Goal: Task Accomplishment & Management: Manage account settings

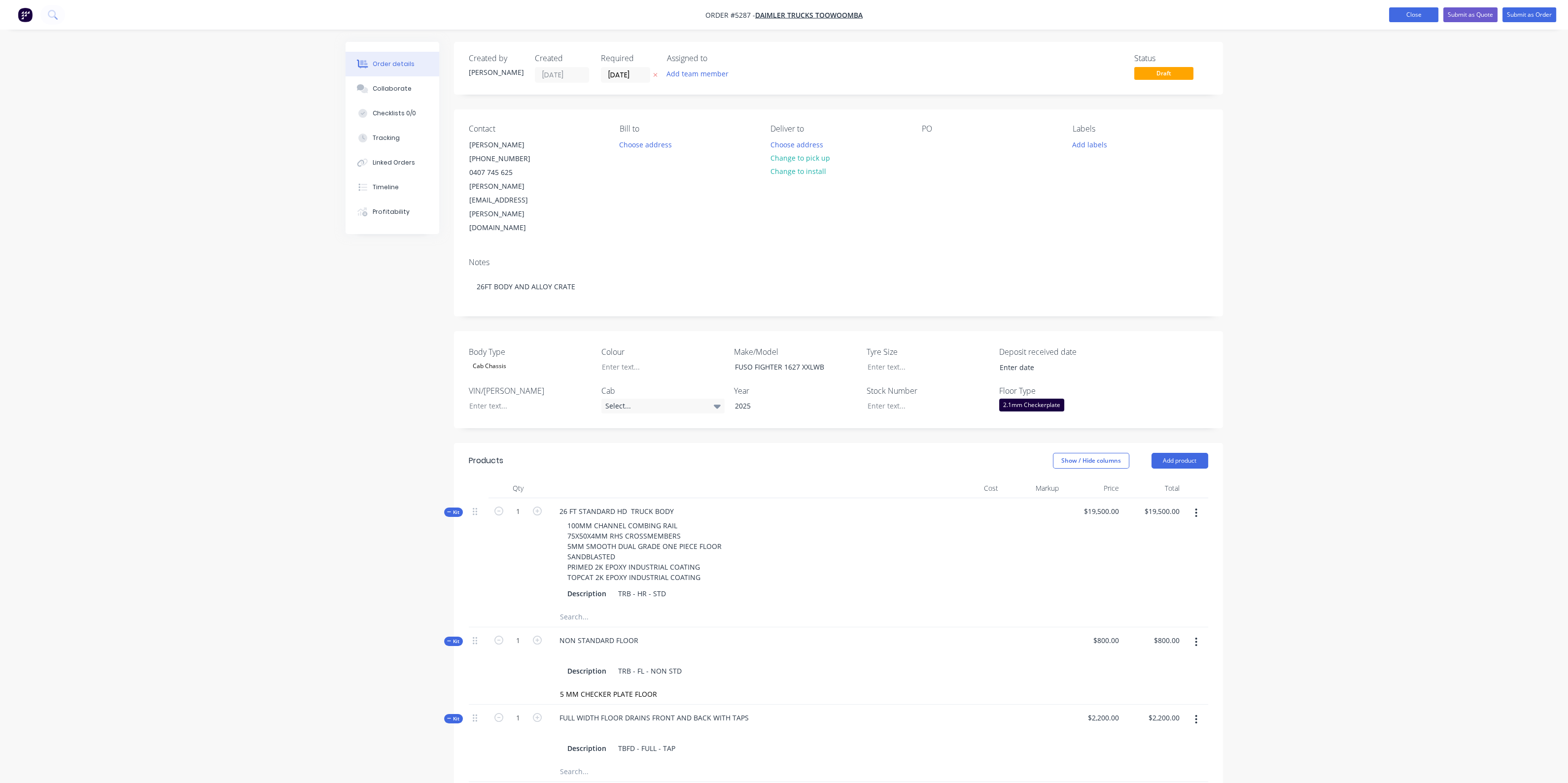
click at [1425, 17] on button "Close" at bounding box center [1413, 15] width 49 height 15
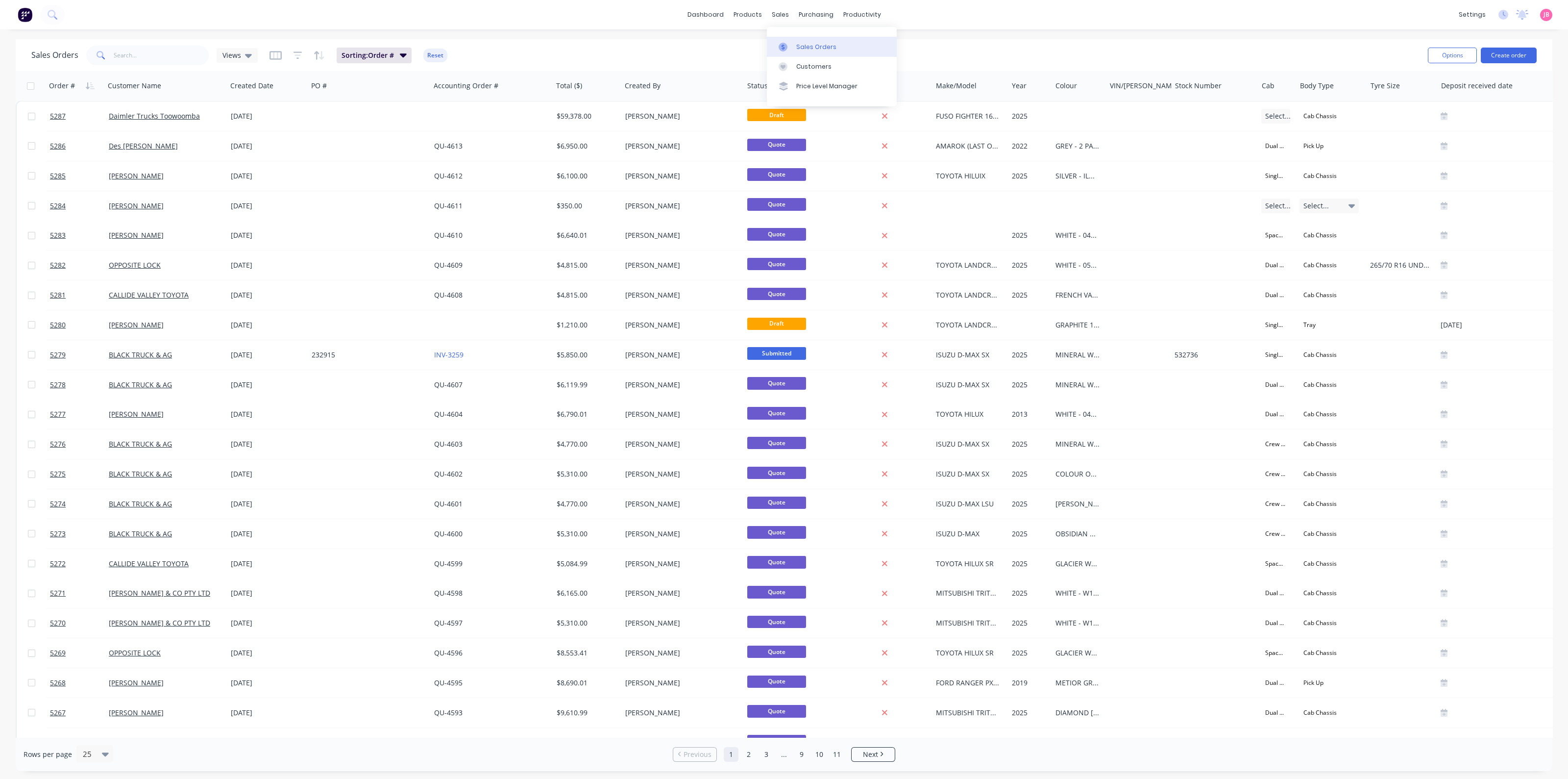
click at [788, 41] on link "Sales Orders" at bounding box center [831, 46] width 130 height 19
click at [1511, 53] on button "Create order" at bounding box center [1509, 55] width 56 height 16
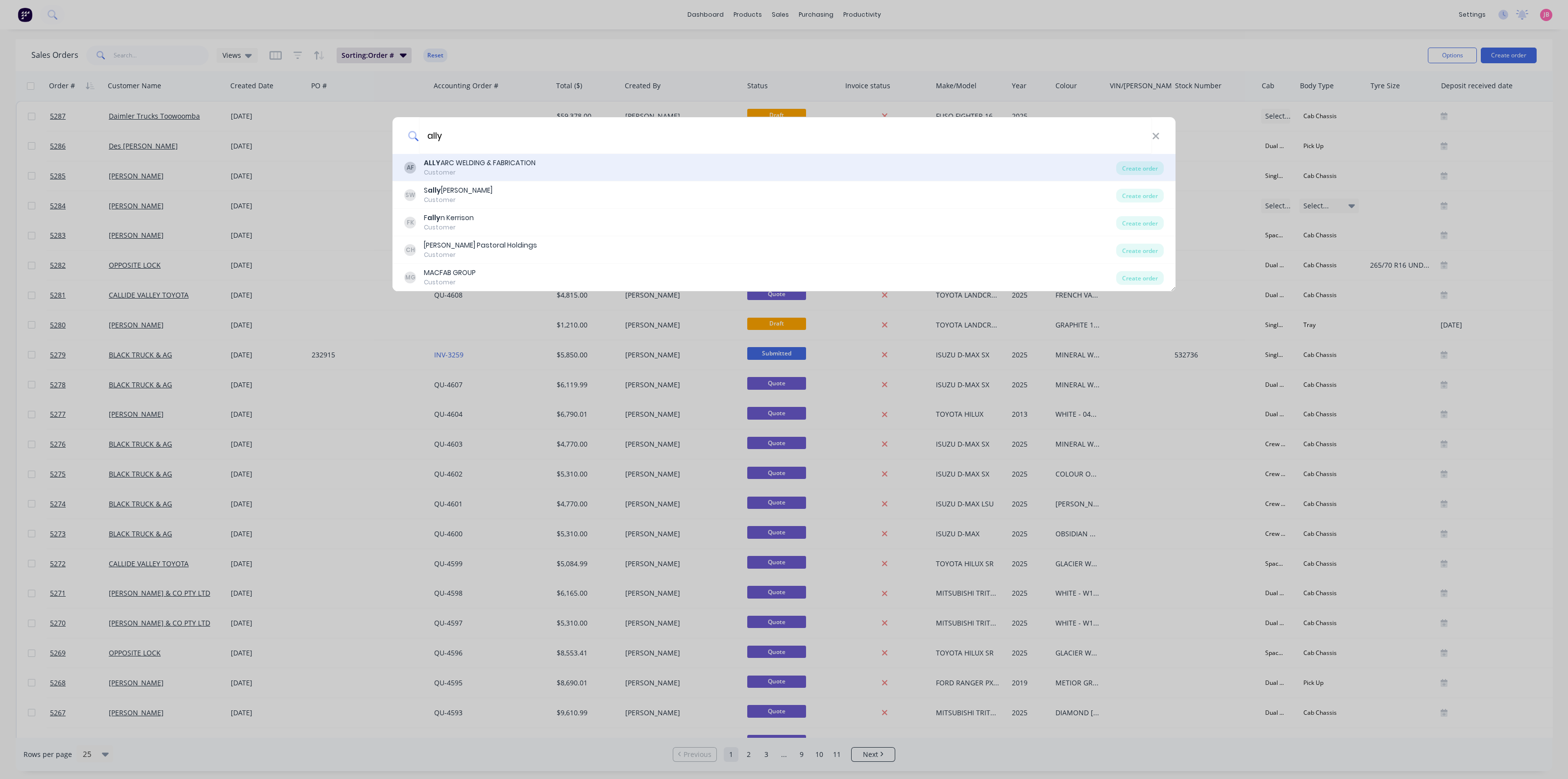
type input "ally"
click at [499, 174] on div "Customer" at bounding box center [480, 172] width 112 height 9
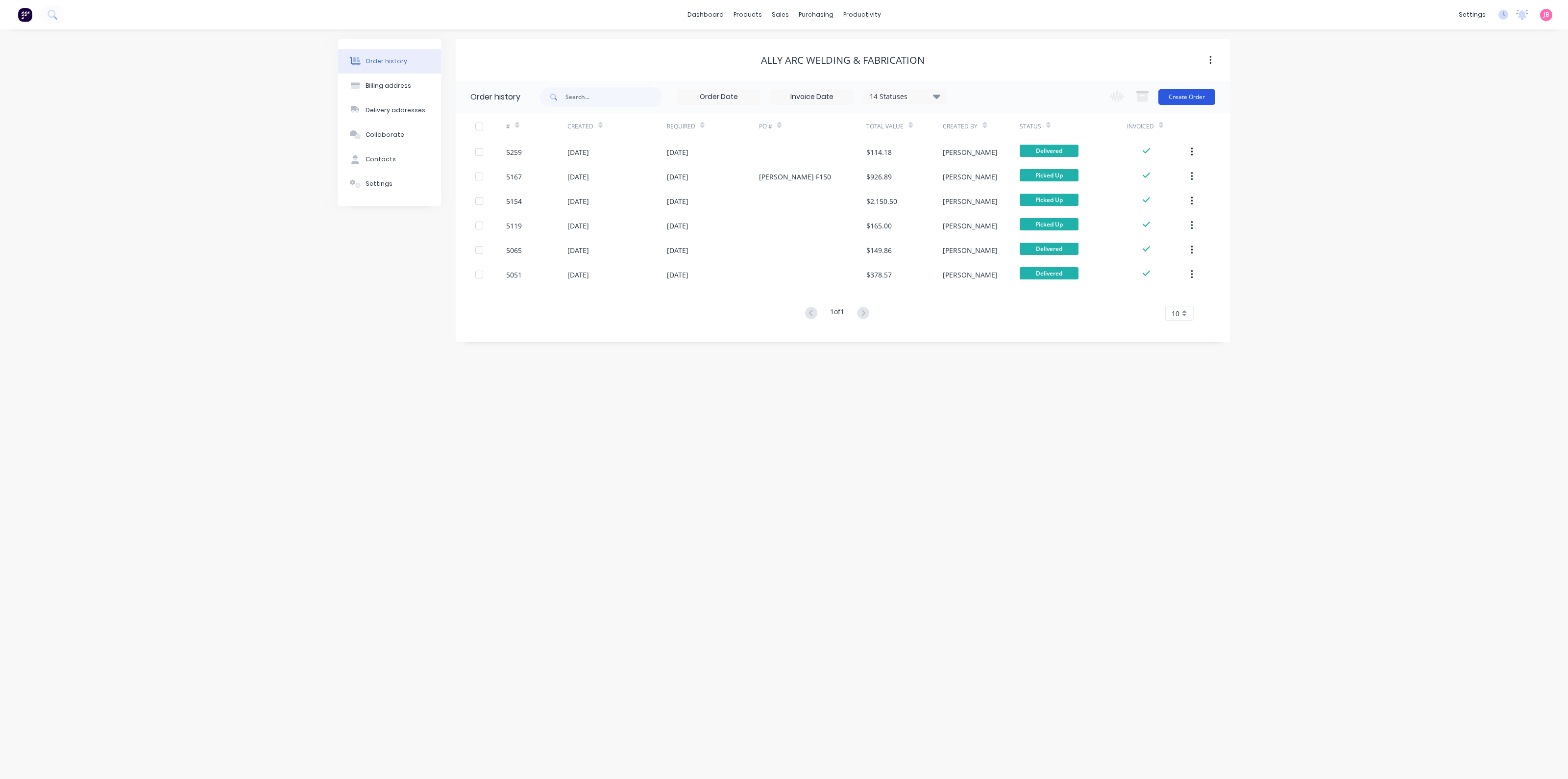
click at [1188, 96] on button "Create Order" at bounding box center [1186, 97] width 57 height 16
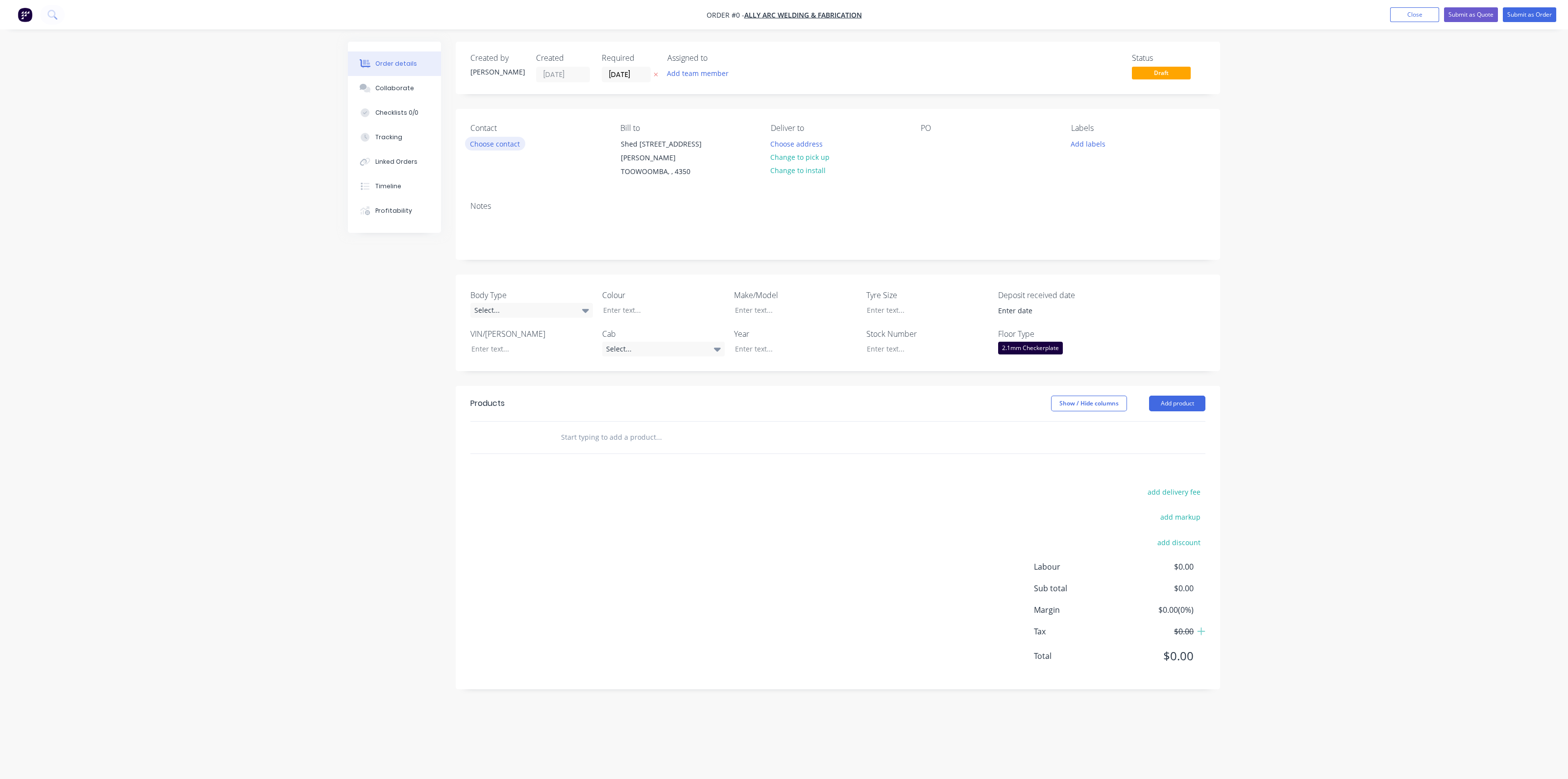
click at [495, 141] on button "Choose contact" at bounding box center [495, 144] width 60 height 13
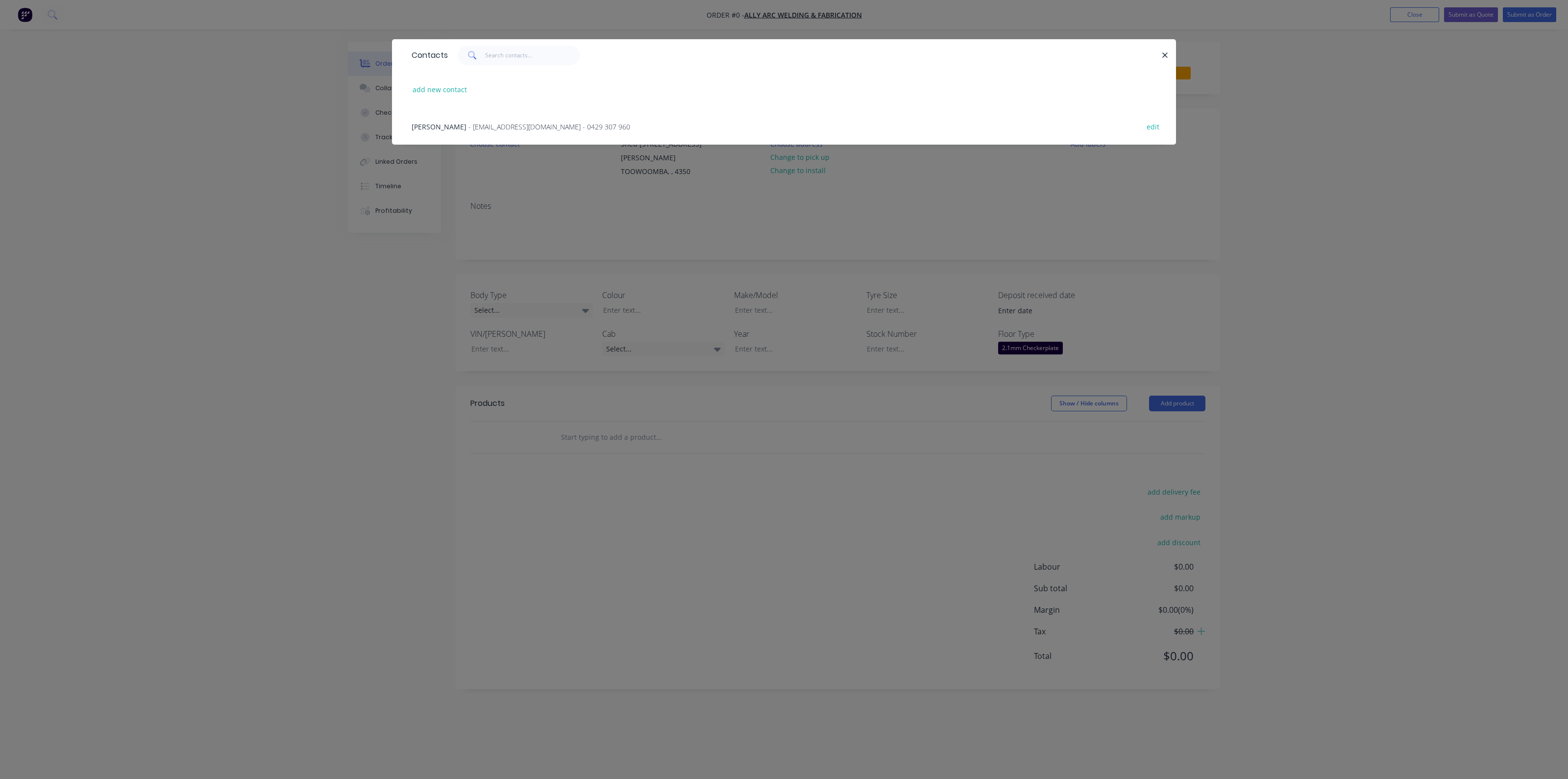
click at [519, 128] on span "- [EMAIL_ADDRESS][DOMAIN_NAME] - 0429 307 960" at bounding box center [550, 126] width 162 height 9
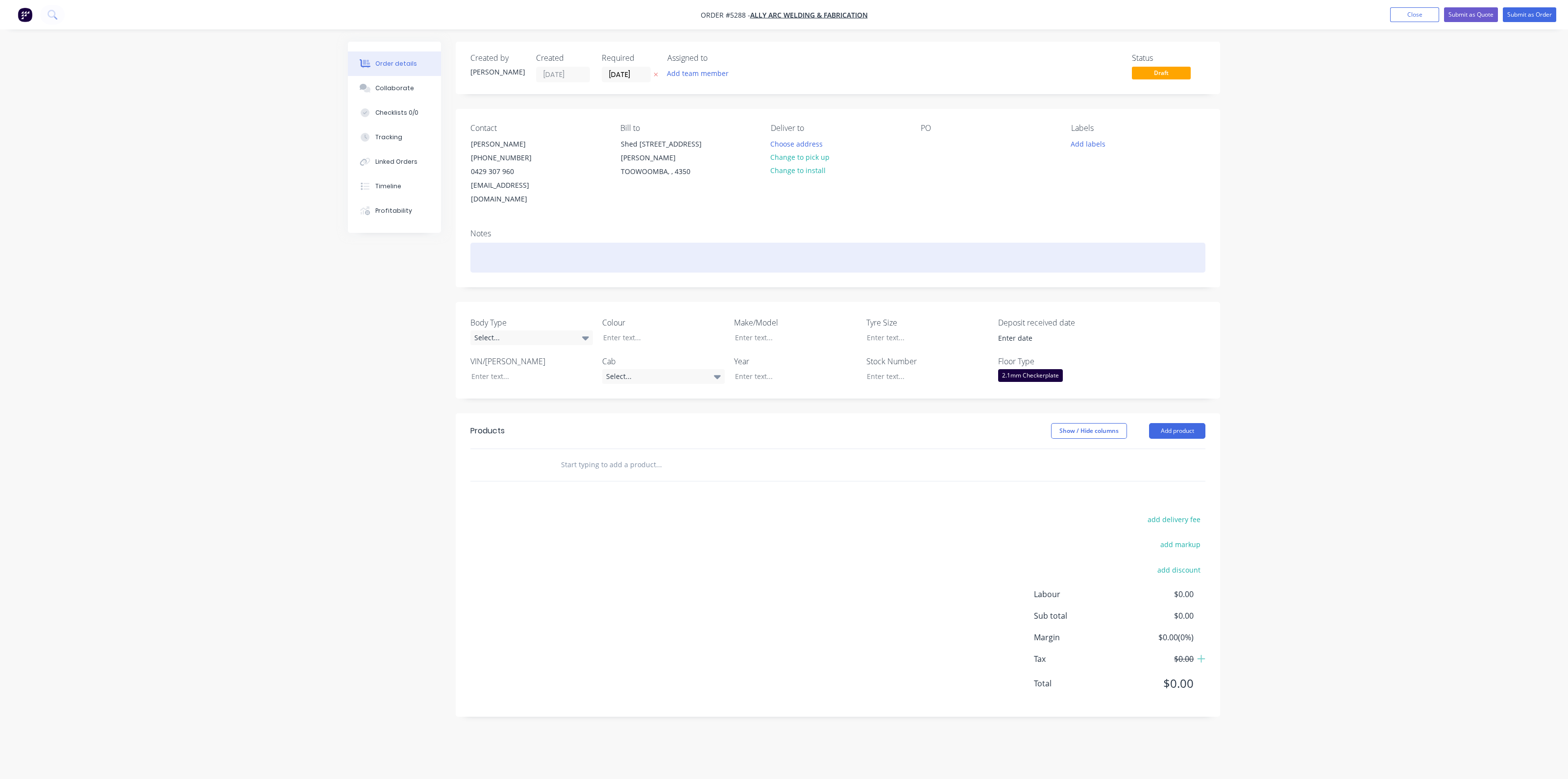
click at [542, 242] on div at bounding box center [838, 257] width 735 height 30
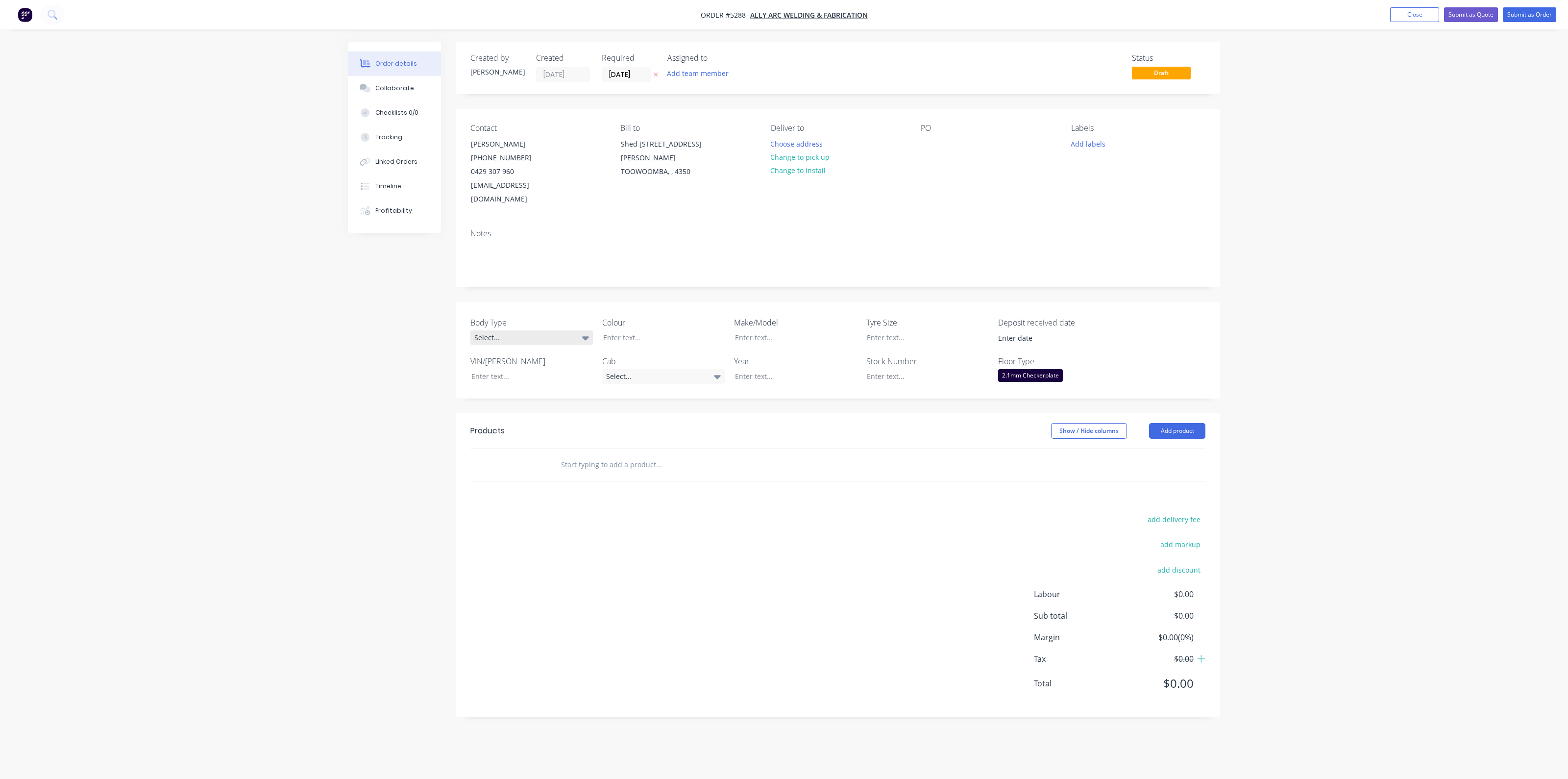
click at [551, 331] on div "Select..." at bounding box center [531, 338] width 122 height 15
click at [546, 355] on button "Cab Chassis" at bounding box center [544, 364] width 147 height 19
click at [556, 333] on div "Body Type Cab Chassis Colour Make/Model Tyre Size Deposit received date VIN/[PE…" at bounding box center [838, 350] width 765 height 97
click at [569, 331] on div "Cab Chassis" at bounding box center [531, 337] width 122 height 13
click at [568, 331] on div "Cab Chassis" at bounding box center [531, 337] width 122 height 13
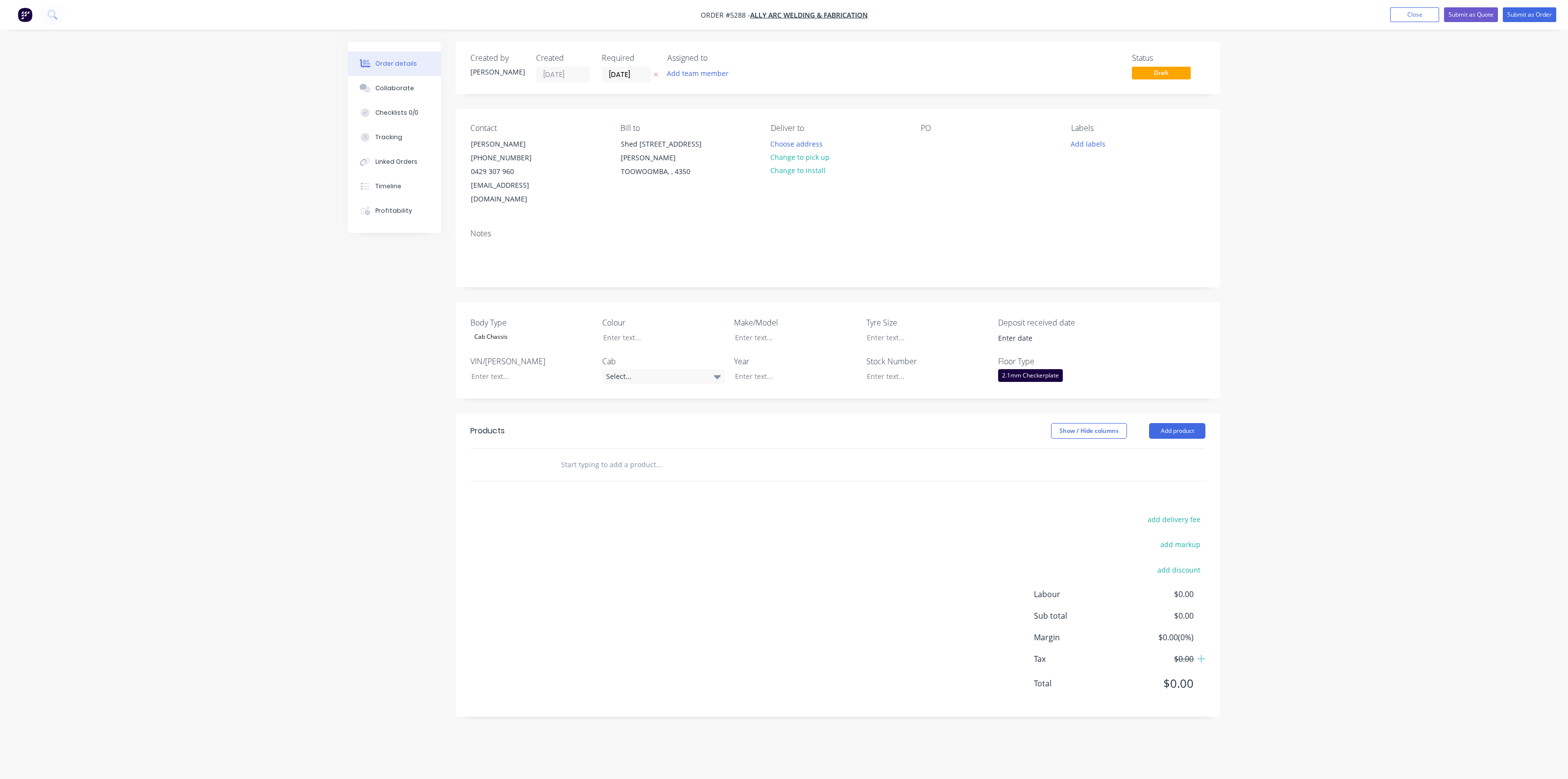
click at [571, 331] on div "Cab Chassis" at bounding box center [531, 337] width 122 height 13
click at [558, 348] on button "None" at bounding box center [544, 344] width 147 height 17
click at [582, 462] on div at bounding box center [726, 465] width 353 height 32
click at [594, 455] on input "text" at bounding box center [659, 465] width 196 height 19
type input "lpg"
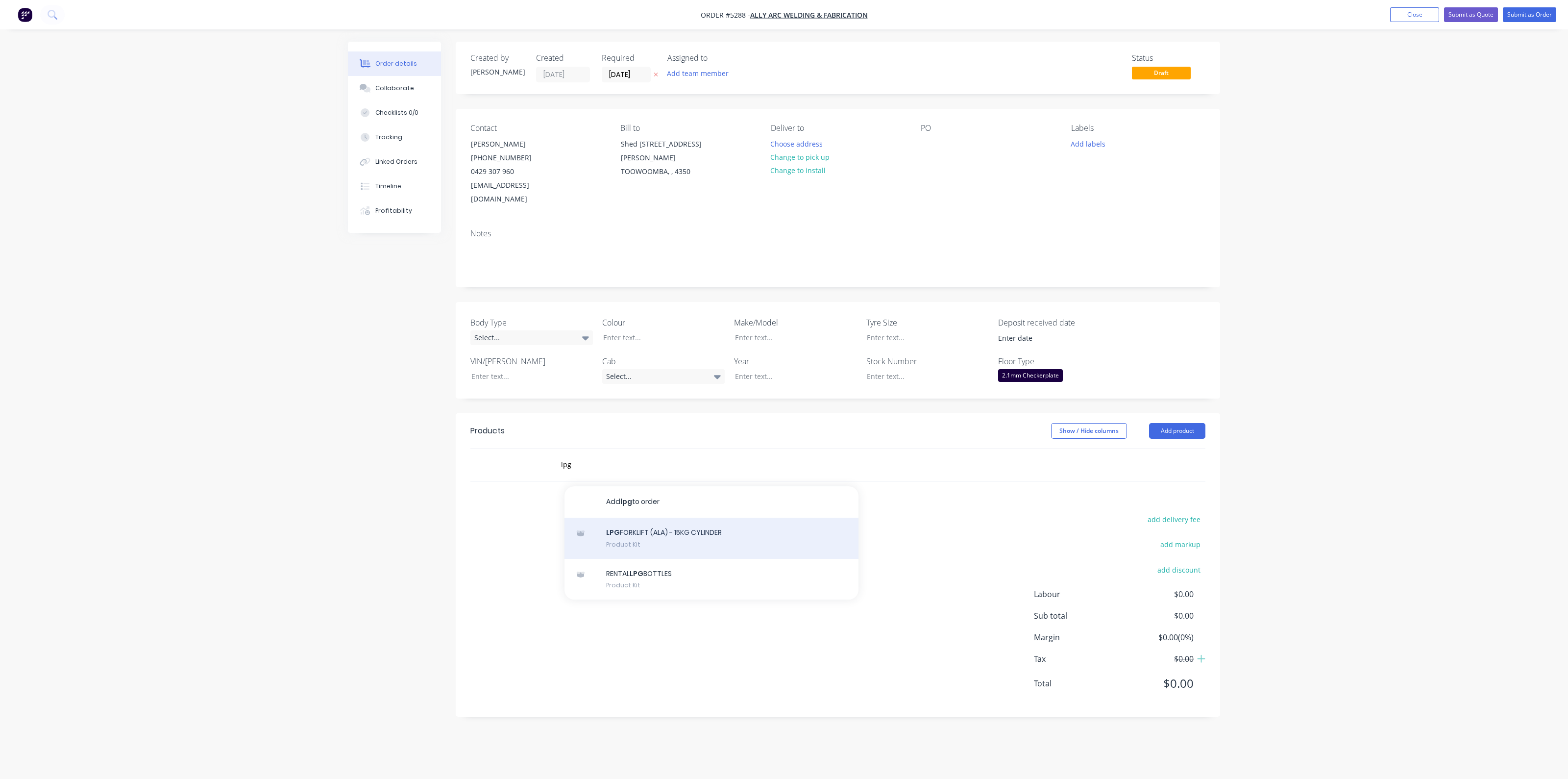
click at [624, 520] on div "LPG FORKLIFT (ALA) - 15KG CYLINDER Product Kit" at bounding box center [711, 538] width 294 height 41
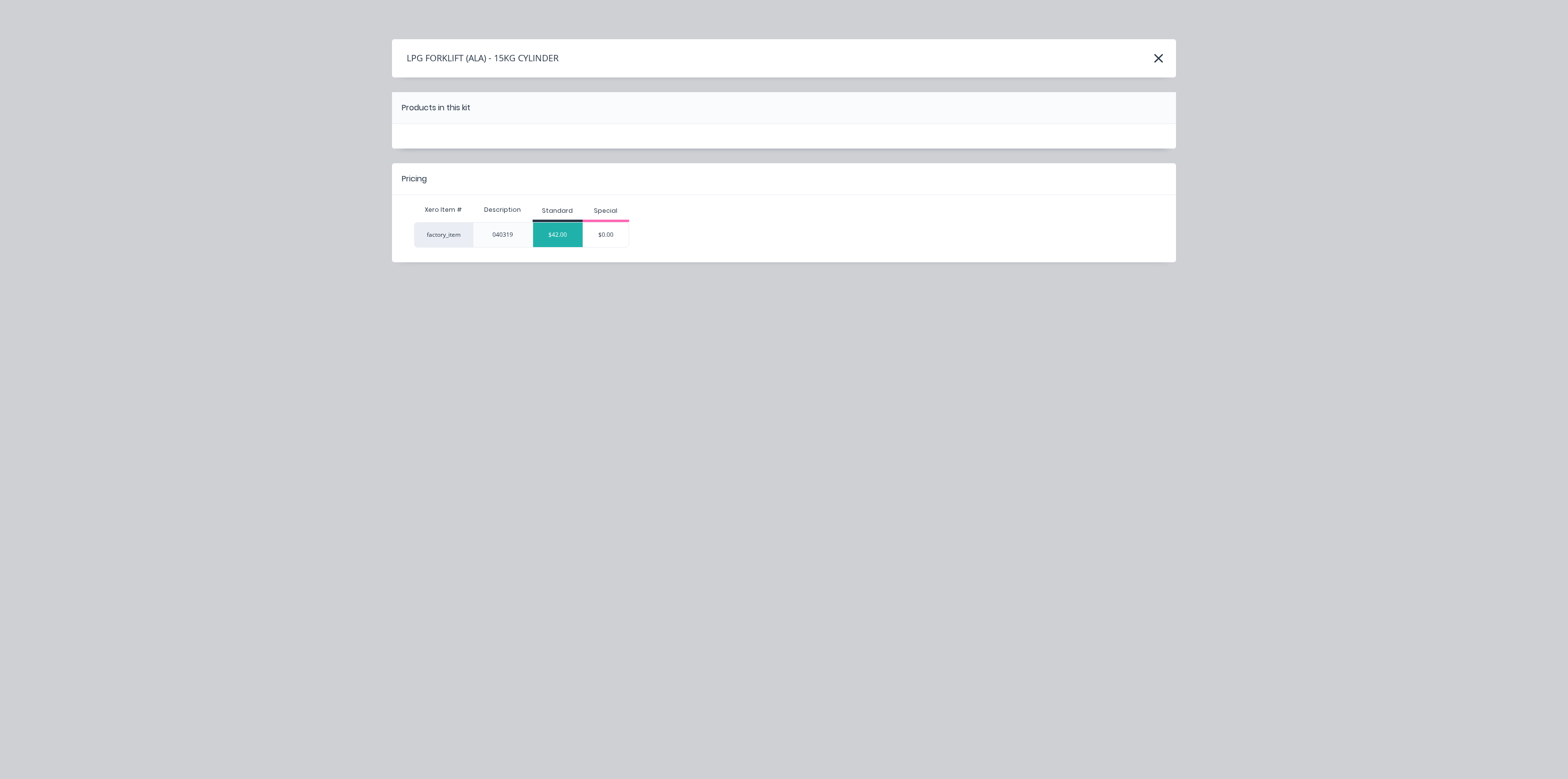
click at [556, 239] on div "$42.00" at bounding box center [558, 234] width 49 height 24
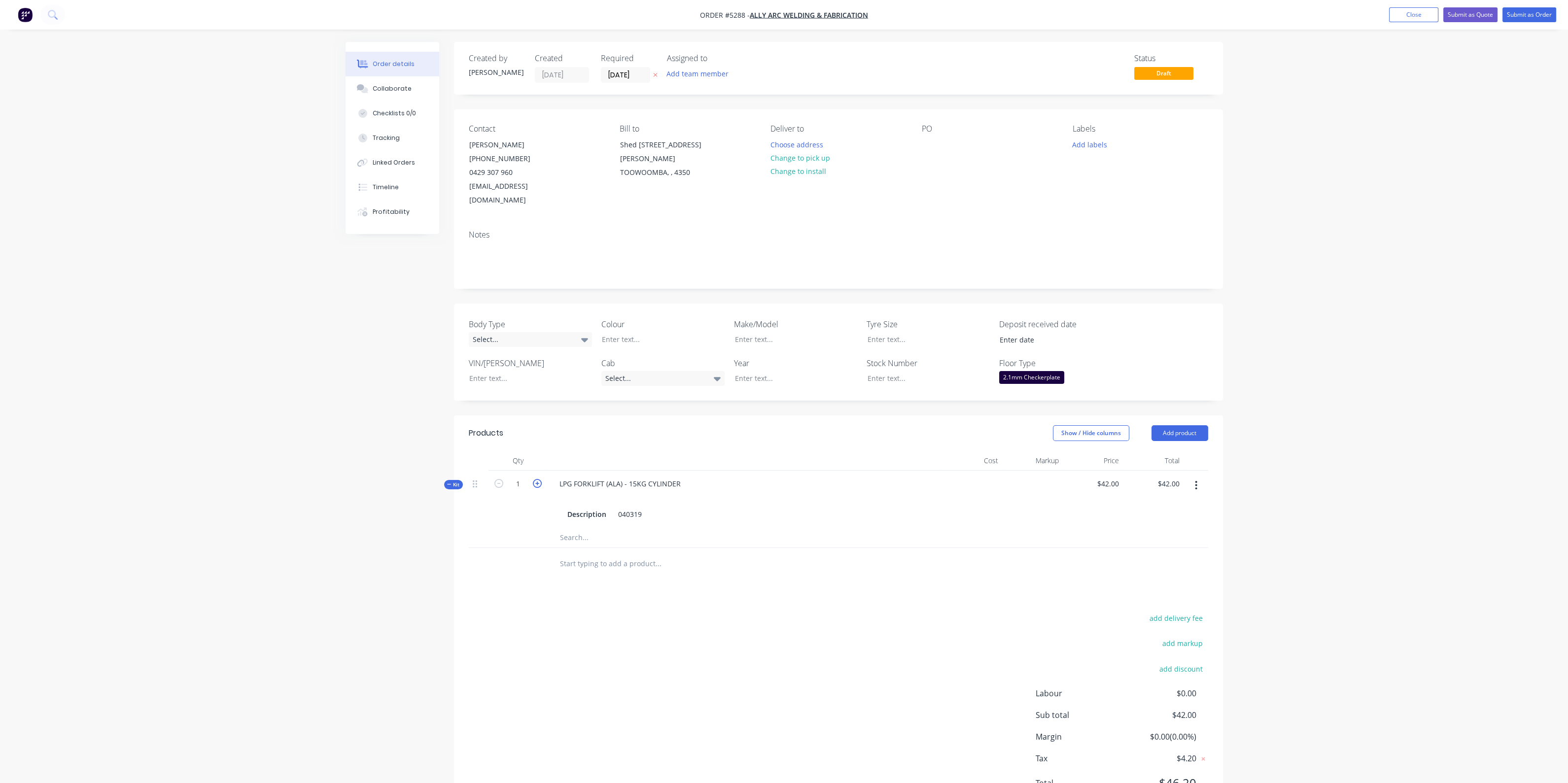
click at [541, 478] on button "button" at bounding box center [537, 482] width 13 height 10
type input "2"
type input "$84.00"
click at [608, 554] on input "text" at bounding box center [658, 564] width 197 height 20
click at [604, 554] on input "text" at bounding box center [658, 564] width 197 height 20
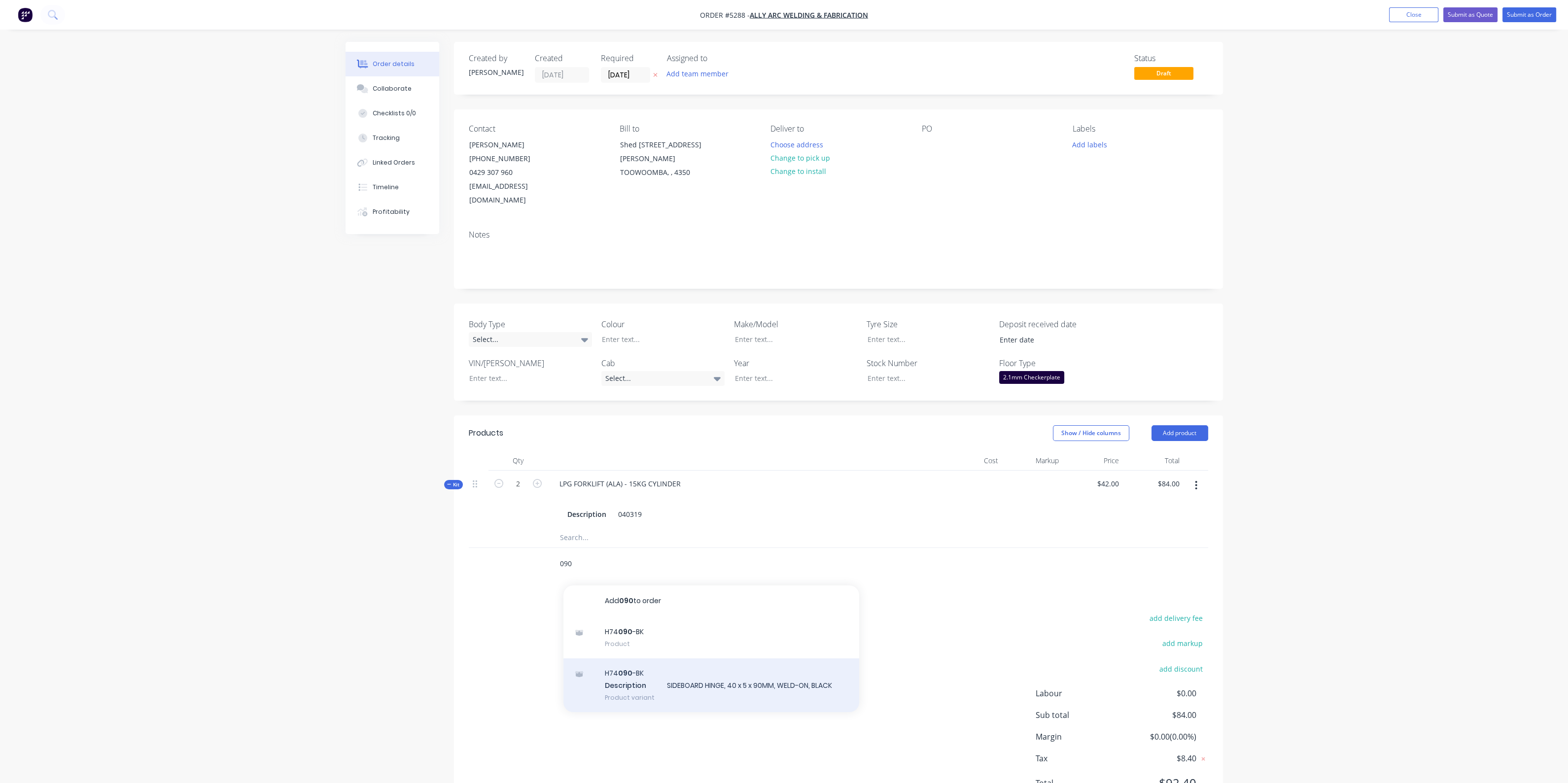
type input "090"
click at [670, 671] on div "H74 090 -BK Description SIDEBOARD HINGE, 40 x 5 x 90MM, WELD-ON, BLACK Product …" at bounding box center [711, 685] width 296 height 54
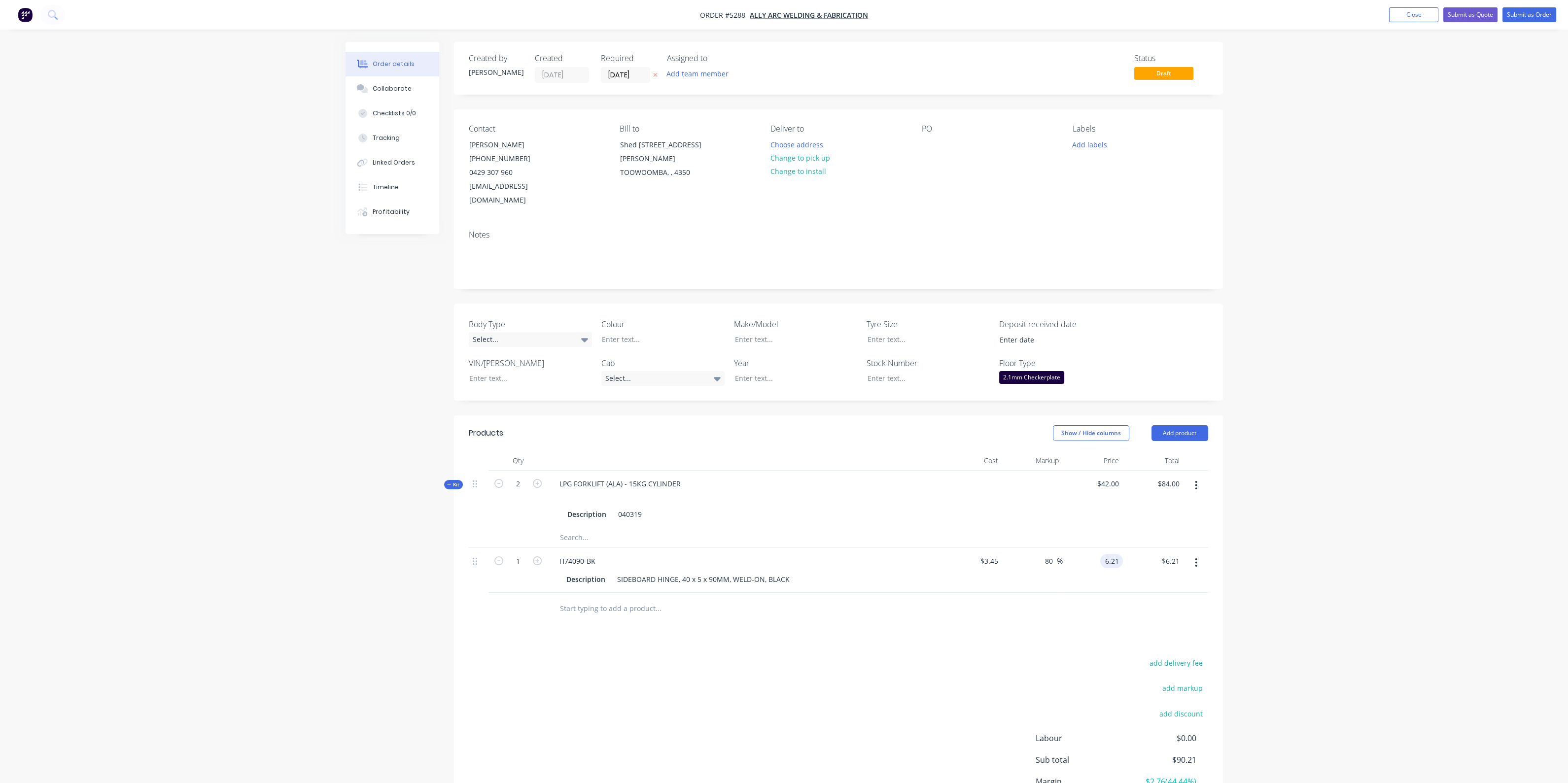
click at [1114, 554] on input "6.21" at bounding box center [1113, 561] width 19 height 14
type input "10"
type input "189.86"
type input "$10.00"
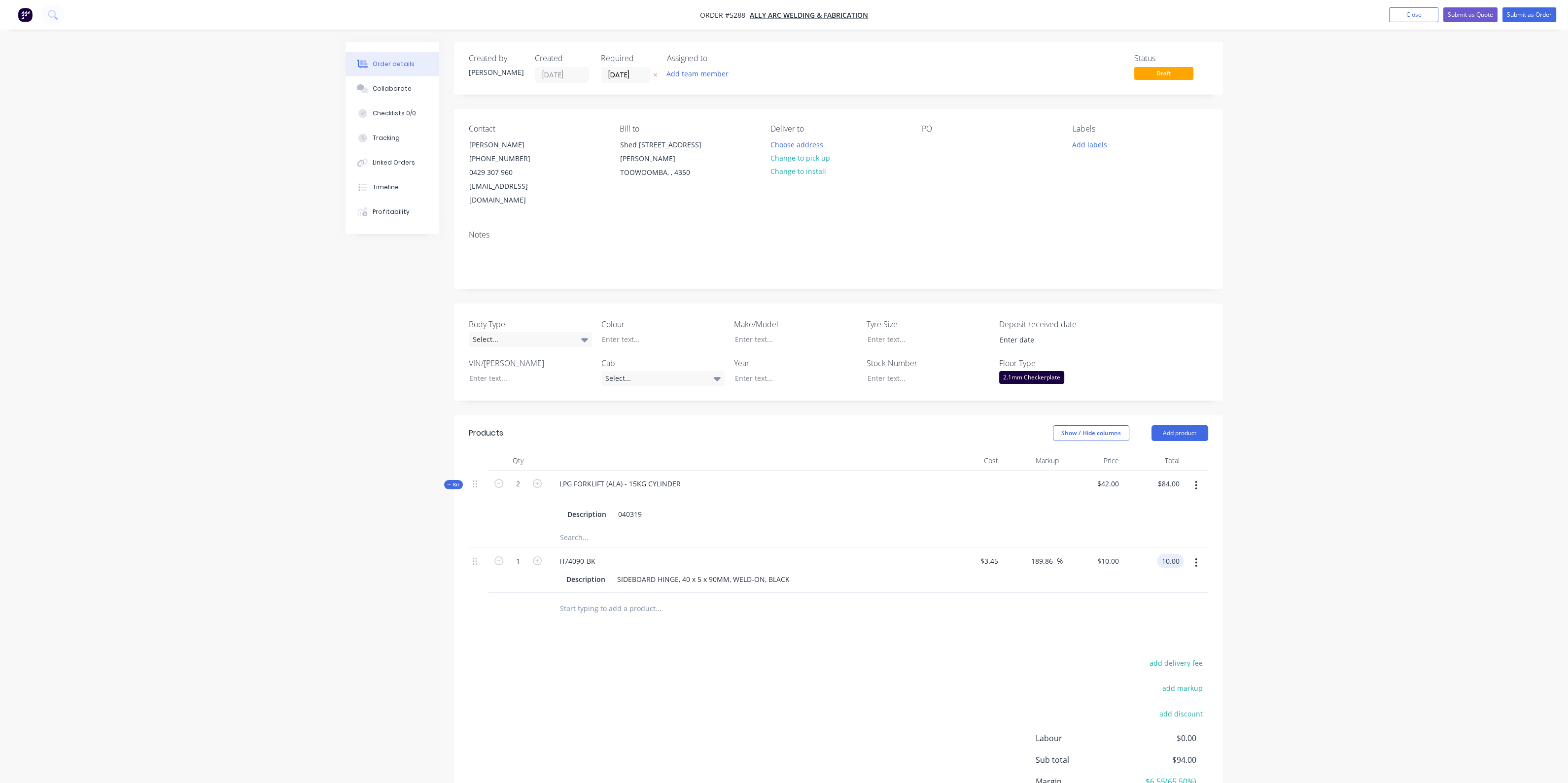
type input "$10.00"
click at [538, 556] on icon "button" at bounding box center [537, 561] width 9 height 9
type input "2"
type input "$20.00"
click at [538, 556] on icon "button" at bounding box center [537, 561] width 9 height 9
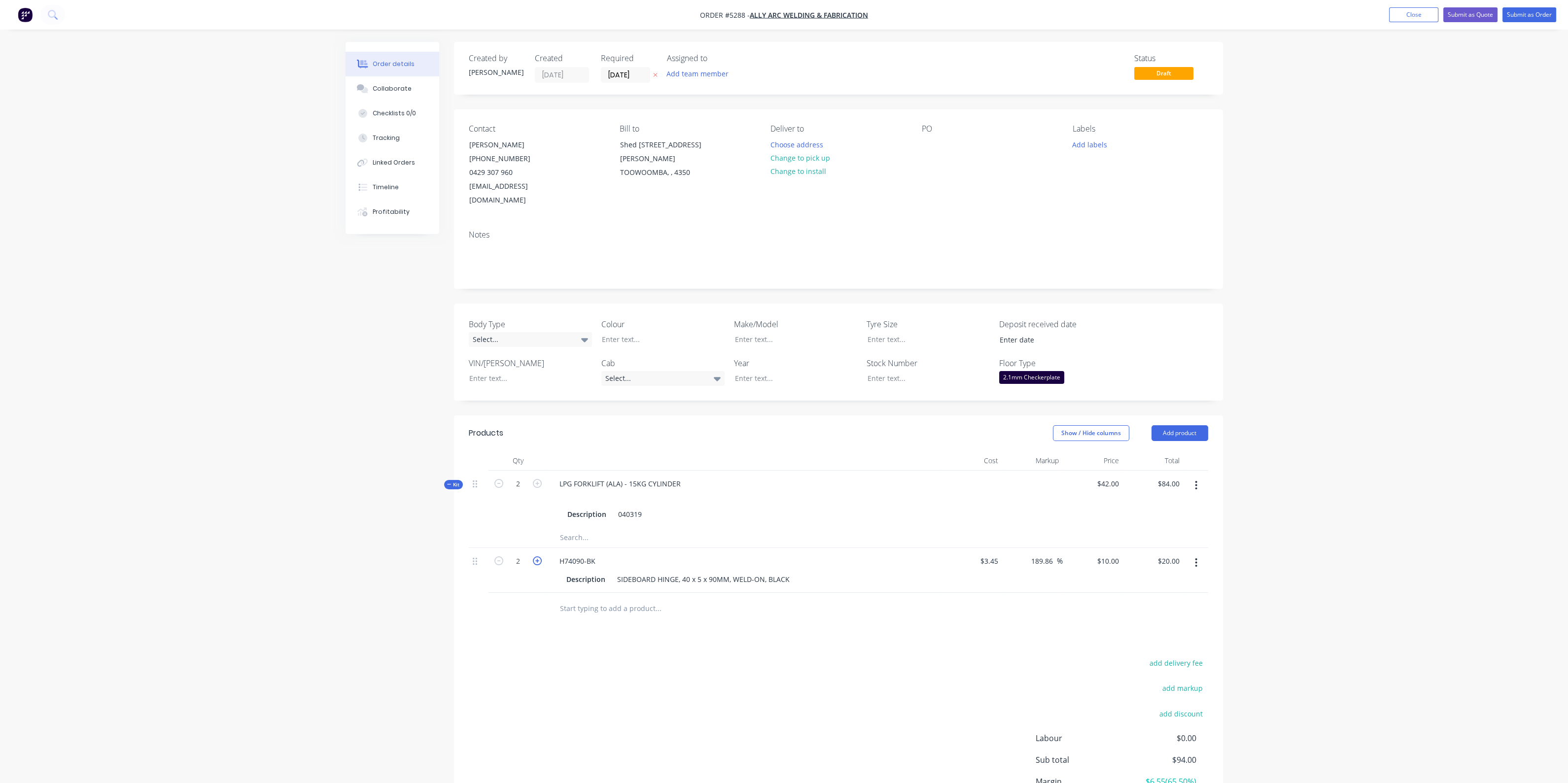
type input "3"
type input "$30.00"
click at [538, 556] on icon "button" at bounding box center [537, 561] width 9 height 9
type input "4"
type input "$40.00"
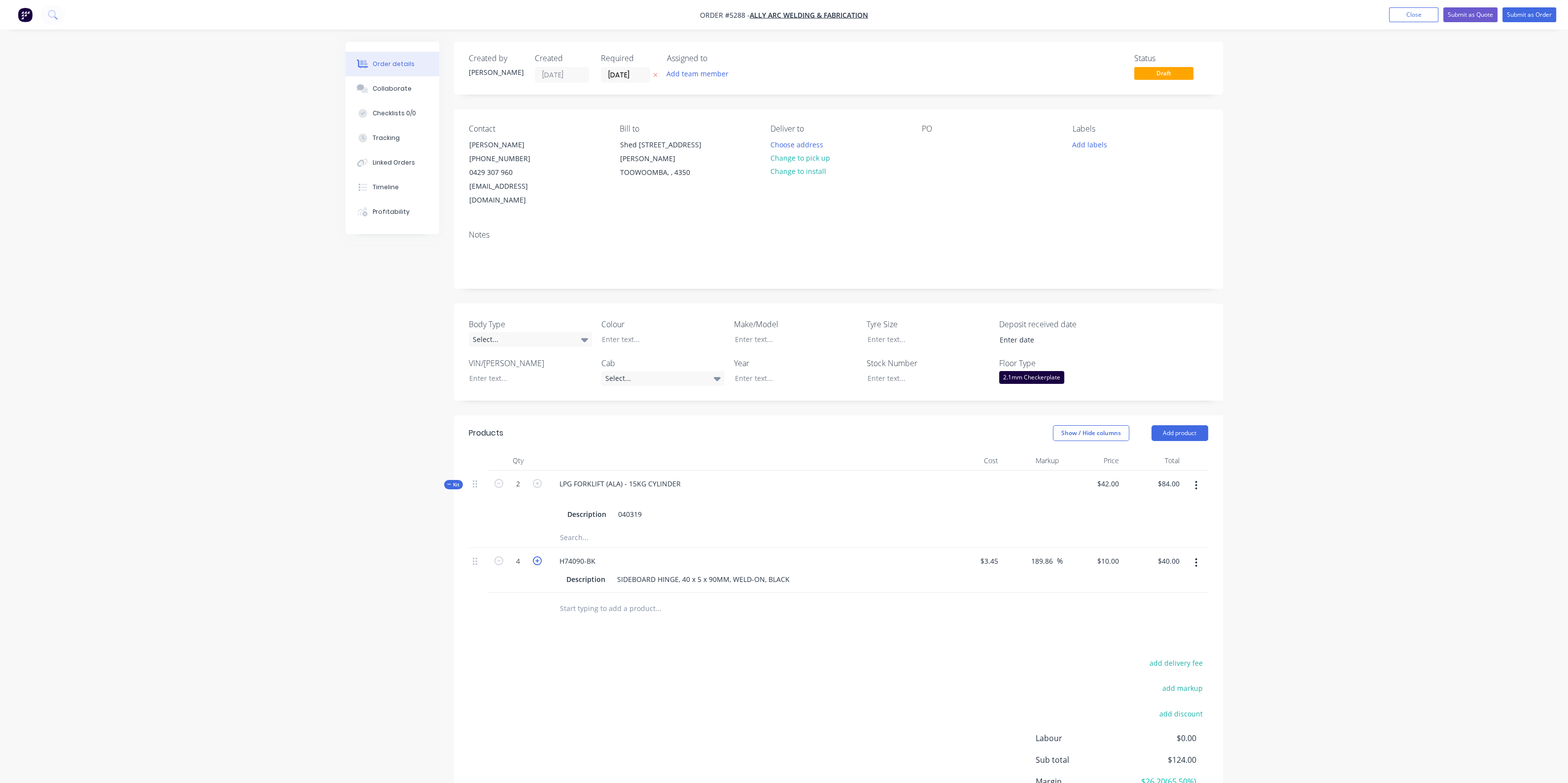
click at [538, 556] on icon "button" at bounding box center [537, 561] width 9 height 9
type input "5"
type input "$50.00"
click at [538, 556] on icon "button" at bounding box center [537, 561] width 9 height 9
type input "6"
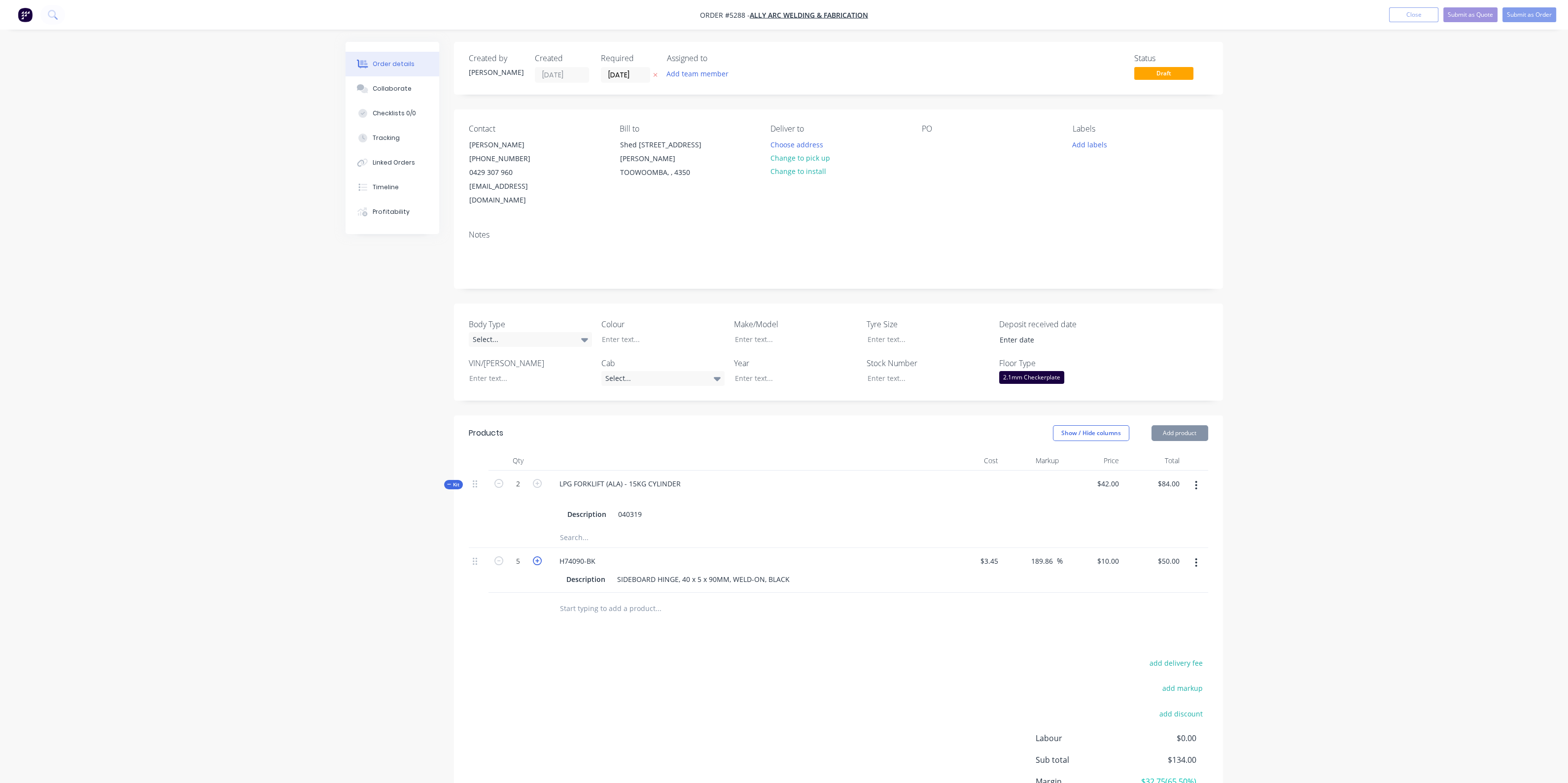
type input "$60.00"
click at [1103, 548] on div "10 $10.00" at bounding box center [1093, 570] width 61 height 45
click at [1103, 548] on div "$10.00 $10.00" at bounding box center [1093, 570] width 61 height 45
click at [1103, 548] on div "10 $10.00" at bounding box center [1093, 570] width 61 height 45
type input "8.50"
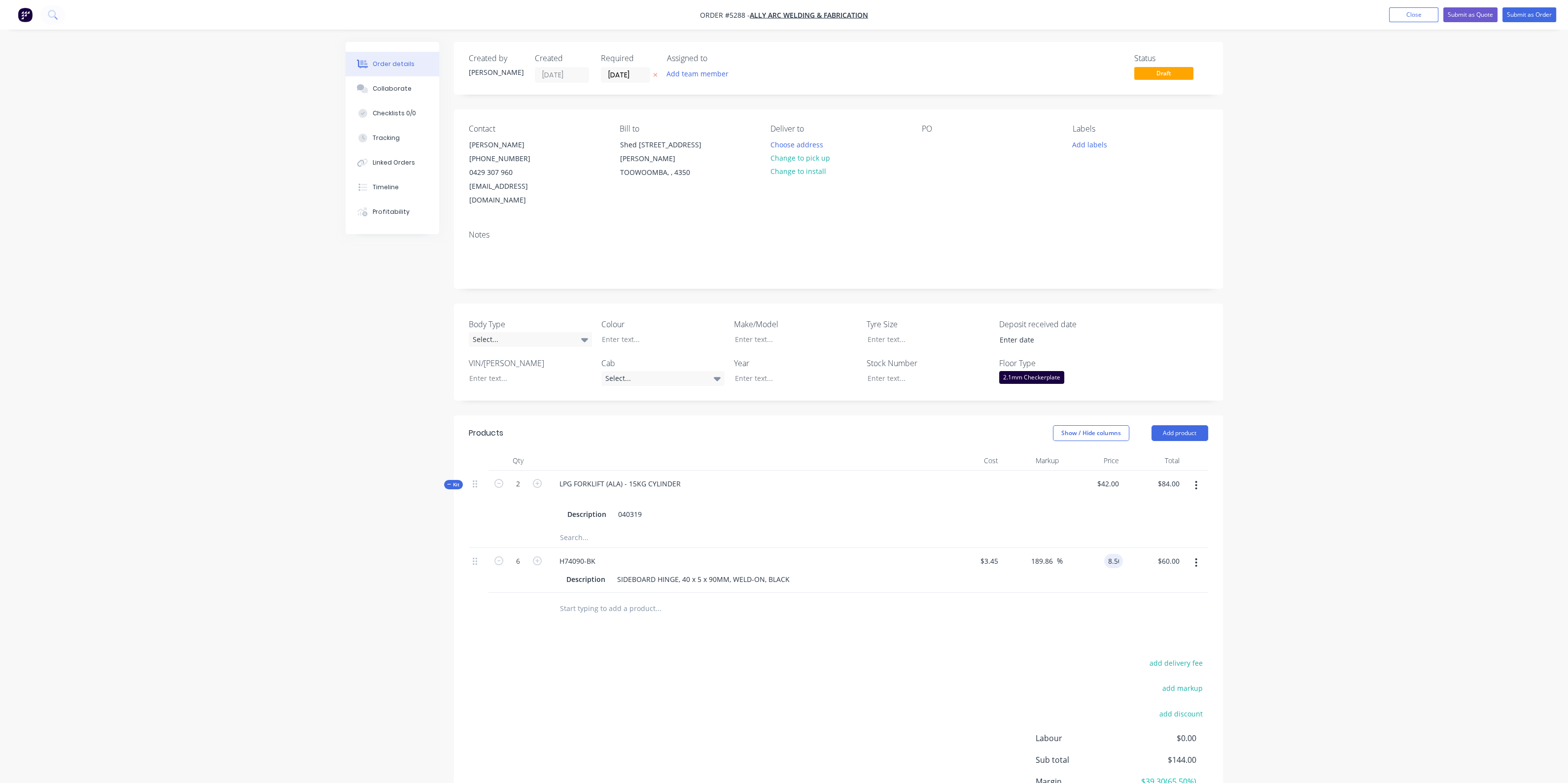
type input "146.38"
type input "$8.50"
type input "$51.00"
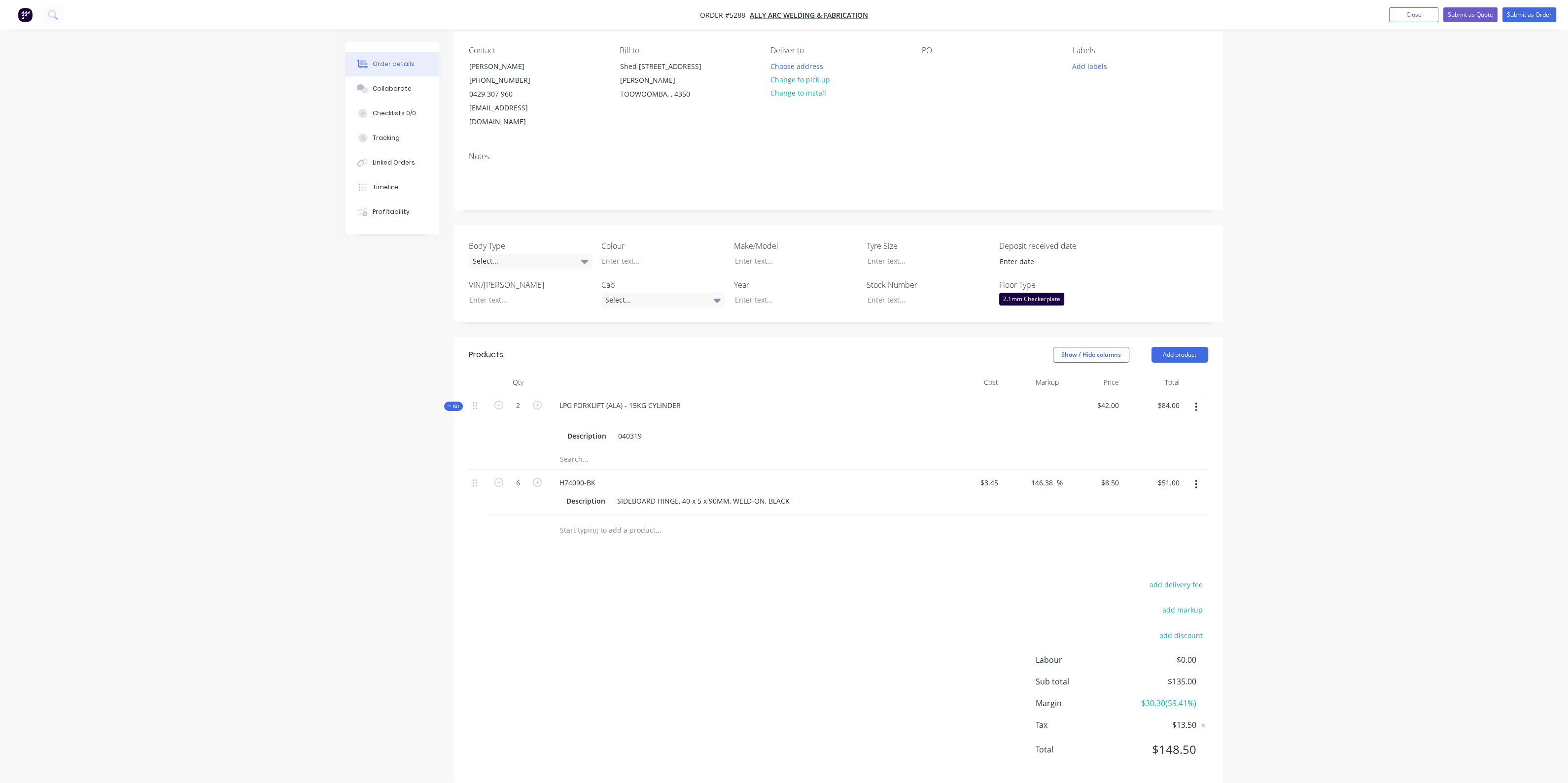
click at [606, 520] on input "text" at bounding box center [658, 530] width 197 height 20
type input "speed"
click at [648, 590] on div "ARCAL SPEED - EXELTOP ([GEOGRAPHIC_DATA]) 10.8 Product Kit" at bounding box center [711, 604] width 296 height 42
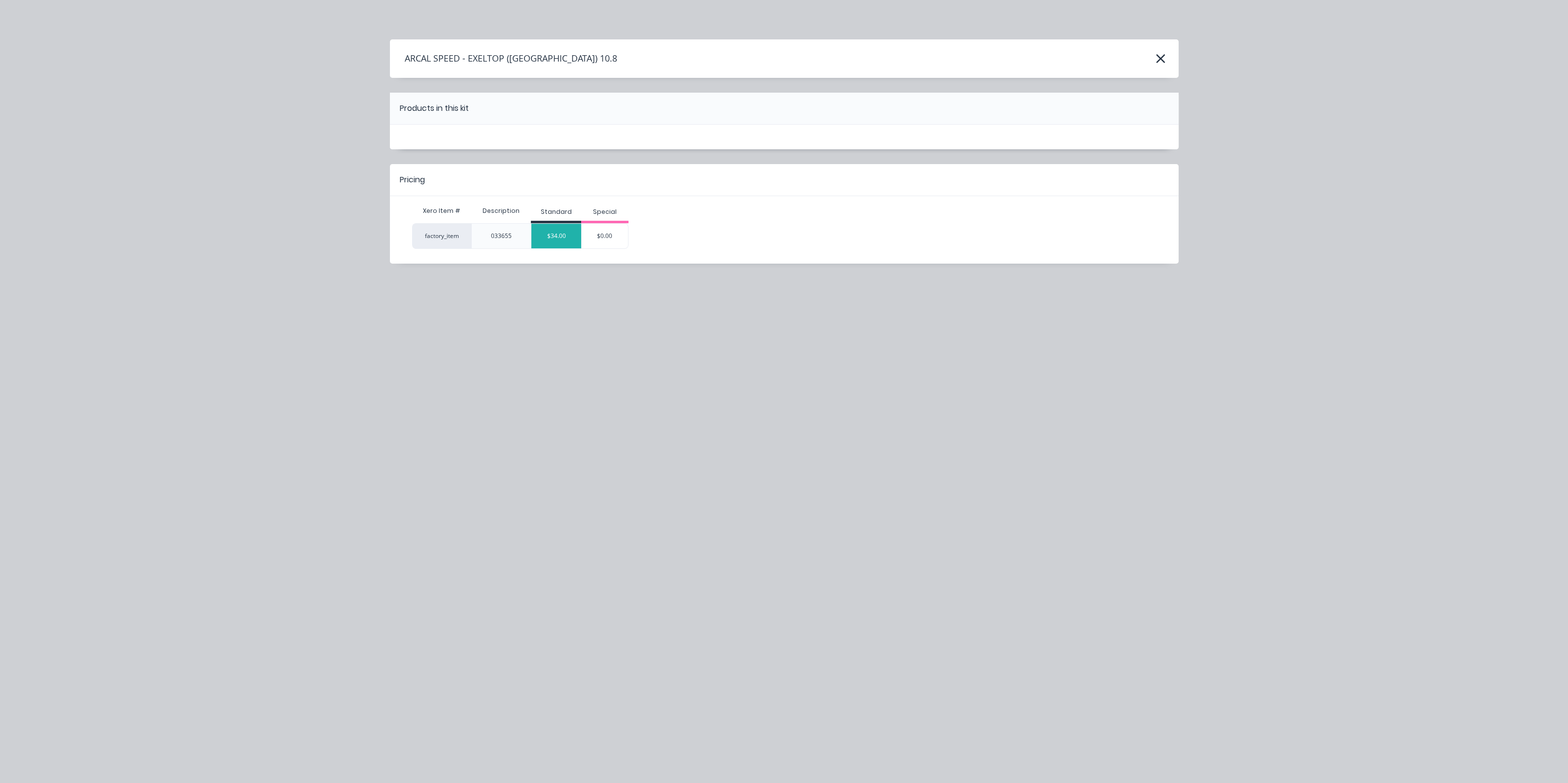
click at [563, 233] on div "$34.00" at bounding box center [556, 236] width 50 height 24
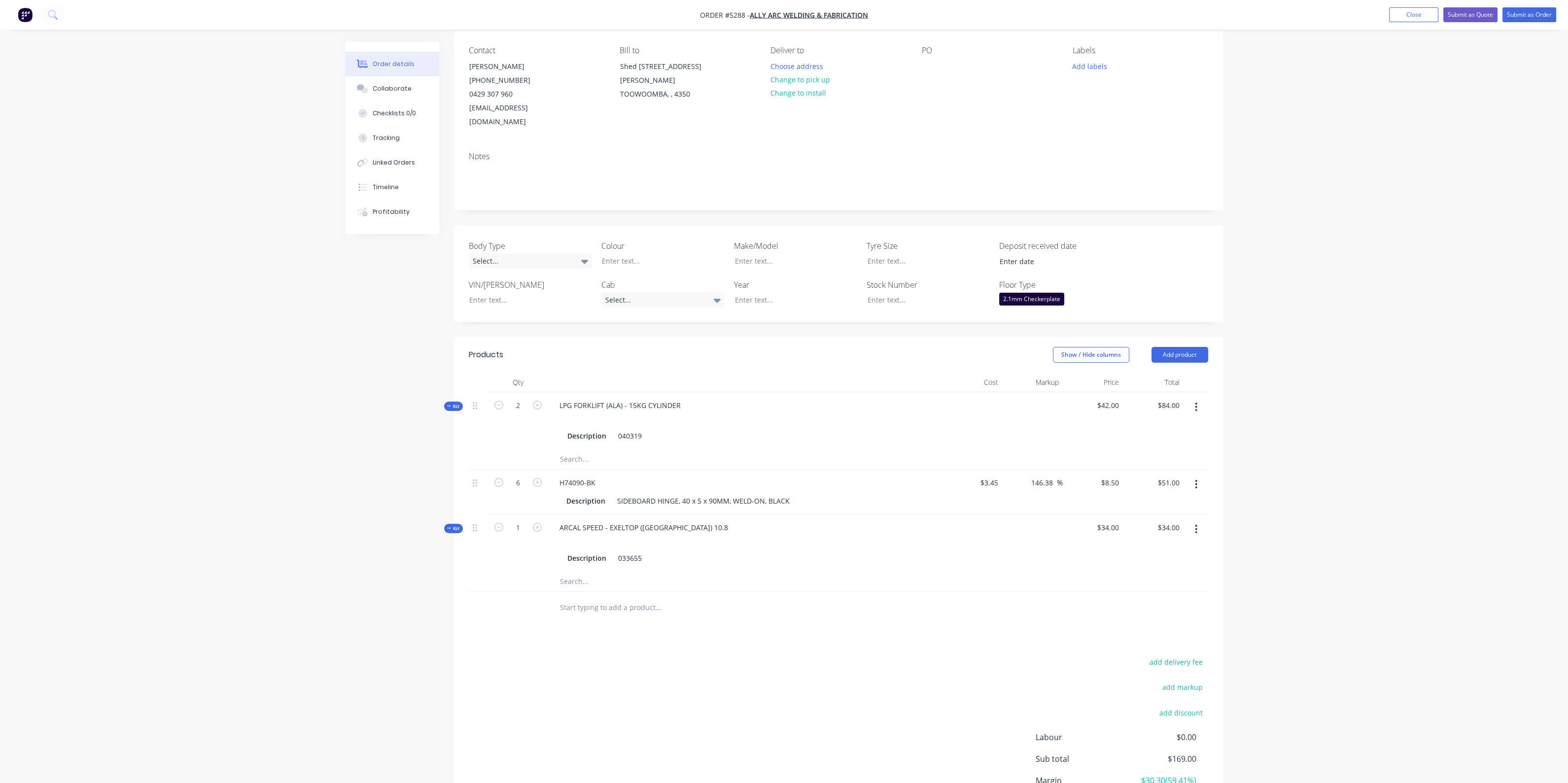
click at [645, 598] on input "text" at bounding box center [658, 607] width 197 height 20
type input "2594"
click at [643, 669] on div "ZINC GS2 1.5 X 1220 X 2594 Product" at bounding box center [711, 682] width 296 height 42
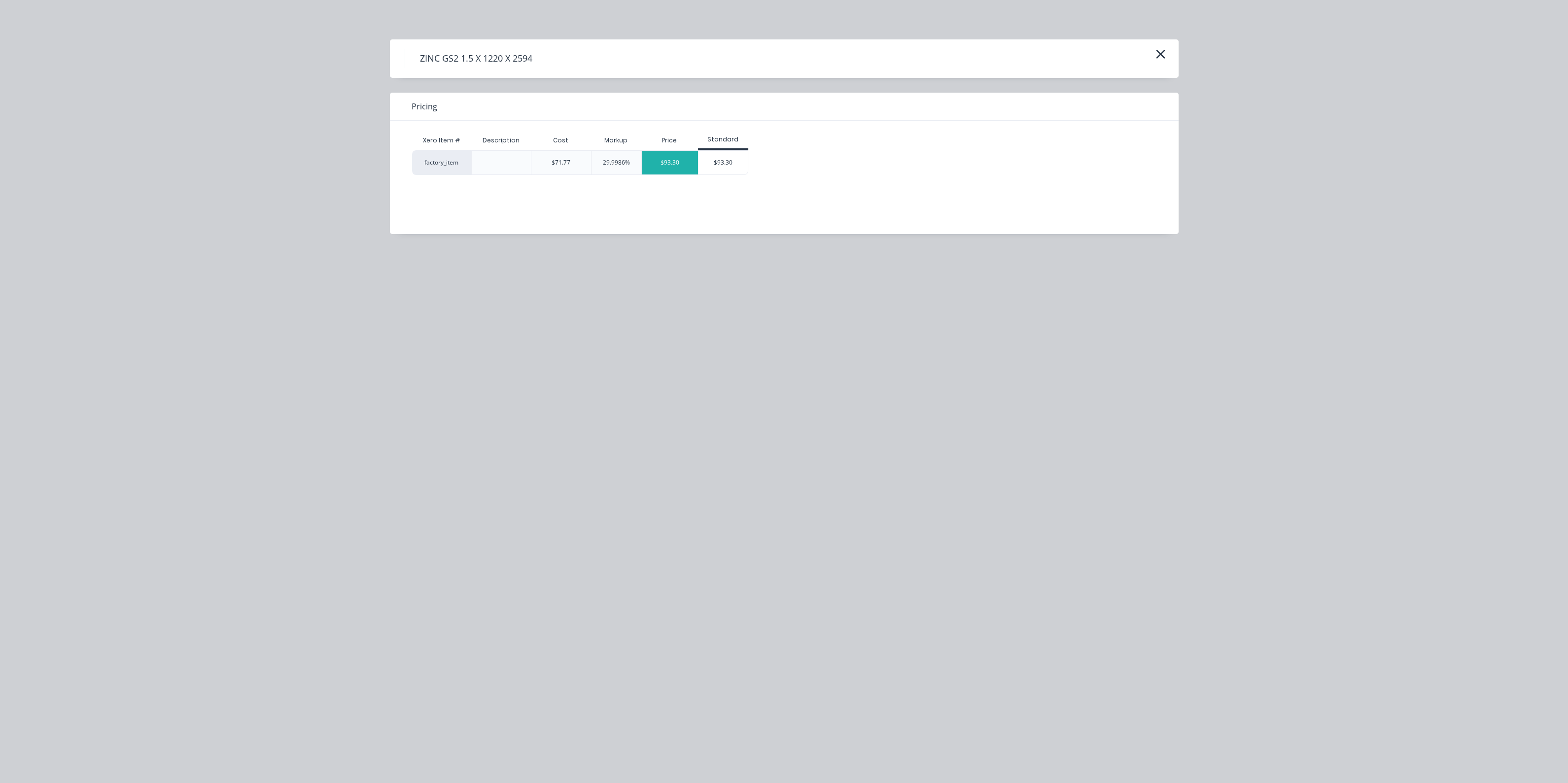
click at [679, 163] on div "$93.30" at bounding box center [670, 162] width 56 height 24
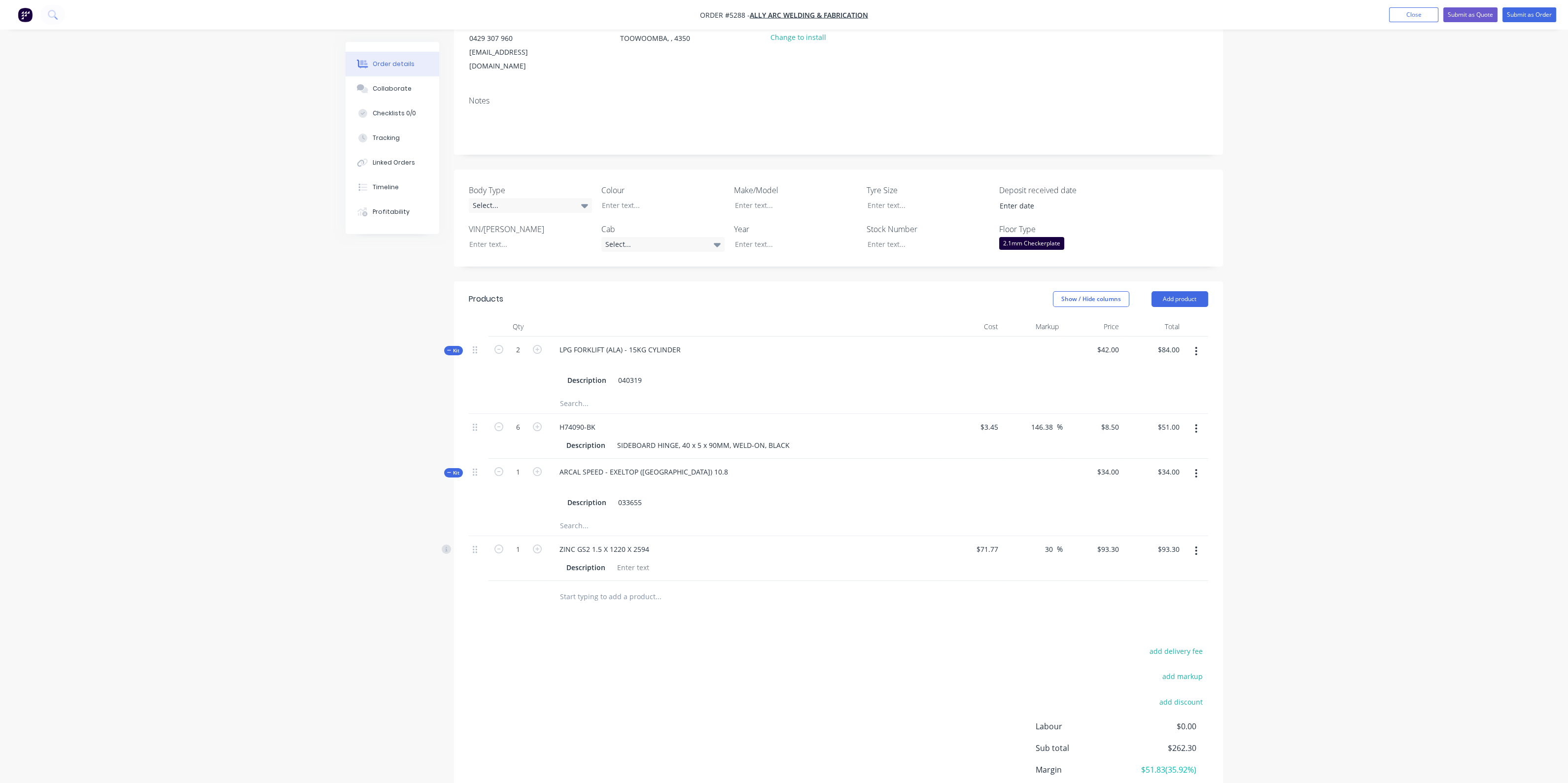
scroll to position [200, 0]
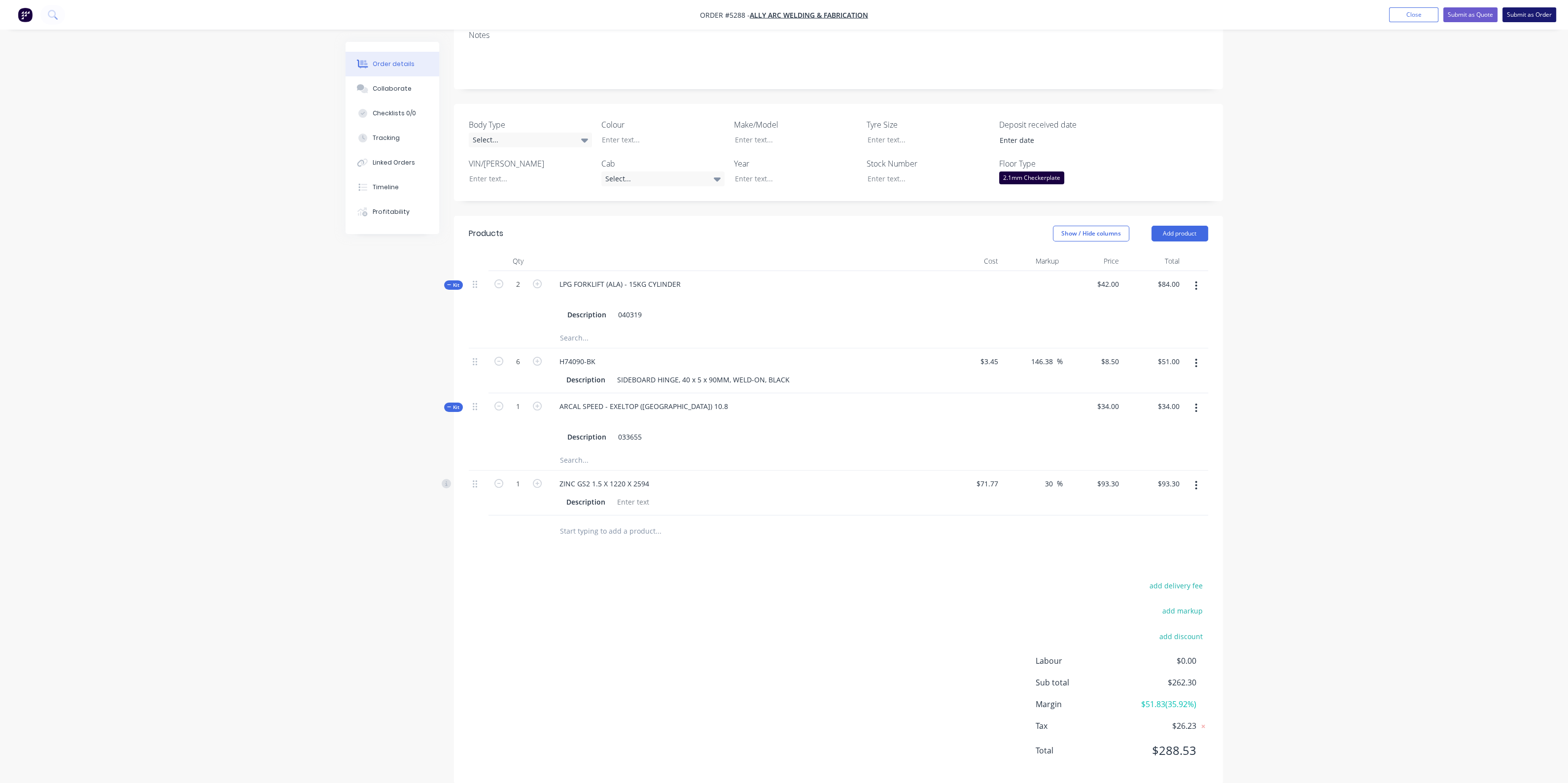
click at [1510, 18] on button "Submit as Order" at bounding box center [1529, 15] width 54 height 15
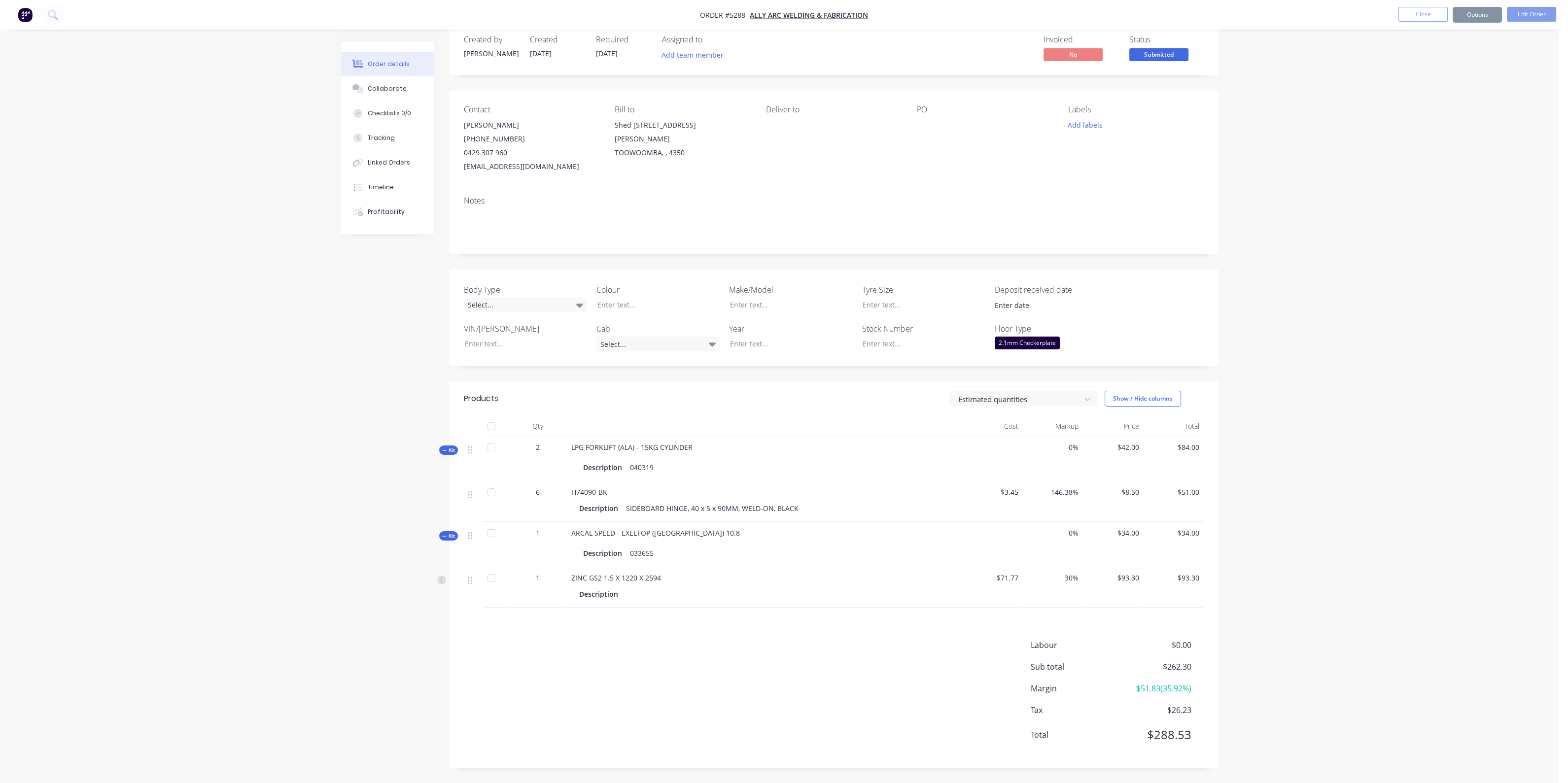
scroll to position [0, 0]
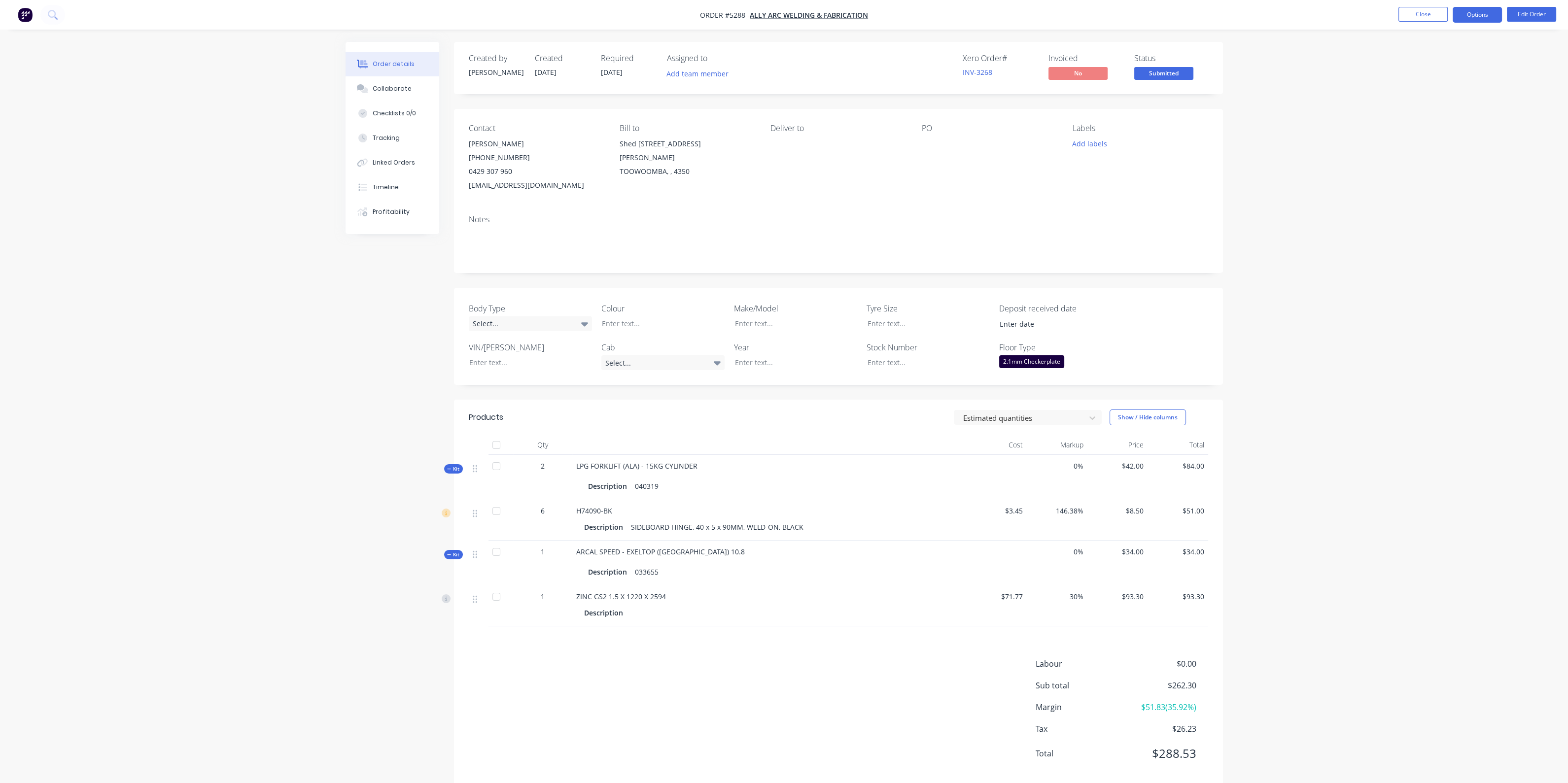
click at [1491, 15] on button "Options" at bounding box center [1477, 15] width 49 height 16
click at [1448, 60] on div "Invoice" at bounding box center [1447, 59] width 91 height 14
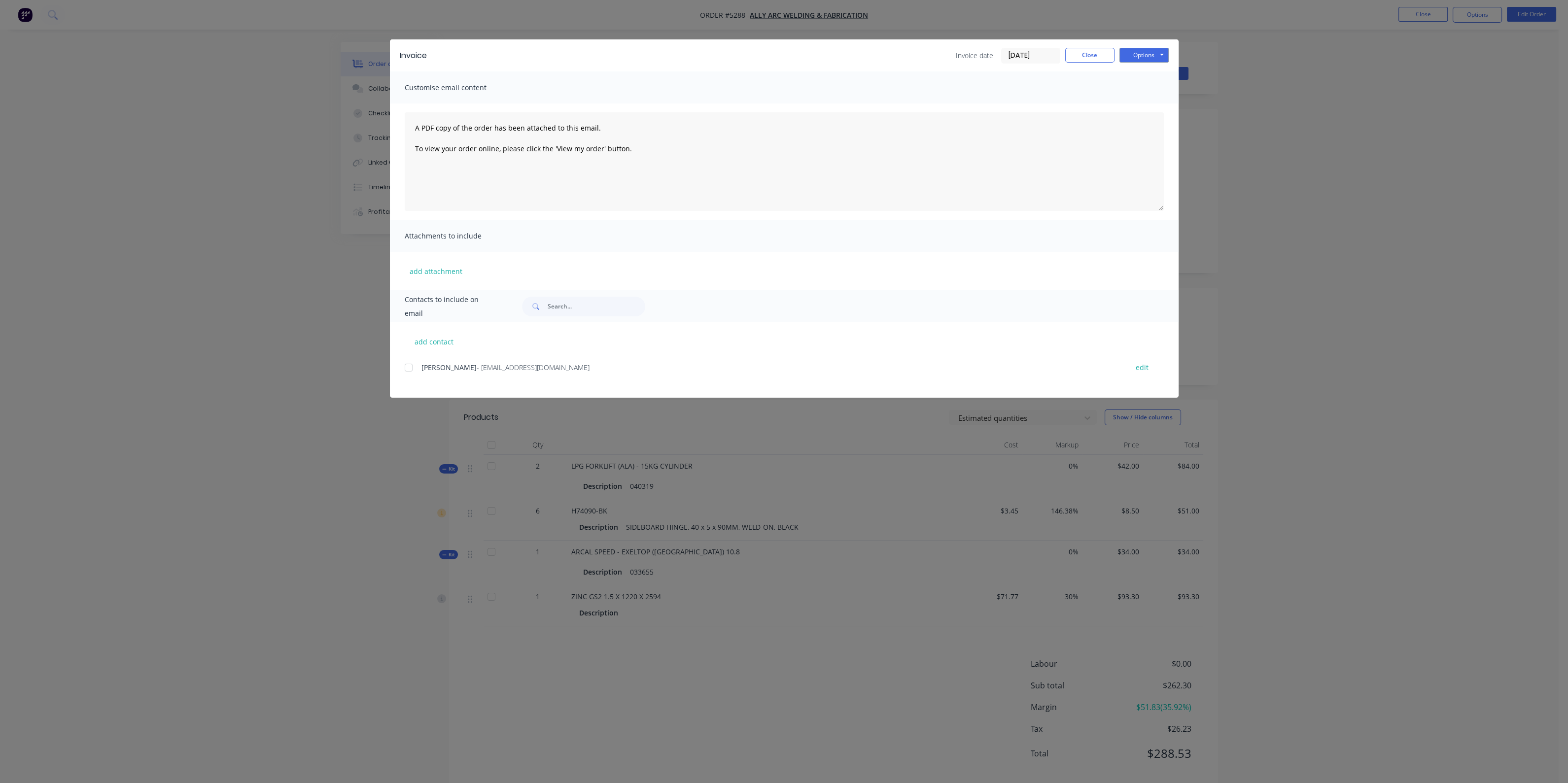
click at [445, 368] on span "[PERSON_NAME]" at bounding box center [449, 367] width 55 height 9
click at [407, 368] on div at bounding box center [408, 367] width 20 height 20
click at [1144, 53] on button "Options" at bounding box center [1144, 55] width 49 height 15
click at [1141, 104] on button "Email" at bounding box center [1150, 105] width 63 height 17
click at [1092, 56] on button "Close" at bounding box center [1090, 55] width 49 height 15
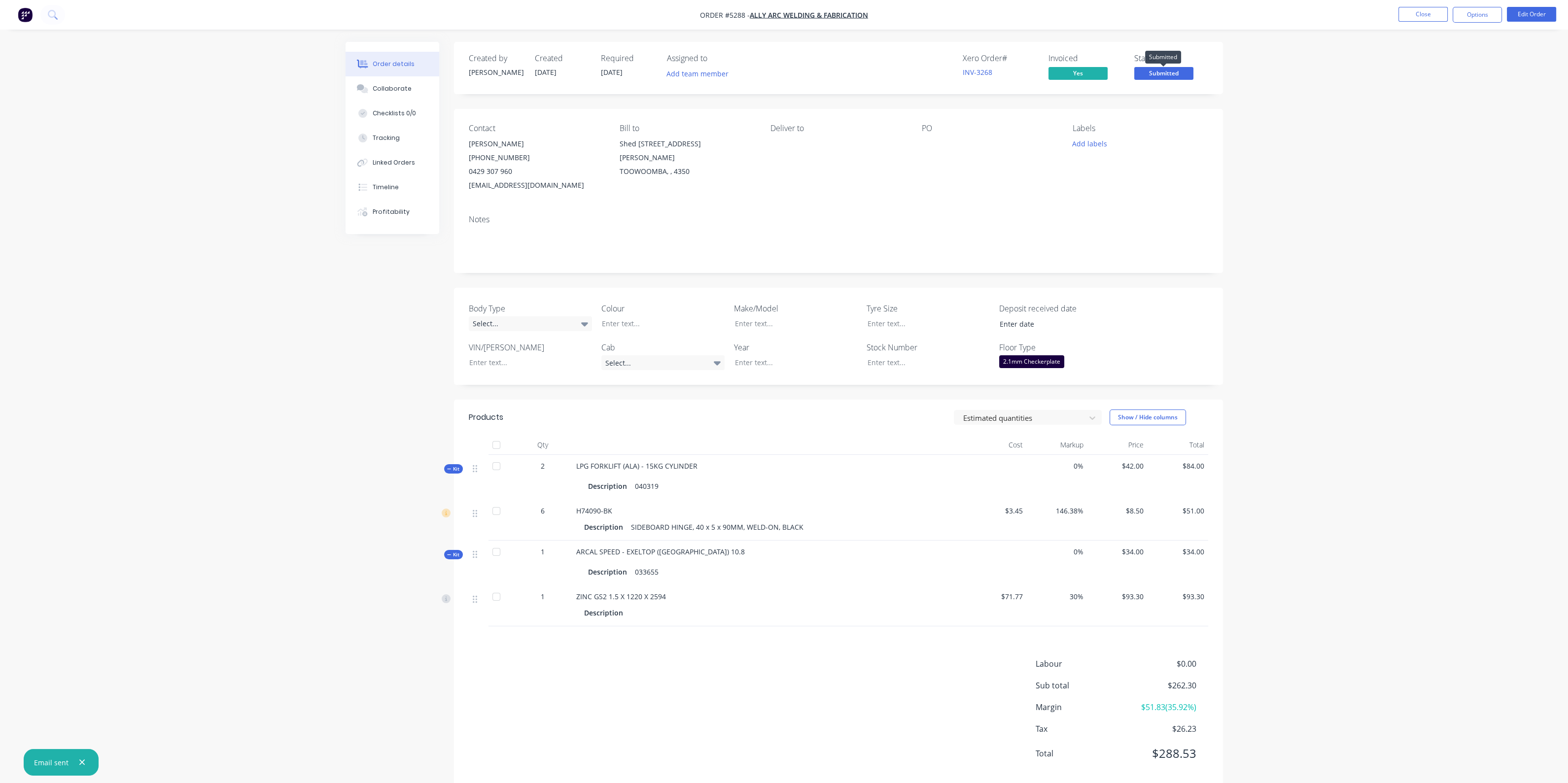
click at [1152, 72] on span "Submitted" at bounding box center [1163, 73] width 59 height 12
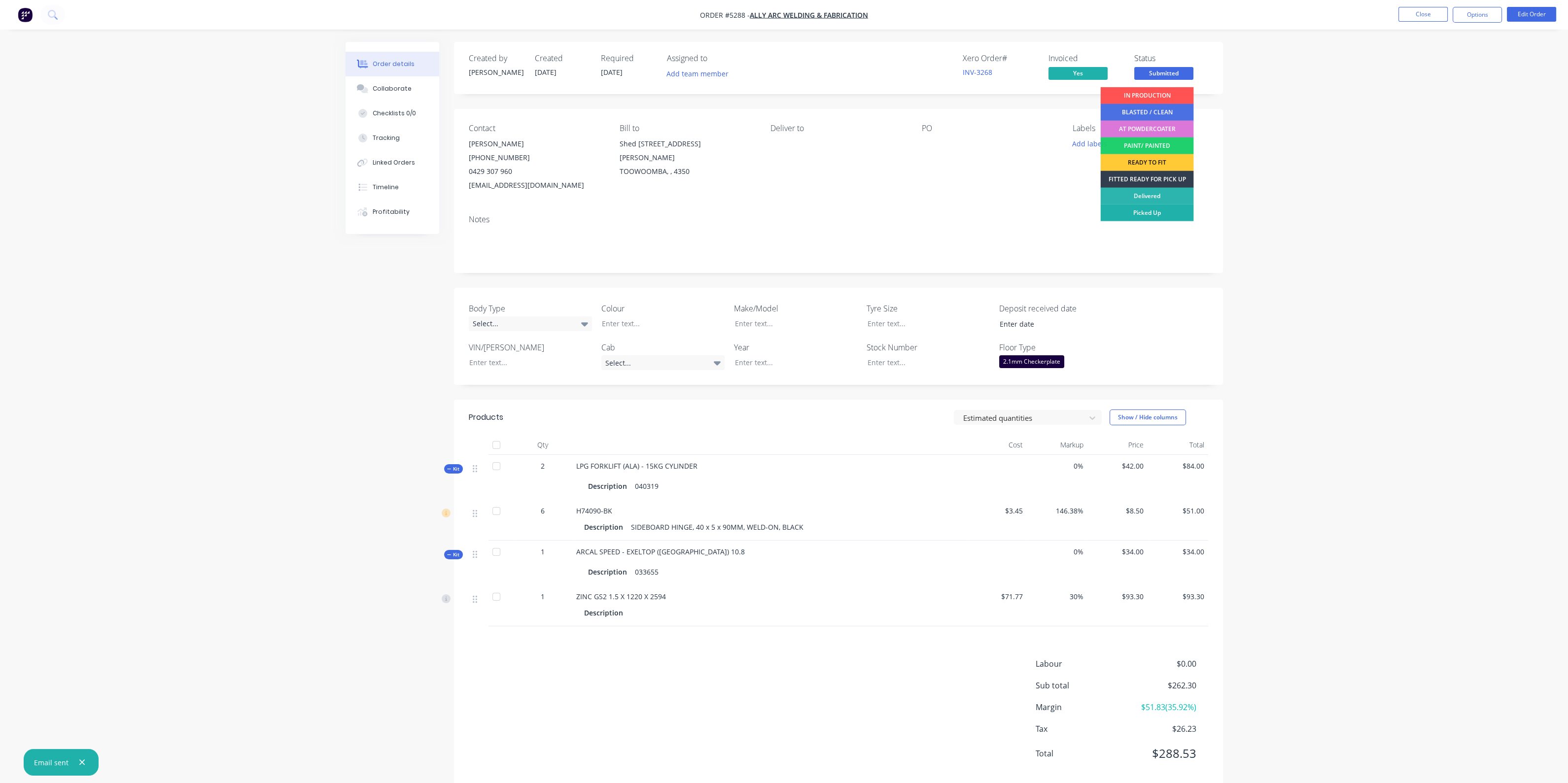
click at [1151, 214] on div "Picked Up" at bounding box center [1147, 212] width 93 height 17
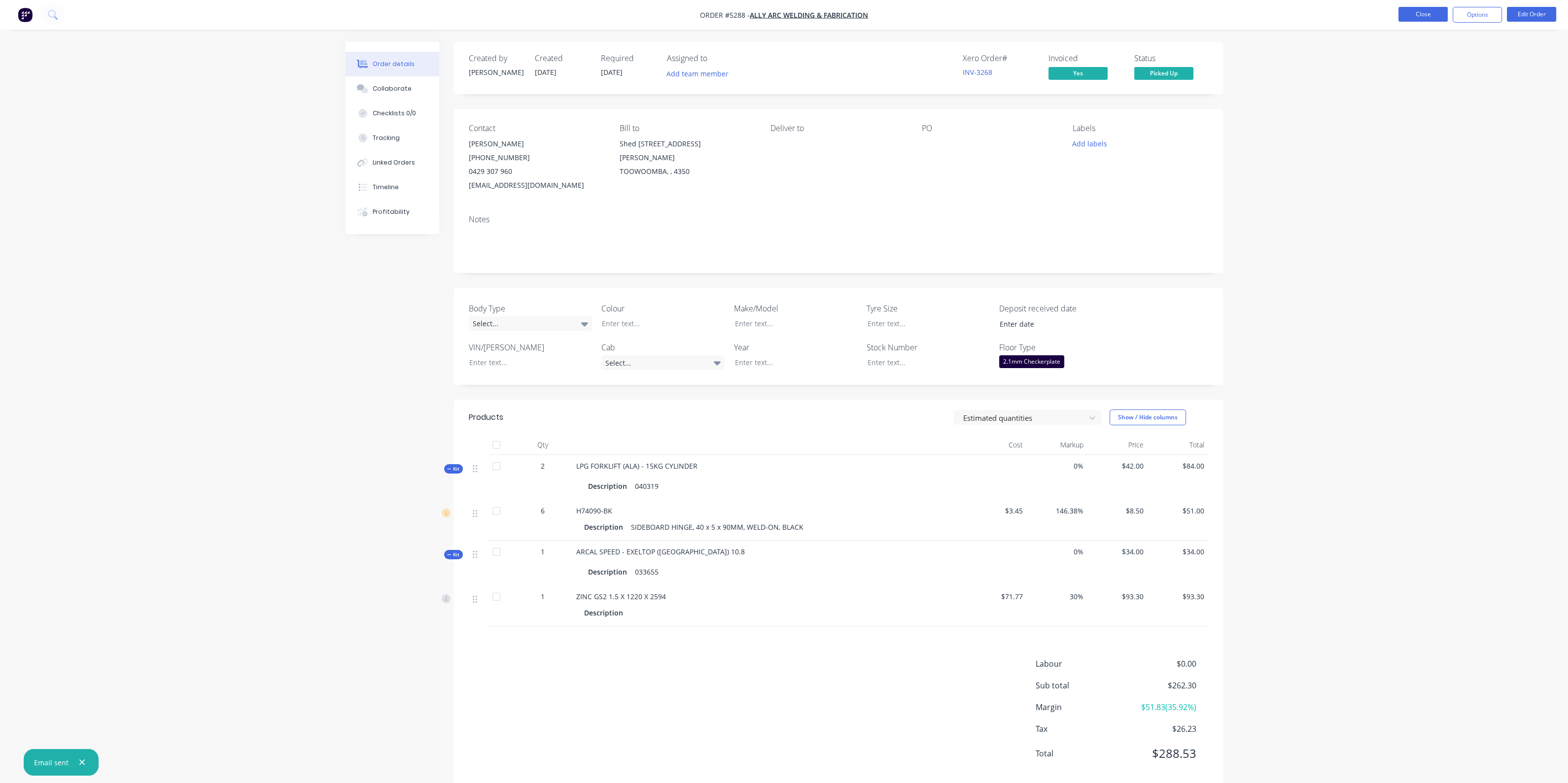
click at [1407, 9] on button "Close" at bounding box center [1423, 14] width 49 height 15
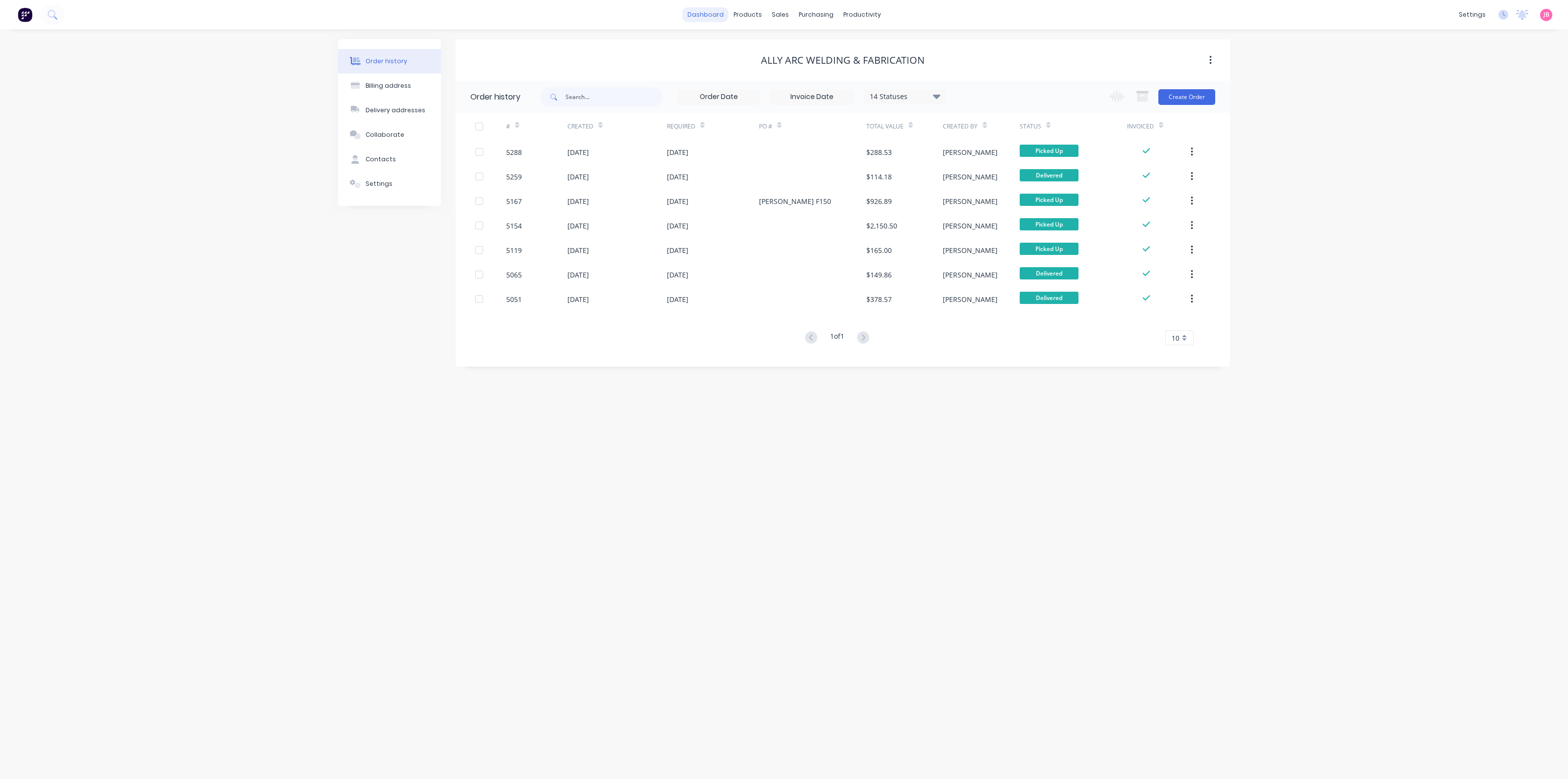
click at [722, 15] on link "dashboard" at bounding box center [705, 15] width 46 height 15
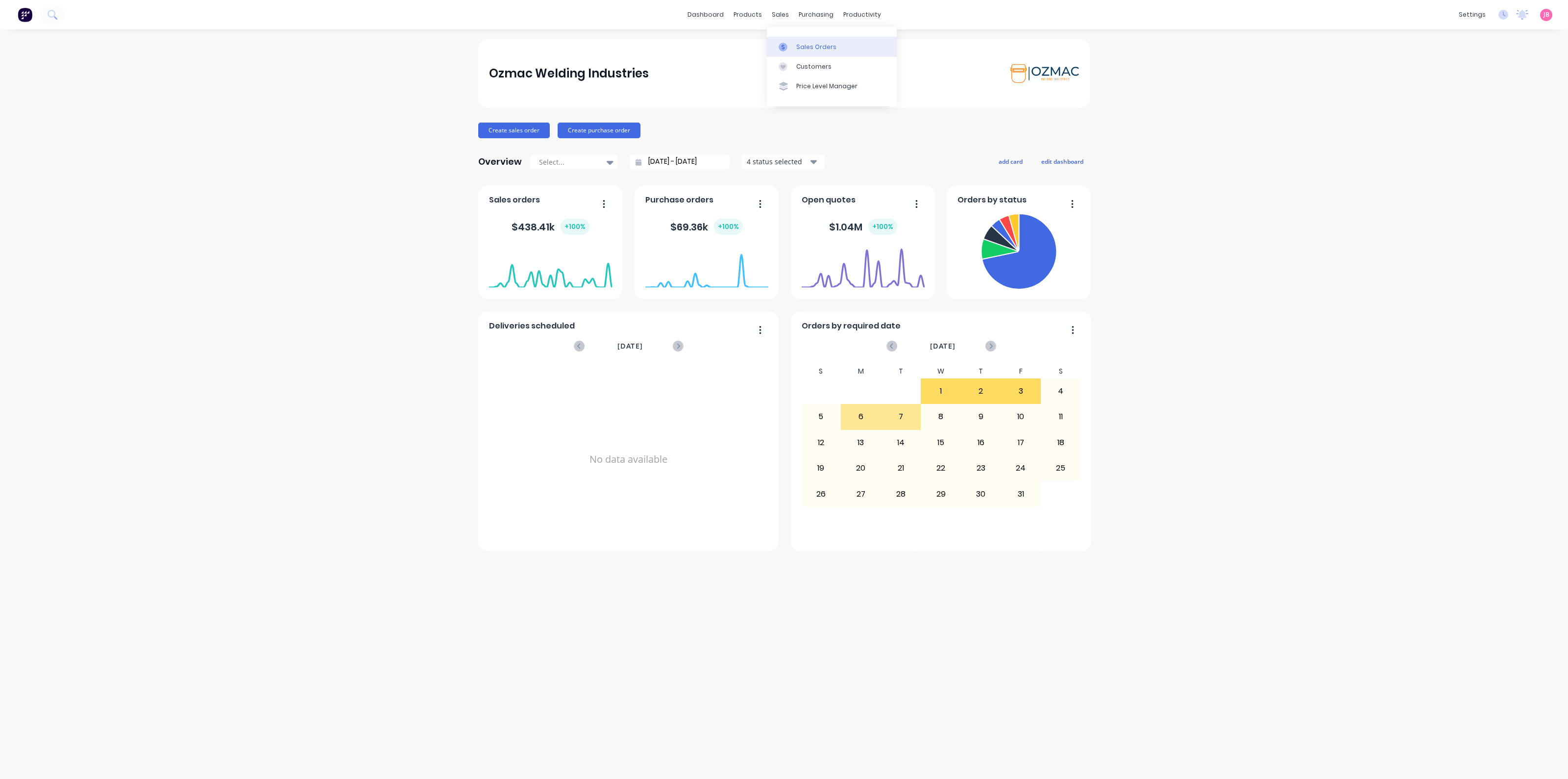
click at [805, 50] on div "Sales Orders" at bounding box center [816, 47] width 40 height 9
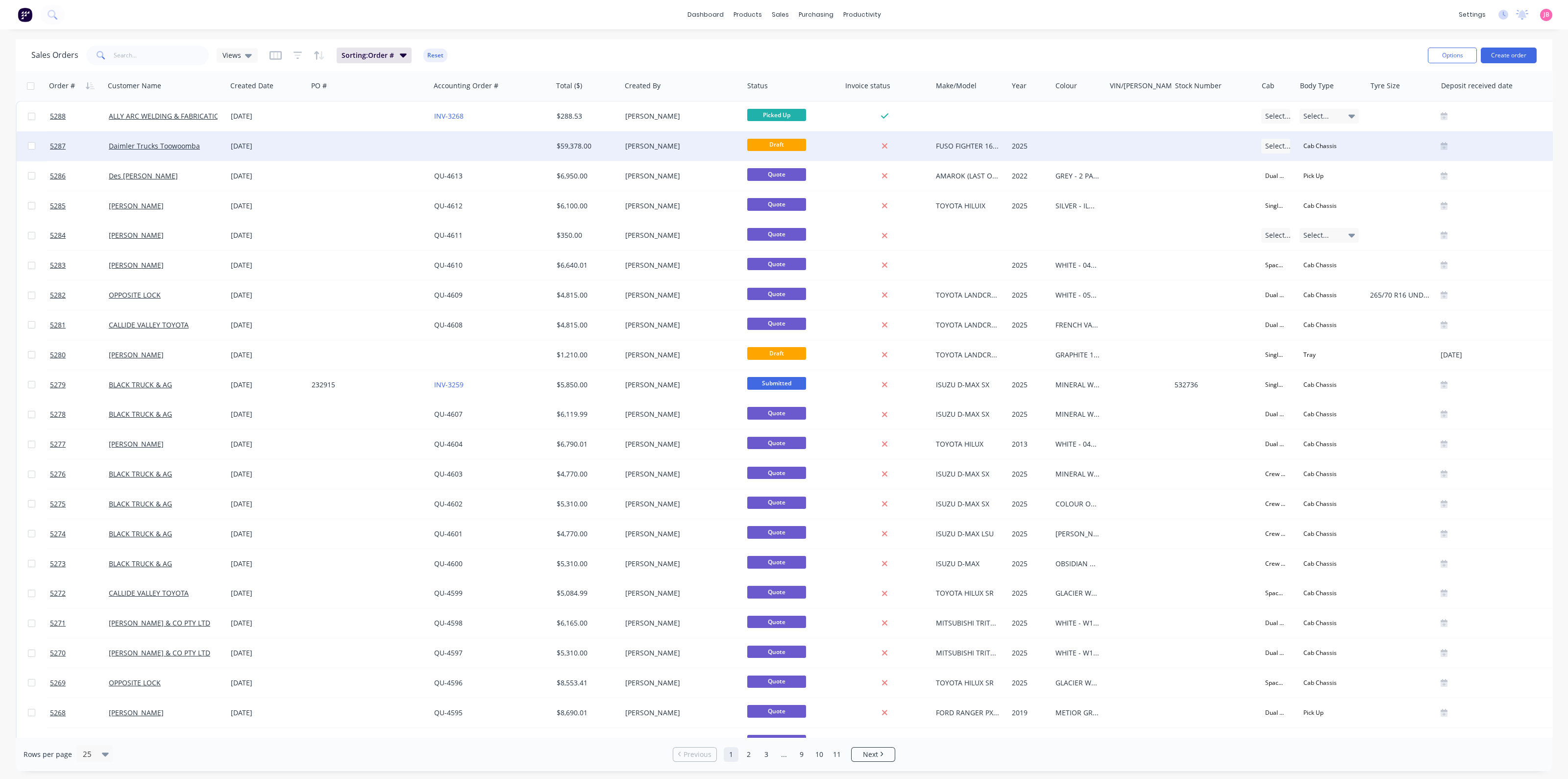
click at [692, 150] on div "[PERSON_NAME]" at bounding box center [679, 146] width 109 height 10
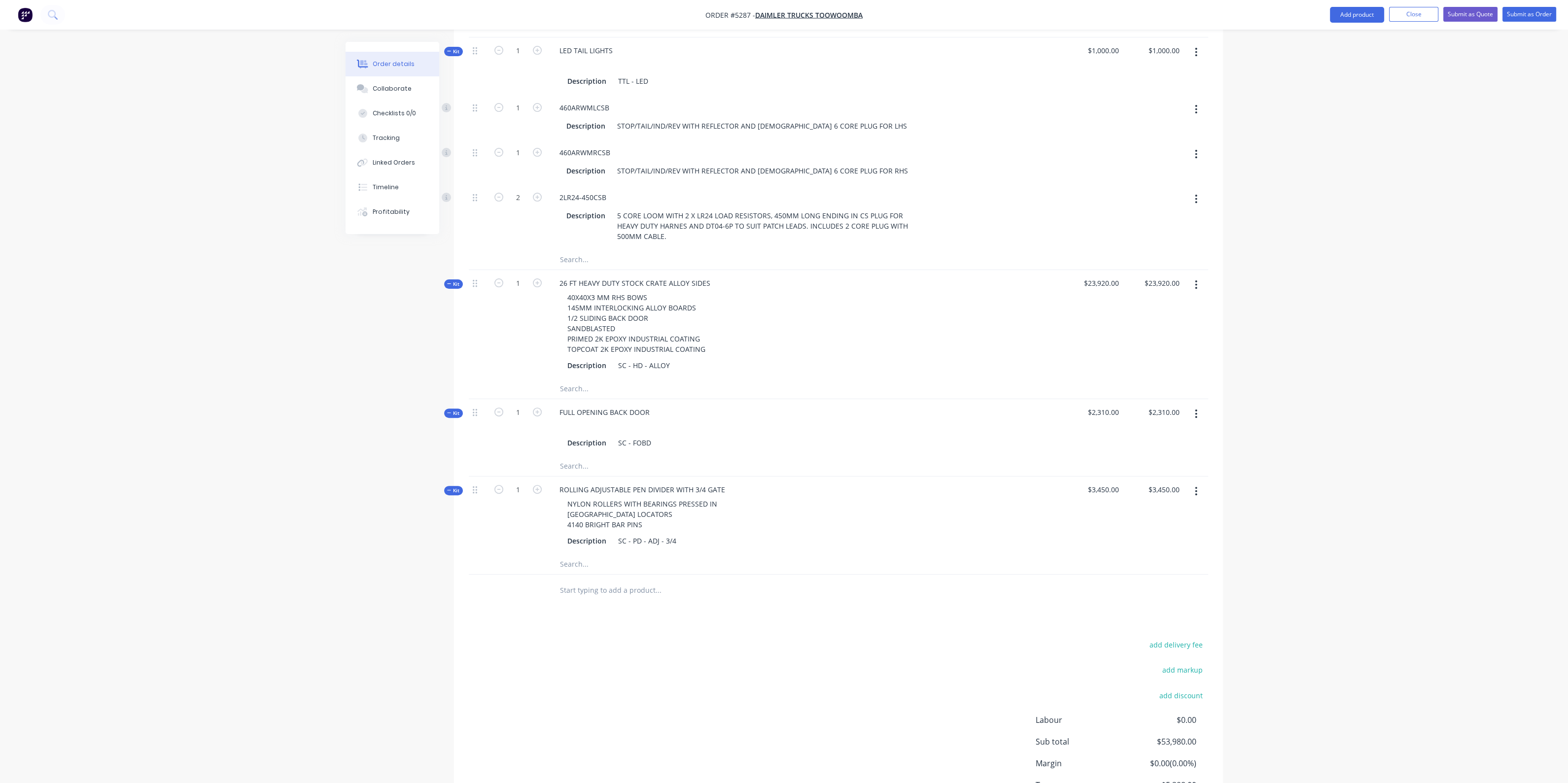
scroll to position [929, 0]
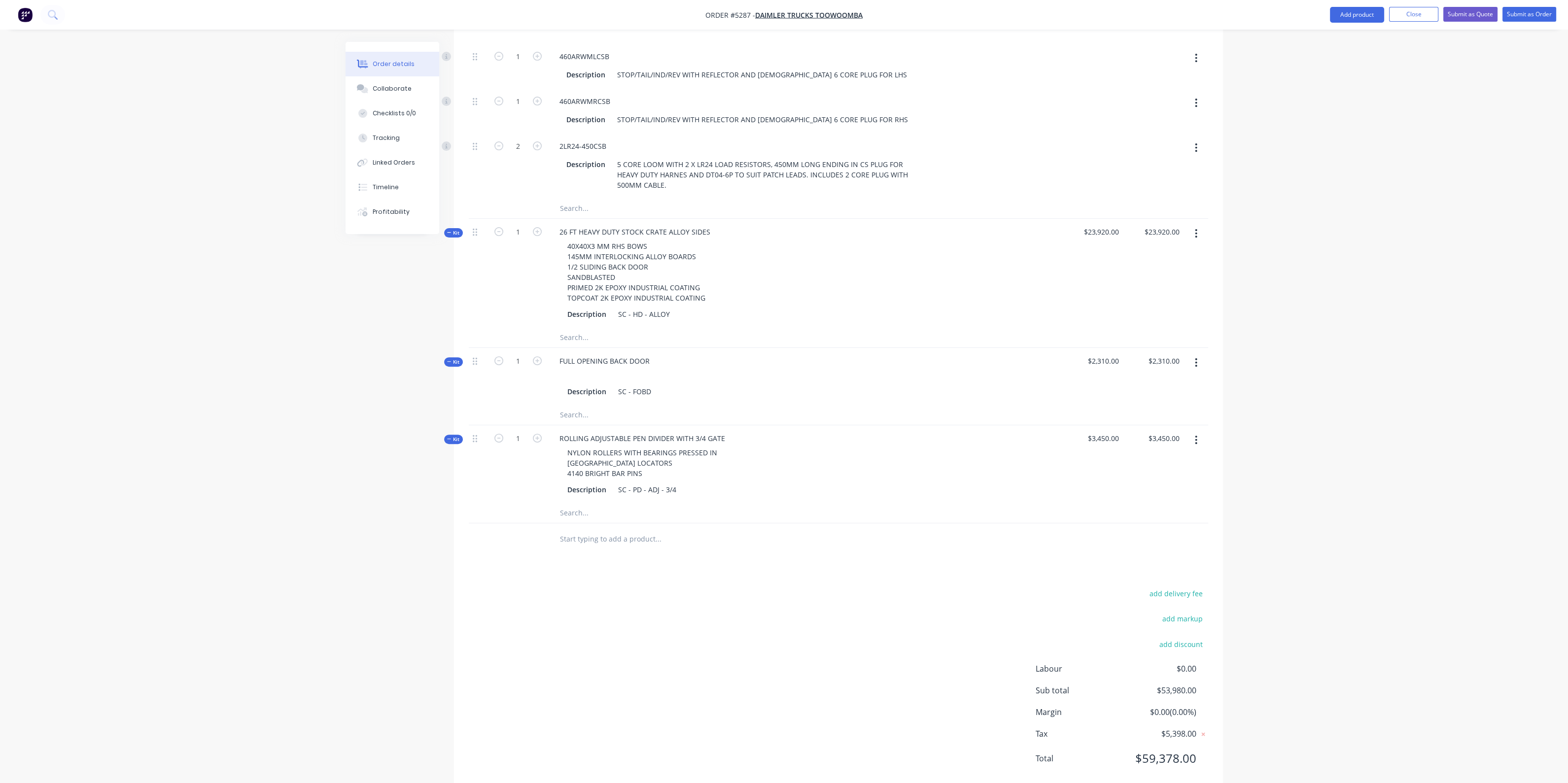
drag, startPoint x: 621, startPoint y: 516, endPoint x: 691, endPoint y: 535, distance: 72.5
click at [621, 530] on input "text" at bounding box center [658, 539] width 197 height 20
type input "n"
type input "NUMAT V GRIP RUBBER SHEET FULL WIDTH AND FULL LENGTH"
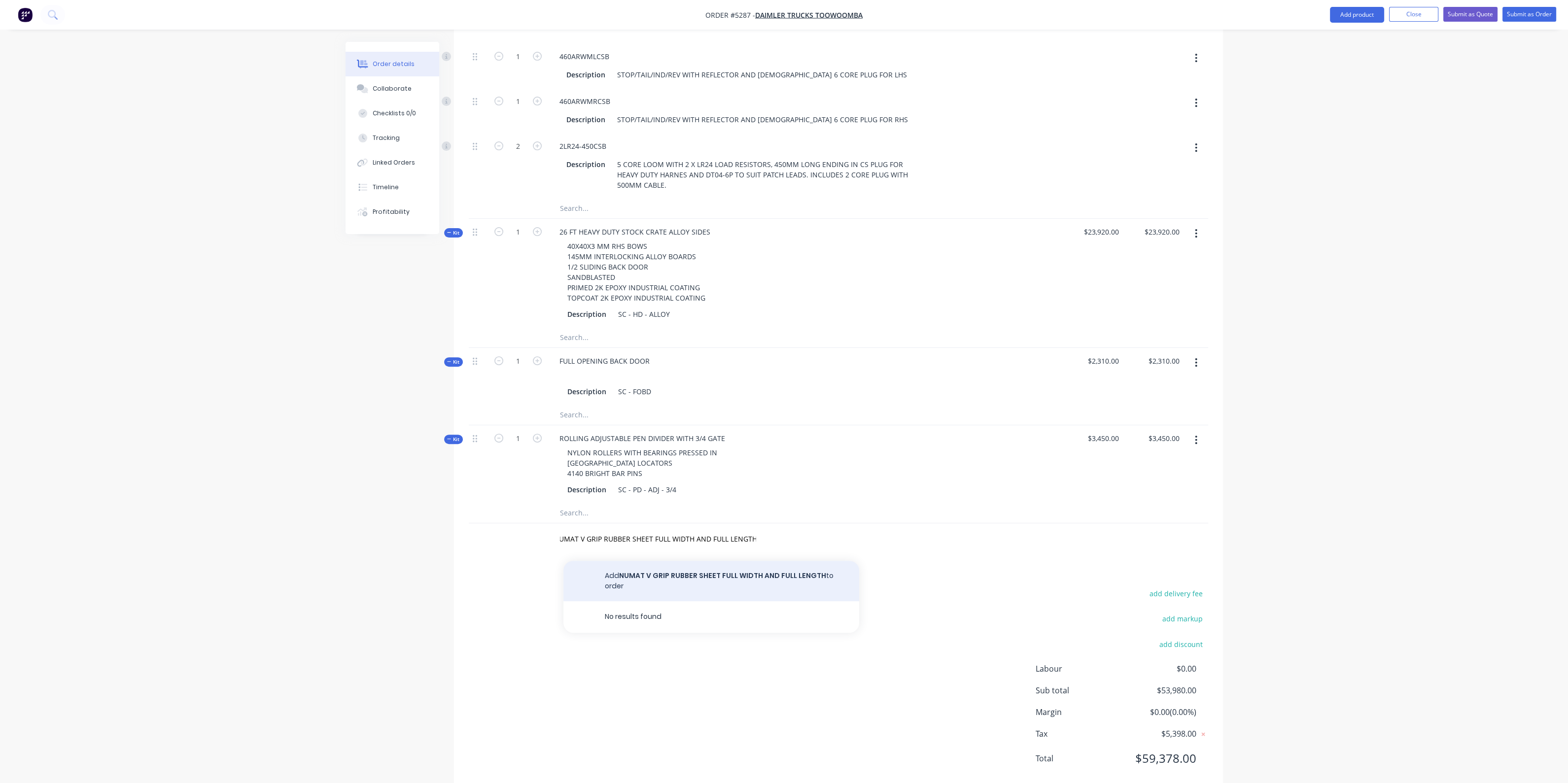
click at [636, 561] on button "Add NUMAT V GRIP RUBBER SHEET FULL WIDTH AND FULL LENGTH to order" at bounding box center [711, 581] width 296 height 40
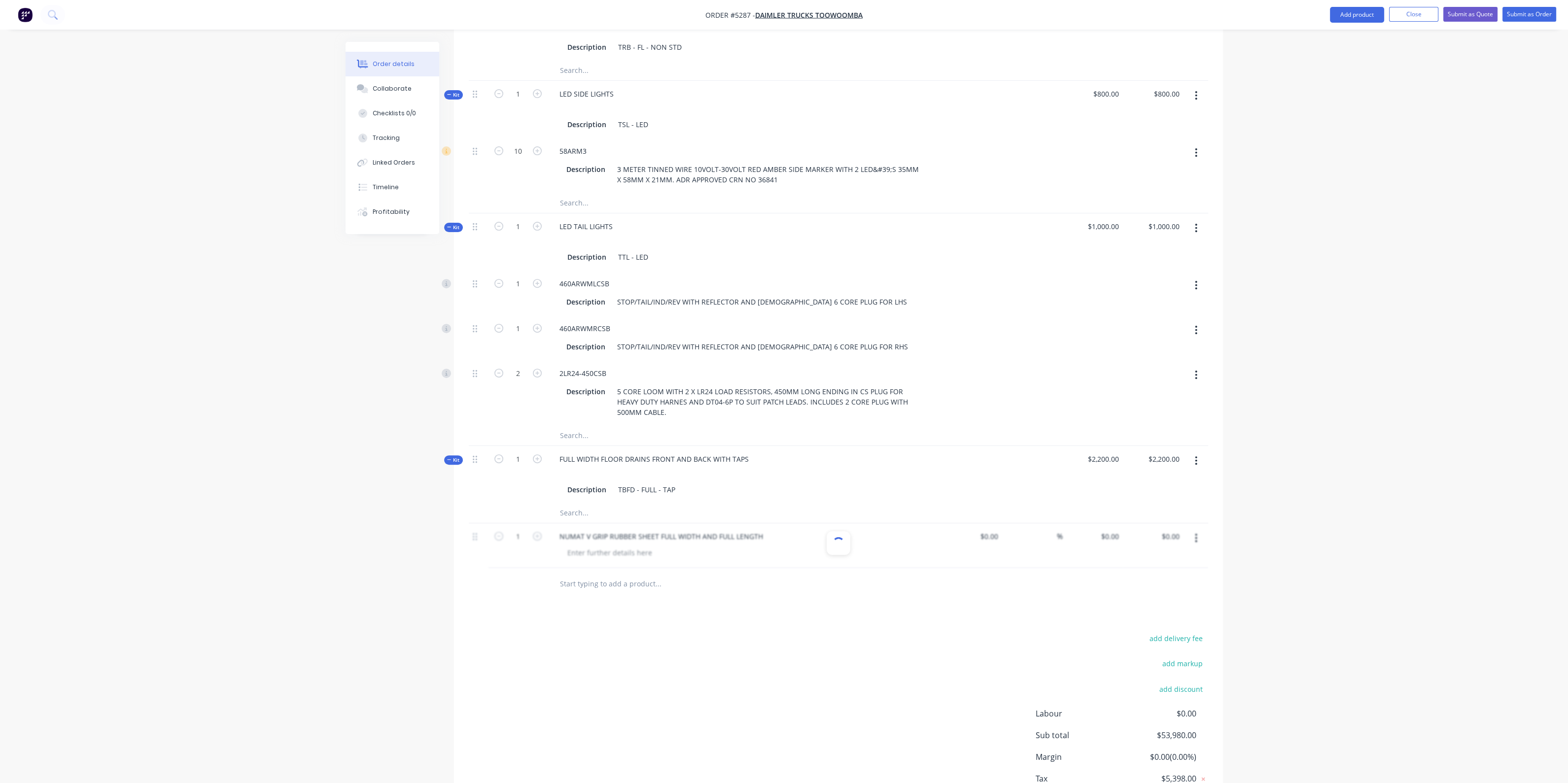
scroll to position [0, 0]
click at [1119, 530] on input "0" at bounding box center [1111, 536] width 23 height 14
type input "$2,850.00"
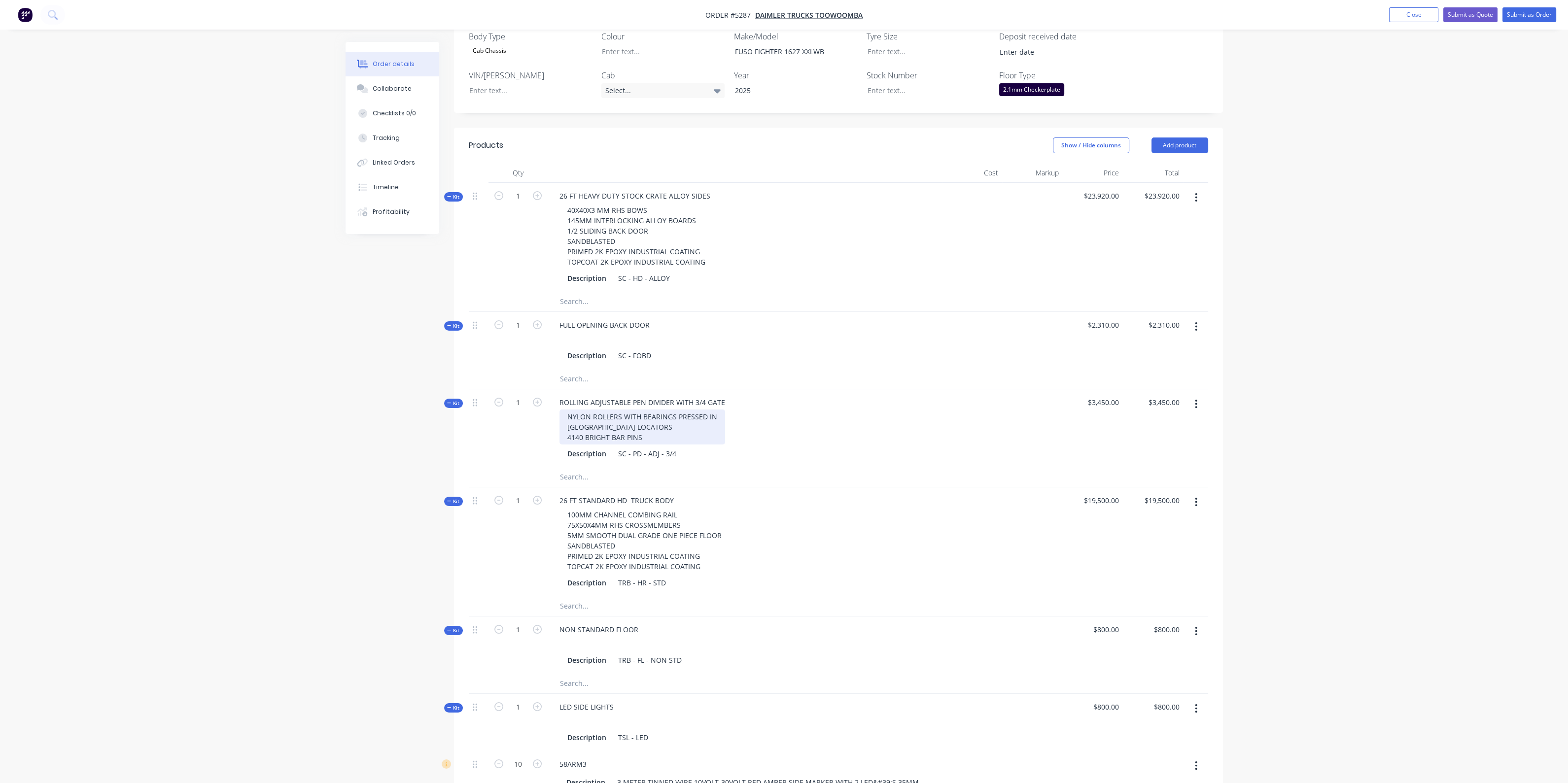
scroll to position [251, 0]
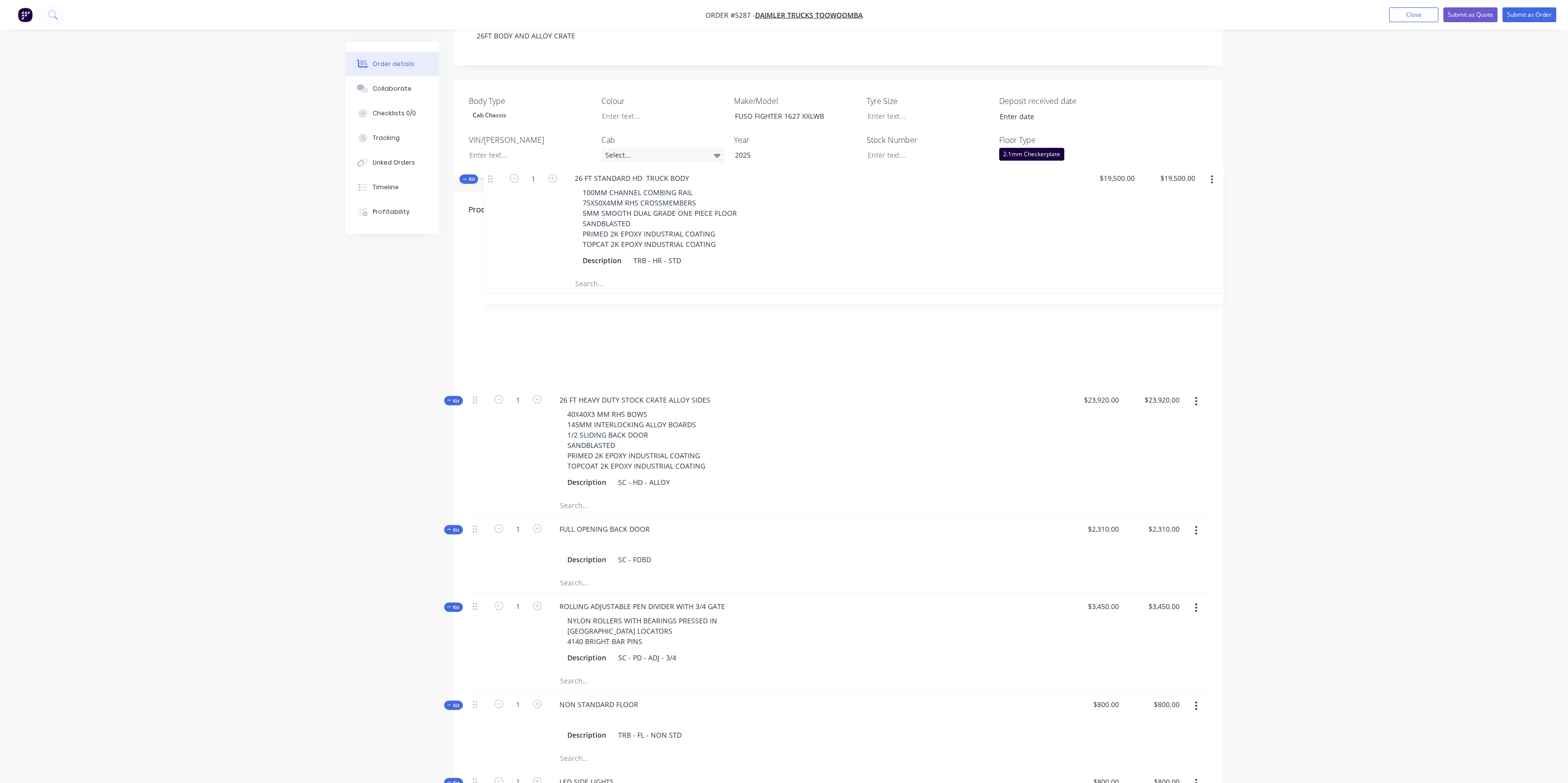
drag, startPoint x: 476, startPoint y: 531, endPoint x: 492, endPoint y: 176, distance: 355.4
click at [492, 192] on div "Products Show / Hide columns Add product Qty Cost Markup Price Total Kit 1 26 F…" at bounding box center [838, 740] width 769 height 1096
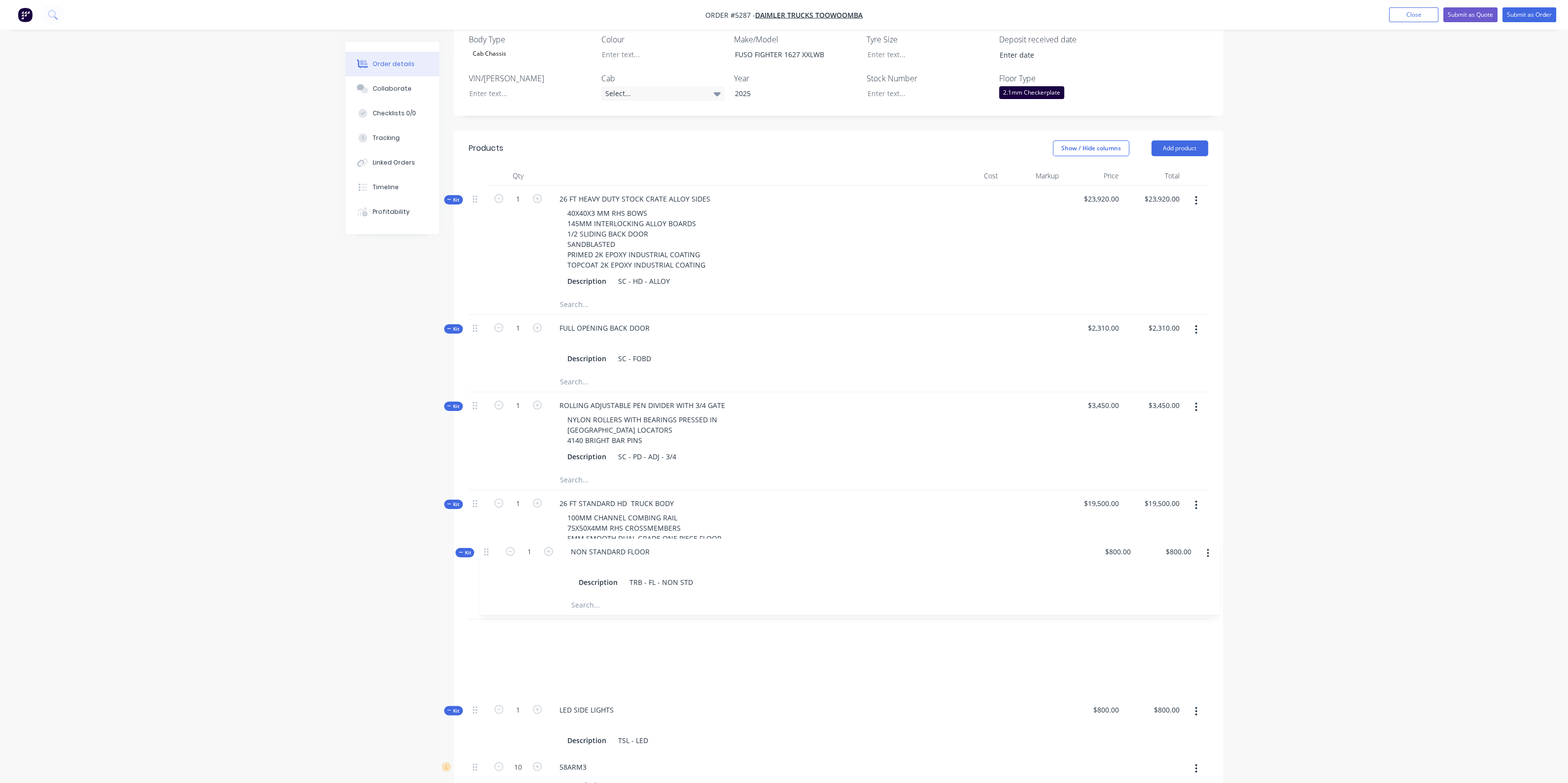
scroll to position [314, 0]
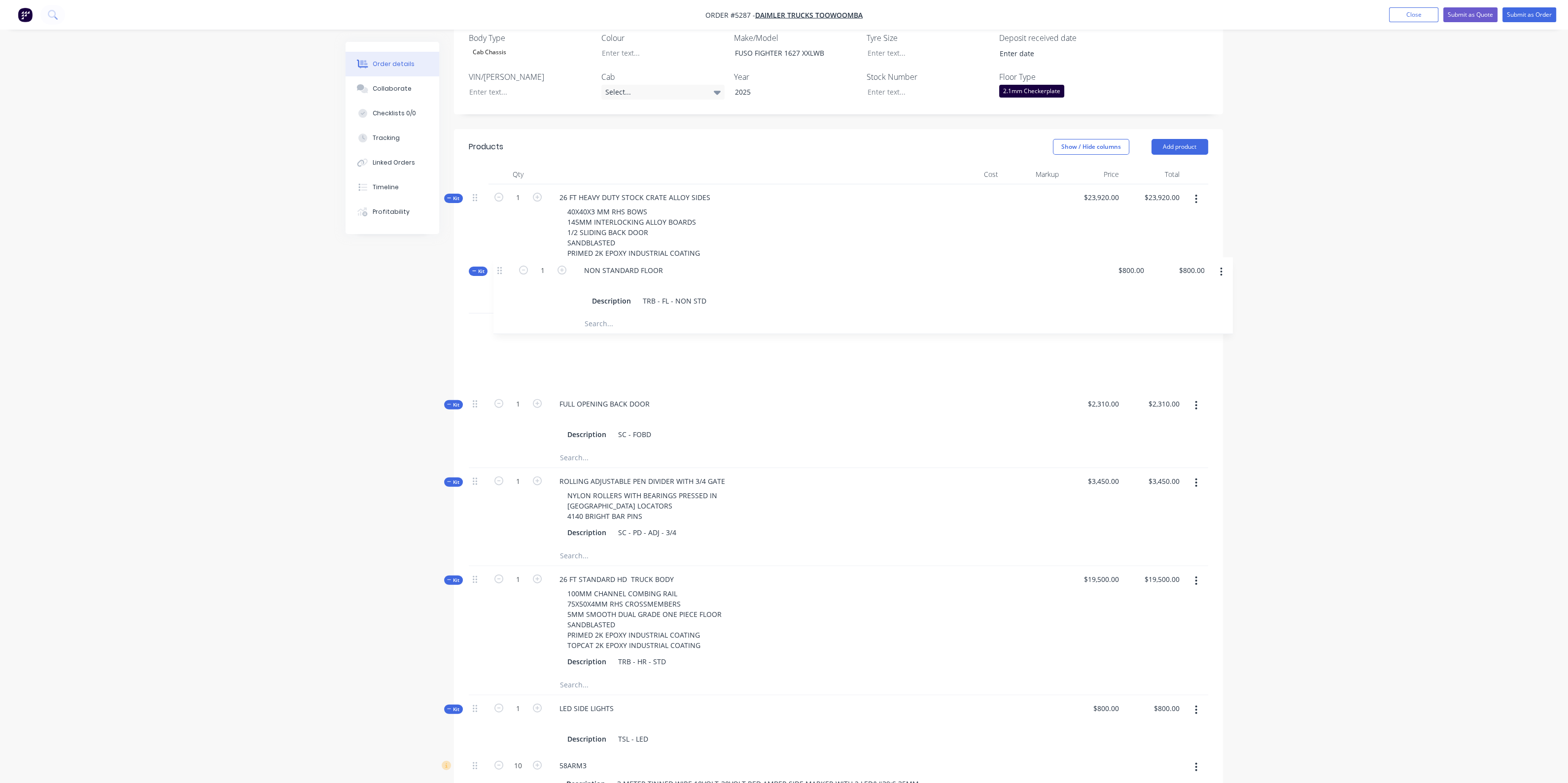
drag, startPoint x: 477, startPoint y: 615, endPoint x: 502, endPoint y: 269, distance: 346.9
click at [502, 269] on div "Kit 1 26 FT HEAVY DUTY STOCK CRATE ALLOY SIDES 40X40X3 MM RHS BOWS 145MM INTERL…" at bounding box center [839, 683] width 740 height 998
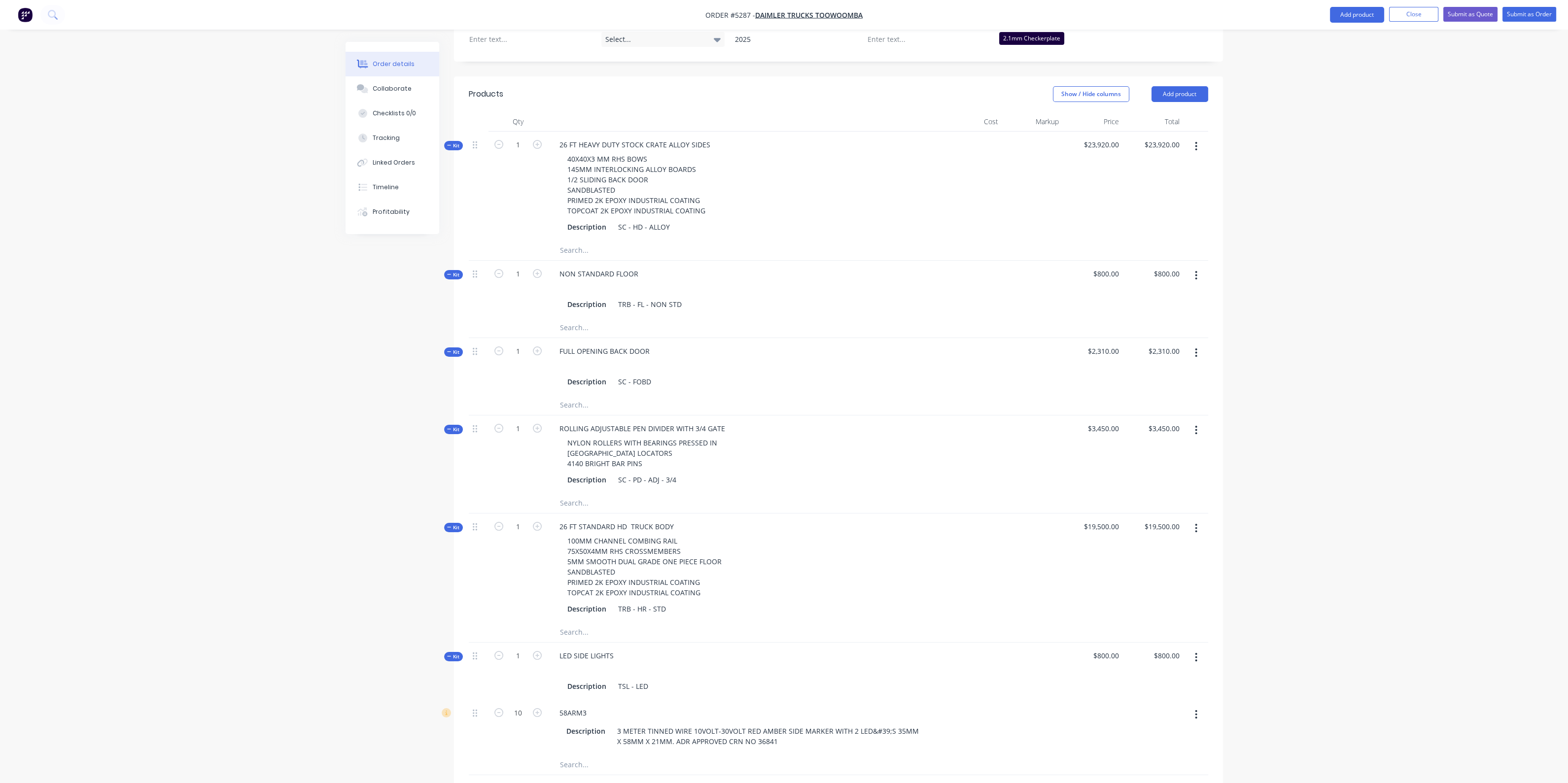
scroll to position [437, 0]
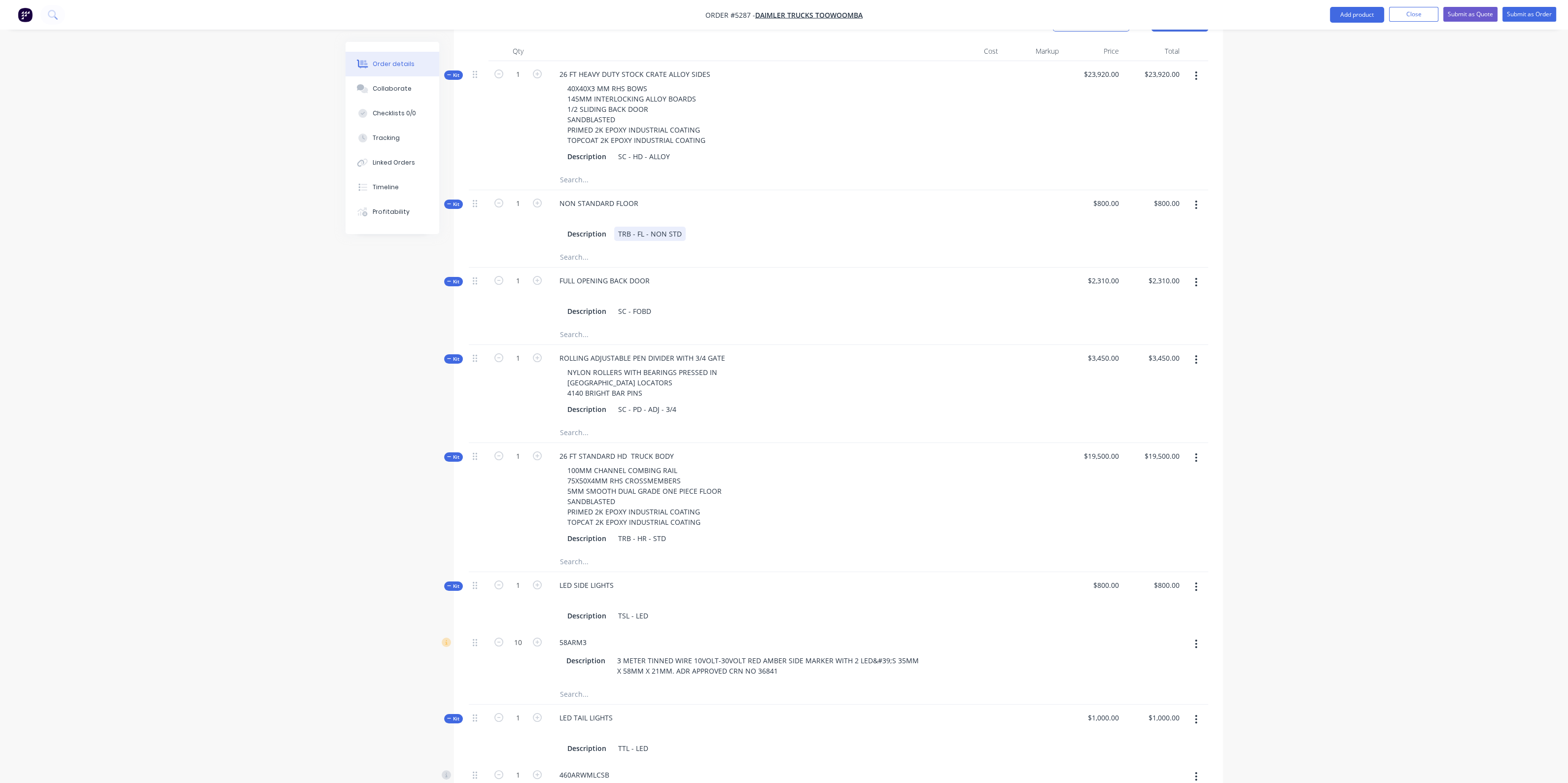
click at [681, 227] on div "TRB - FL - NON STD" at bounding box center [650, 233] width 72 height 14
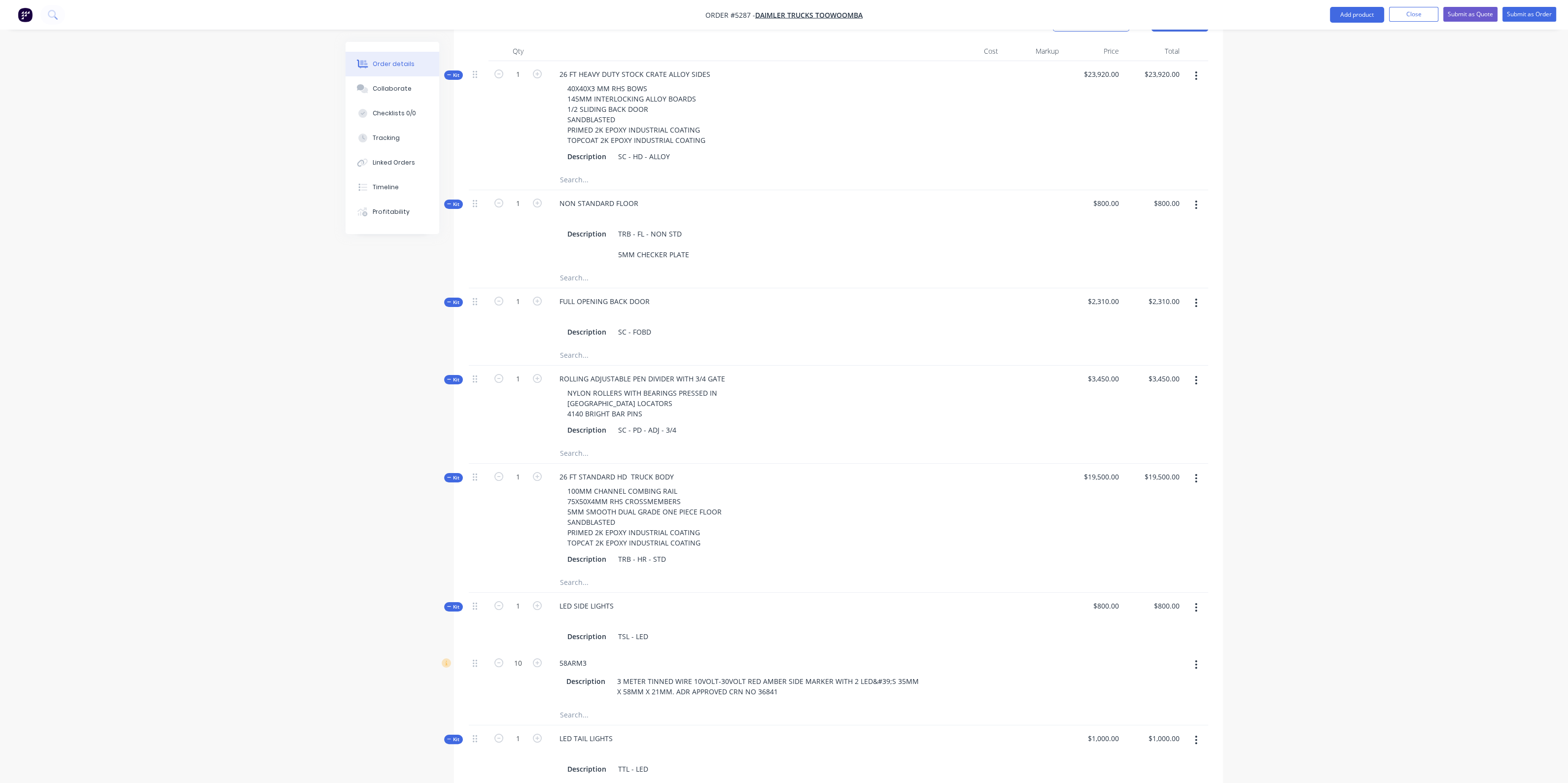
click at [915, 190] on div "NON STANDARD FLOOR Description TRB - FL - NON STD 5MM CHECKER PLATE" at bounding box center [745, 229] width 394 height 78
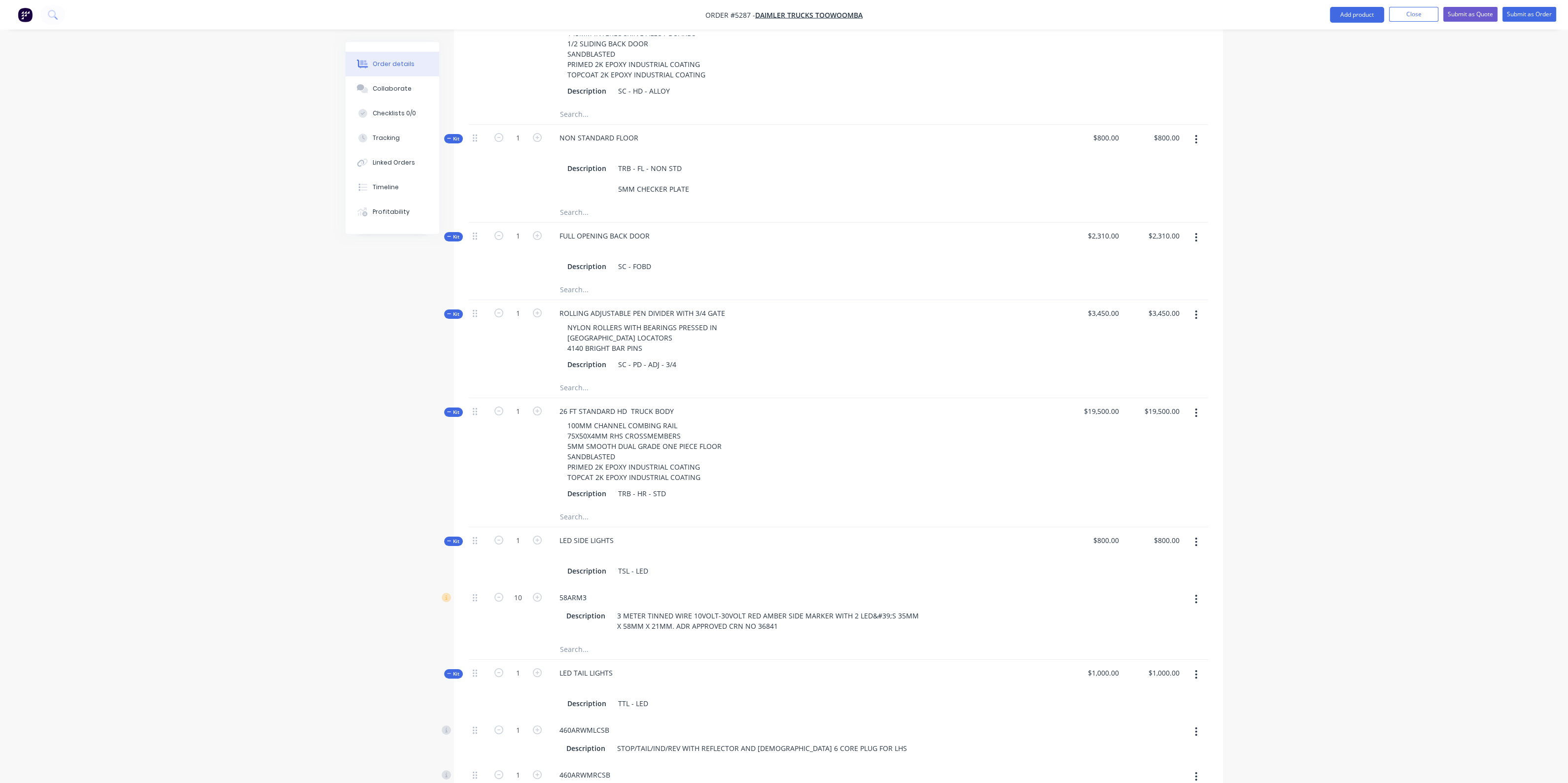
scroll to position [560, 0]
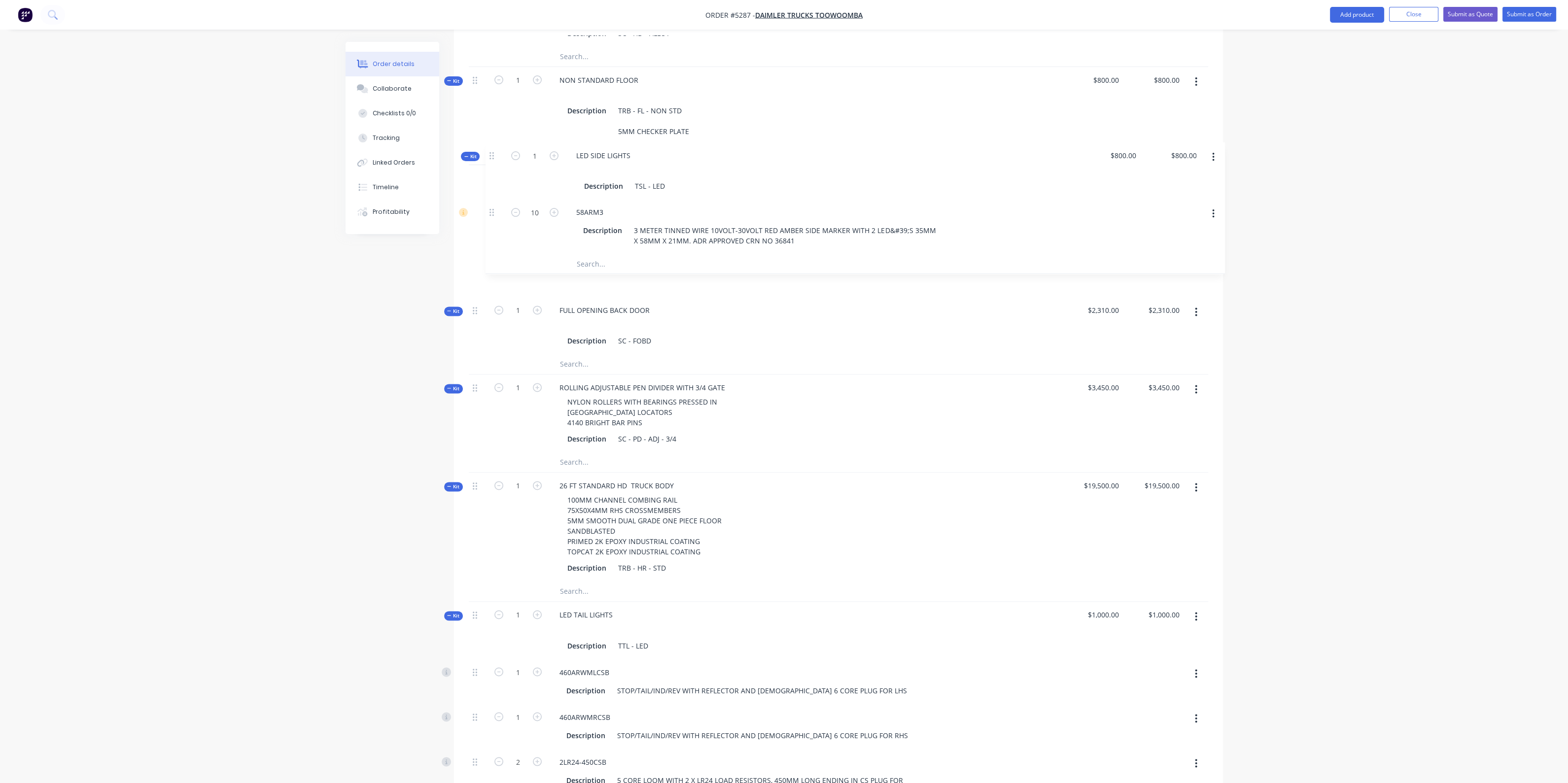
drag, startPoint x: 476, startPoint y: 462, endPoint x: 493, endPoint y: 138, distance: 324.4
click at [493, 138] on div "Kit 1 26 FT HEAVY DUTY STOCK CRATE ALLOY SIDES 40X40X3 MM RHS BOWS 145MM INTERL…" at bounding box center [839, 448] width 740 height 1019
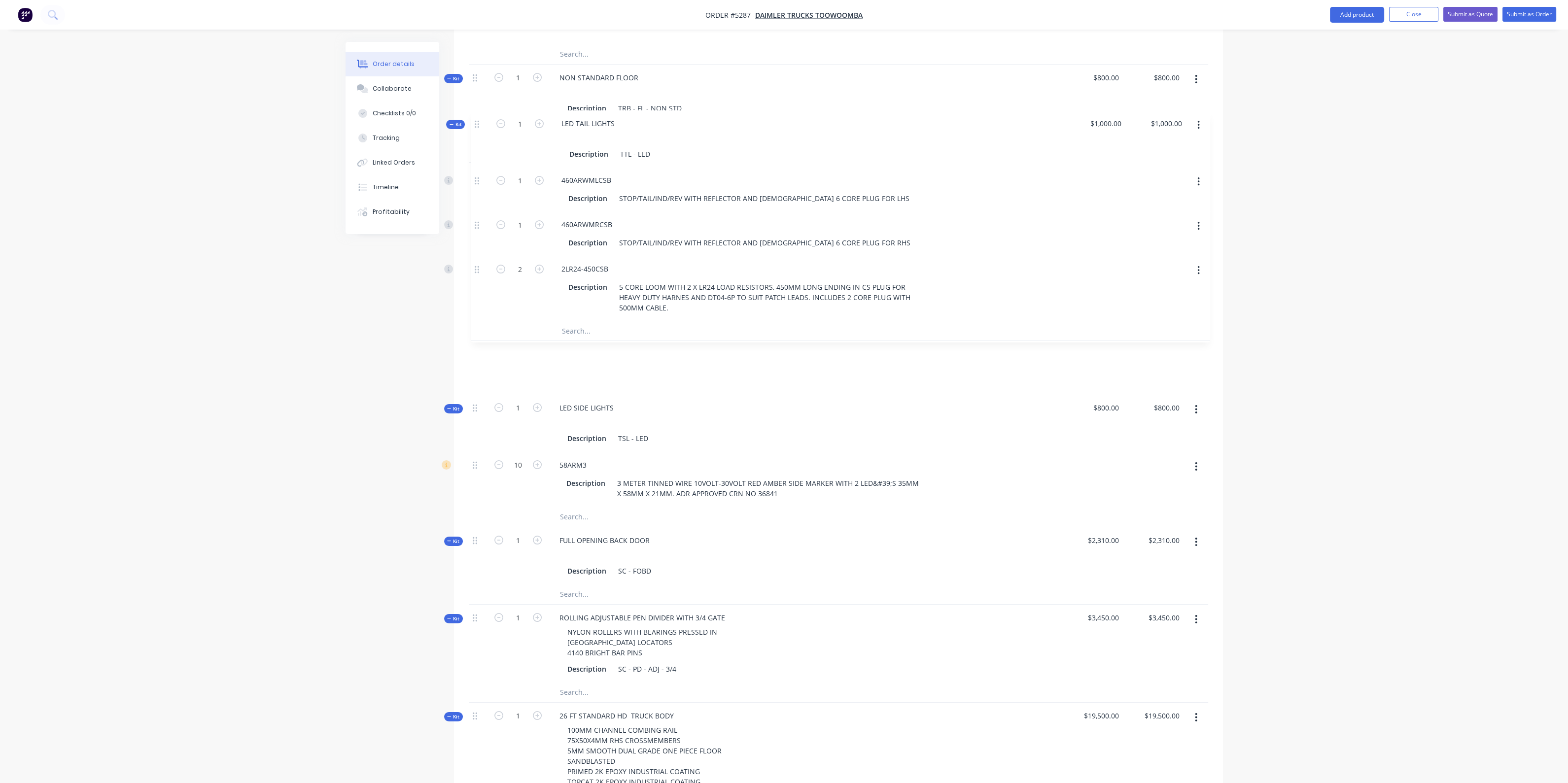
drag, startPoint x: 475, startPoint y: 595, endPoint x: 478, endPoint y: 119, distance: 476.0
click at [478, 119] on div "Kit 1 26 FT HEAVY DUTY STOCK CRATE ALLOY SIDES 40X40X3 MM RHS BOWS 145MM INTERL…" at bounding box center [839, 445] width 740 height 1019
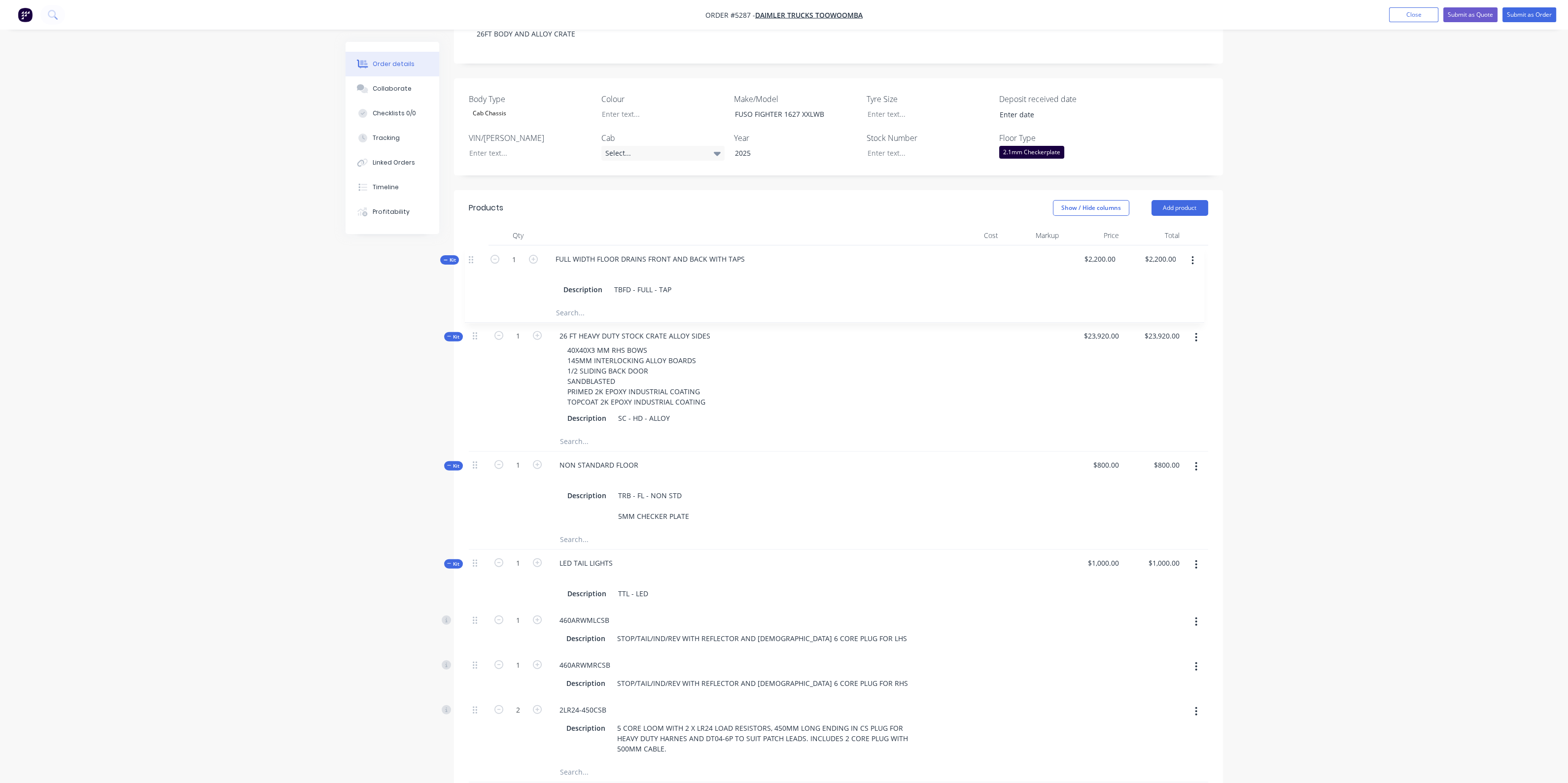
scroll to position [252, 0]
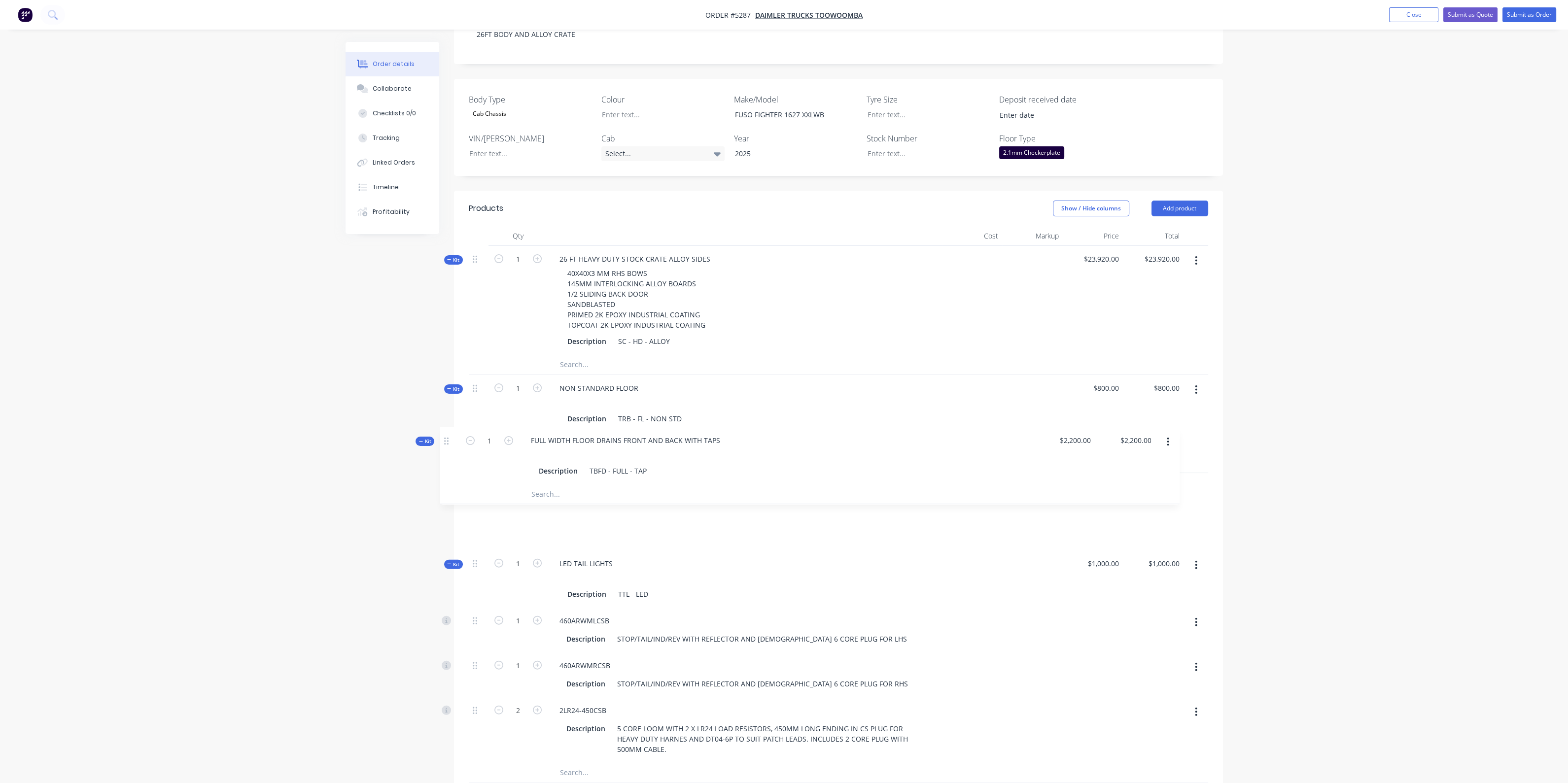
drag, startPoint x: 476, startPoint y: 515, endPoint x: 452, endPoint y: 436, distance: 82.6
click at [452, 435] on div "Created by [PERSON_NAME] Created [DATE] Required [DATE] Assigned to Add team me…" at bounding box center [784, 669] width 877 height 1758
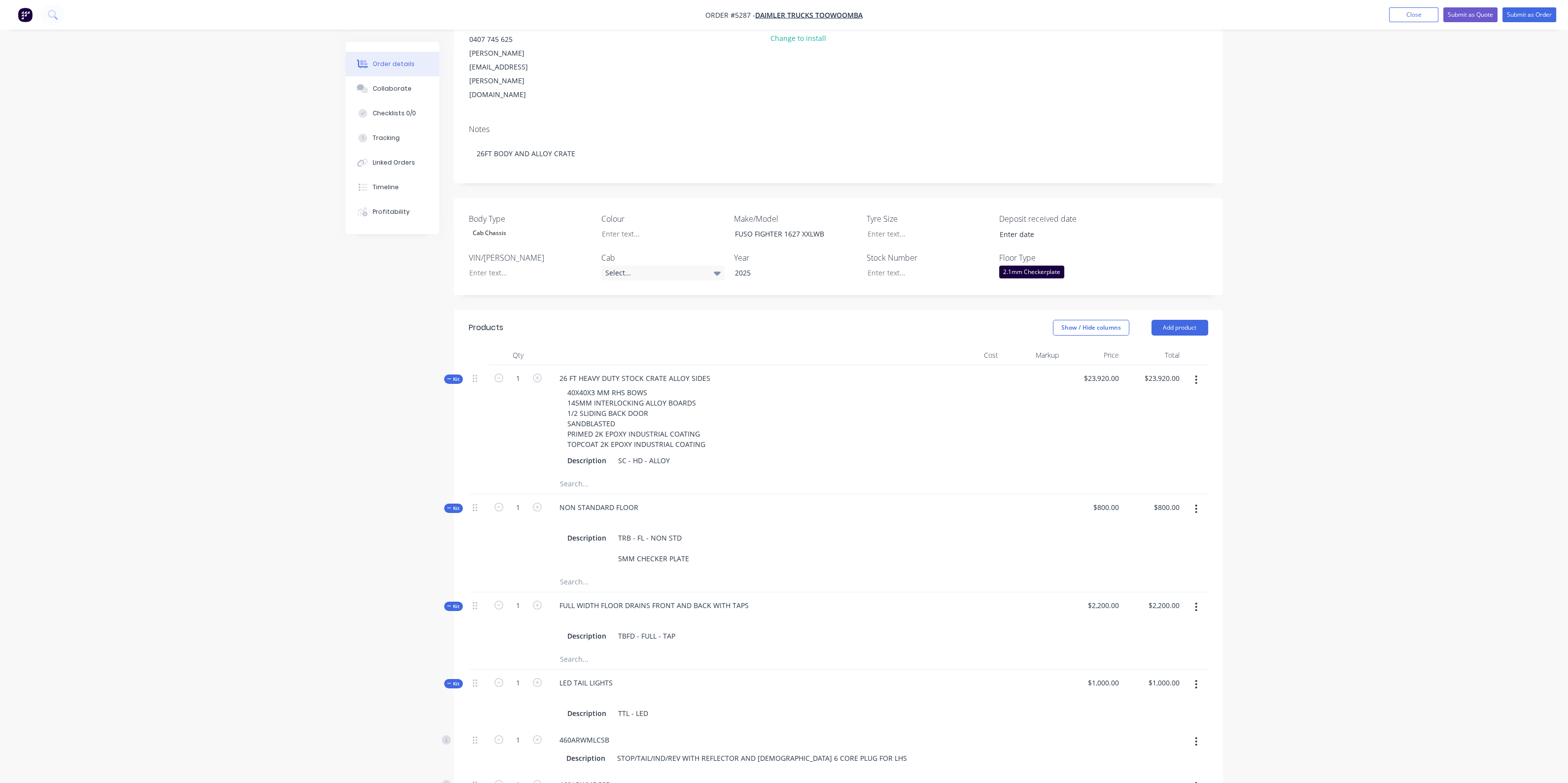
scroll to position [131, 0]
click at [392, 92] on div "Collaborate" at bounding box center [392, 89] width 39 height 9
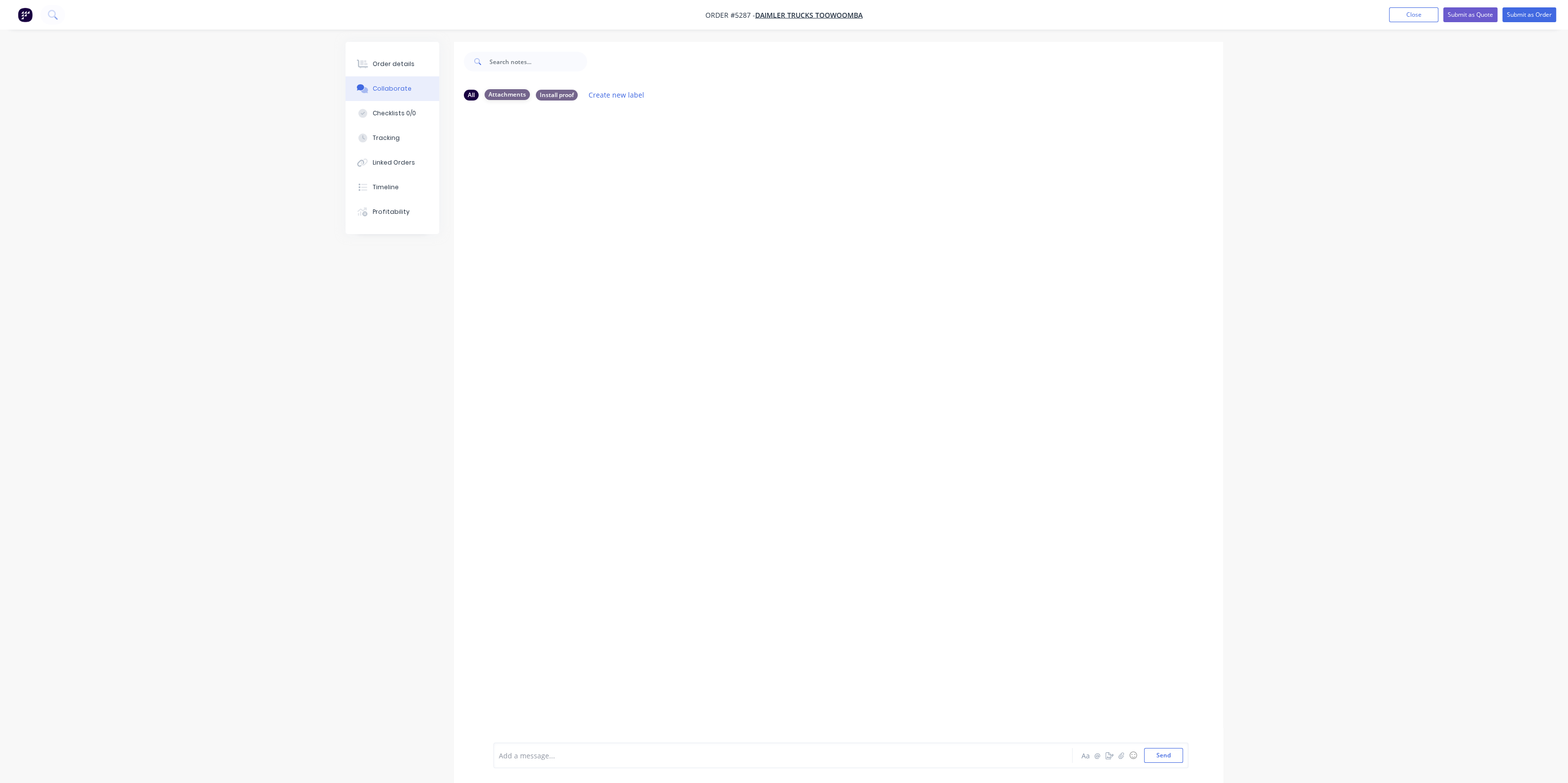
click at [512, 91] on div "Attachments" at bounding box center [507, 95] width 45 height 11
click at [1120, 754] on icon "button" at bounding box center [1121, 755] width 6 height 6
click at [1163, 757] on button "Send" at bounding box center [1163, 755] width 39 height 15
click at [402, 67] on div "Order details" at bounding box center [394, 64] width 42 height 9
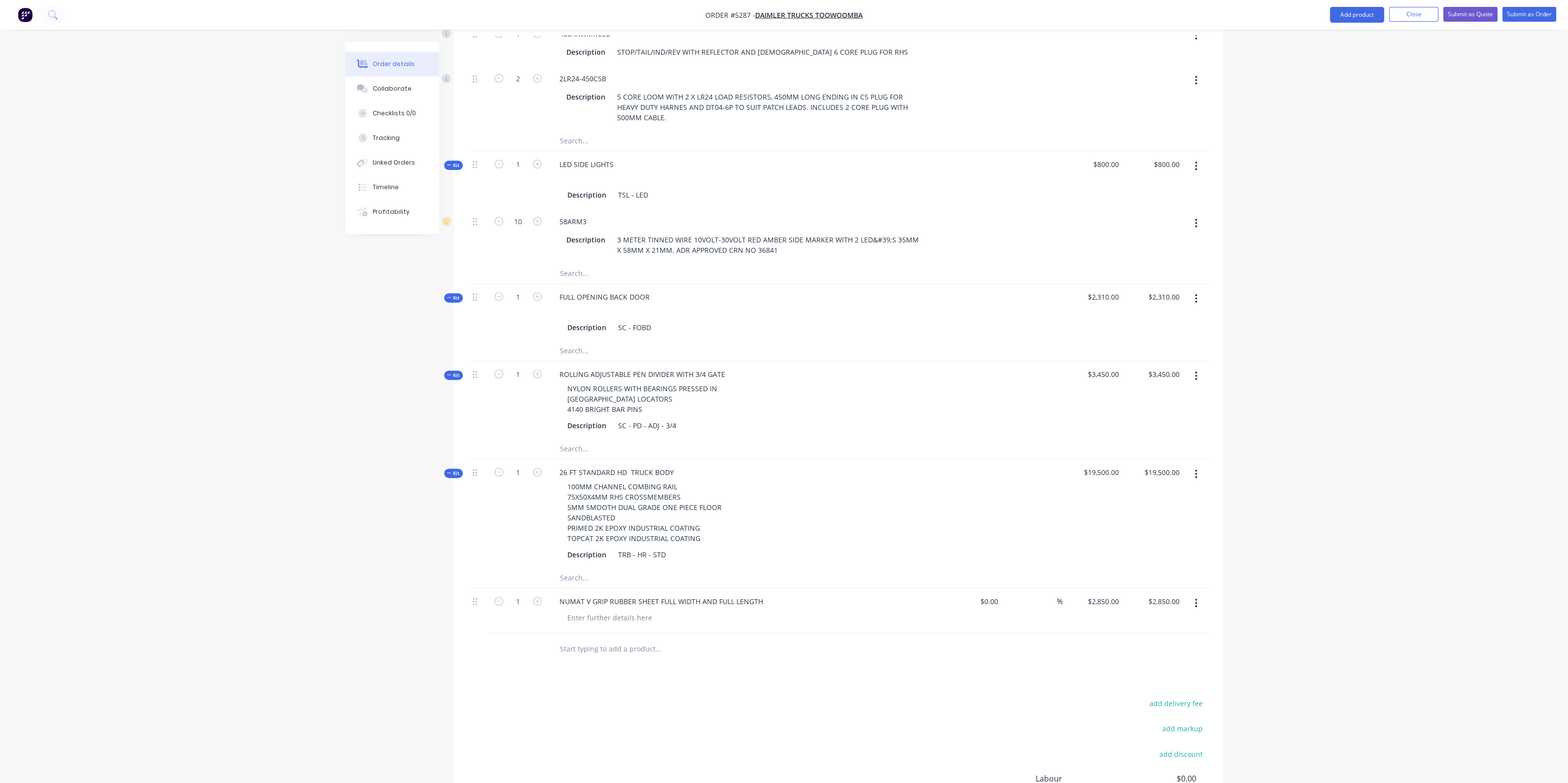
scroll to position [938, 0]
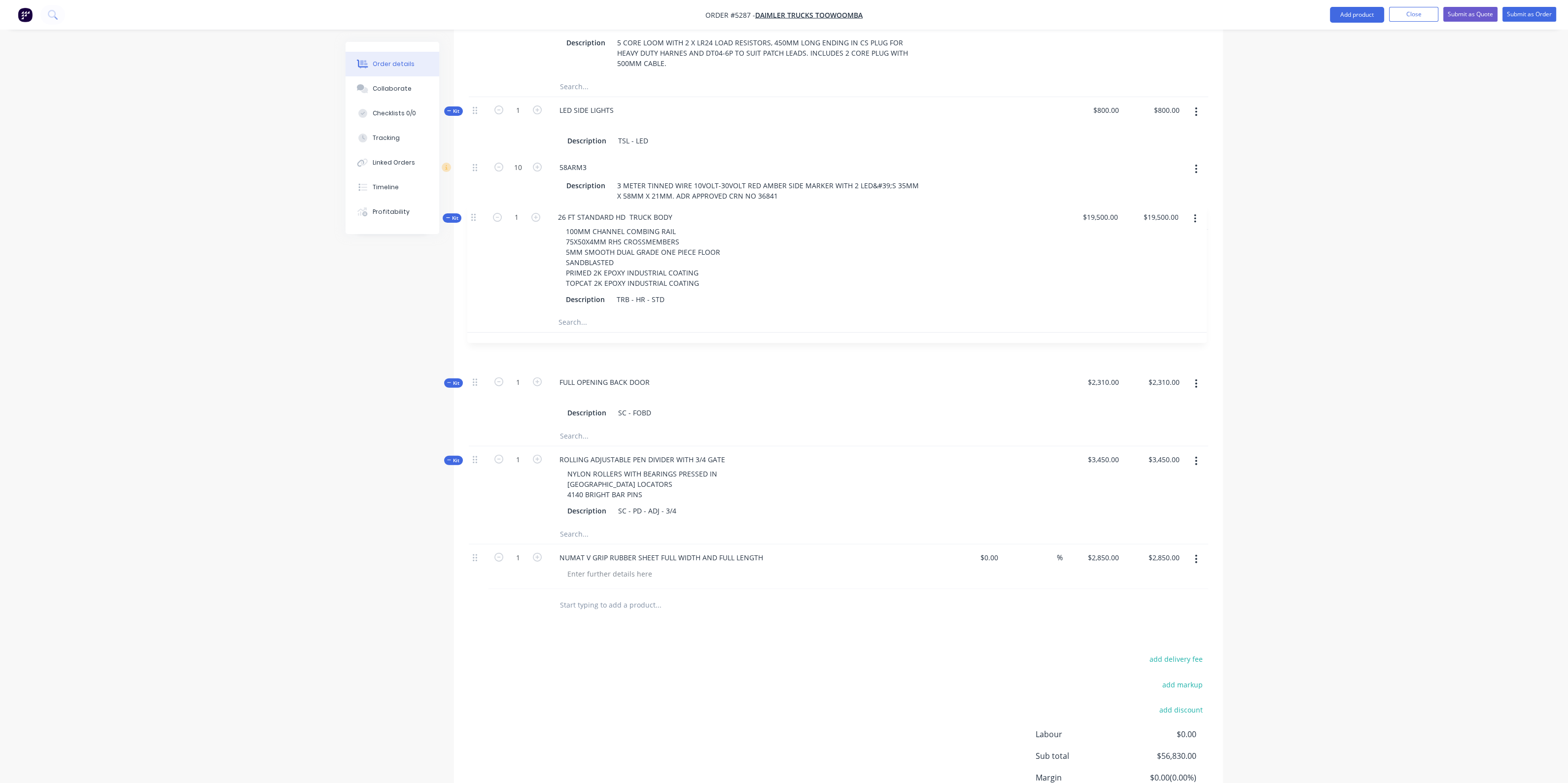
drag, startPoint x: 474, startPoint y: 384, endPoint x: 475, endPoint y: 214, distance: 170.0
click at [475, 214] on div "Kit 1 26 FT HEAVY DUTY STOCK CRATE ALLOY SIDES 40X40X3 MM RHS BOWS 145MM INTERL…" at bounding box center [839, 75] width 740 height 1030
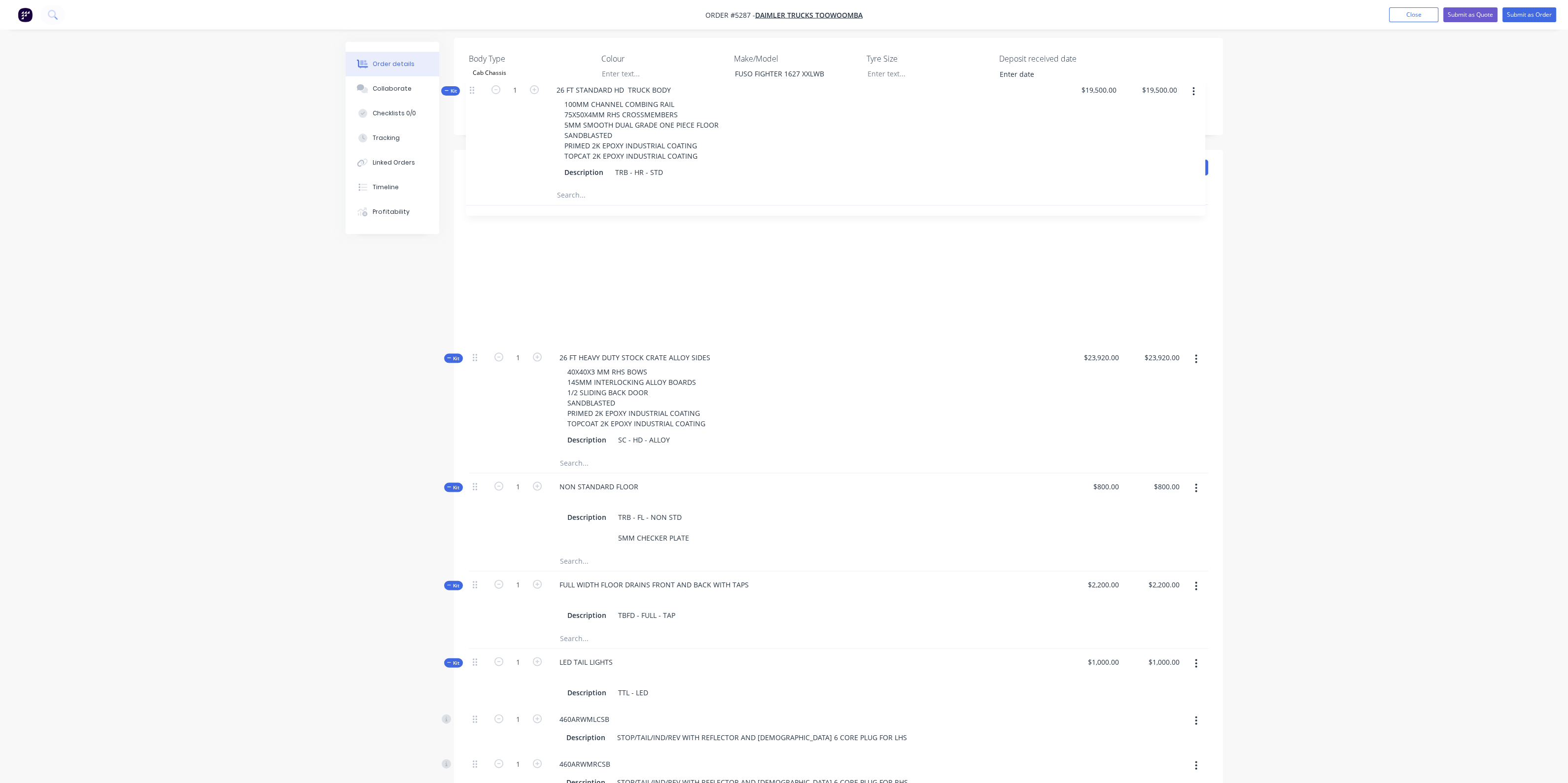
scroll to position [291, 0]
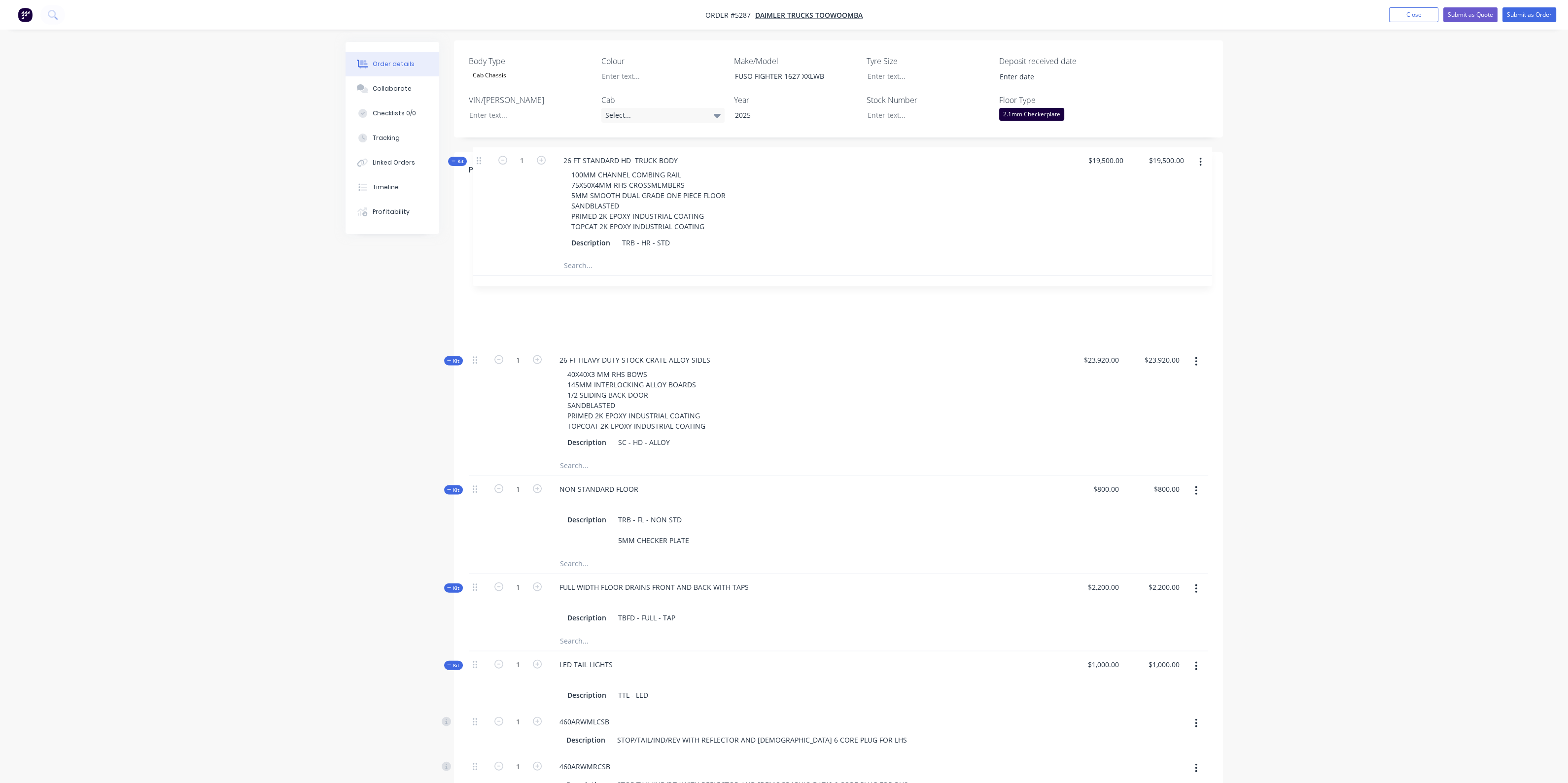
drag, startPoint x: 476, startPoint y: 211, endPoint x: 481, endPoint y: 161, distance: 50.2
click at [481, 188] on div "Qty Cost Markup Price Total Kit 1 26 FT HEAVY DUTY STOCK CRATE ALLOY SIDES 40X4…" at bounding box center [839, 713] width 740 height 1049
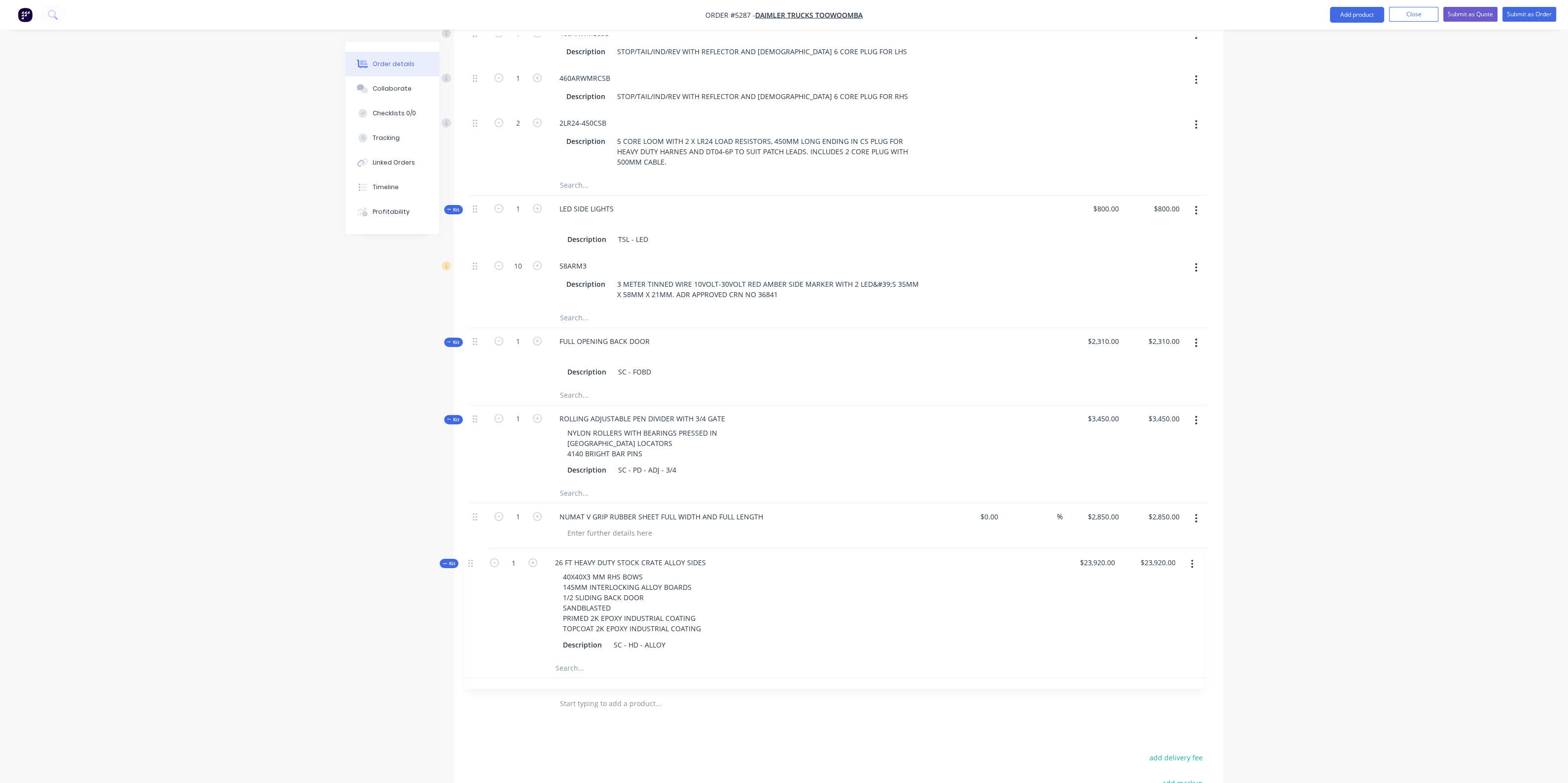
scroll to position [842, 0]
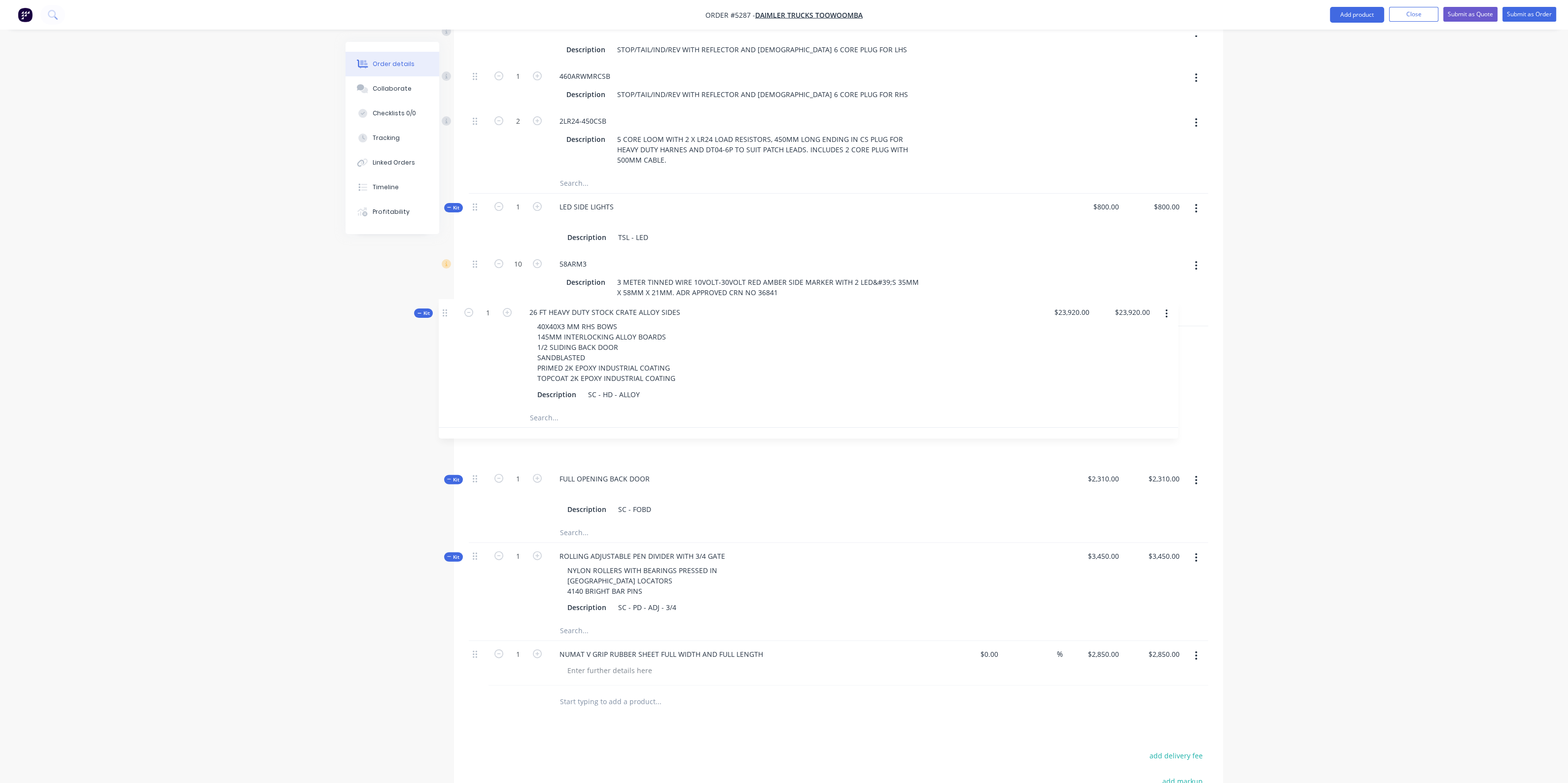
drag, startPoint x: 474, startPoint y: 318, endPoint x: 446, endPoint y: 314, distance: 28.3
click at [446, 315] on div "Created by [PERSON_NAME] Created [DATE] Required [DATE] Assigned to Add team me…" at bounding box center [784, 84] width 877 height 1769
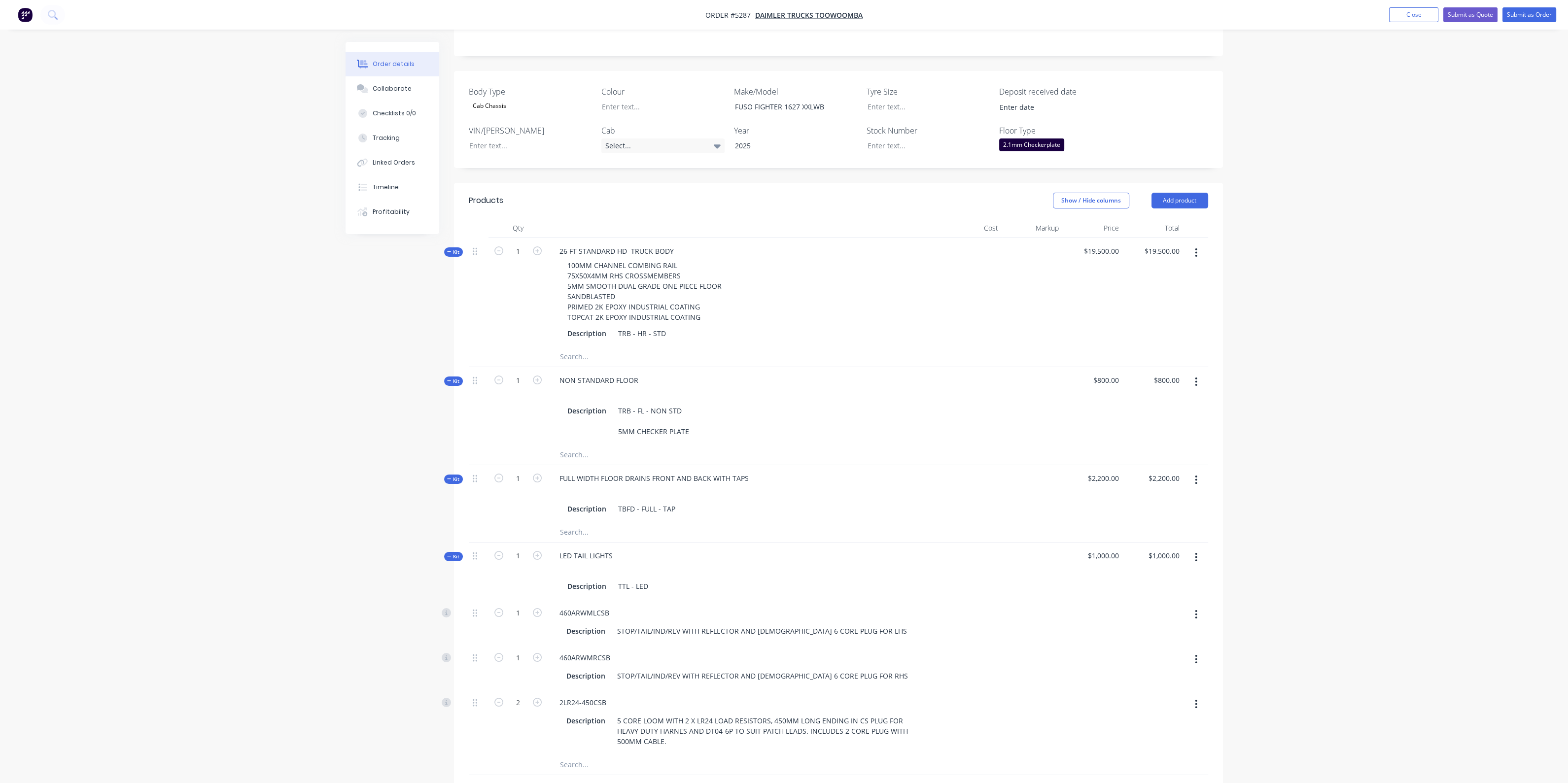
scroll to position [254, 0]
click at [1029, 144] on div "2.1mm Checkerplate" at bounding box center [1032, 151] width 65 height 13
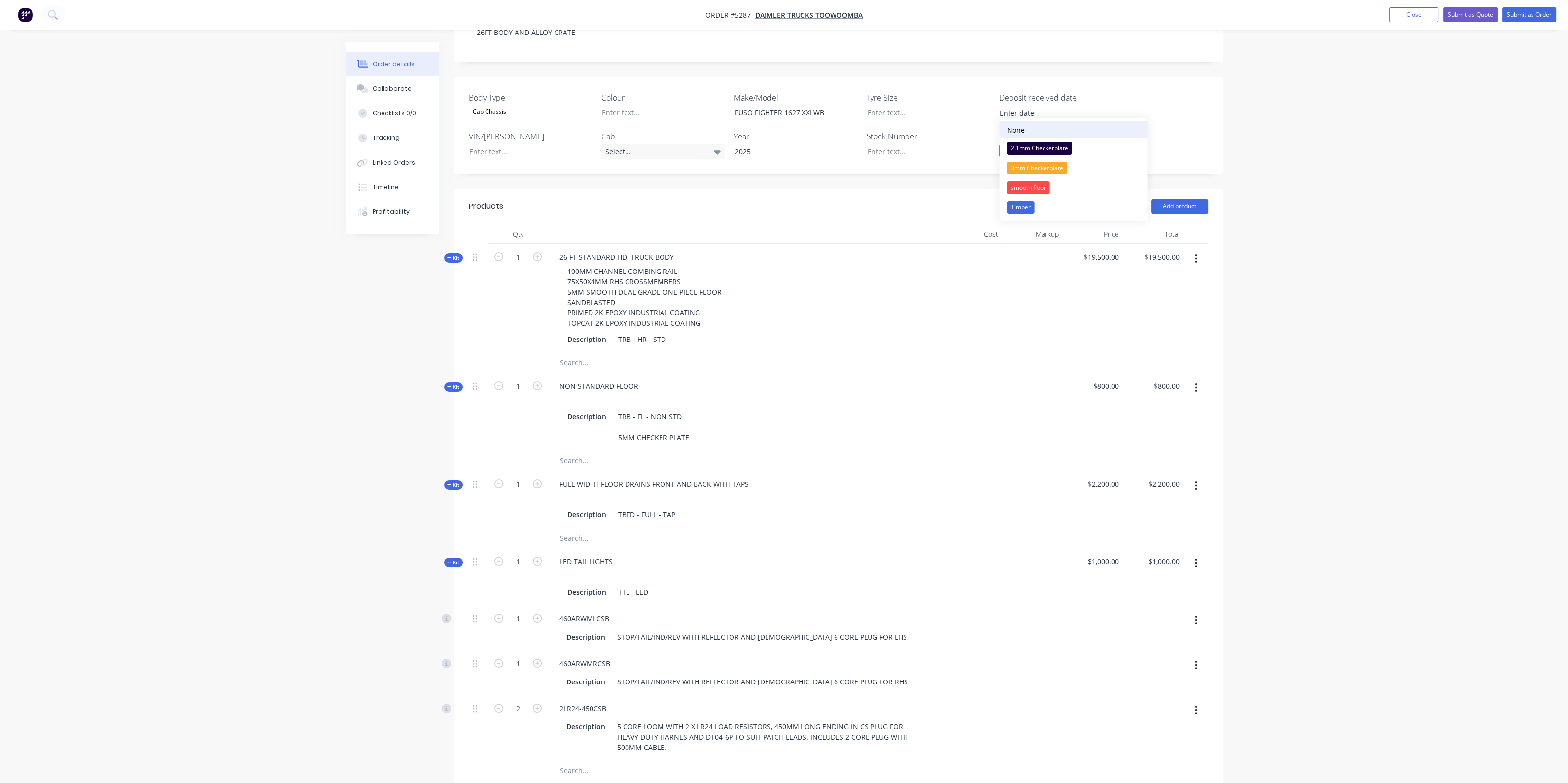
click at [1037, 132] on button "None" at bounding box center [1074, 130] width 148 height 17
click at [1409, 12] on button "Close" at bounding box center [1413, 15] width 49 height 15
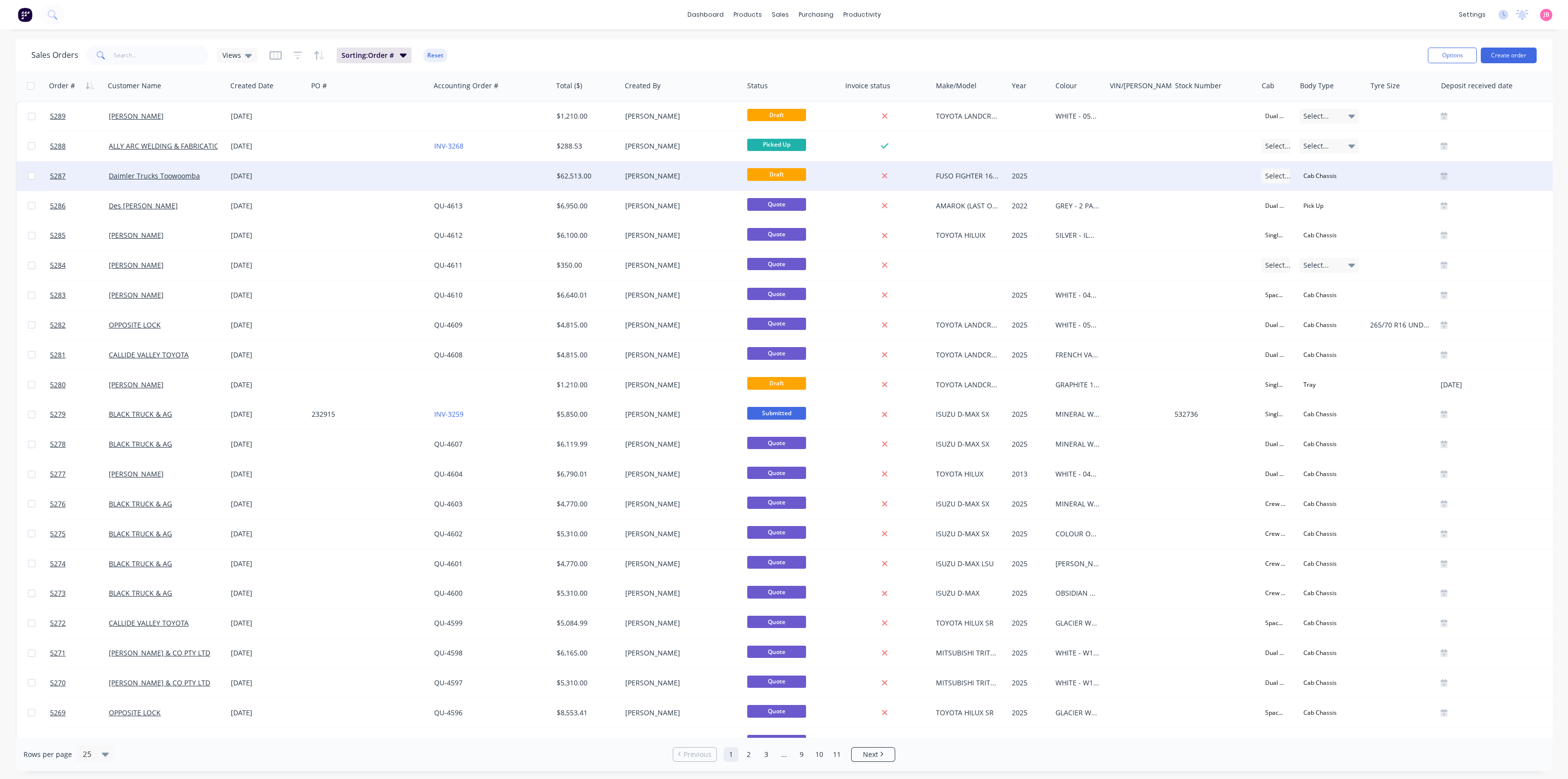
click at [672, 178] on div "[PERSON_NAME]" at bounding box center [679, 176] width 109 height 10
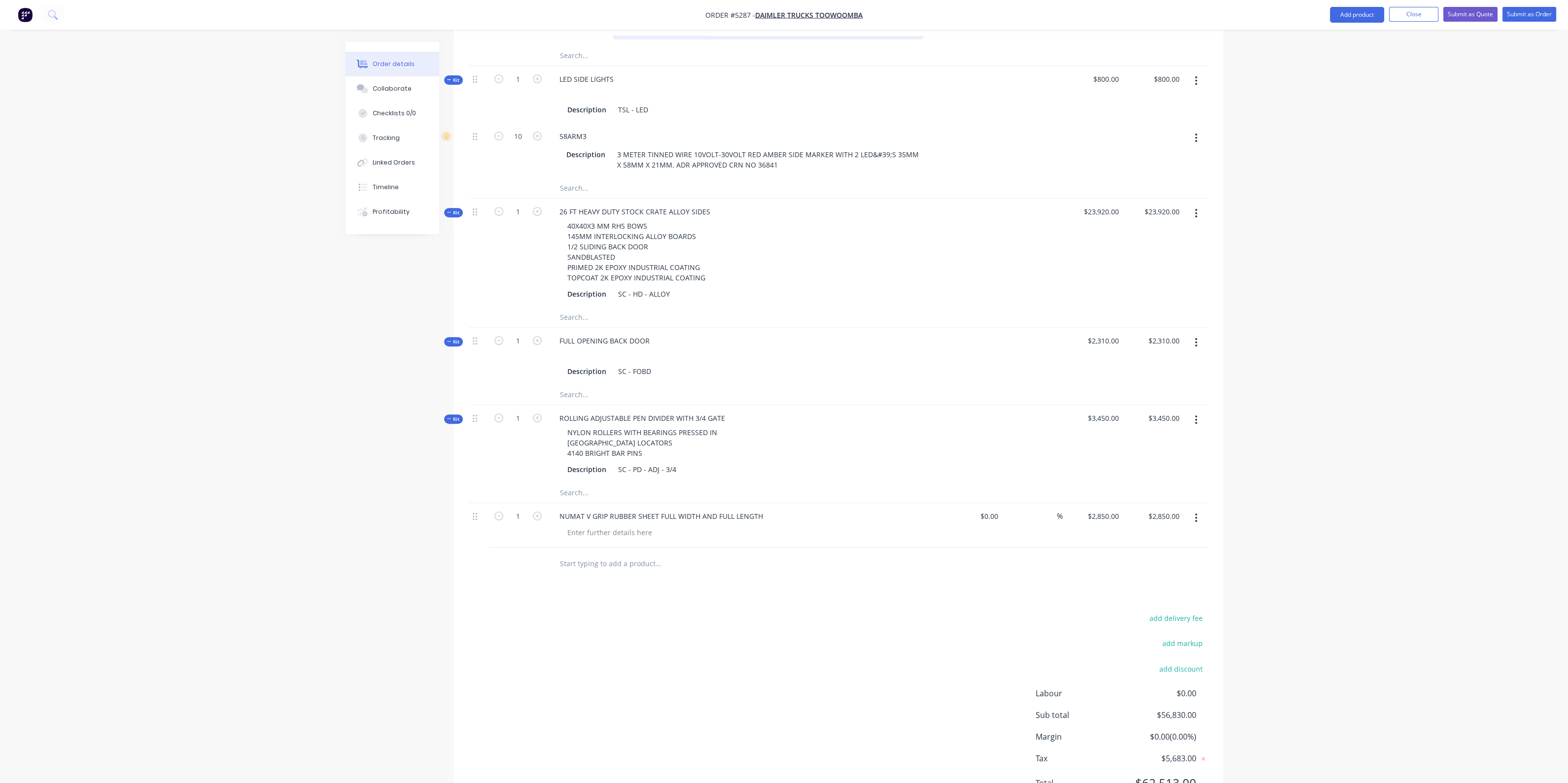
scroll to position [994, 0]
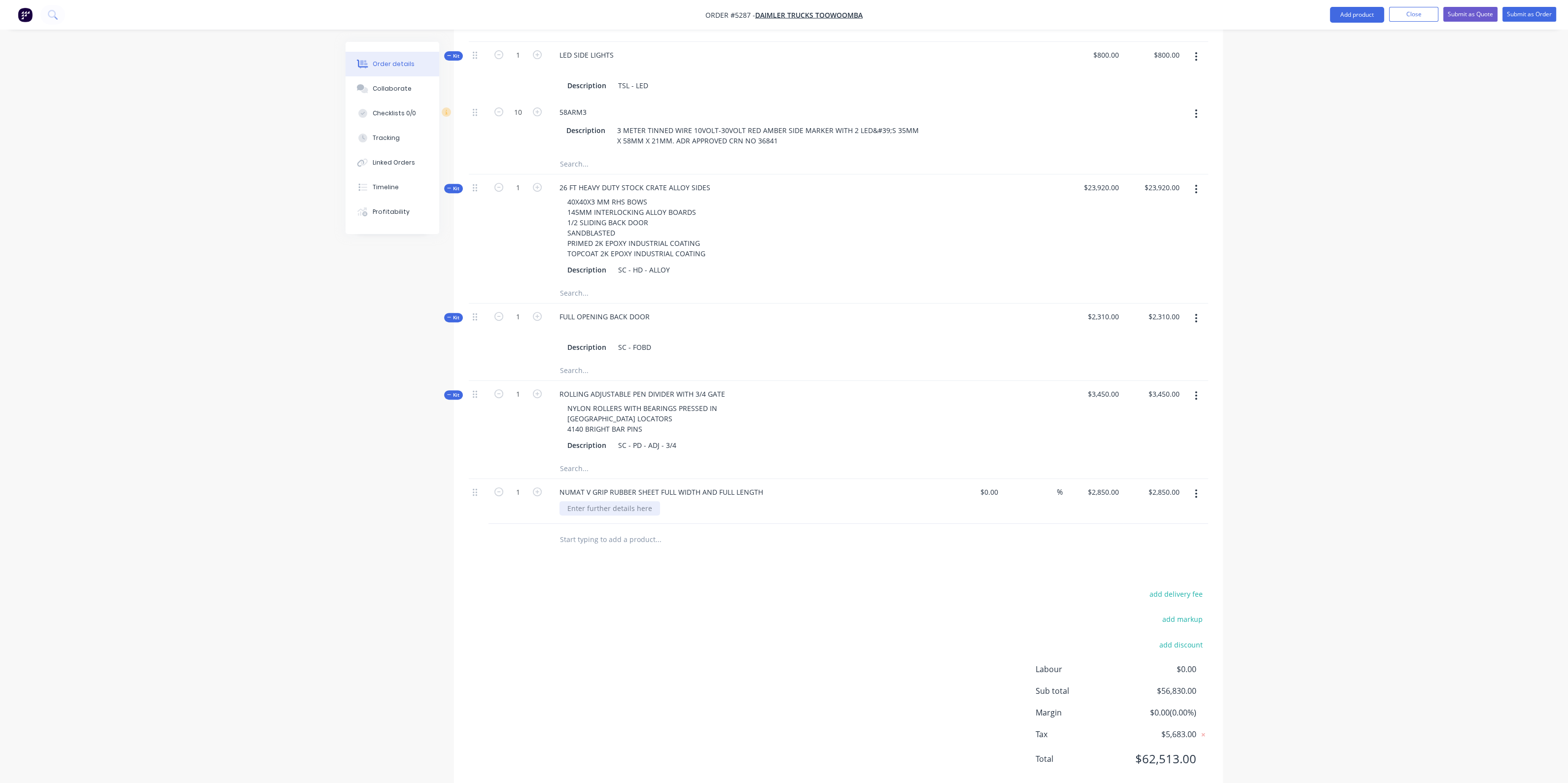
click at [599, 501] on div at bounding box center [610, 508] width 100 height 14
click at [668, 501] on div "REMOVABLE" at bounding box center [749, 508] width 378 height 14
click at [591, 501] on div "REMOVABLE" at bounding box center [588, 508] width 56 height 14
drag, startPoint x: 609, startPoint y: 483, endPoint x: 525, endPoint y: 484, distance: 84.0
click at [524, 484] on div "1 NUMAT V GRIP RUBBER SHEET FULL WIDTH AND FULL LENGTH REMOVABLE $0.00 $0.00 % …" at bounding box center [839, 501] width 740 height 45
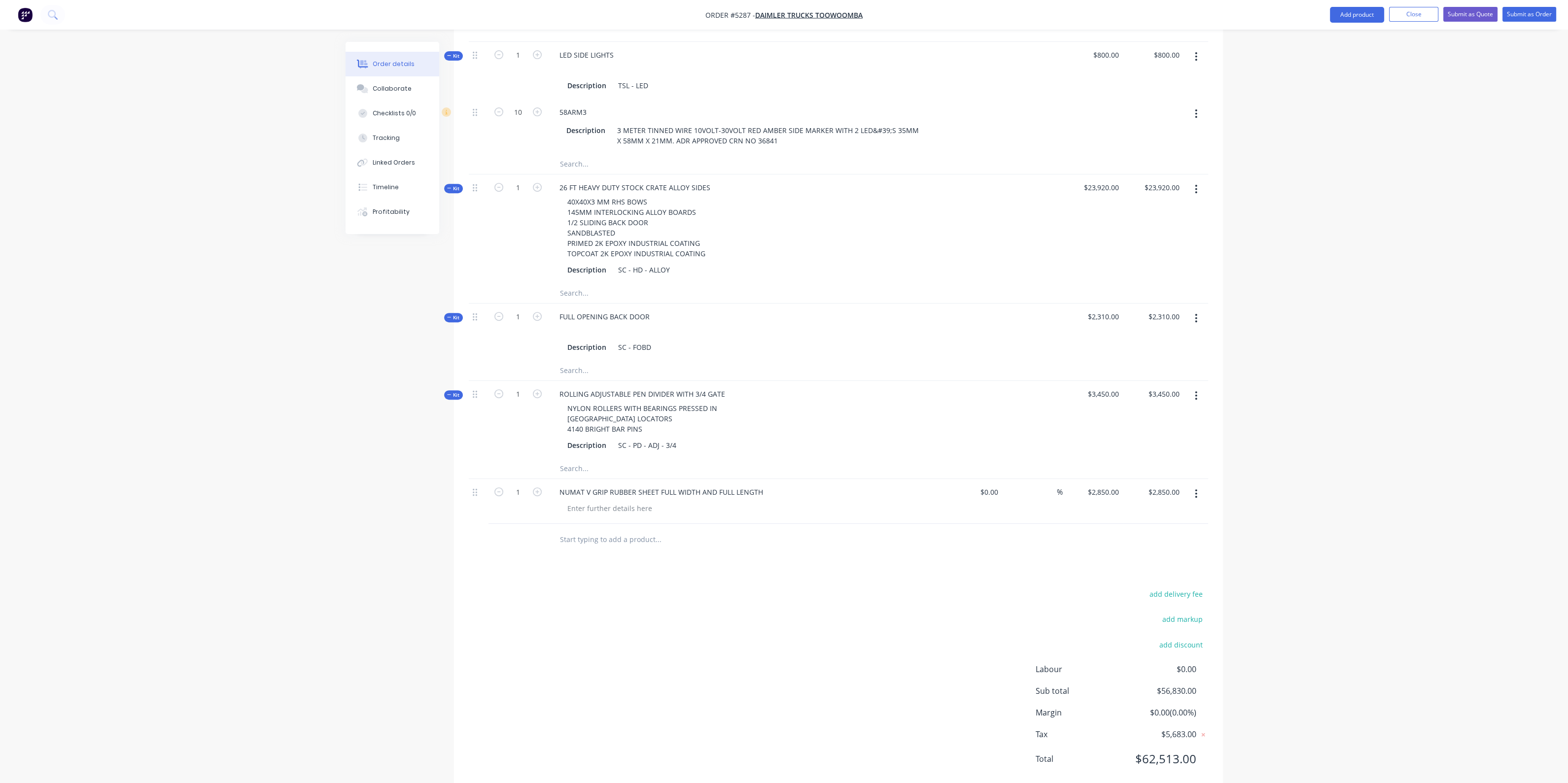
click at [884, 411] on div "NYLON ROLLERS WITH BEARINGS PRESSED IN [GEOGRAPHIC_DATA] LOCATORS 4140 BRIGHT B…" at bounding box center [745, 418] width 386 height 35
click at [1465, 12] on button "Submit as Quote" at bounding box center [1470, 14] width 54 height 15
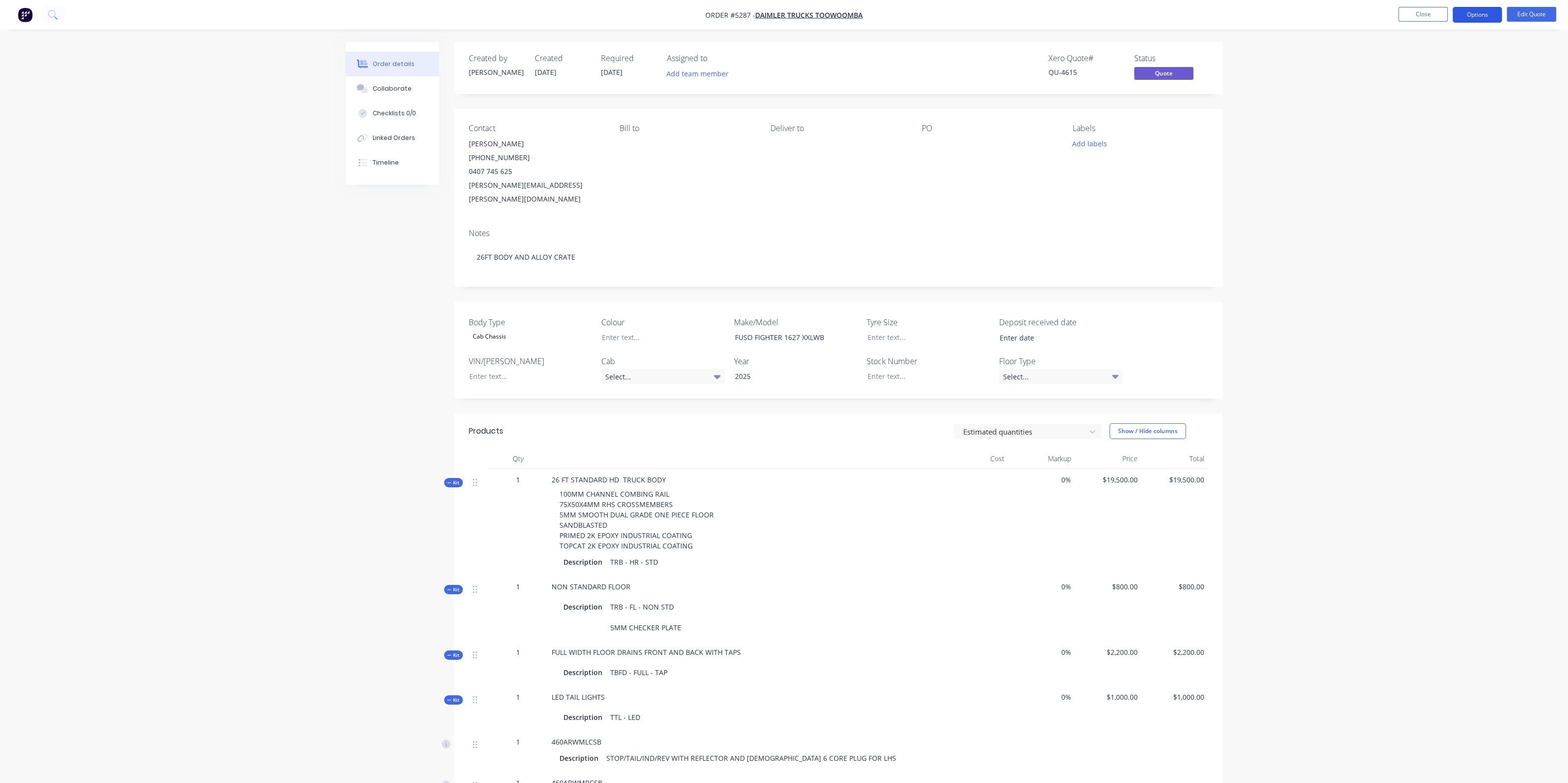
drag, startPoint x: 1485, startPoint y: 17, endPoint x: 1480, endPoint y: 26, distance: 10.3
click at [1485, 18] on button "Options" at bounding box center [1477, 15] width 49 height 16
click at [1437, 62] on div "Quote" at bounding box center [1447, 59] width 91 height 14
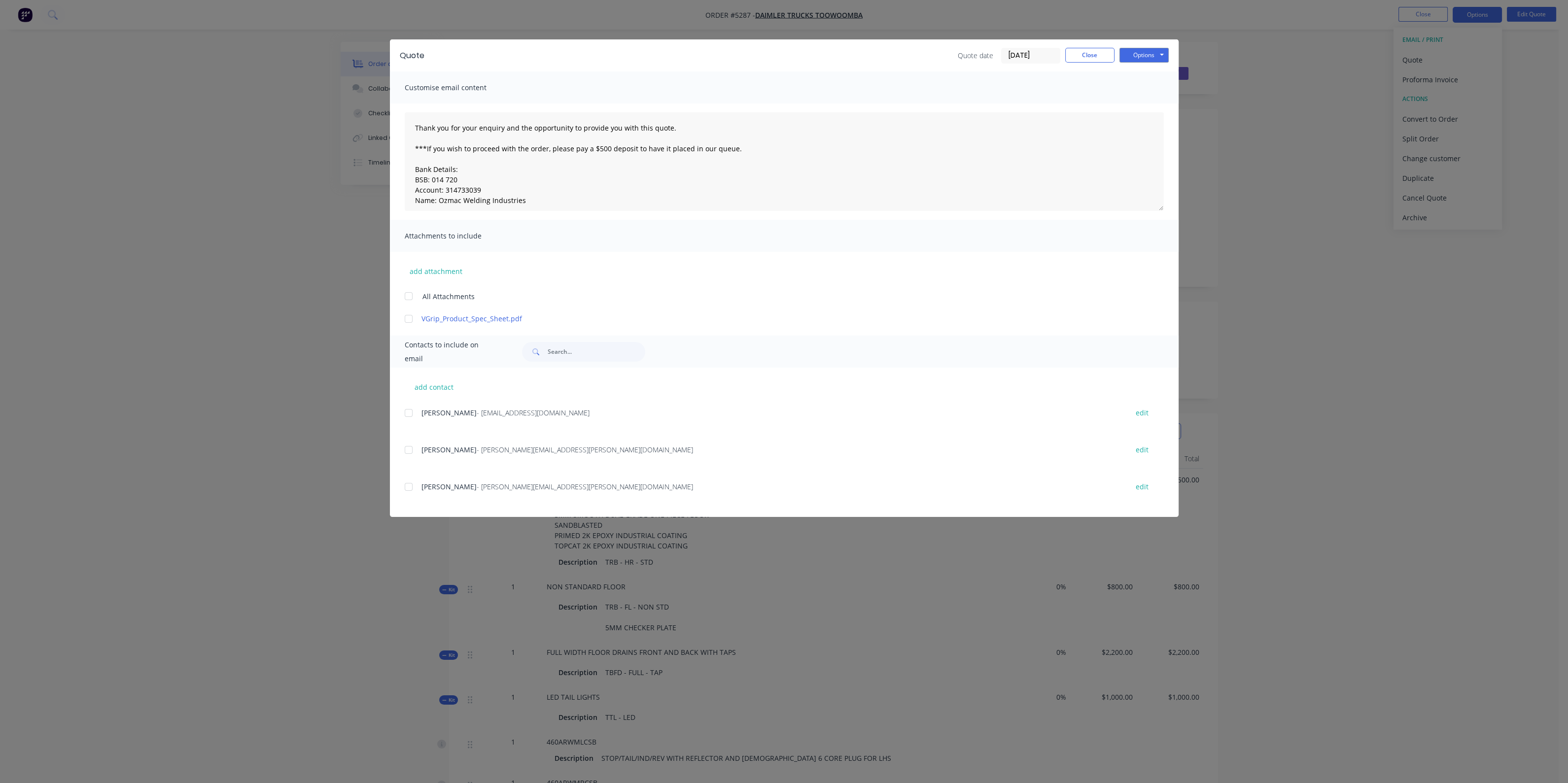
click at [408, 451] on div at bounding box center [408, 450] width 20 height 20
click at [409, 318] on div at bounding box center [408, 319] width 20 height 20
click at [1141, 51] on button "Options" at bounding box center [1144, 55] width 49 height 15
click at [1146, 102] on button "Email" at bounding box center [1150, 105] width 63 height 17
click at [1151, 58] on button "Options" at bounding box center [1144, 55] width 49 height 15
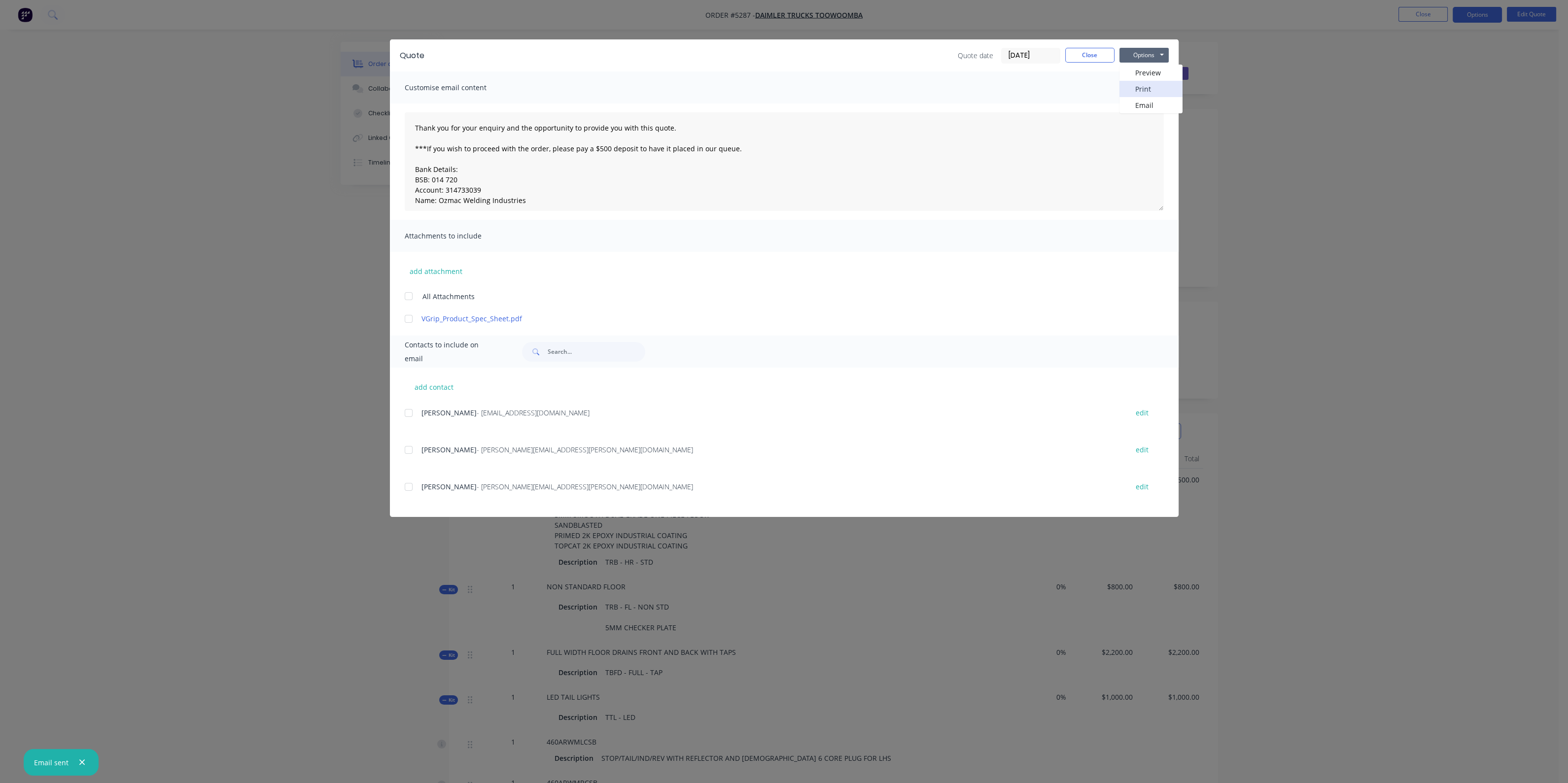
click at [1152, 90] on button "Print" at bounding box center [1150, 89] width 63 height 17
click at [1097, 52] on button "Close" at bounding box center [1090, 55] width 49 height 15
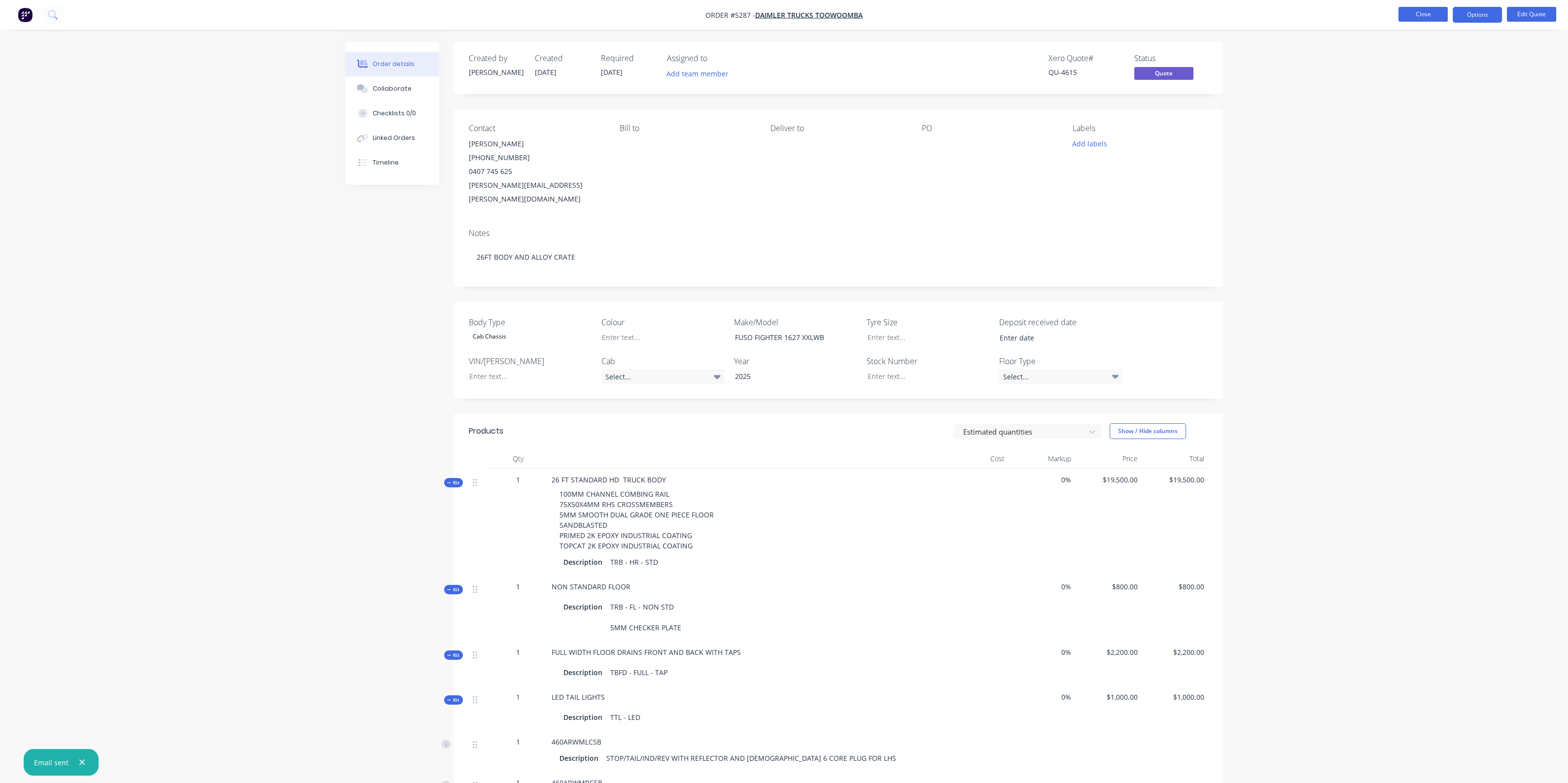
click at [1424, 11] on button "Close" at bounding box center [1423, 14] width 49 height 15
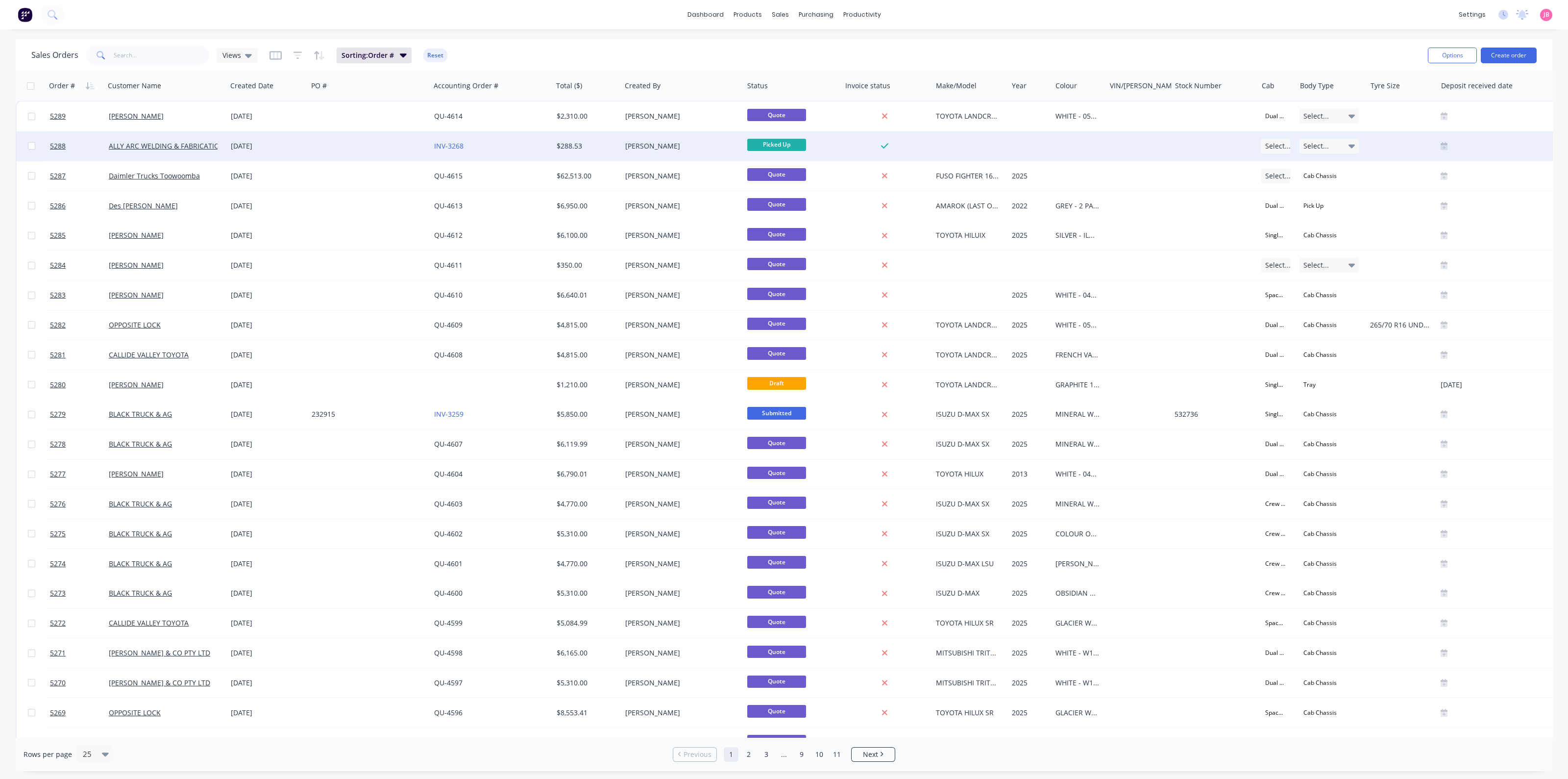
click at [284, 139] on div "[DATE]" at bounding box center [267, 146] width 81 height 29
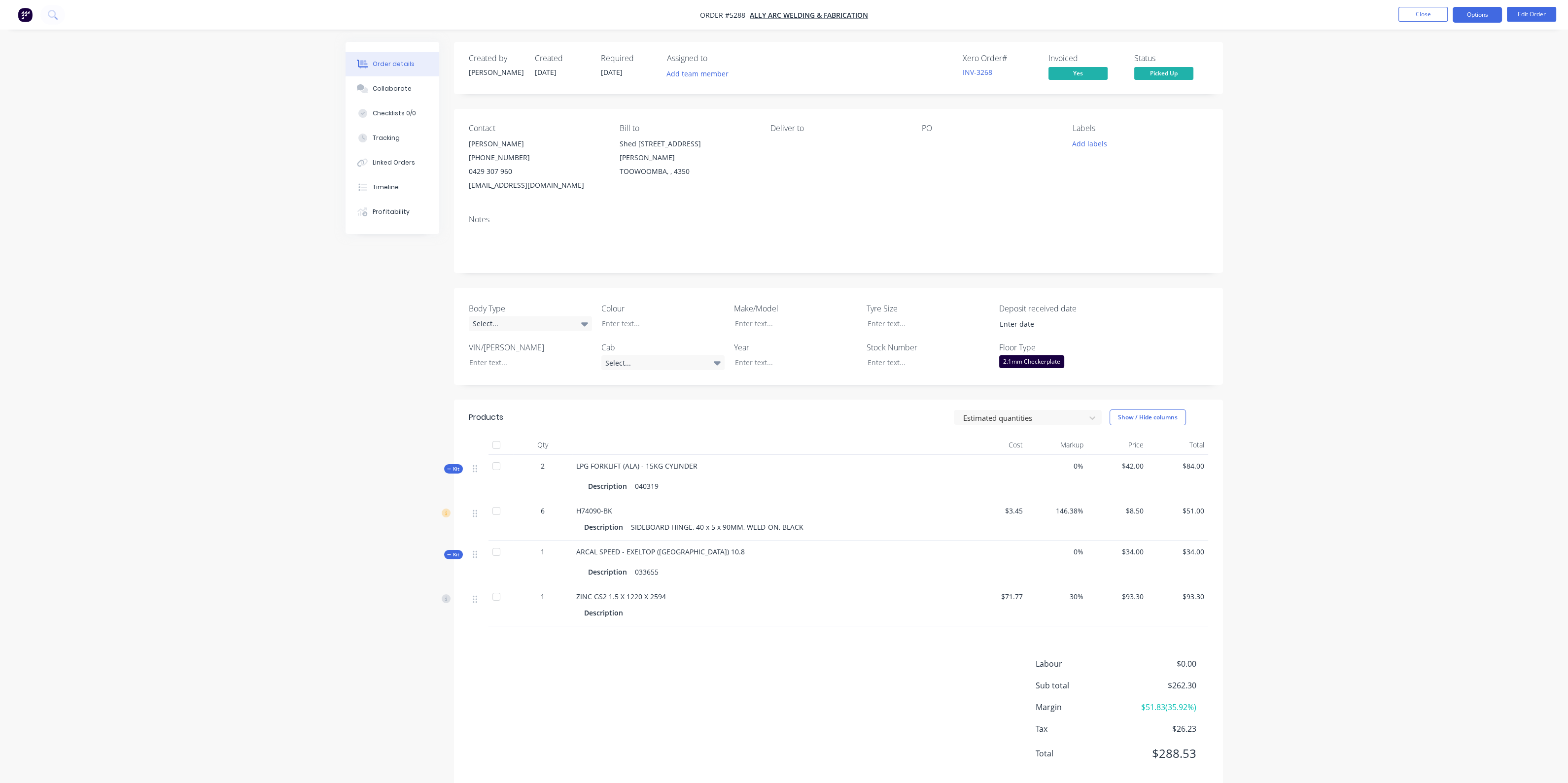
click at [1469, 11] on button "Options" at bounding box center [1477, 15] width 49 height 16
click at [1450, 57] on div "Invoice" at bounding box center [1447, 59] width 91 height 14
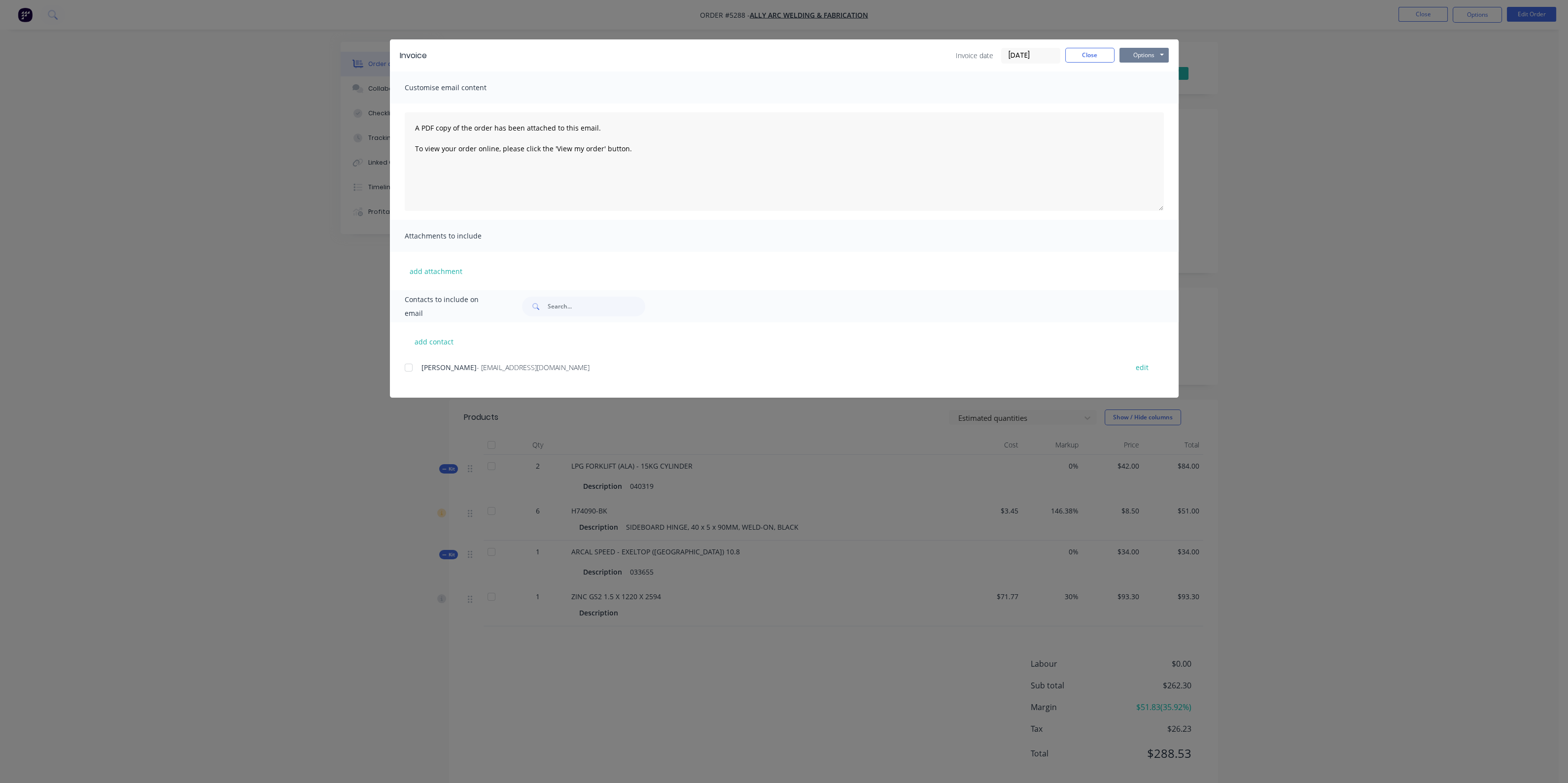
click at [1159, 52] on button "Options" at bounding box center [1144, 55] width 49 height 15
click at [1143, 88] on button "Print" at bounding box center [1150, 89] width 63 height 17
click at [1082, 52] on button "Close" at bounding box center [1090, 55] width 49 height 15
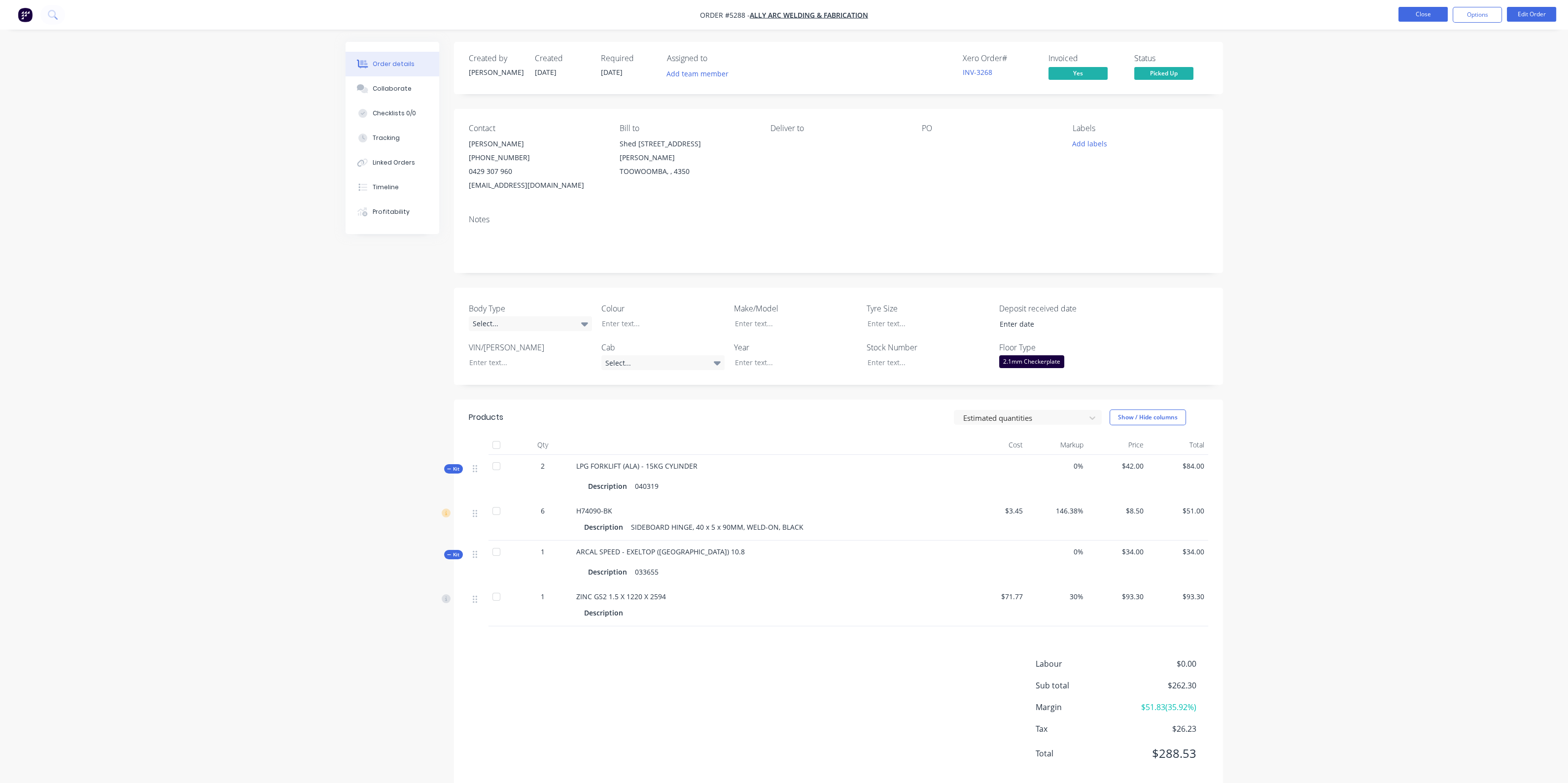
click at [1408, 11] on button "Close" at bounding box center [1423, 14] width 49 height 15
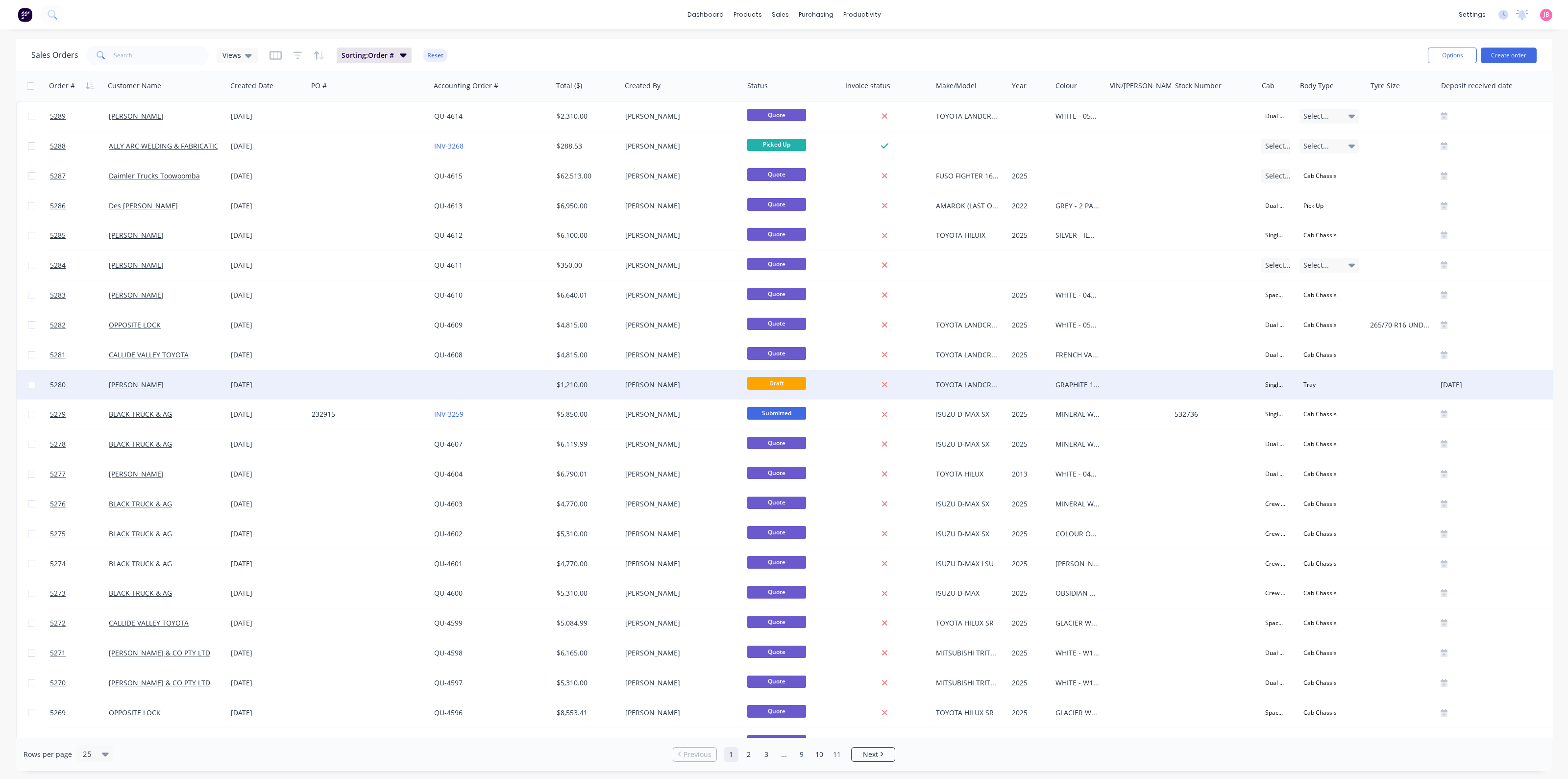
click at [654, 386] on div "[PERSON_NAME]" at bounding box center [679, 385] width 109 height 10
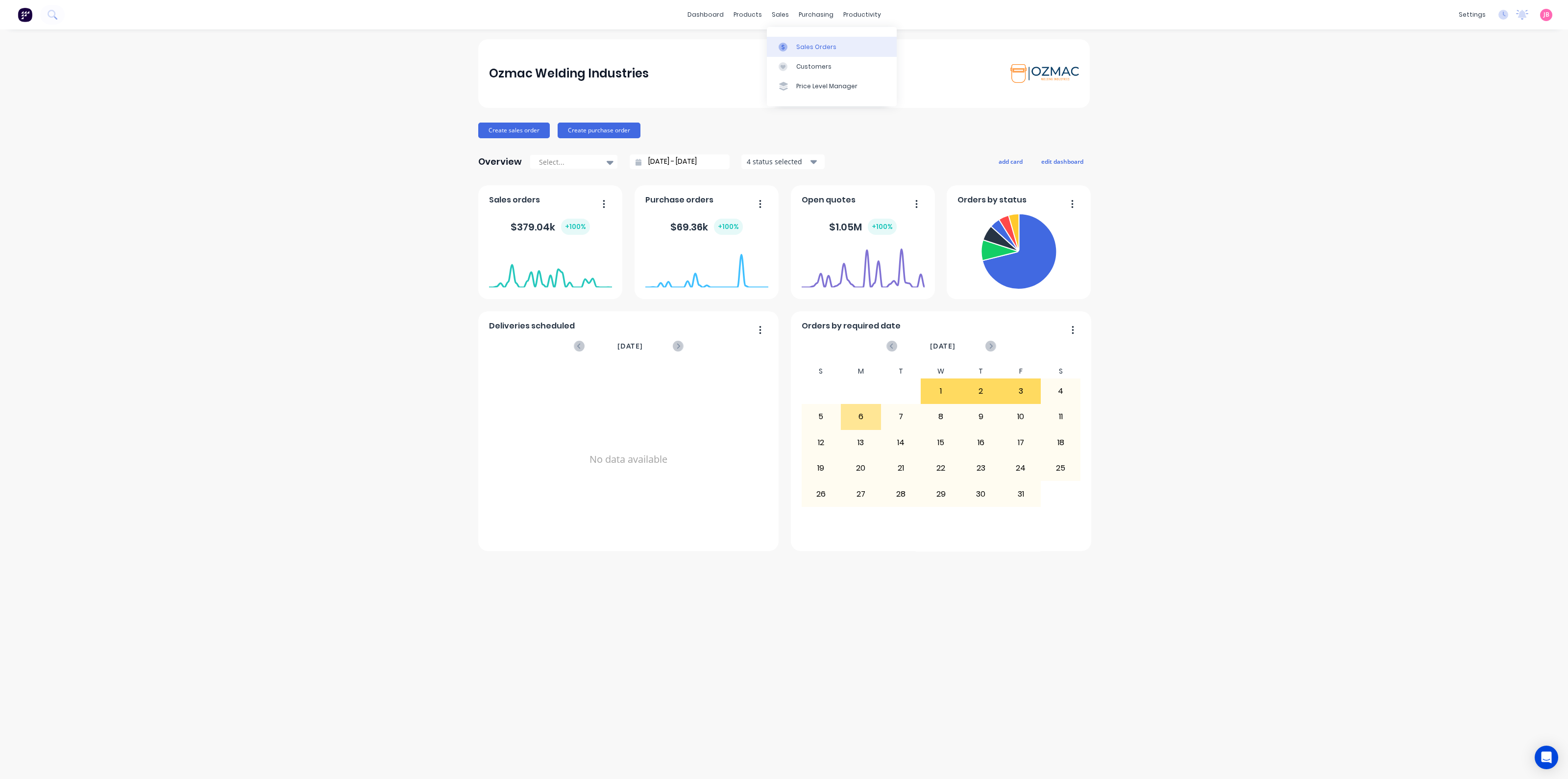
click at [796, 41] on link "Sales Orders" at bounding box center [831, 46] width 130 height 19
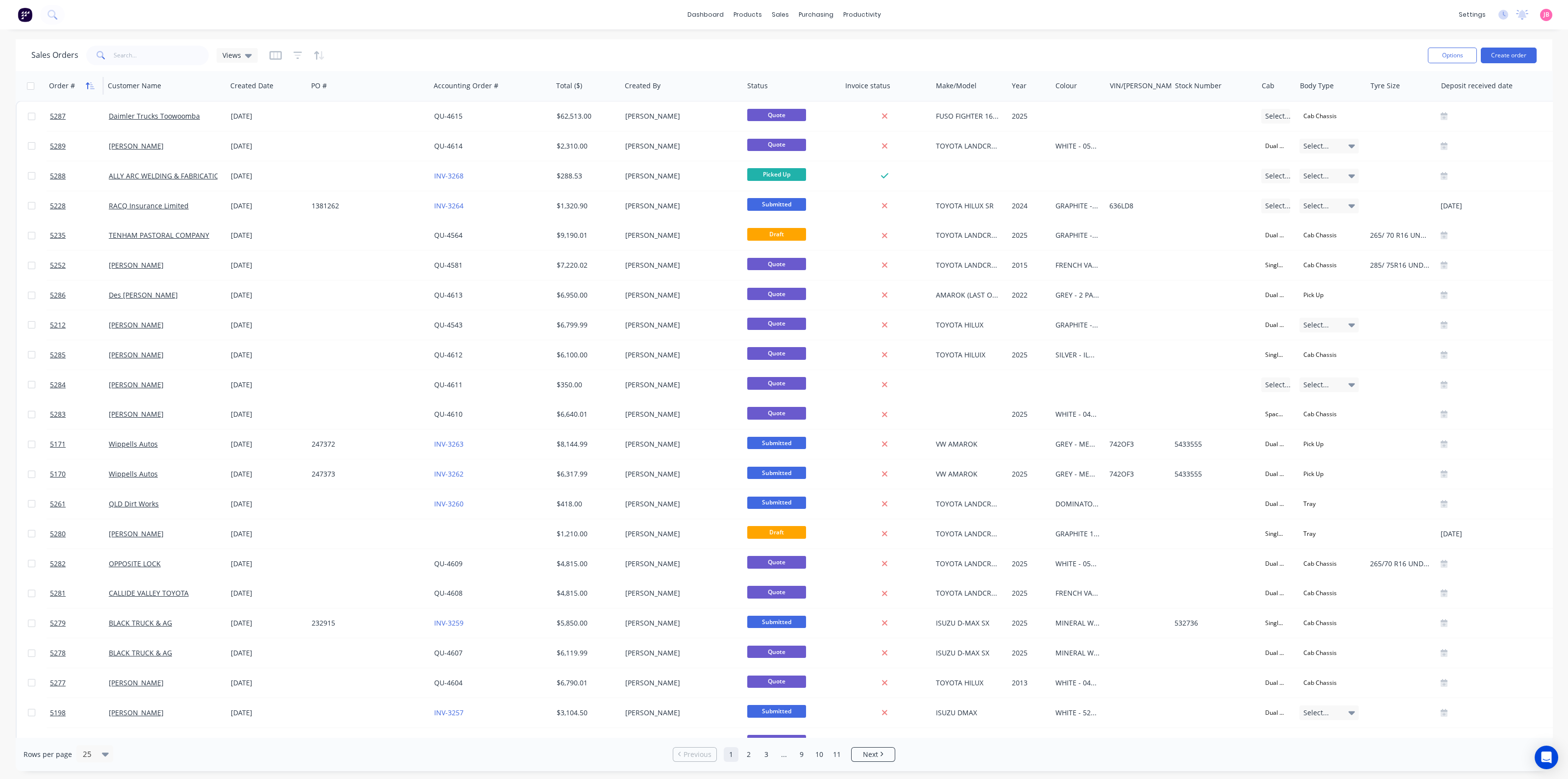
click at [91, 81] on button "button" at bounding box center [90, 86] width 15 height 15
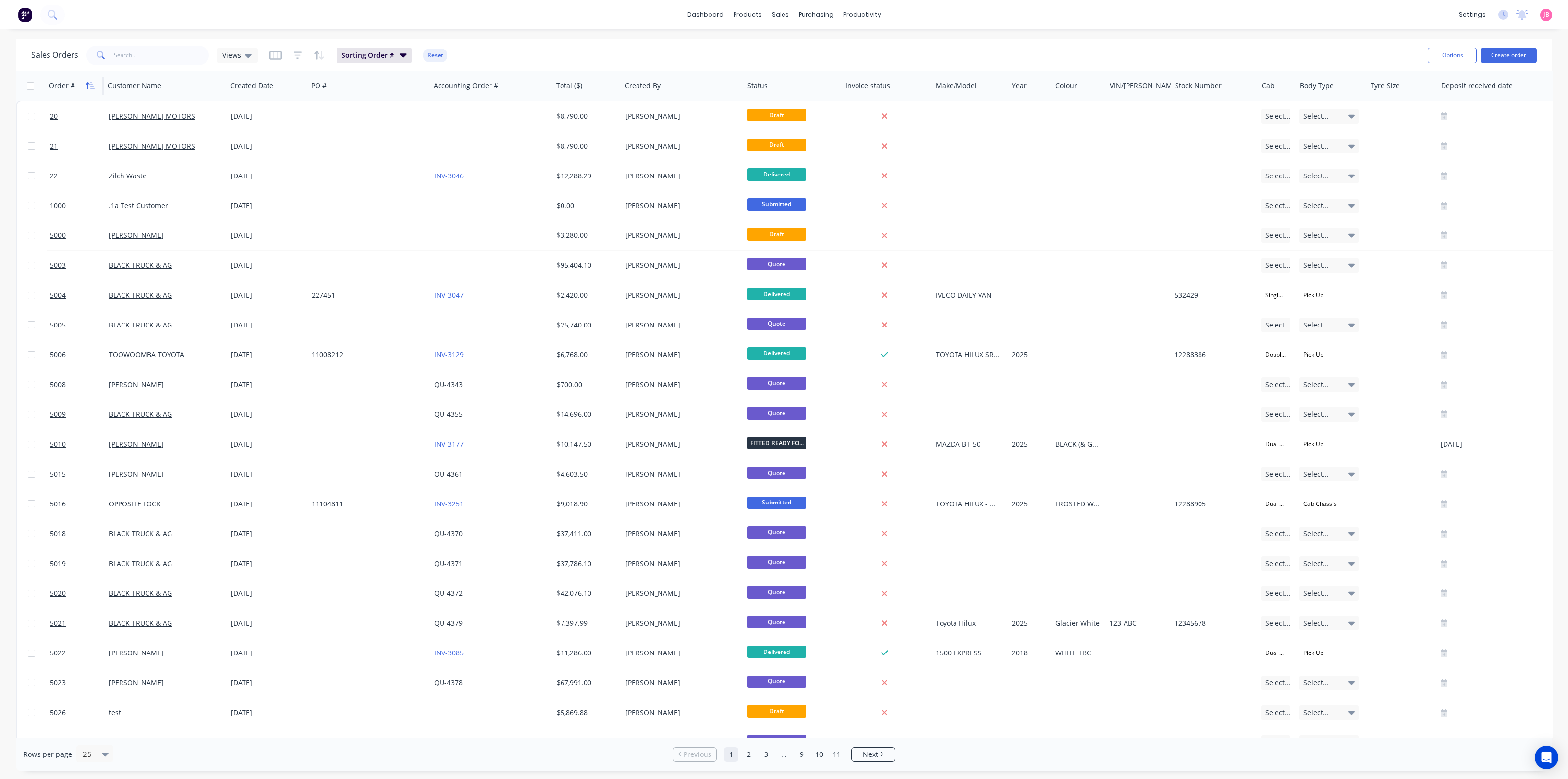
click at [91, 83] on icon "button" at bounding box center [90, 85] width 9 height 8
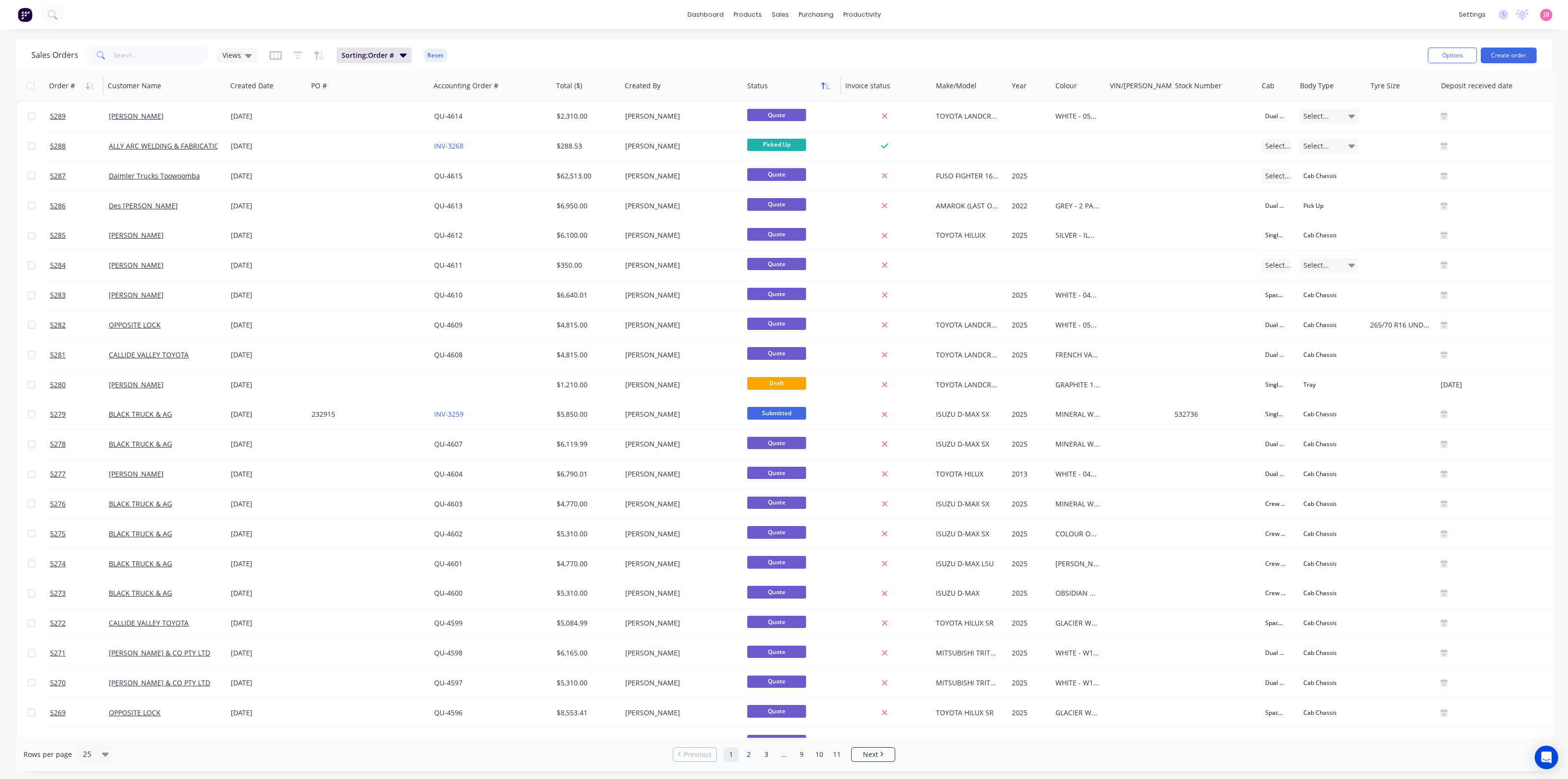
click at [828, 90] on button "button" at bounding box center [825, 86] width 15 height 15
click at [827, 89] on icon "button" at bounding box center [827, 85] width 4 height 7
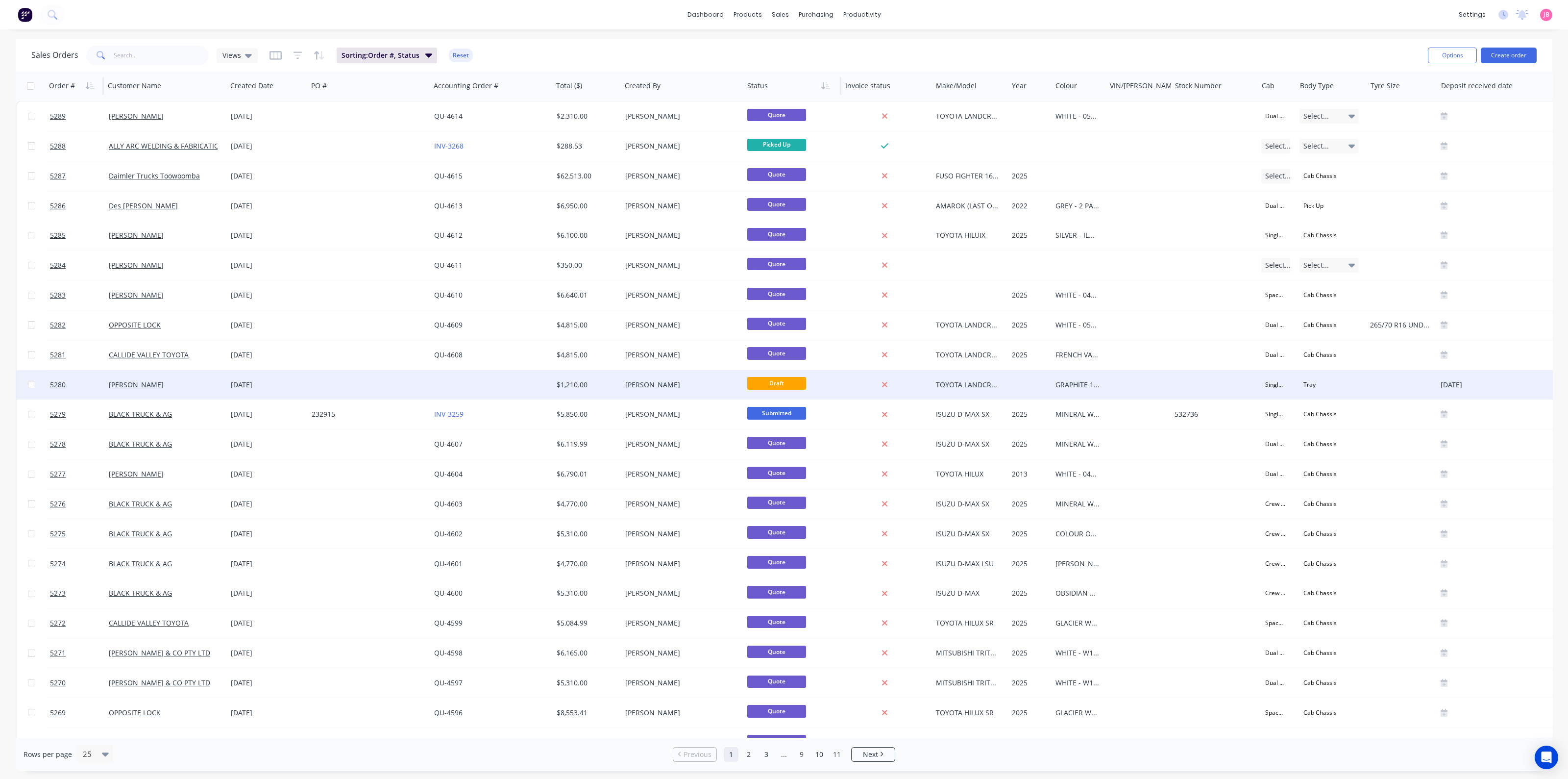
click at [620, 385] on div "$1,210.00" at bounding box center [587, 385] width 69 height 29
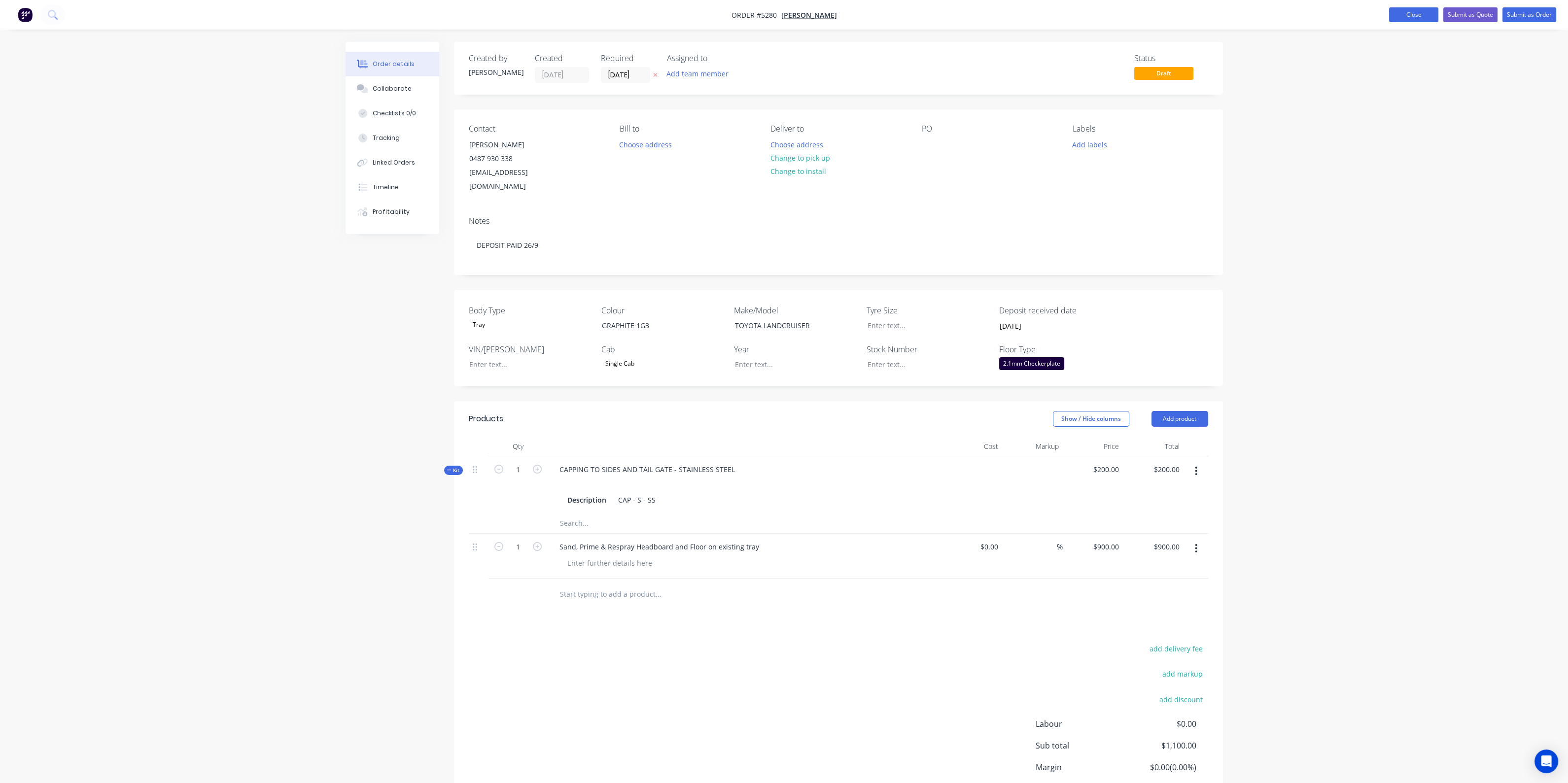
click at [1402, 13] on button "Close" at bounding box center [1413, 15] width 49 height 15
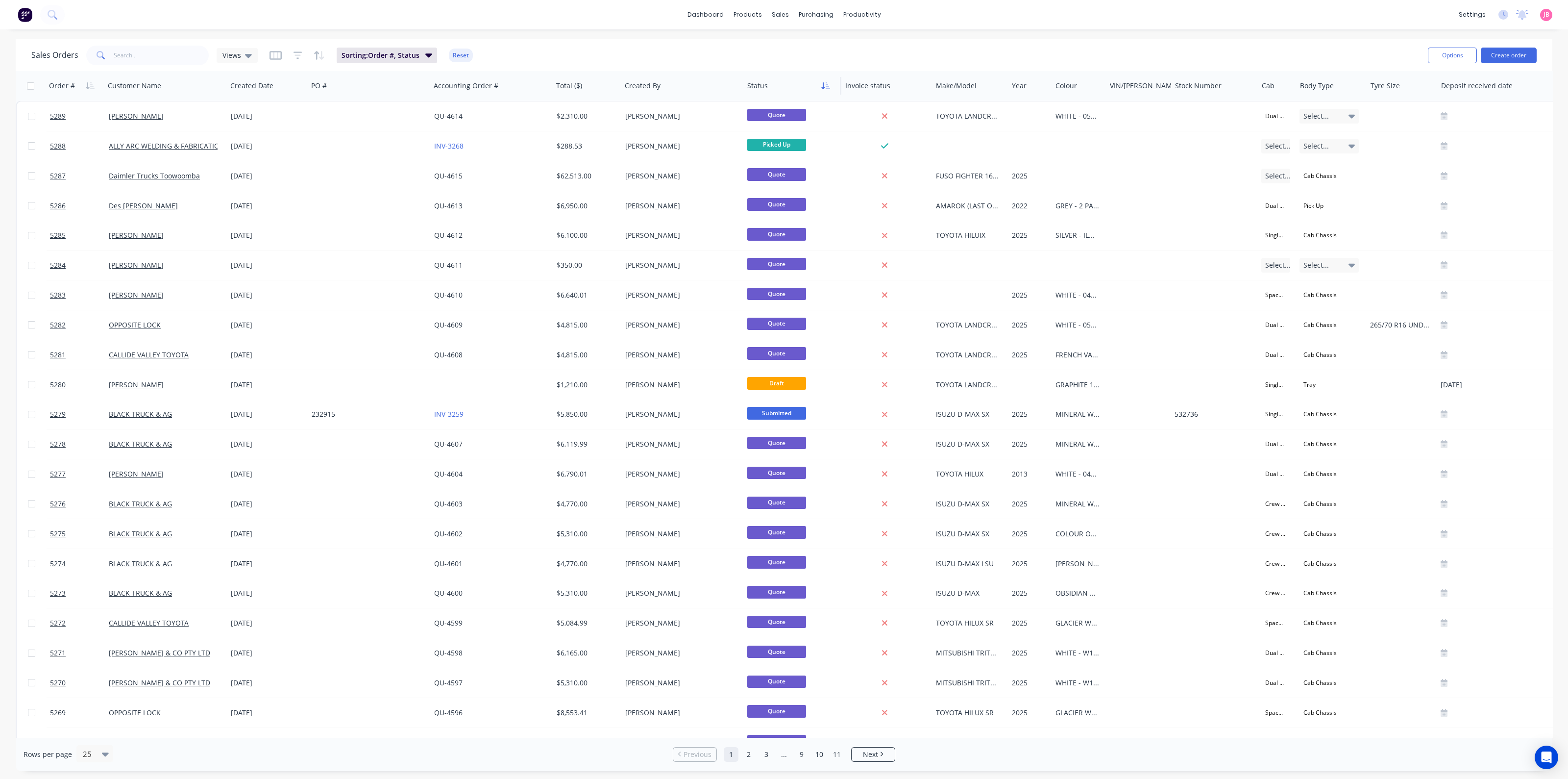
click at [823, 85] on icon "button" at bounding box center [823, 85] width 4 height 7
click at [823, 85] on icon "button" at bounding box center [823, 85] width 4 height 7
click at [85, 84] on button "button" at bounding box center [90, 86] width 15 height 15
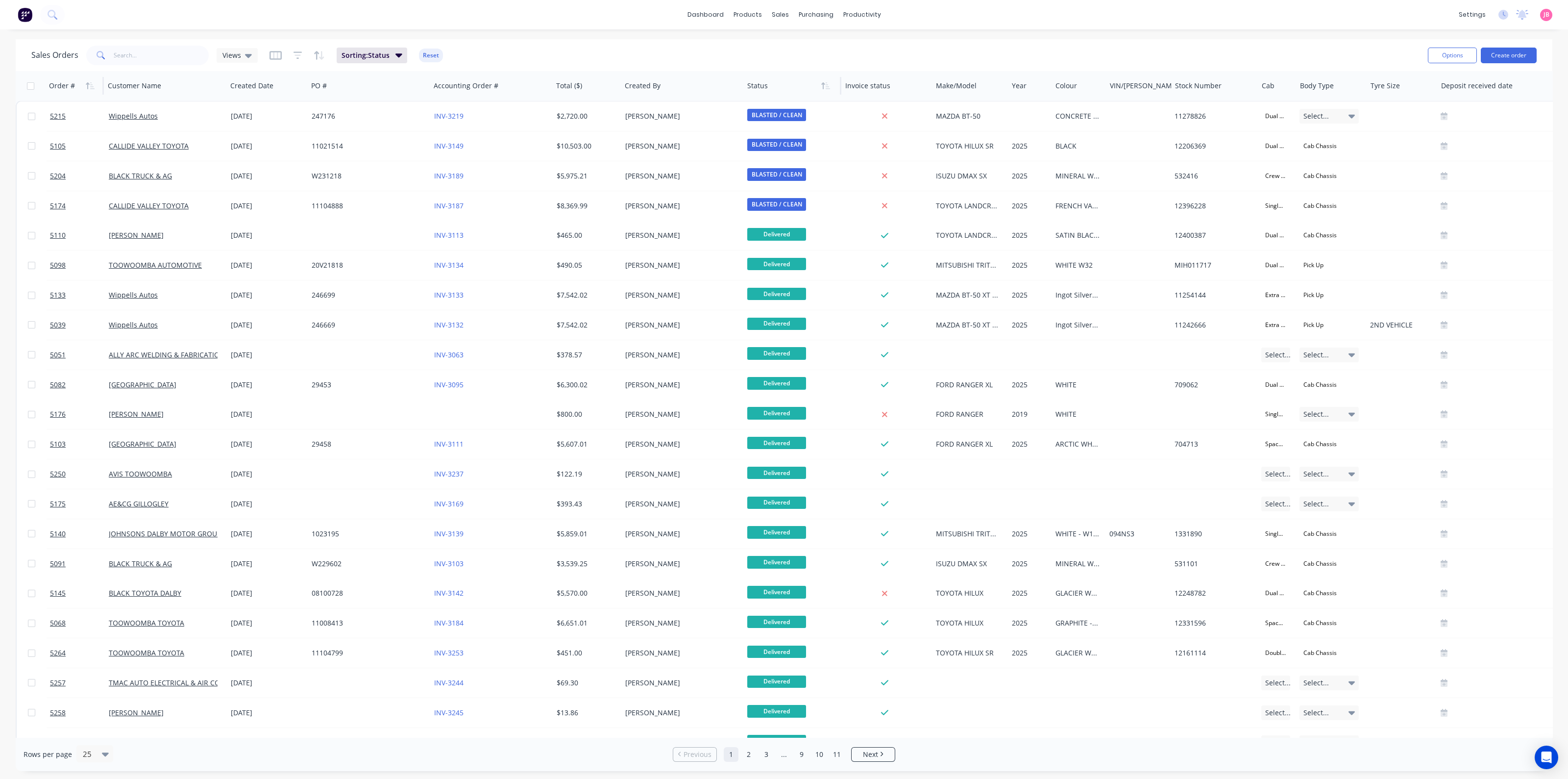
click at [86, 84] on icon "button" at bounding box center [90, 85] width 9 height 8
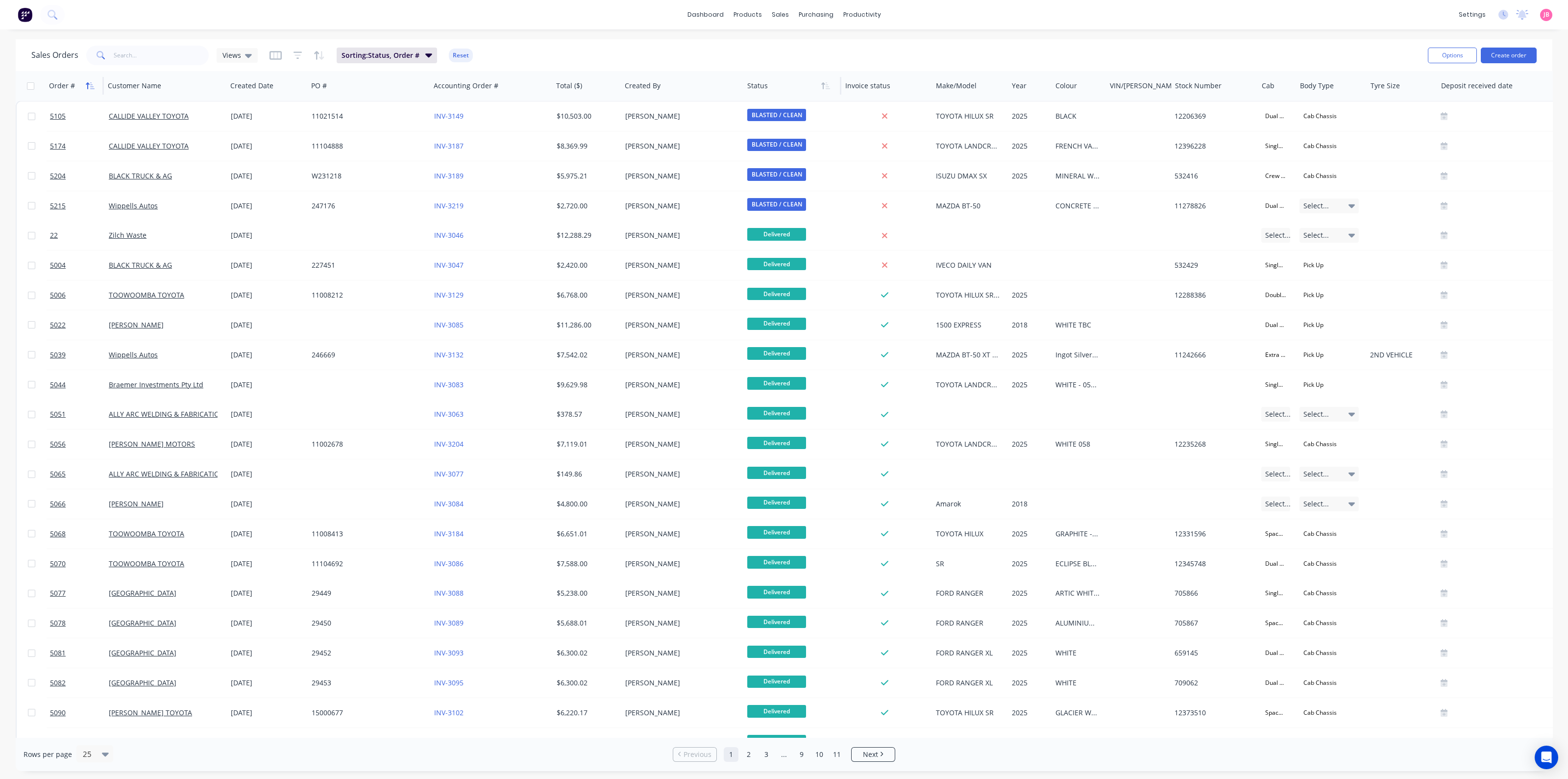
click at [89, 88] on icon "button" at bounding box center [90, 85] width 9 height 8
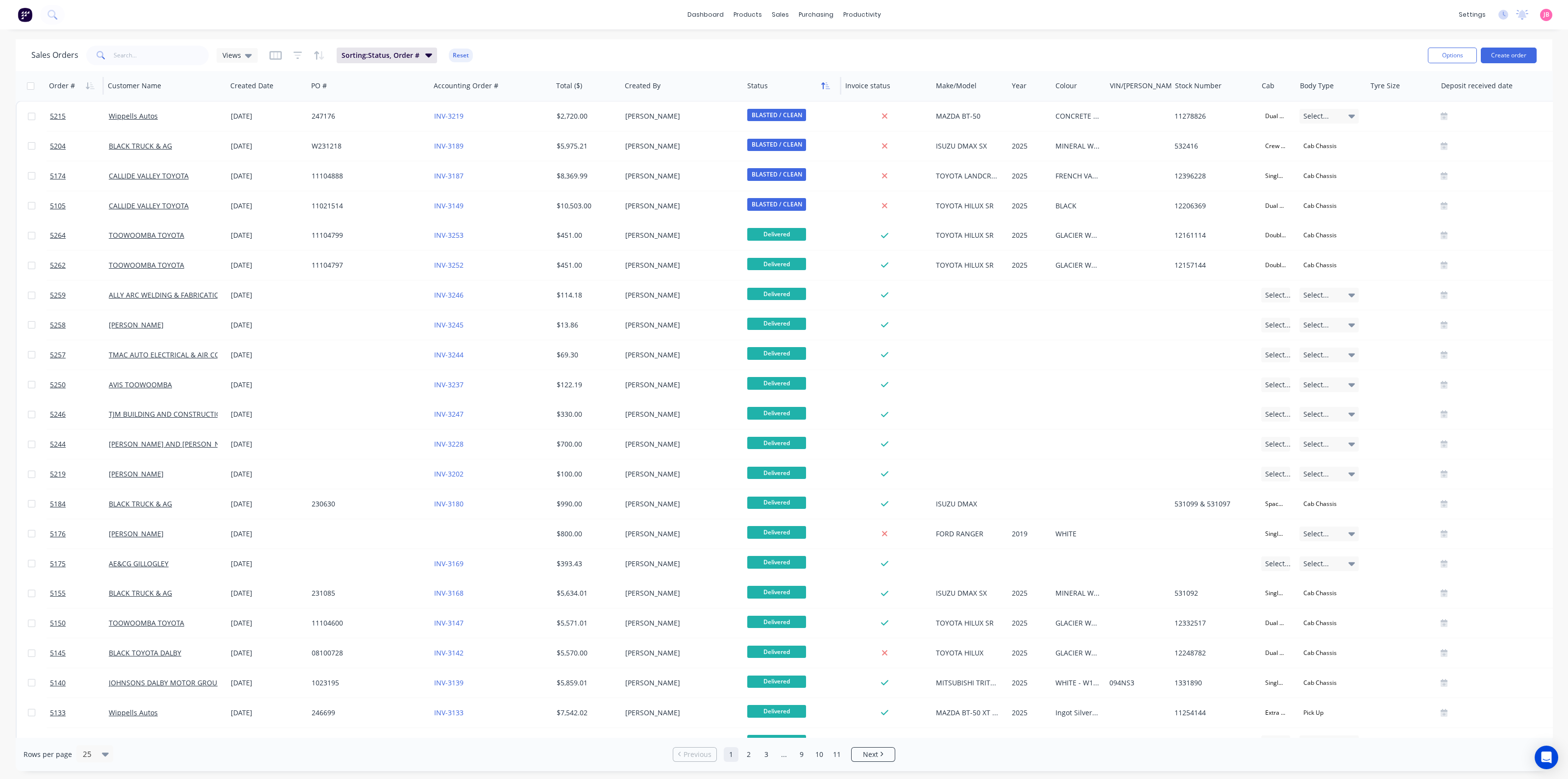
click at [831, 90] on button "button" at bounding box center [825, 86] width 15 height 15
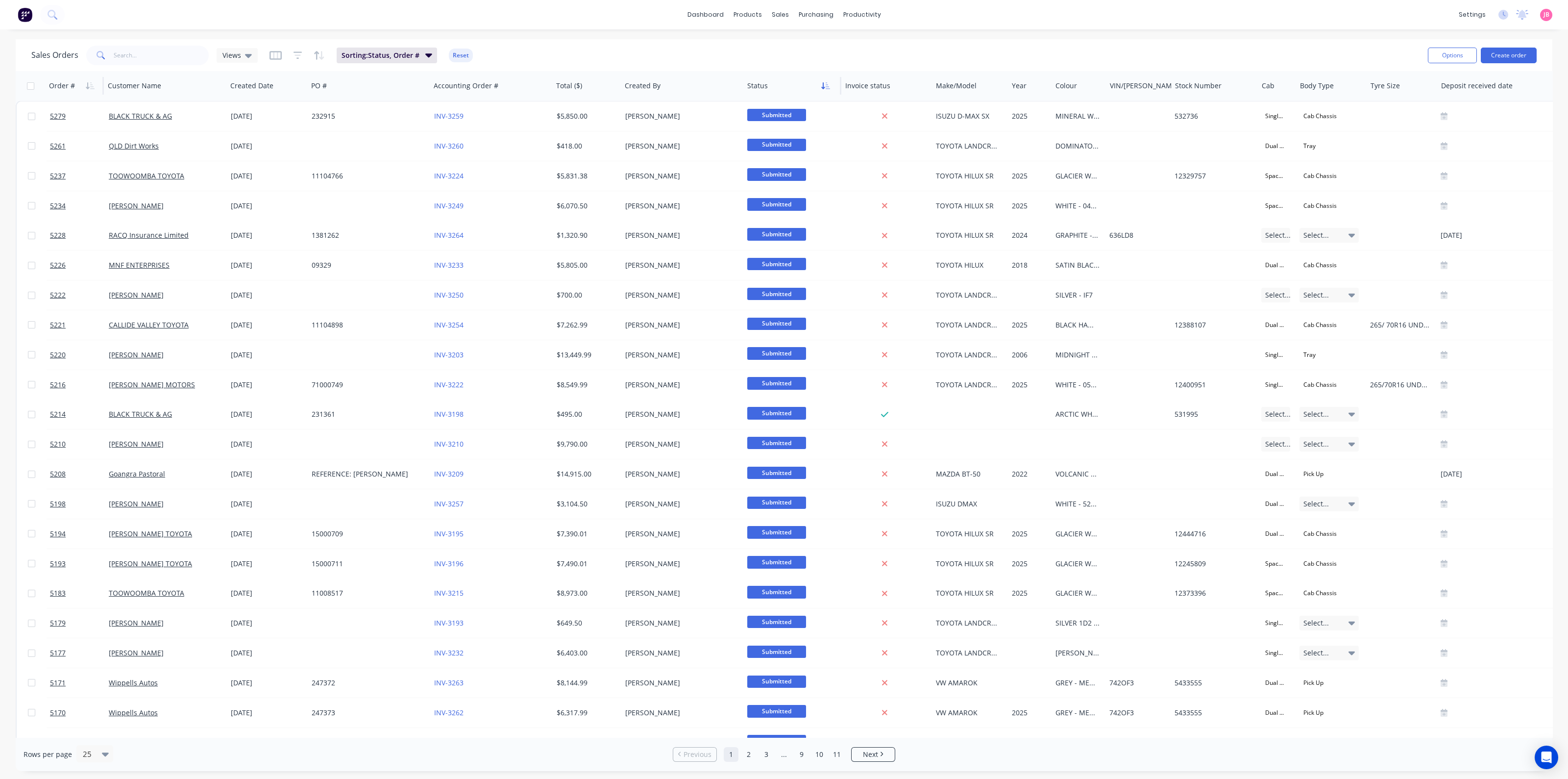
click at [830, 90] on button "button" at bounding box center [825, 86] width 15 height 15
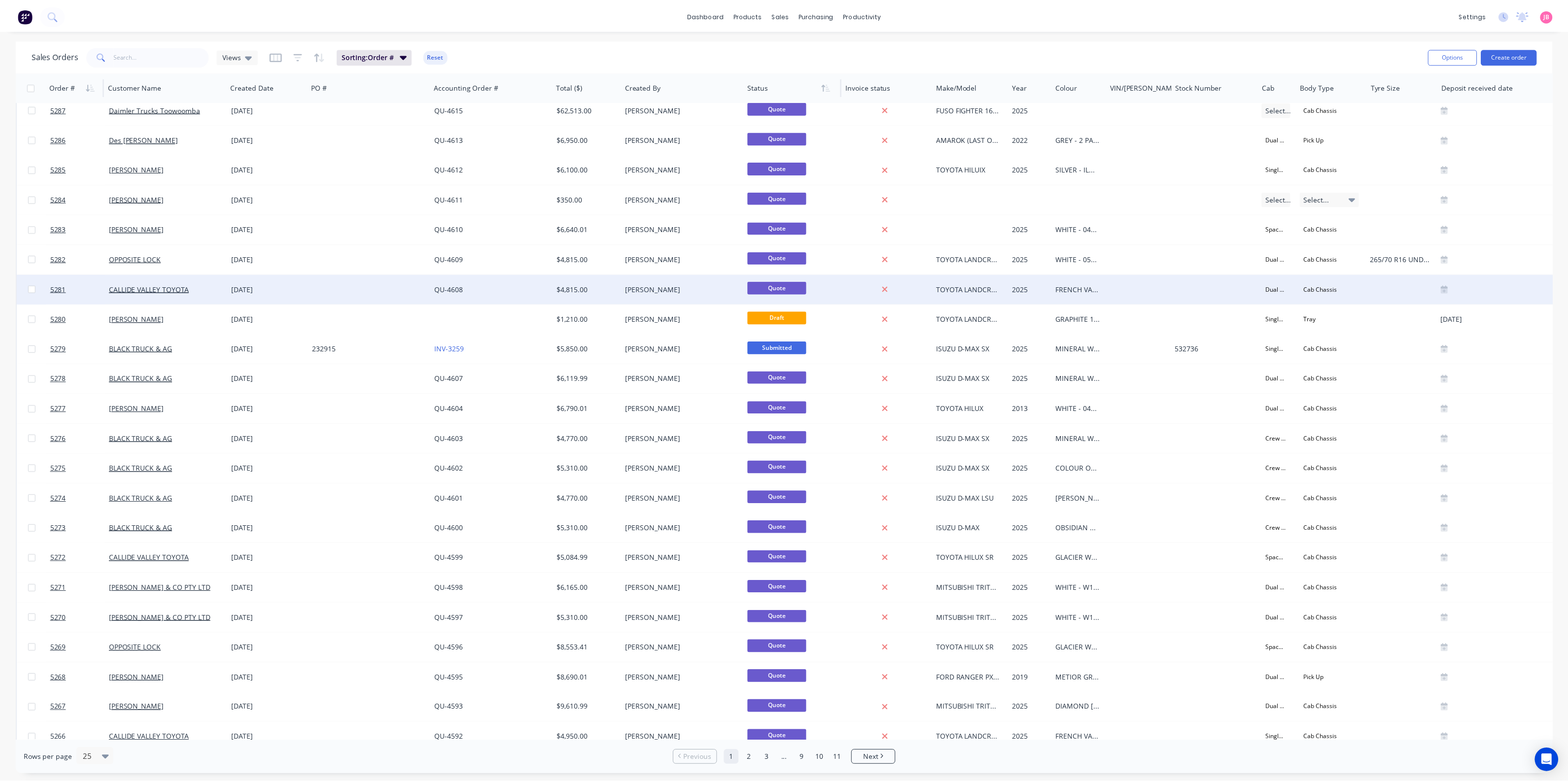
scroll to position [114, 0]
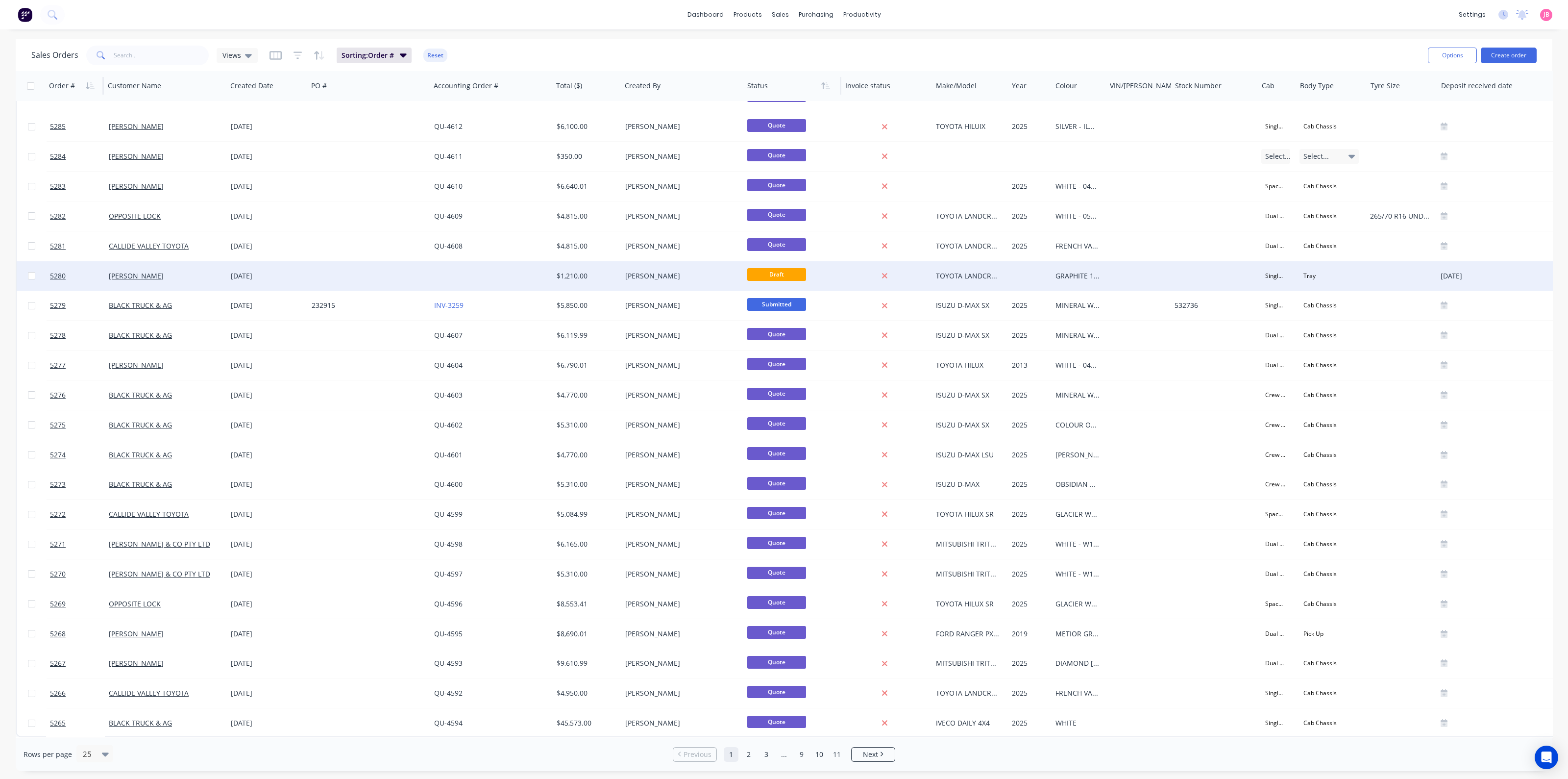
click at [637, 277] on div "[PERSON_NAME]" at bounding box center [682, 276] width 122 height 29
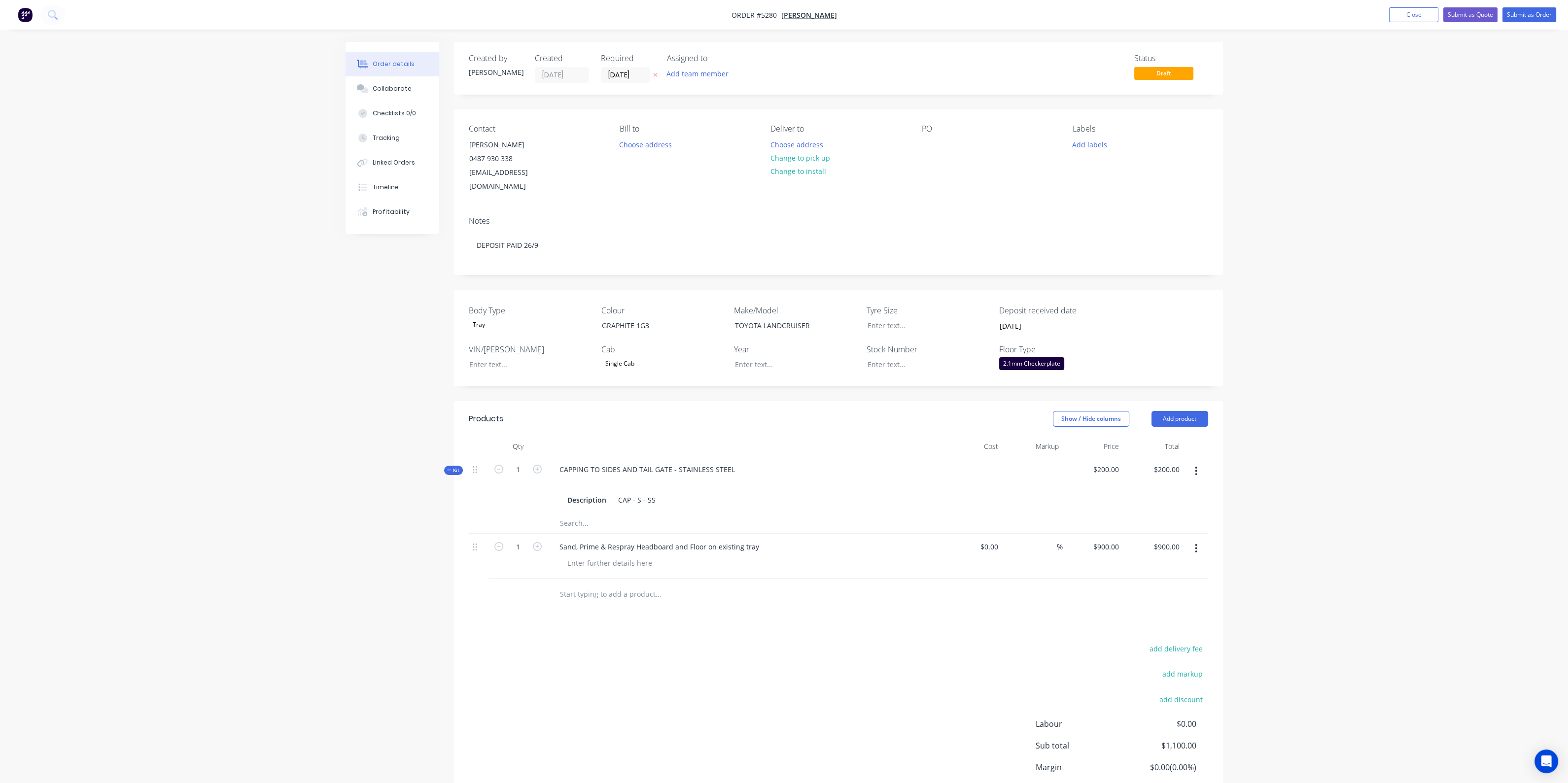
click at [718, 401] on header "Products Show / Hide columns Add product" at bounding box center [838, 419] width 769 height 36
click at [1398, 12] on button "Close" at bounding box center [1413, 15] width 49 height 15
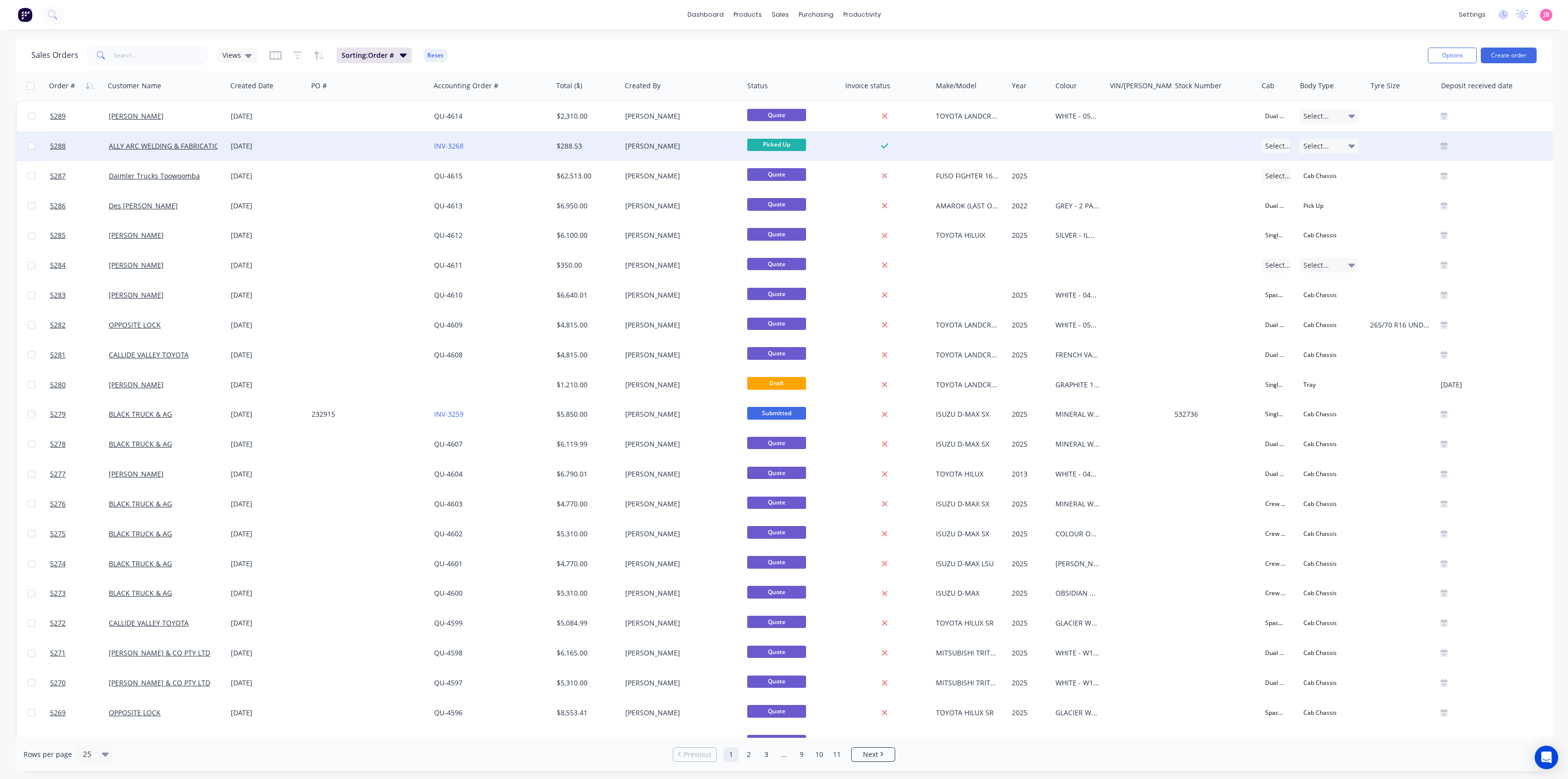
click at [556, 144] on div "$288.53" at bounding box center [585, 146] width 58 height 10
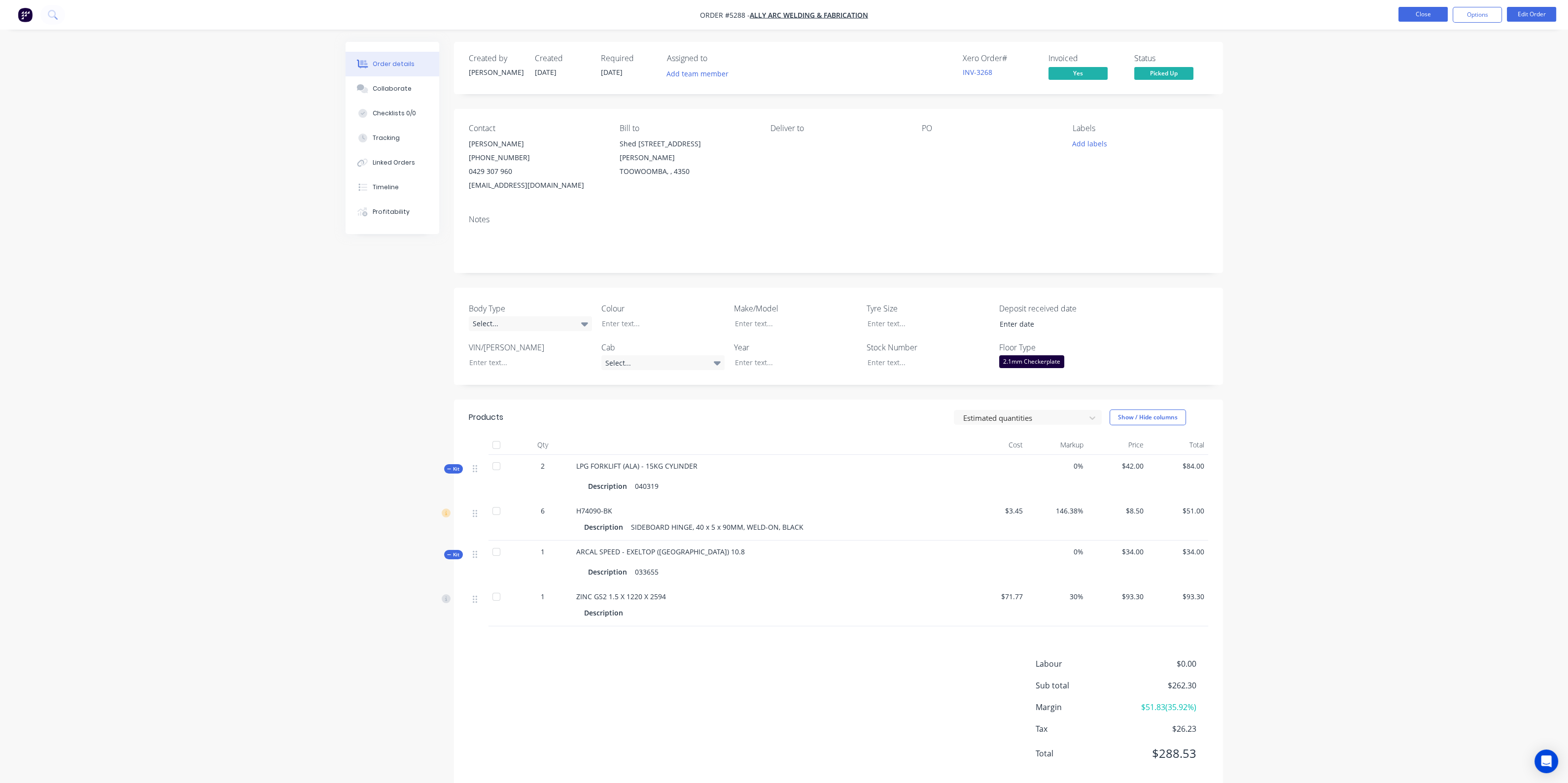
click at [1416, 12] on button "Close" at bounding box center [1423, 14] width 49 height 15
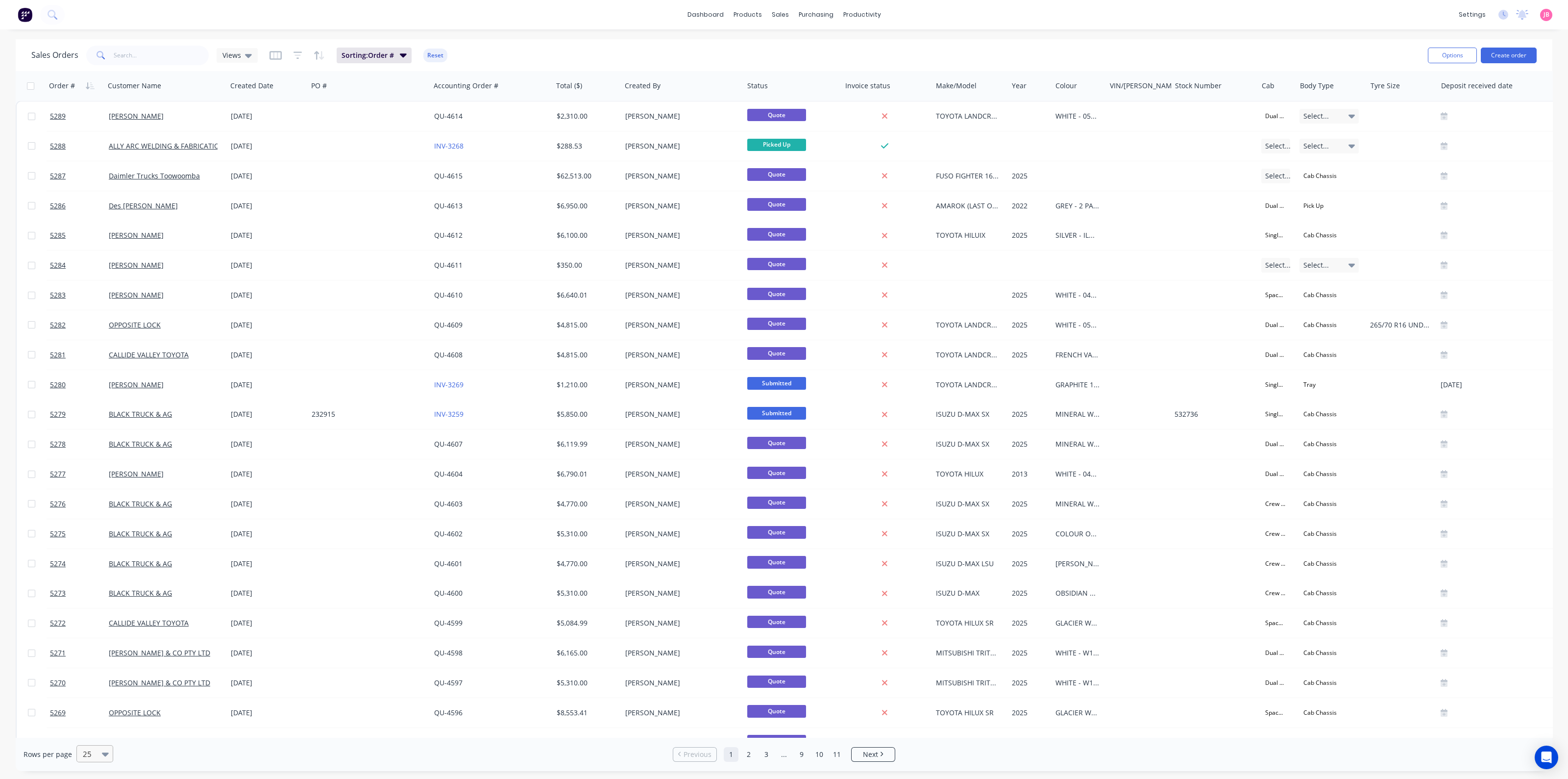
click at [96, 749] on div at bounding box center [90, 753] width 17 height 12
click at [93, 736] on div "100" at bounding box center [93, 730] width 37 height 18
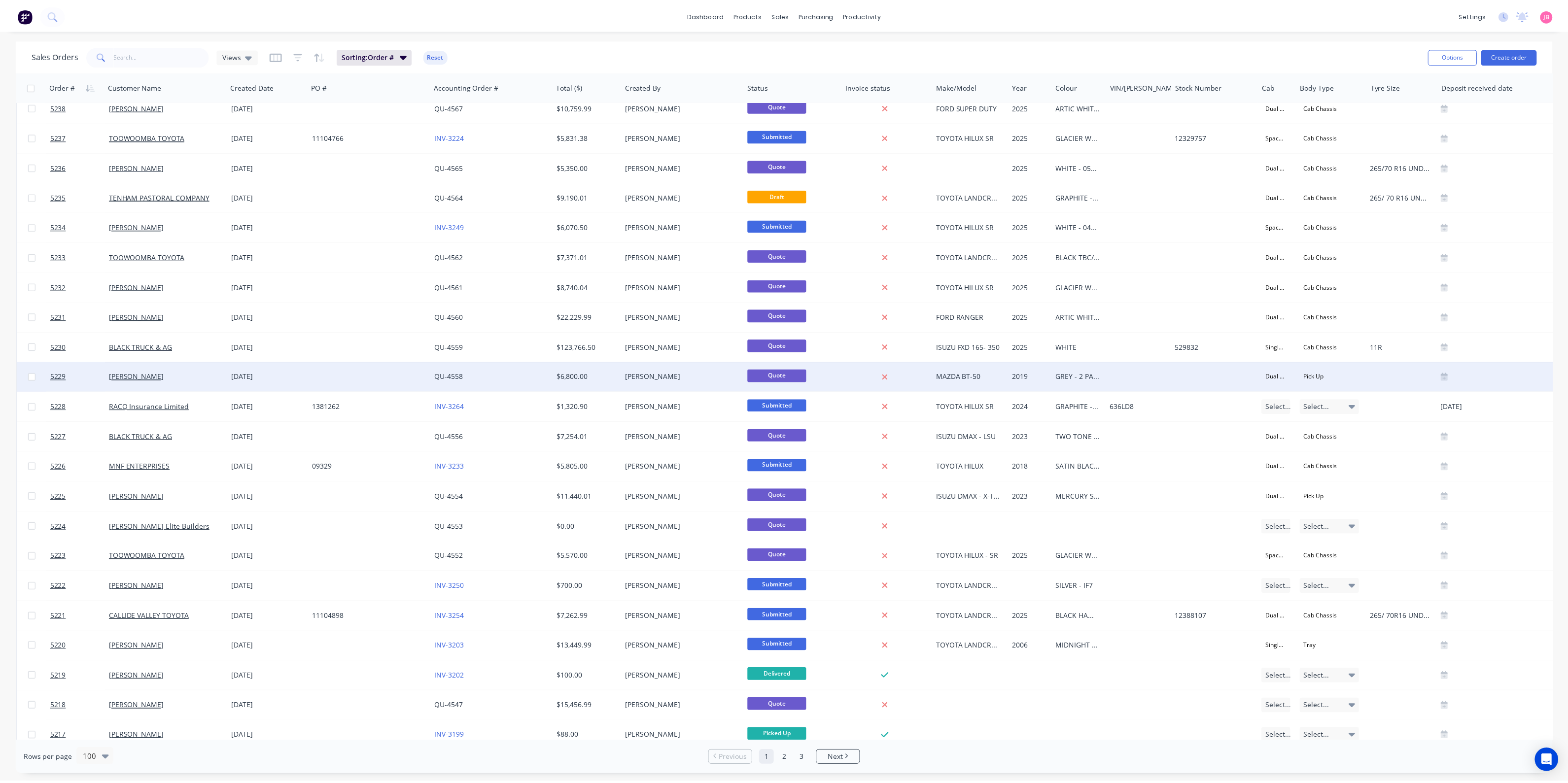
scroll to position [1478, 0]
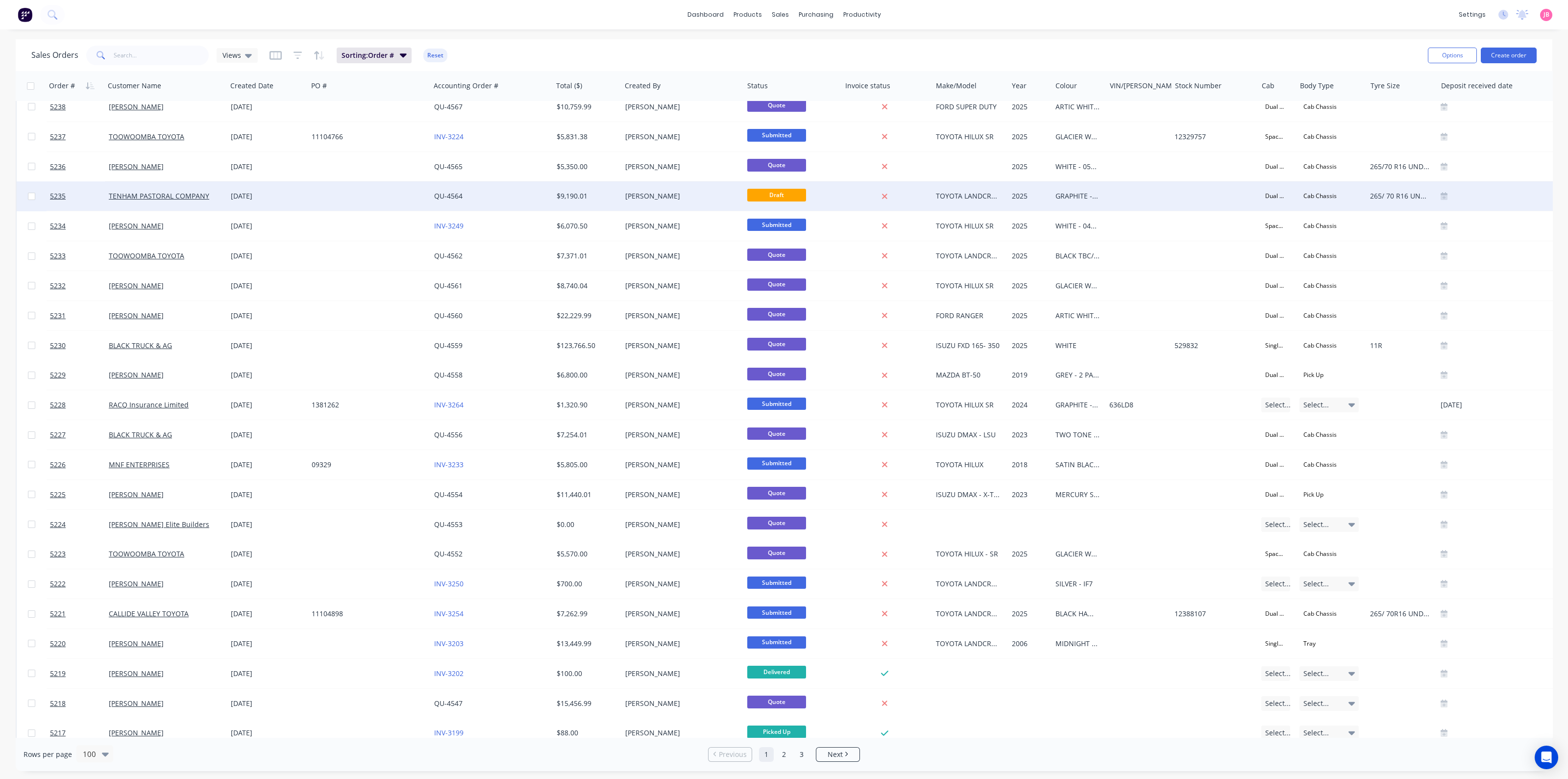
click at [620, 192] on div "$9,190.01" at bounding box center [587, 196] width 69 height 29
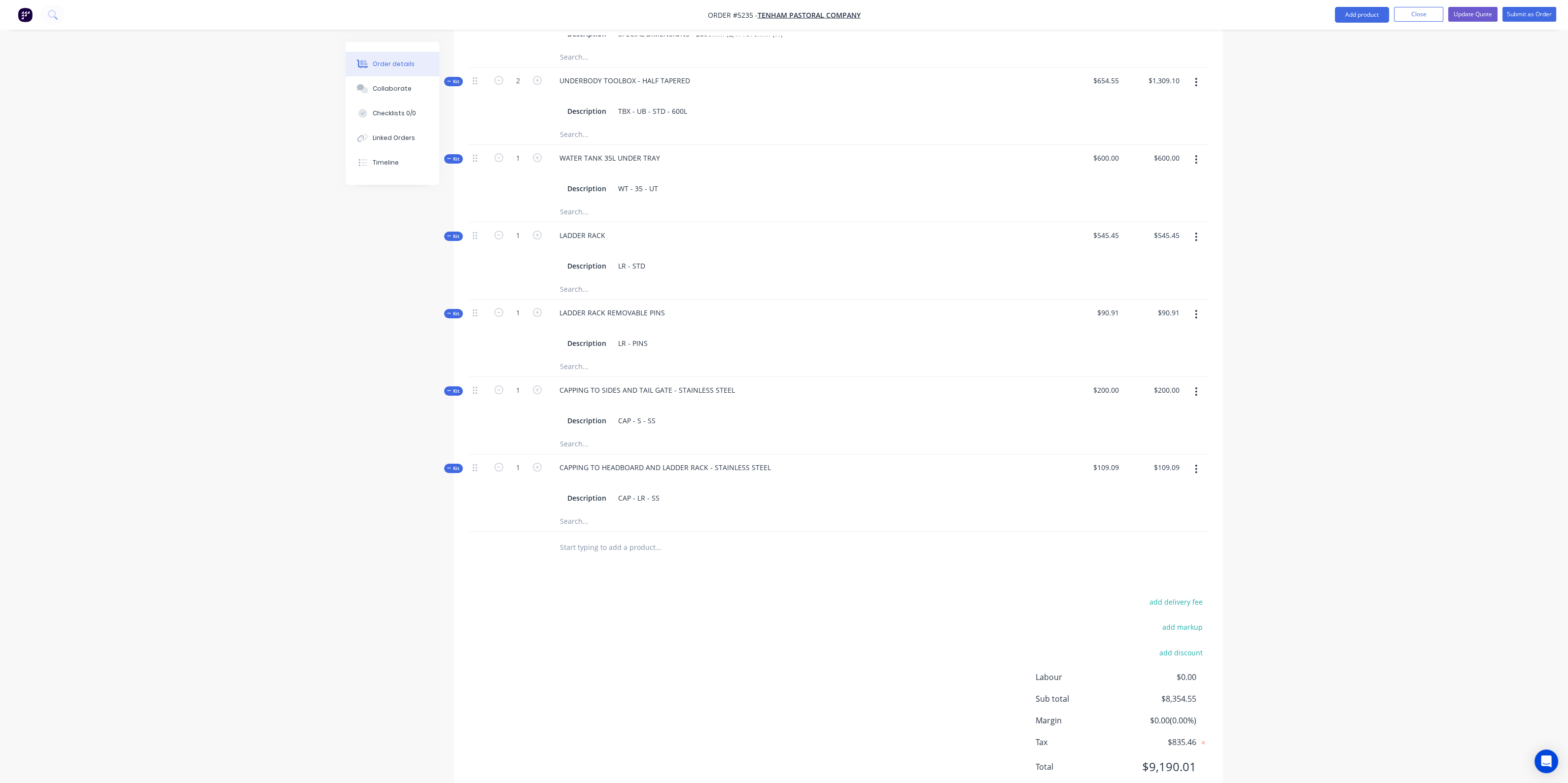
scroll to position [691, 0]
click at [600, 536] on input "text" at bounding box center [658, 546] width 197 height 20
type input "J PEG STEPS"
click at [646, 568] on button "Add J PEG STEPS to order" at bounding box center [711, 583] width 296 height 32
click at [599, 504] on div "SPECIAL DIMENSIONS" at bounding box center [595, 511] width 87 height 14
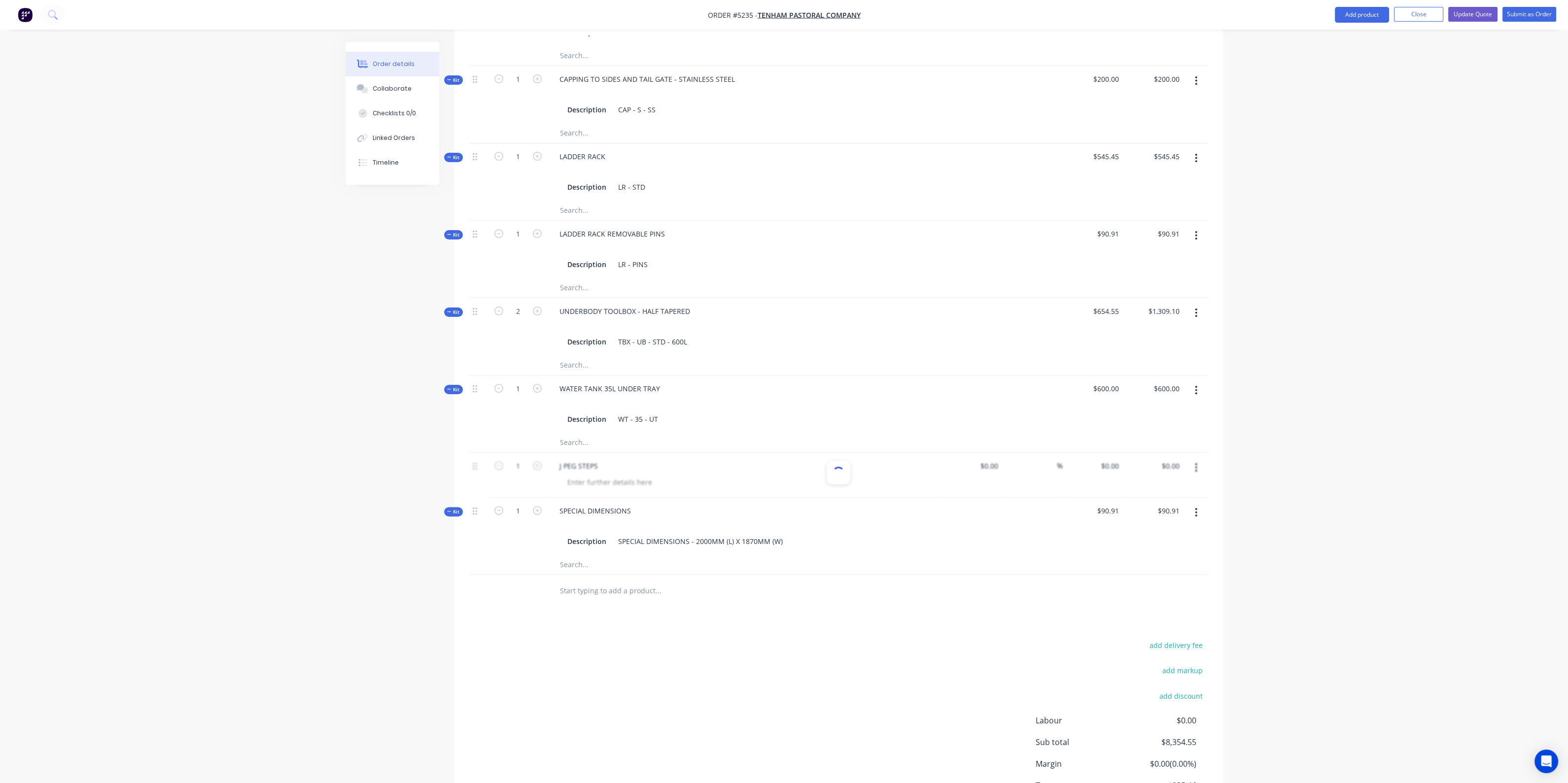
click at [498, 453] on div at bounding box center [839, 475] width 740 height 45
click at [1395, 143] on div "Order details Collaborate Checklists 0/0 Linked Orders Timeline Order details C…" at bounding box center [784, 84] width 1568 height 1550
click at [1416, 17] on button "Close" at bounding box center [1419, 14] width 49 height 15
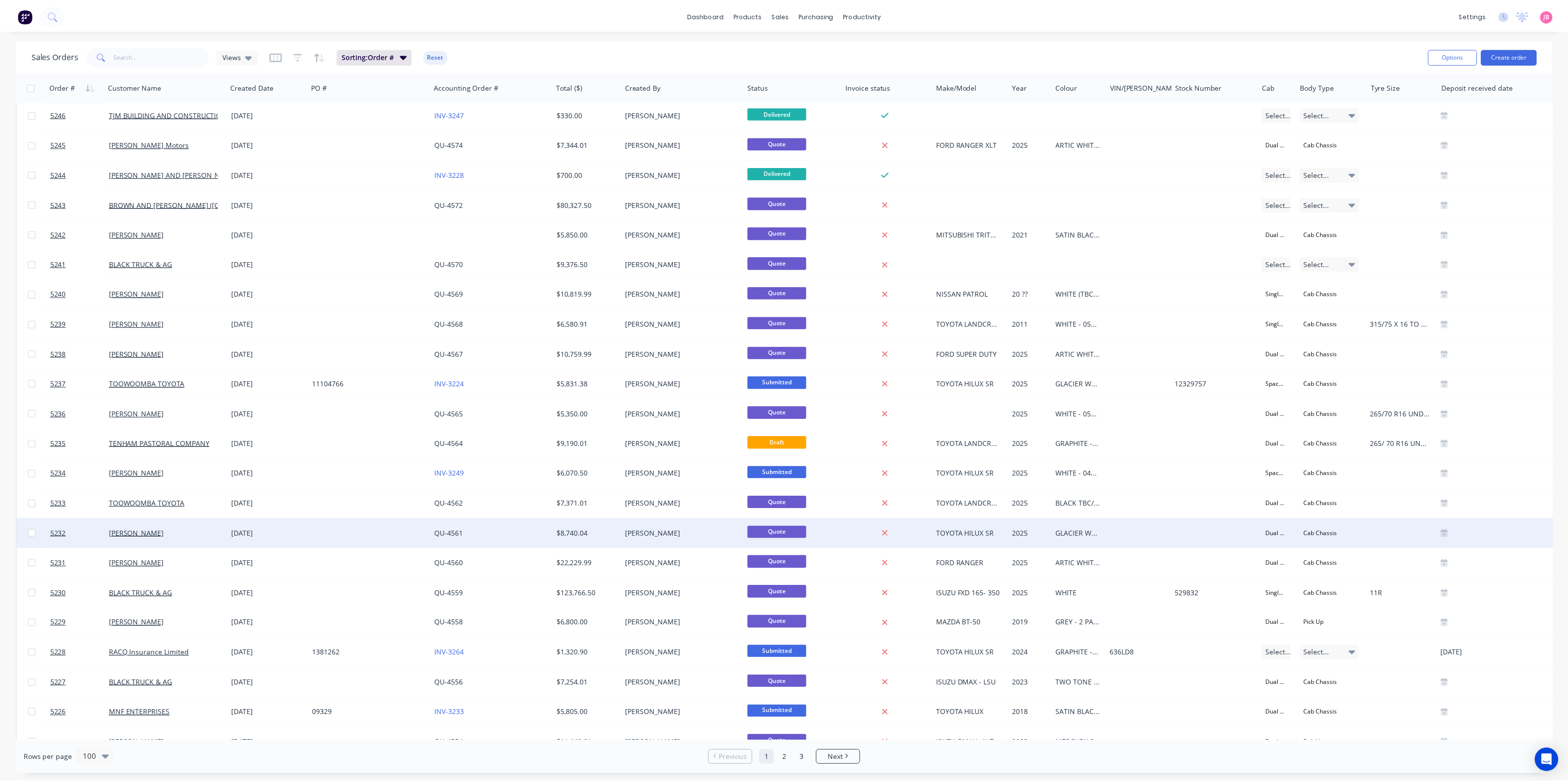
scroll to position [1294, 0]
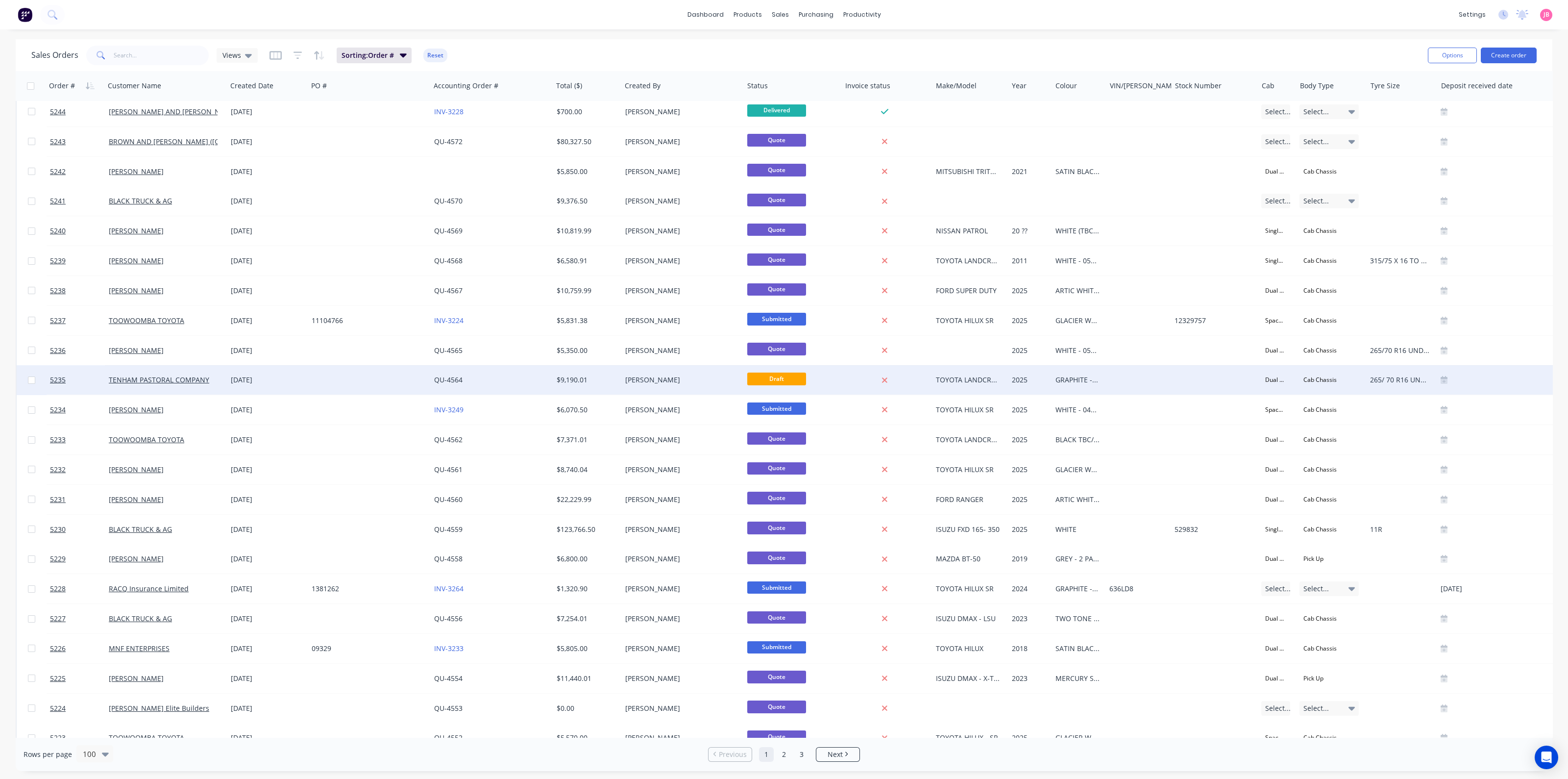
click at [612, 386] on div "$9,190.01" at bounding box center [587, 380] width 69 height 29
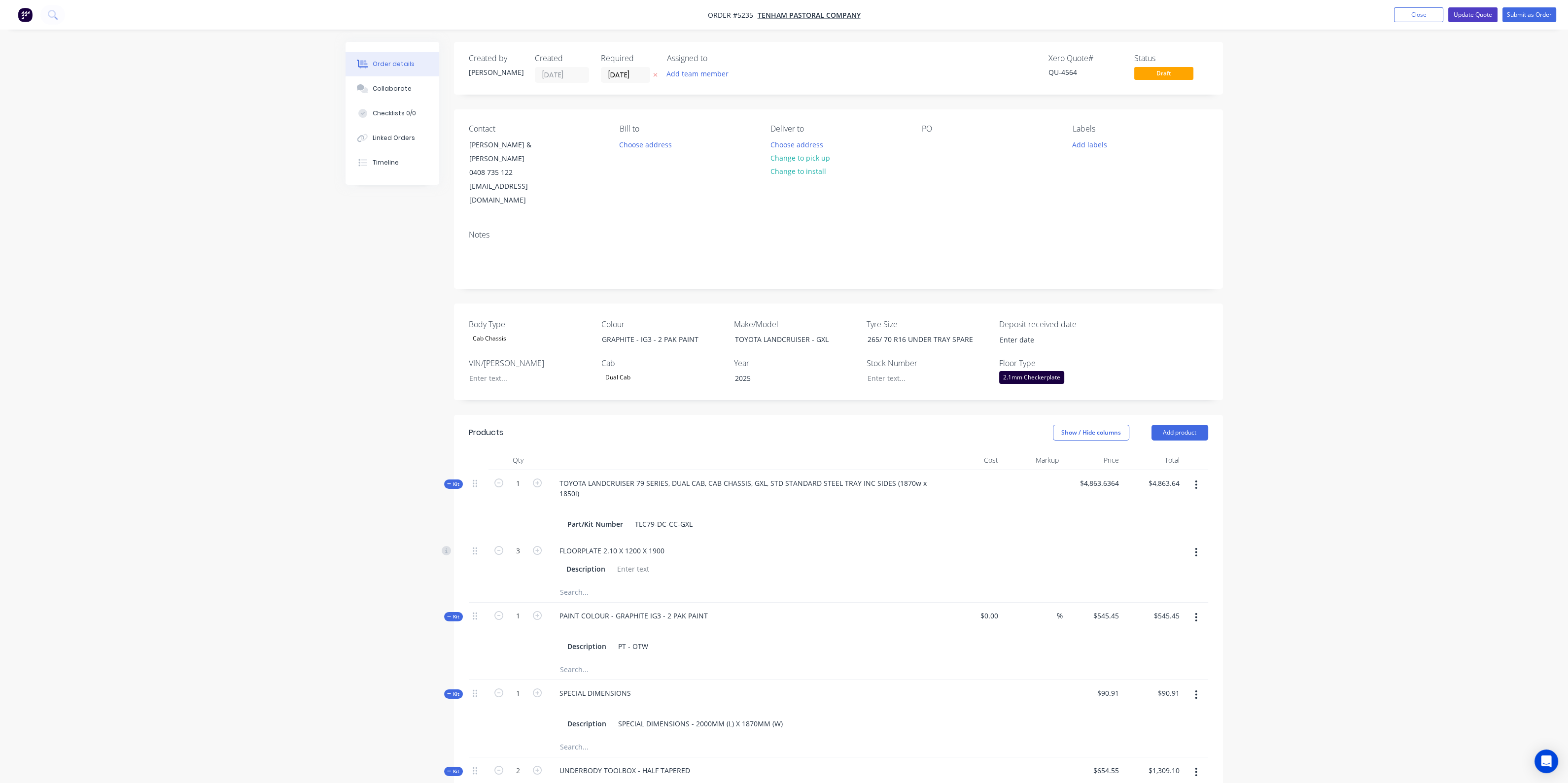
click at [1476, 12] on button "Update Quote" at bounding box center [1472, 15] width 49 height 15
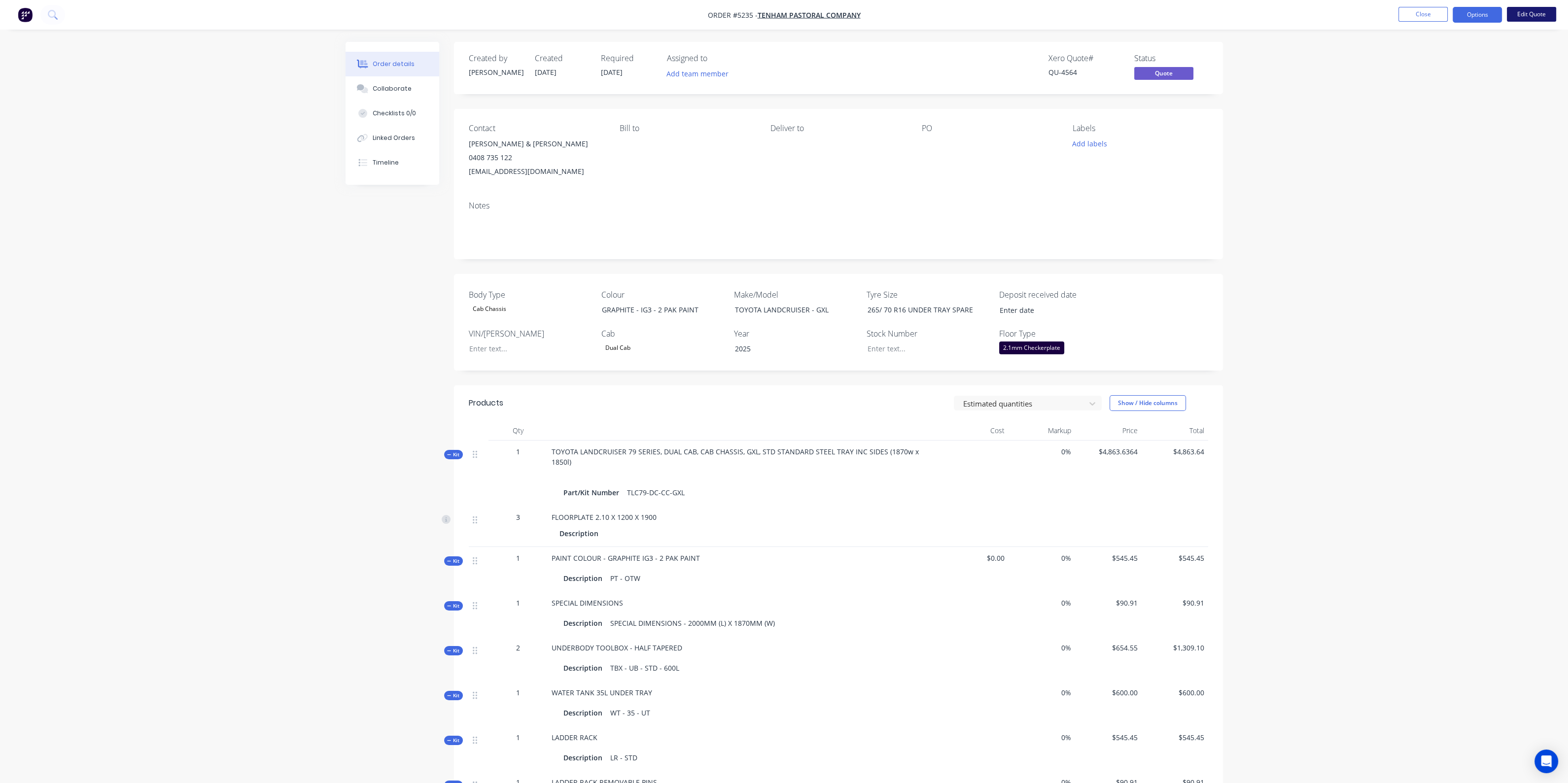
click at [1531, 13] on button "Edit Quote" at bounding box center [1531, 14] width 49 height 15
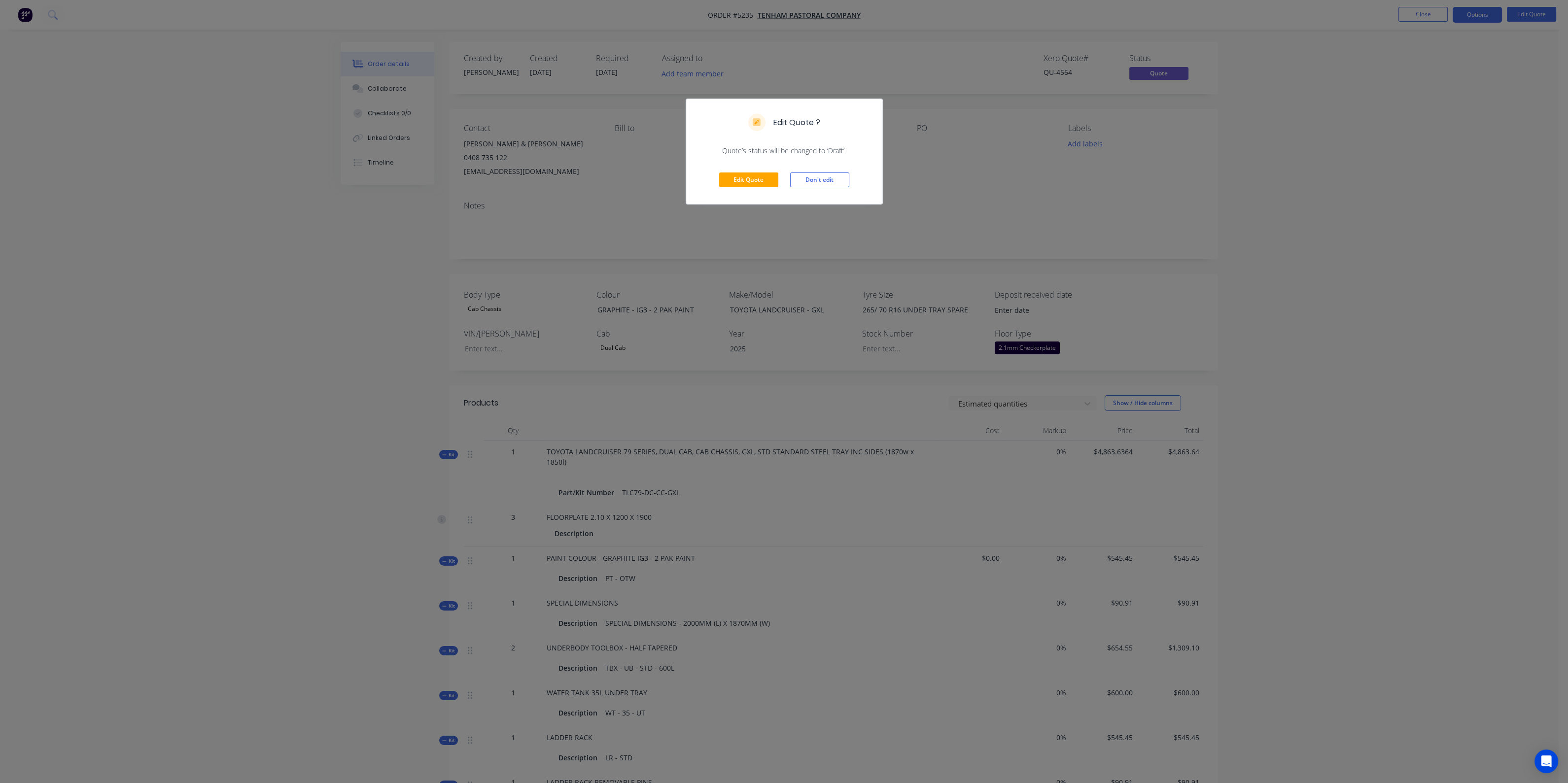
scroll to position [287, 0]
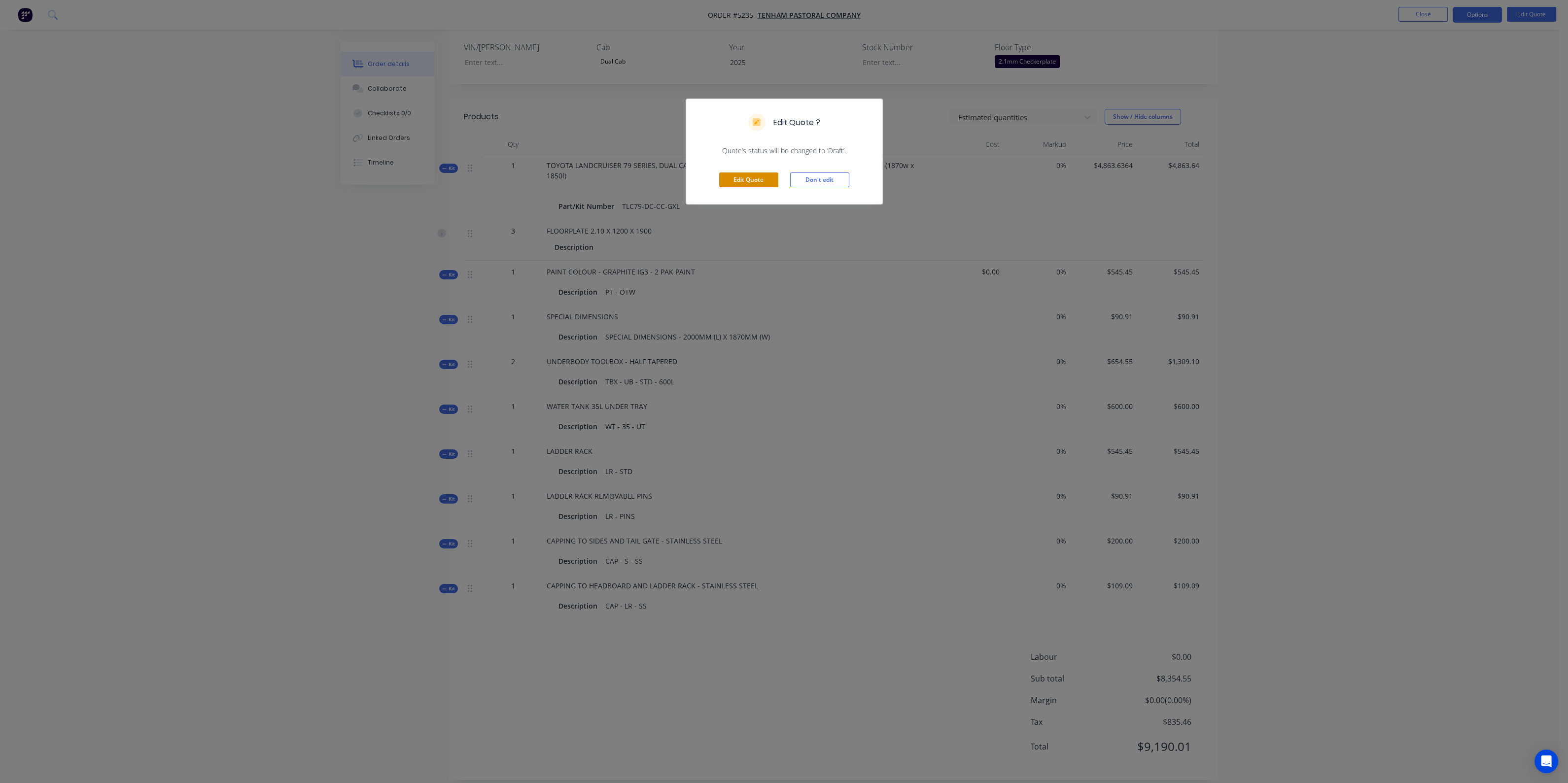
click at [754, 178] on button "Edit Quote" at bounding box center [748, 180] width 59 height 15
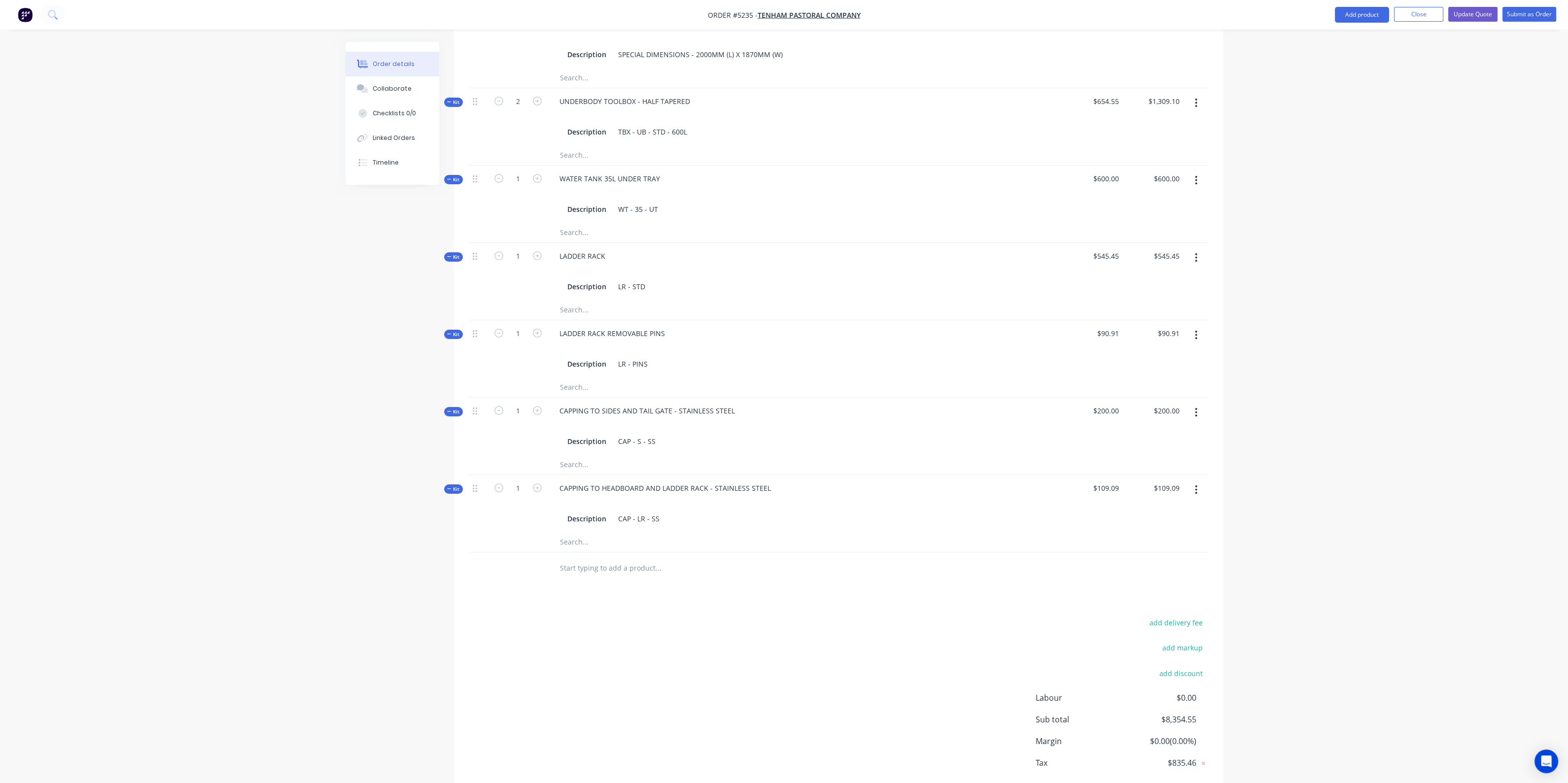
scroll to position [691, 0]
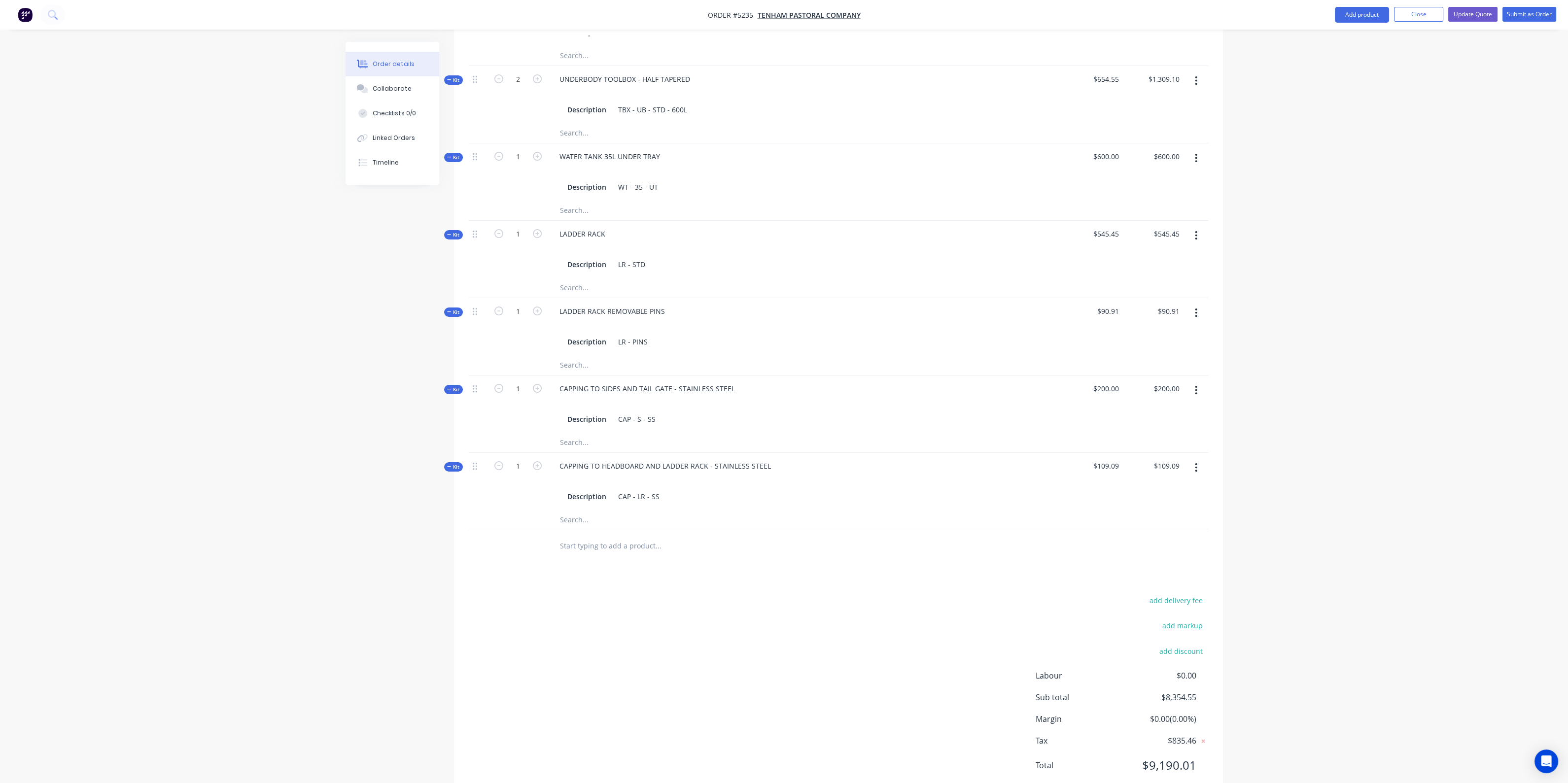
click at [656, 536] on input "text" at bounding box center [658, 546] width 197 height 20
type input "J PEG STEP"
click at [638, 568] on button "Add J PEG STEP to order" at bounding box center [711, 583] width 296 height 32
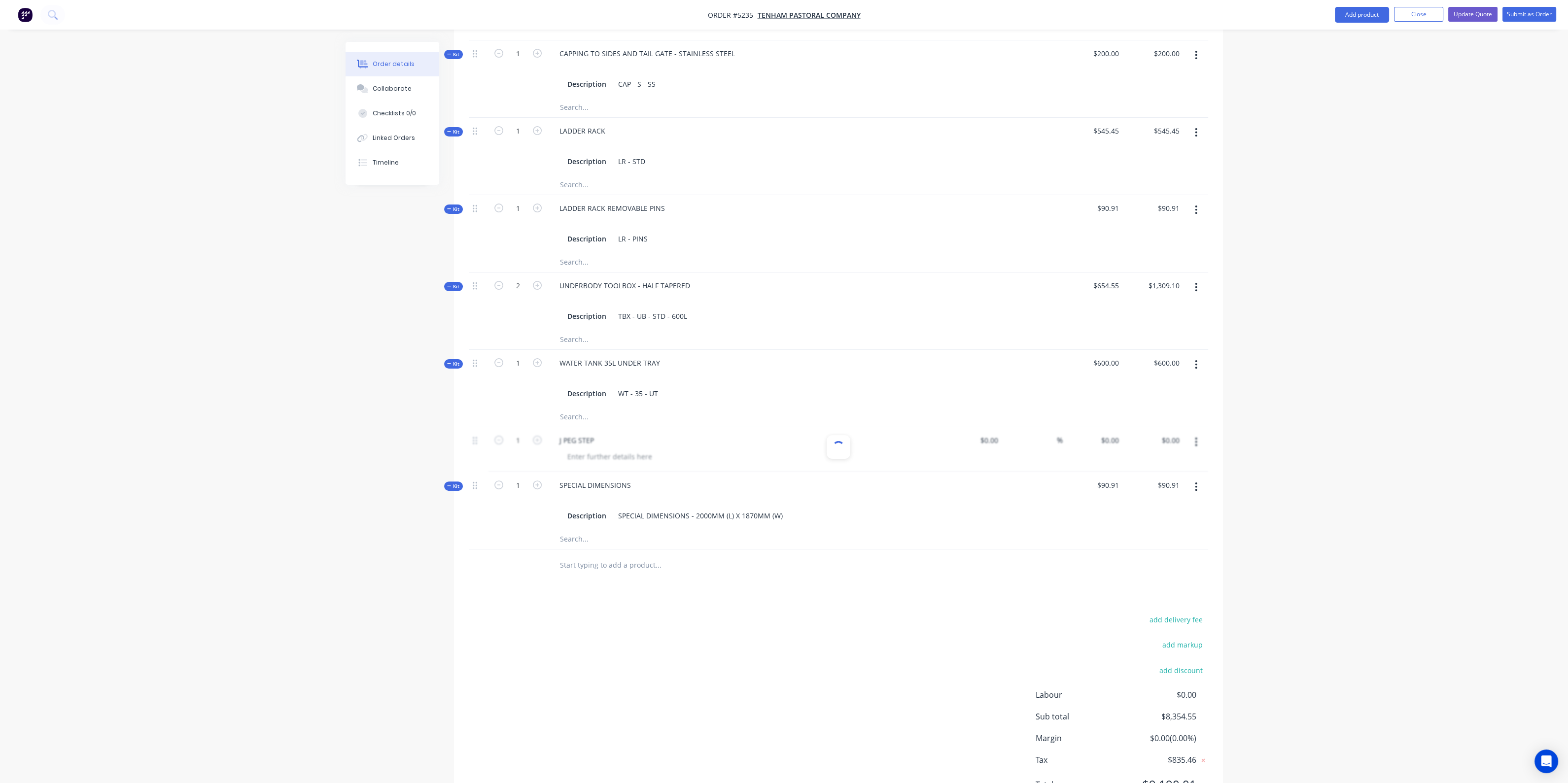
scroll to position [736, 0]
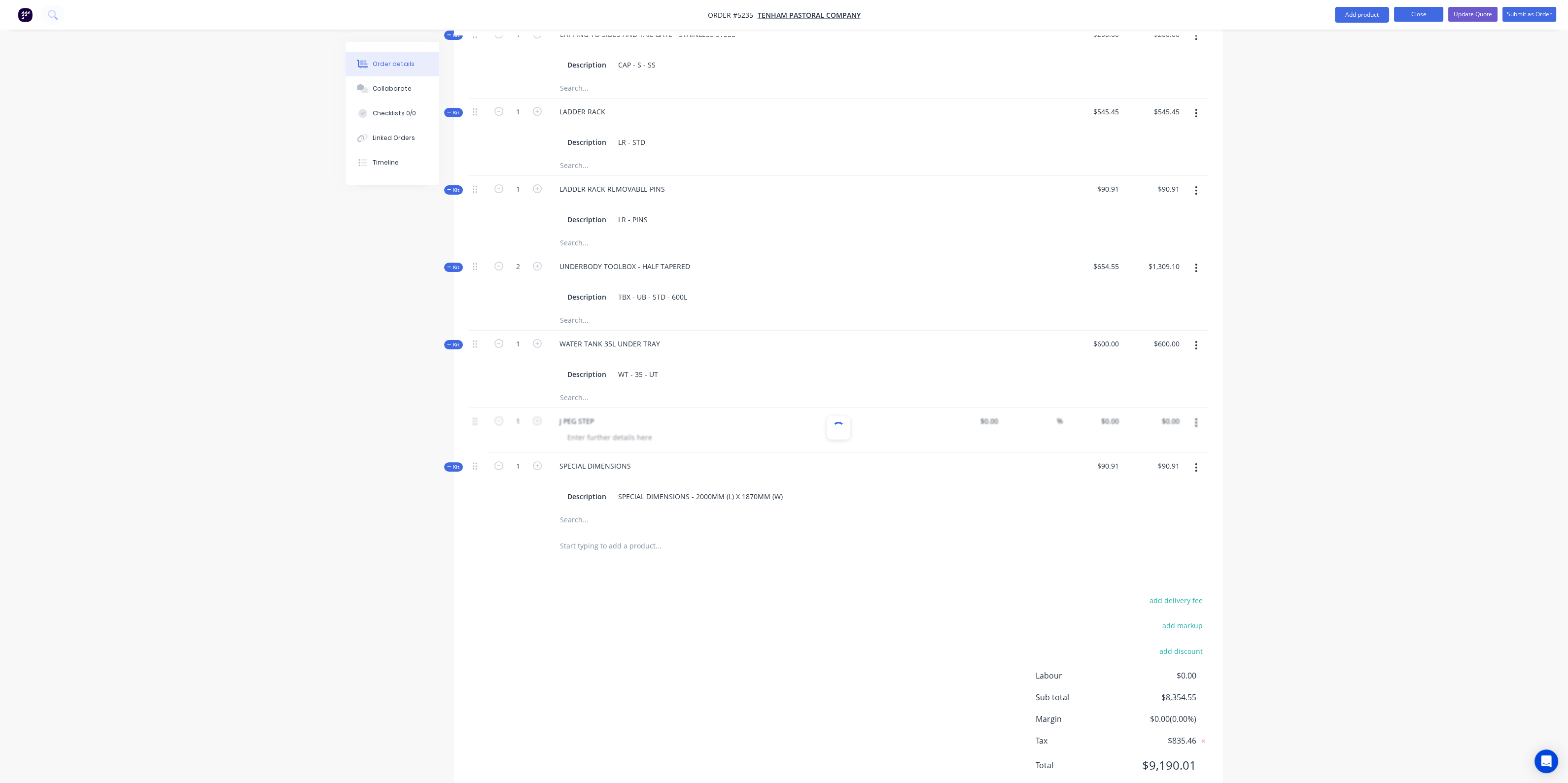
click at [1426, 17] on button "Close" at bounding box center [1419, 14] width 49 height 15
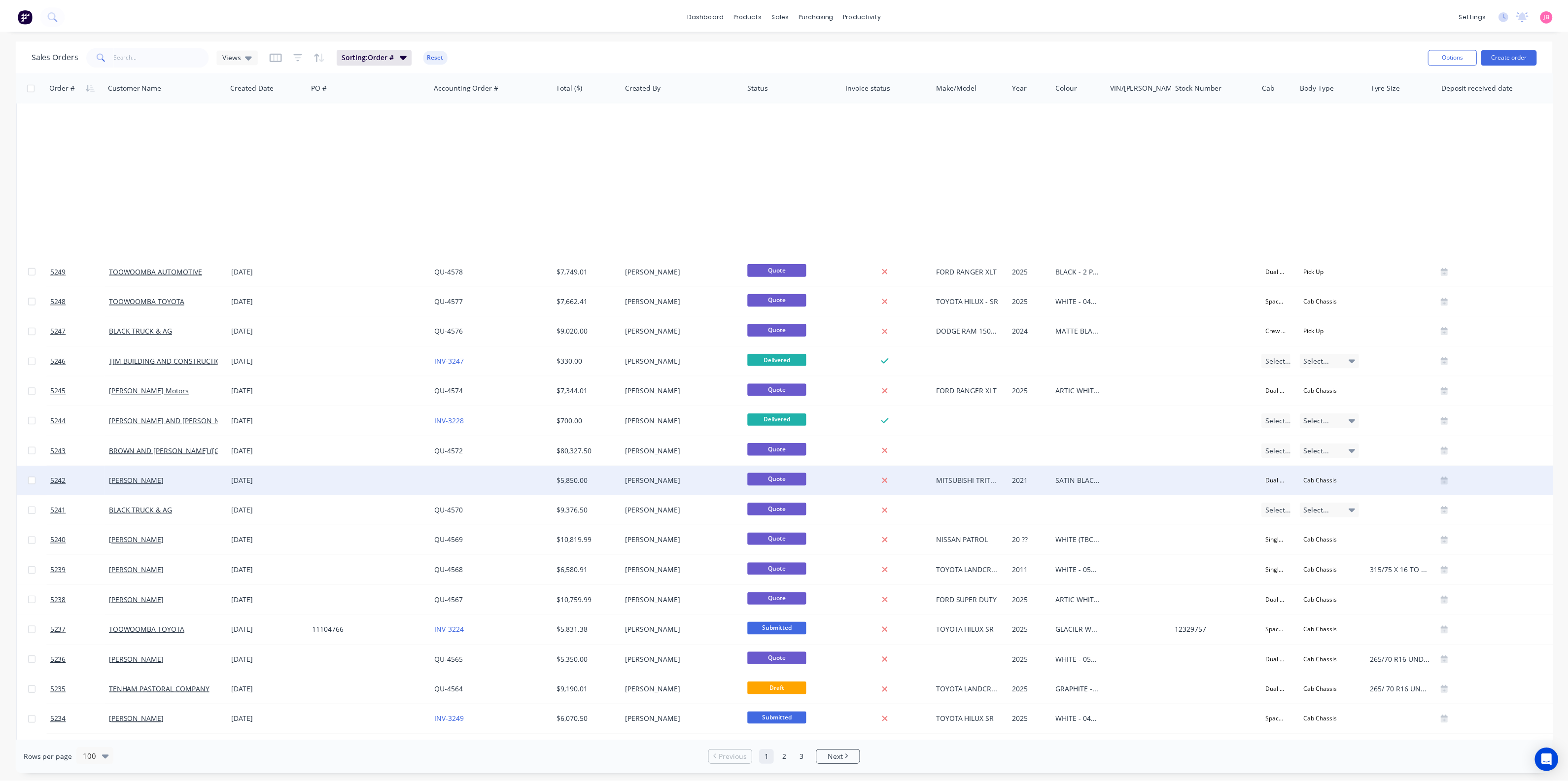
scroll to position [1540, 0]
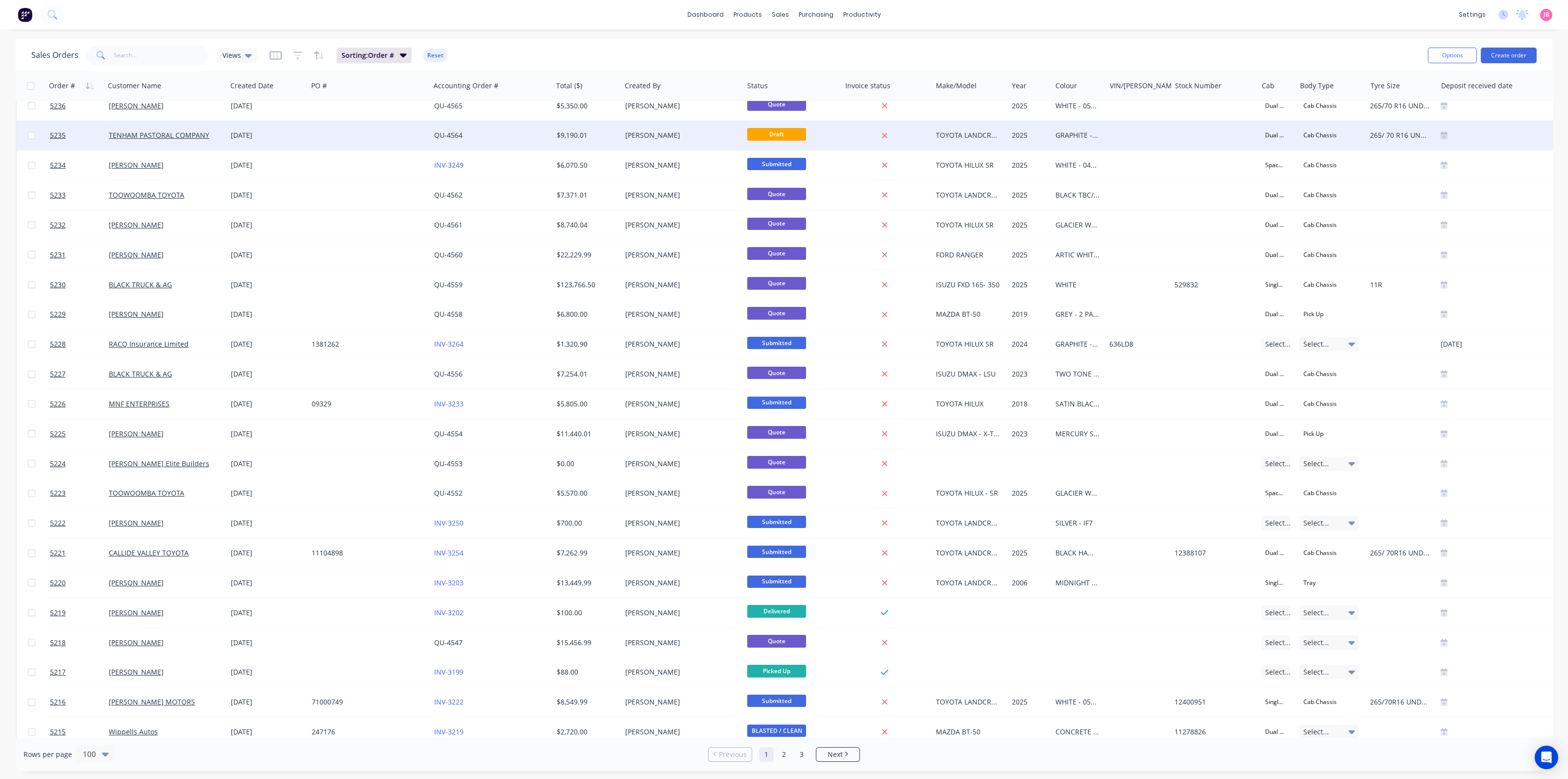
click at [749, 126] on div "Draft" at bounding box center [792, 135] width 98 height 29
click at [627, 132] on div "[PERSON_NAME]" at bounding box center [679, 135] width 109 height 10
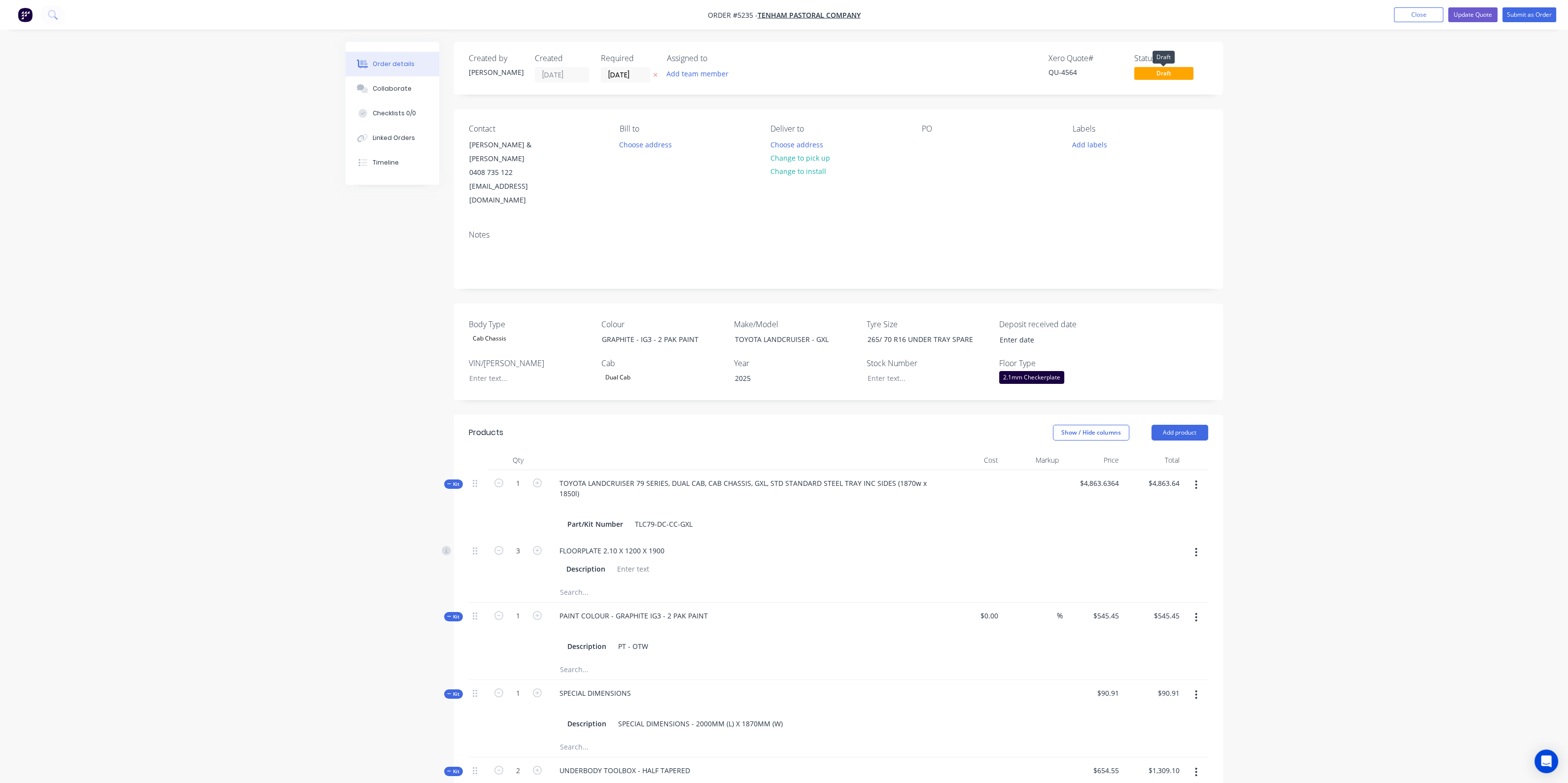
click at [1147, 75] on span "Draft" at bounding box center [1163, 73] width 59 height 12
click at [528, 165] on div "0408 735 122" at bounding box center [510, 172] width 82 height 14
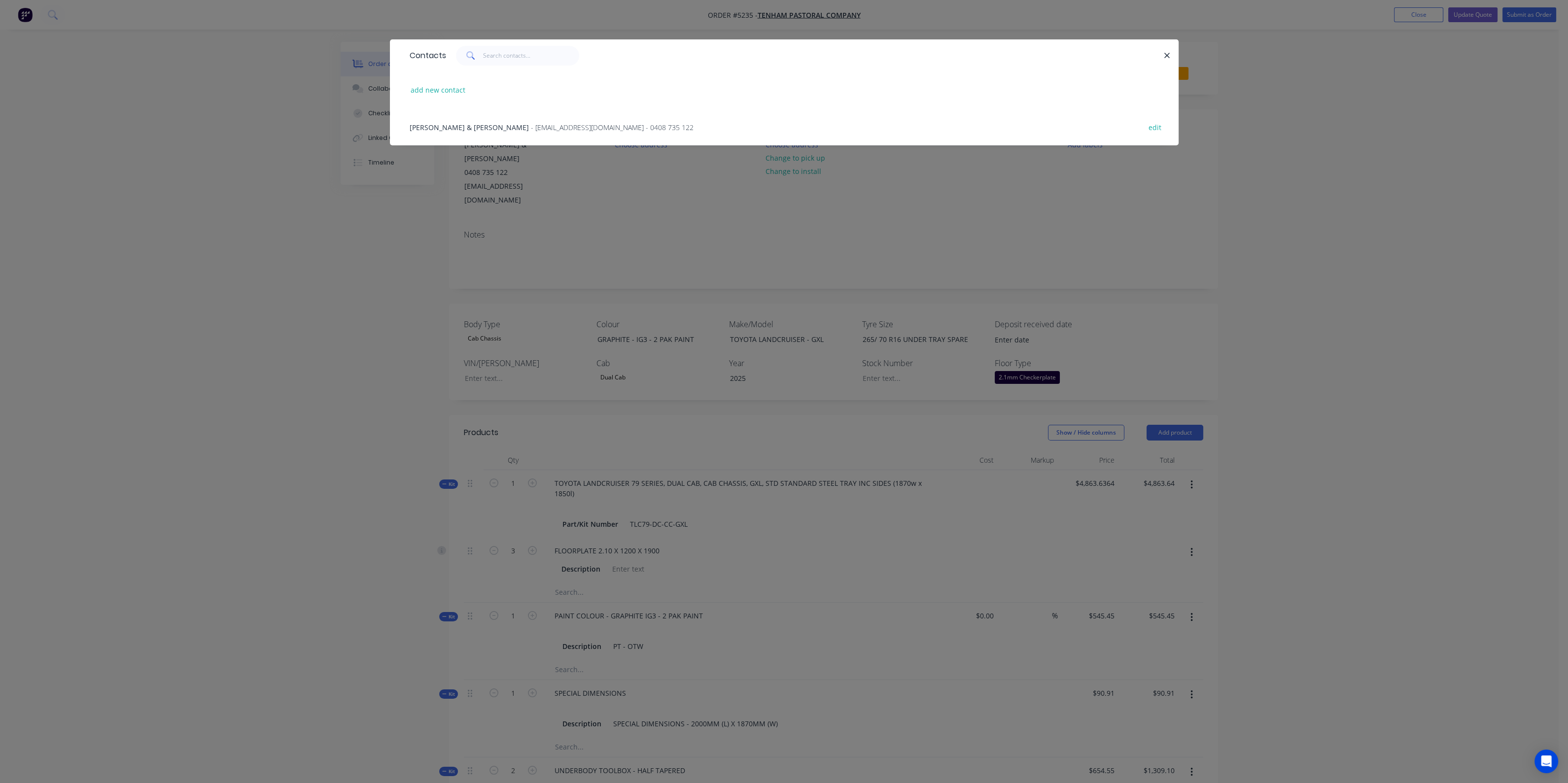
click at [848, 77] on div "add new contact" at bounding box center [784, 90] width 759 height 37
click at [1172, 54] on button "button" at bounding box center [1168, 55] width 12 height 12
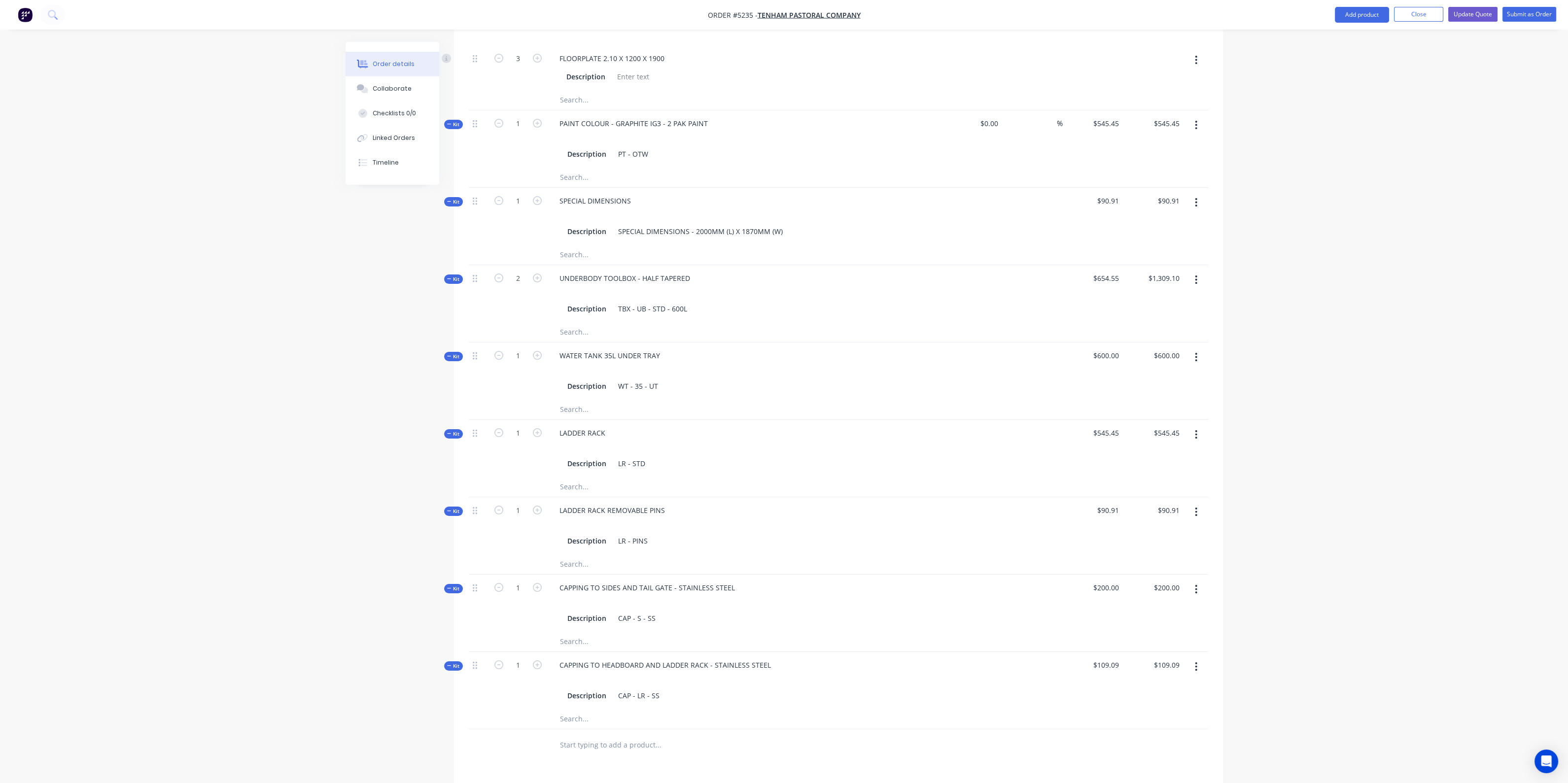
scroll to position [691, 0]
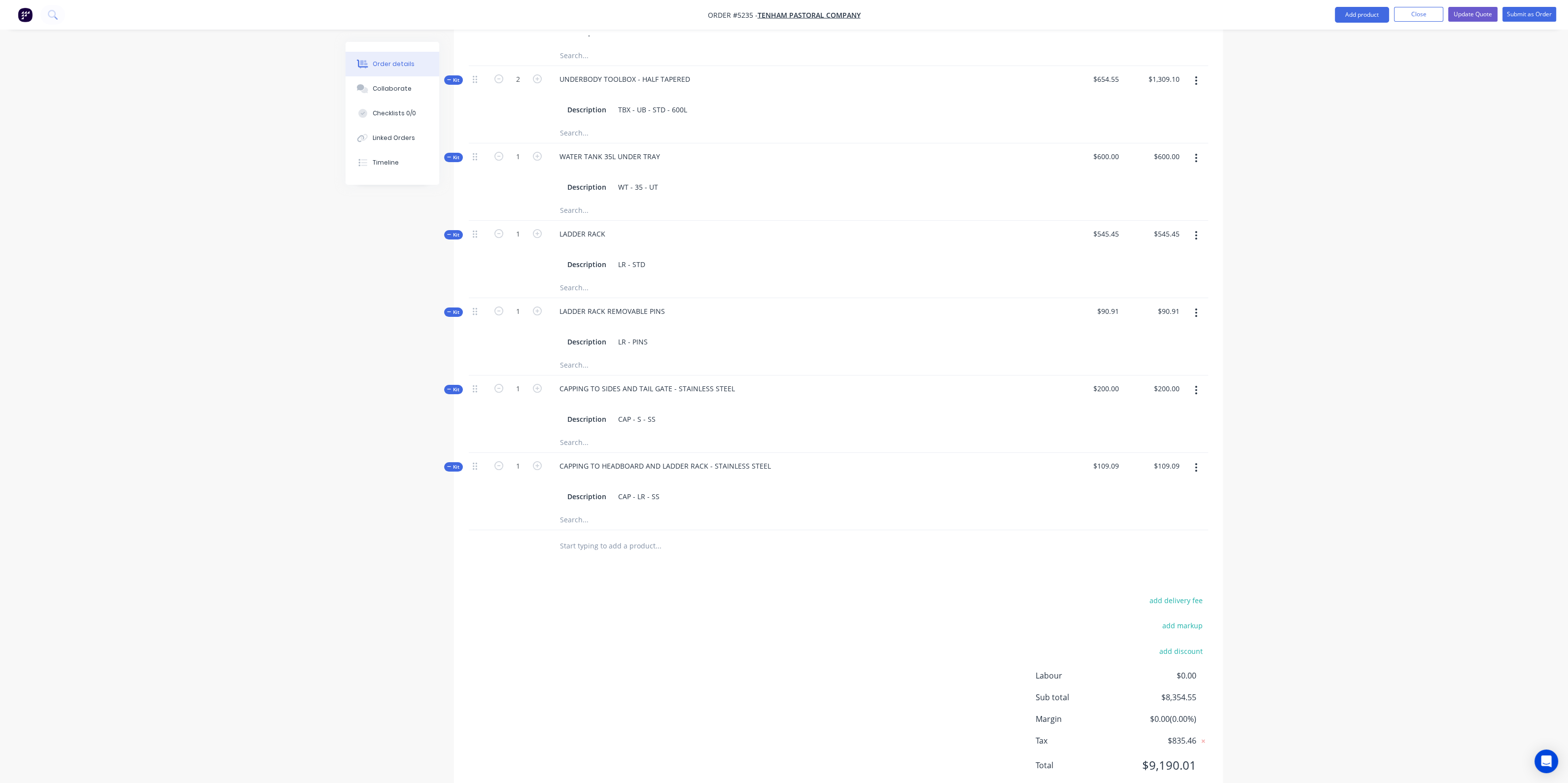
click at [568, 536] on input "text" at bounding box center [658, 546] width 197 height 20
click at [1369, 12] on button "Add product" at bounding box center [1362, 15] width 54 height 16
click at [1521, 199] on div "Order details Collaborate Checklists 0/0 Linked Orders Timeline Order details C…" at bounding box center [784, 61] width 1568 height 1505
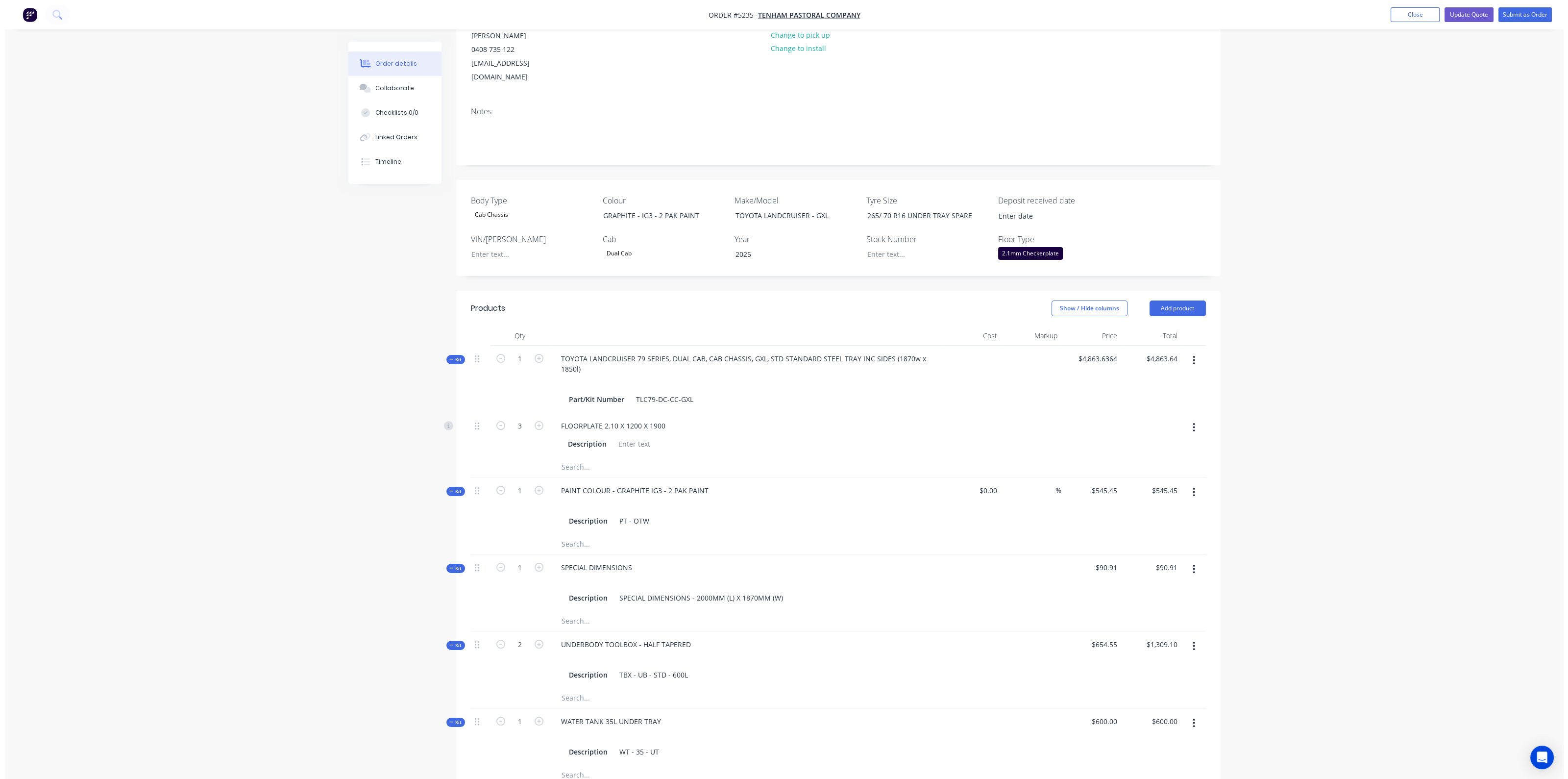
scroll to position [0, 0]
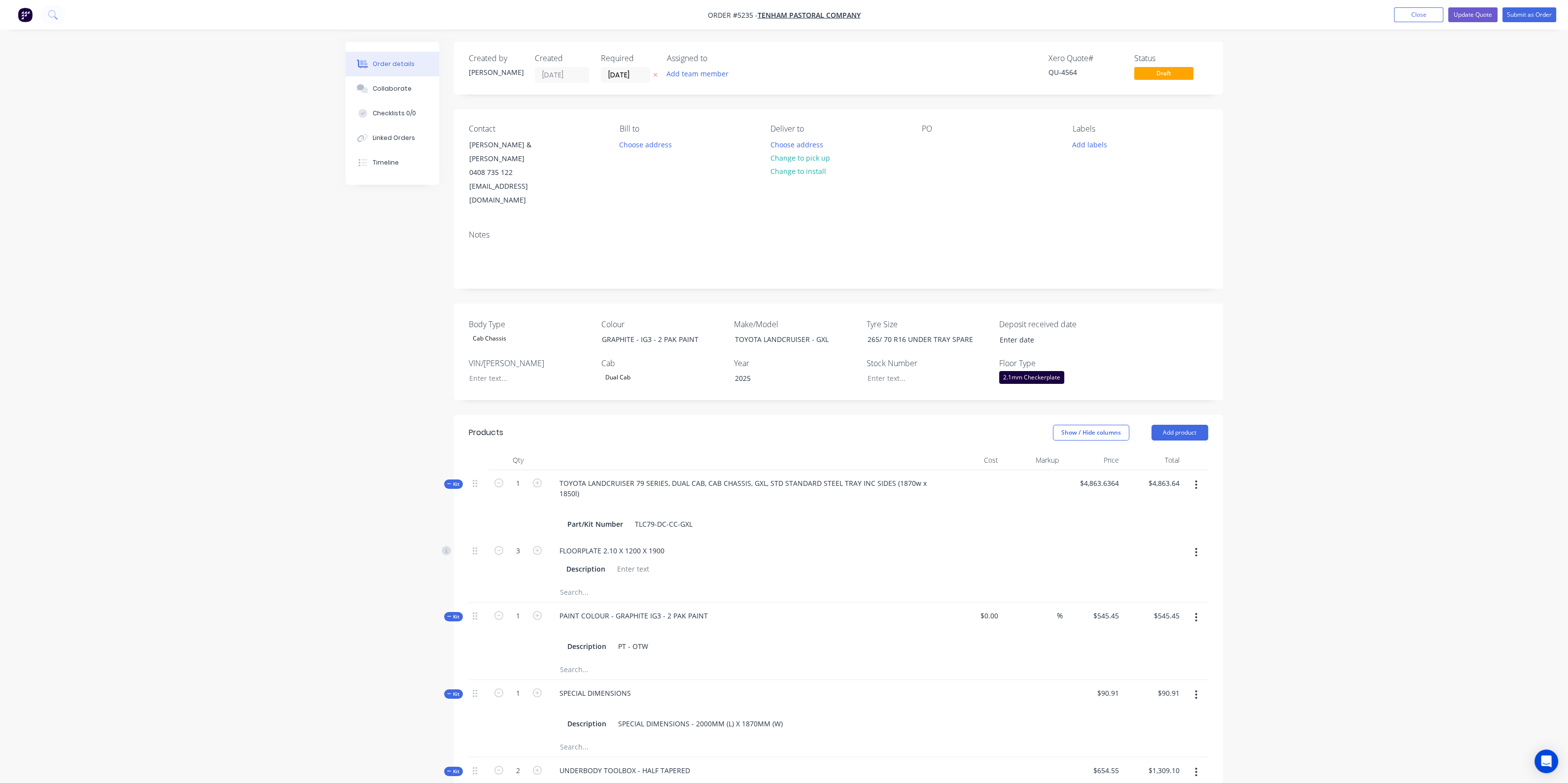
click at [1448, 117] on div "Order details Collaborate Checklists 0/0 Linked Orders Timeline Order details C…" at bounding box center [784, 752] width 1568 height 1505
click at [1424, 6] on nav "Order #5235 - TENHAM PASTORAL COMPANY Add product Close Update Quote Submit as …" at bounding box center [784, 15] width 1568 height 29
click at [1434, 14] on button "Close" at bounding box center [1419, 15] width 49 height 15
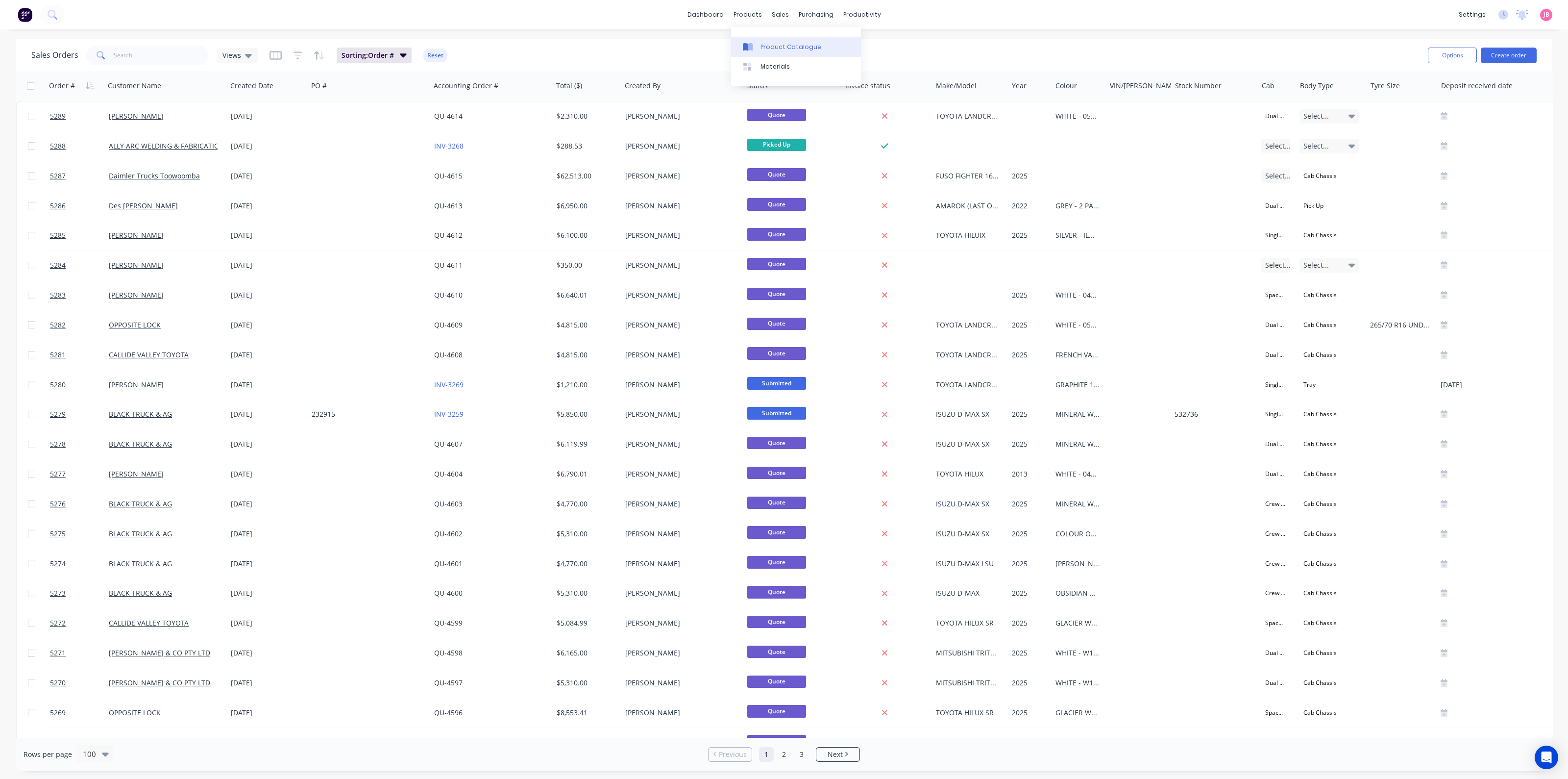
click at [761, 50] on div "Product Catalogue" at bounding box center [791, 47] width 61 height 9
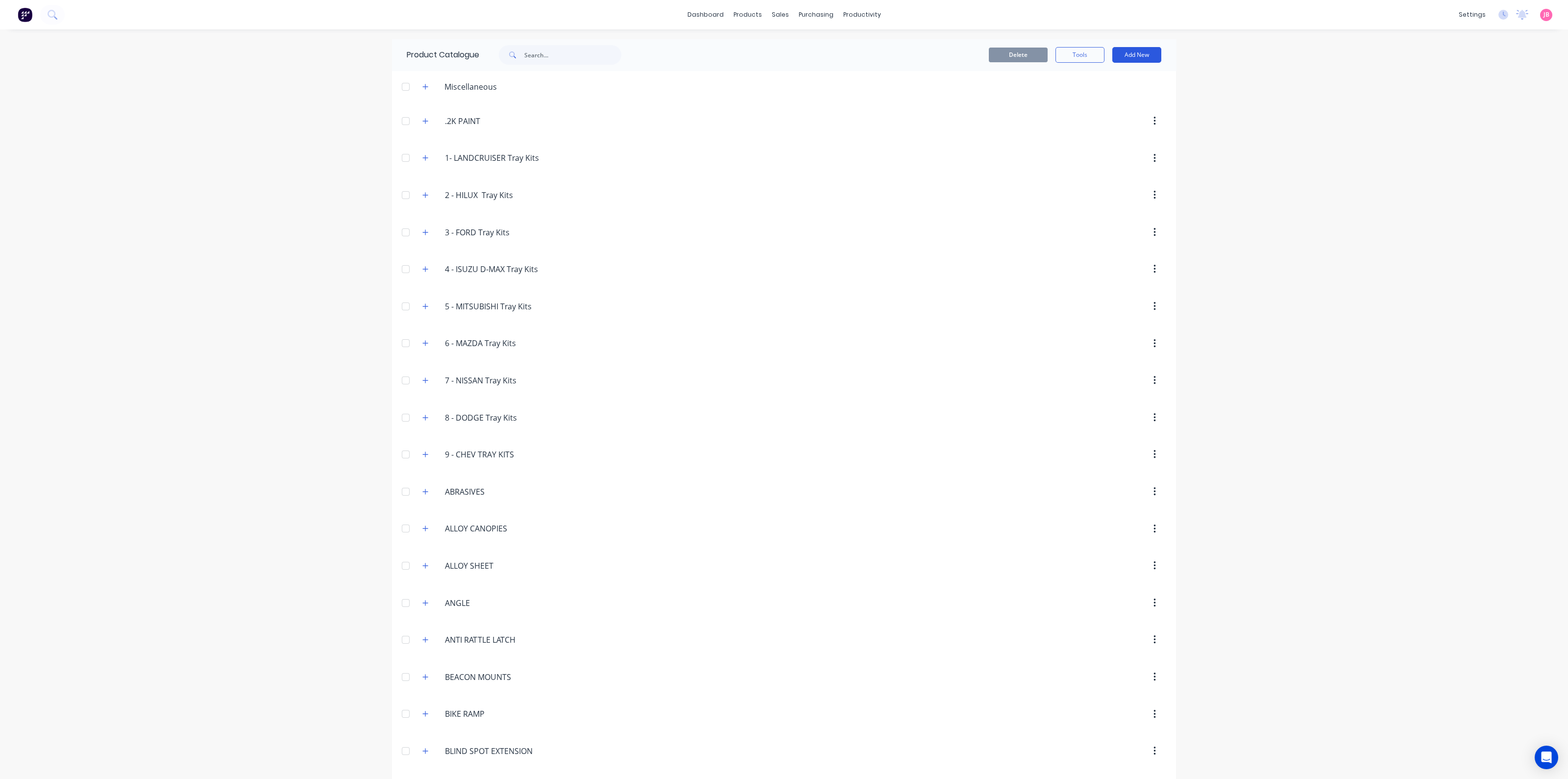
click at [1122, 62] on button "Add New" at bounding box center [1136, 55] width 49 height 16
click at [1110, 101] on div "Product" at bounding box center [1115, 99] width 75 height 14
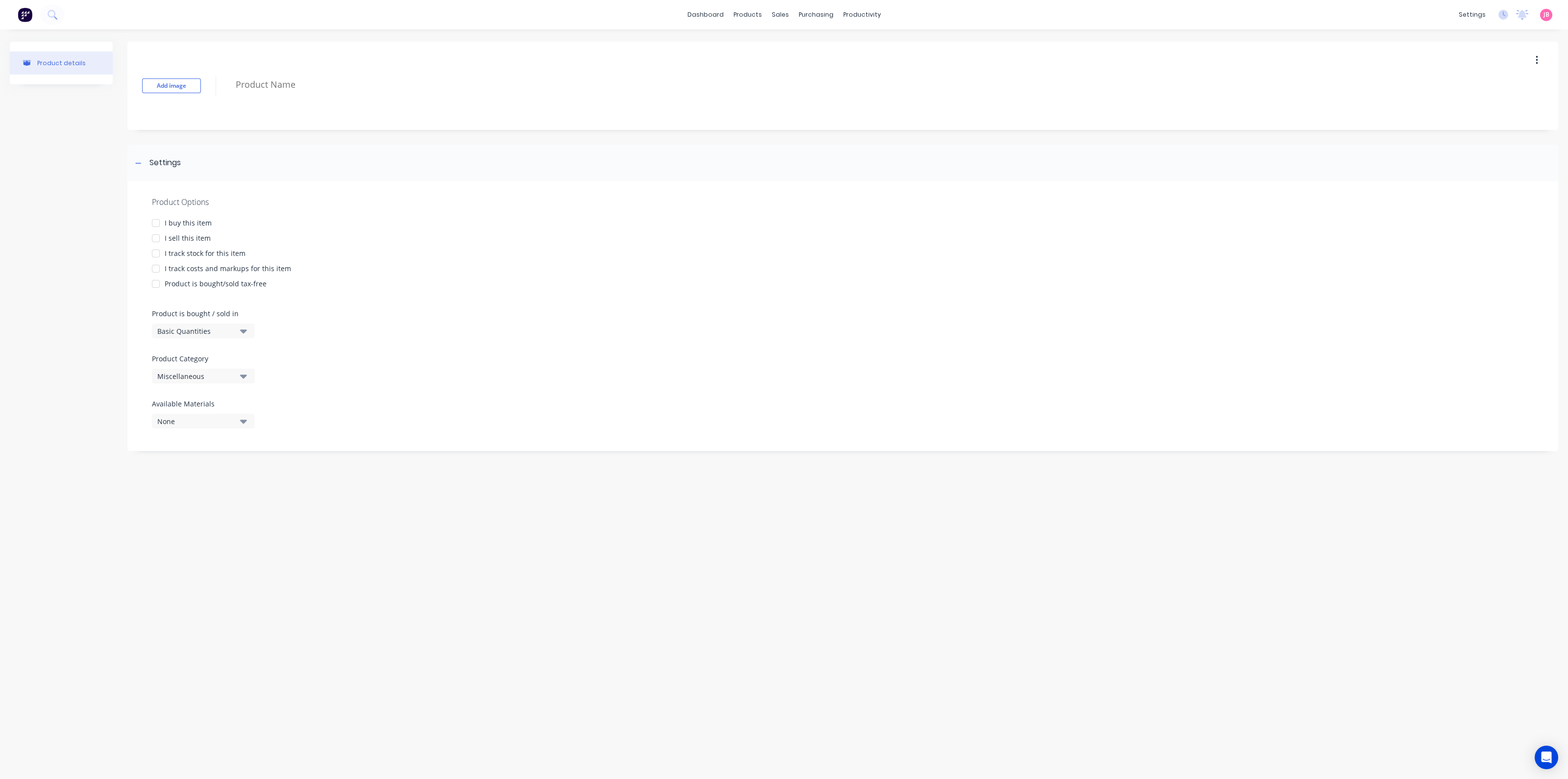
click at [1542, 57] on button "button" at bounding box center [1537, 60] width 23 height 18
click at [1496, 109] on div "Delete" at bounding box center [1502, 105] width 75 height 14
type textarea "x"
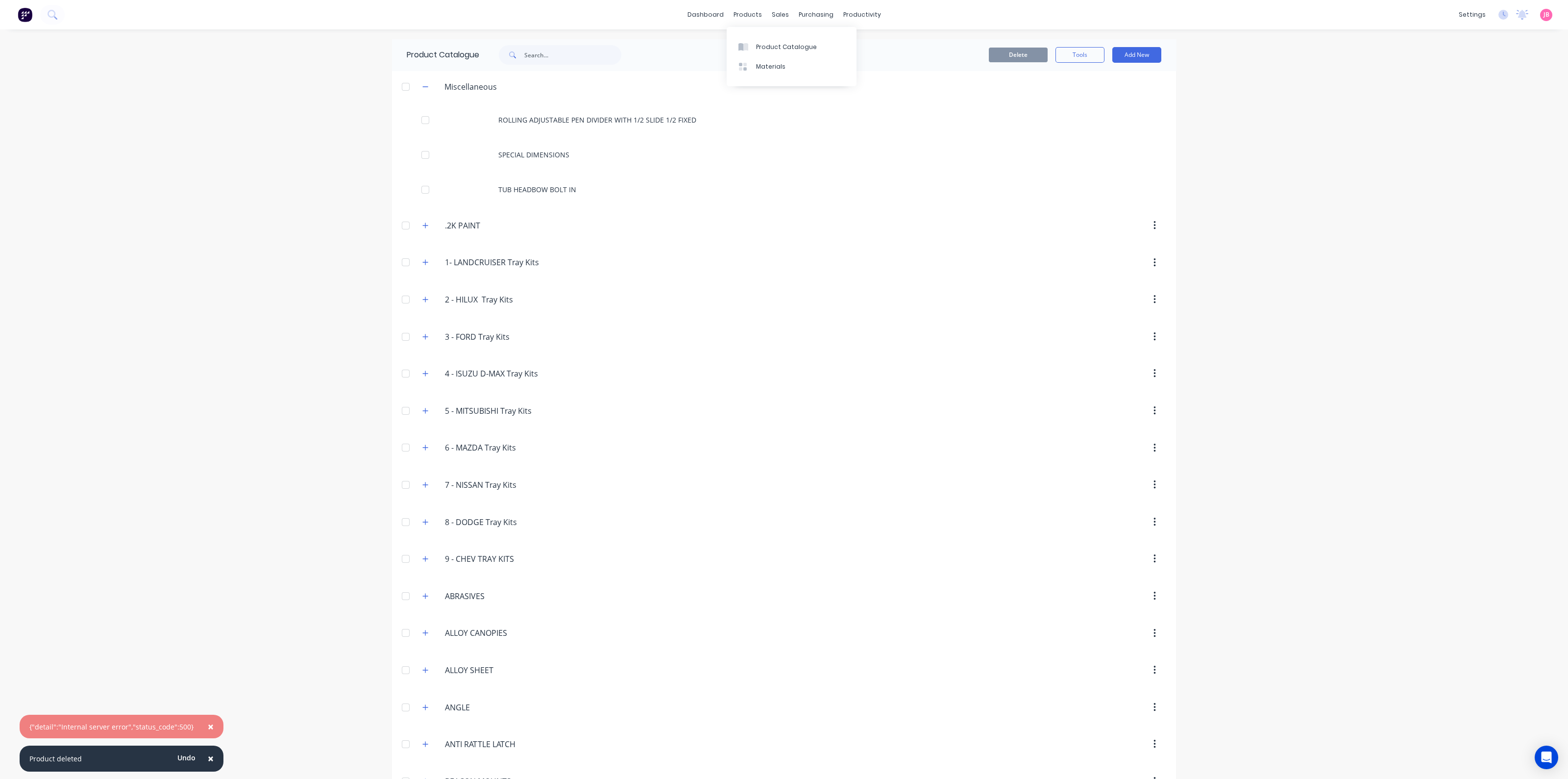
click at [904, 45] on div "Delete Tools Add New" at bounding box center [911, 55] width 530 height 32
click at [1144, 52] on button "Add New" at bounding box center [1136, 55] width 49 height 16
click at [1102, 116] on div "Product Kit" at bounding box center [1115, 119] width 75 height 14
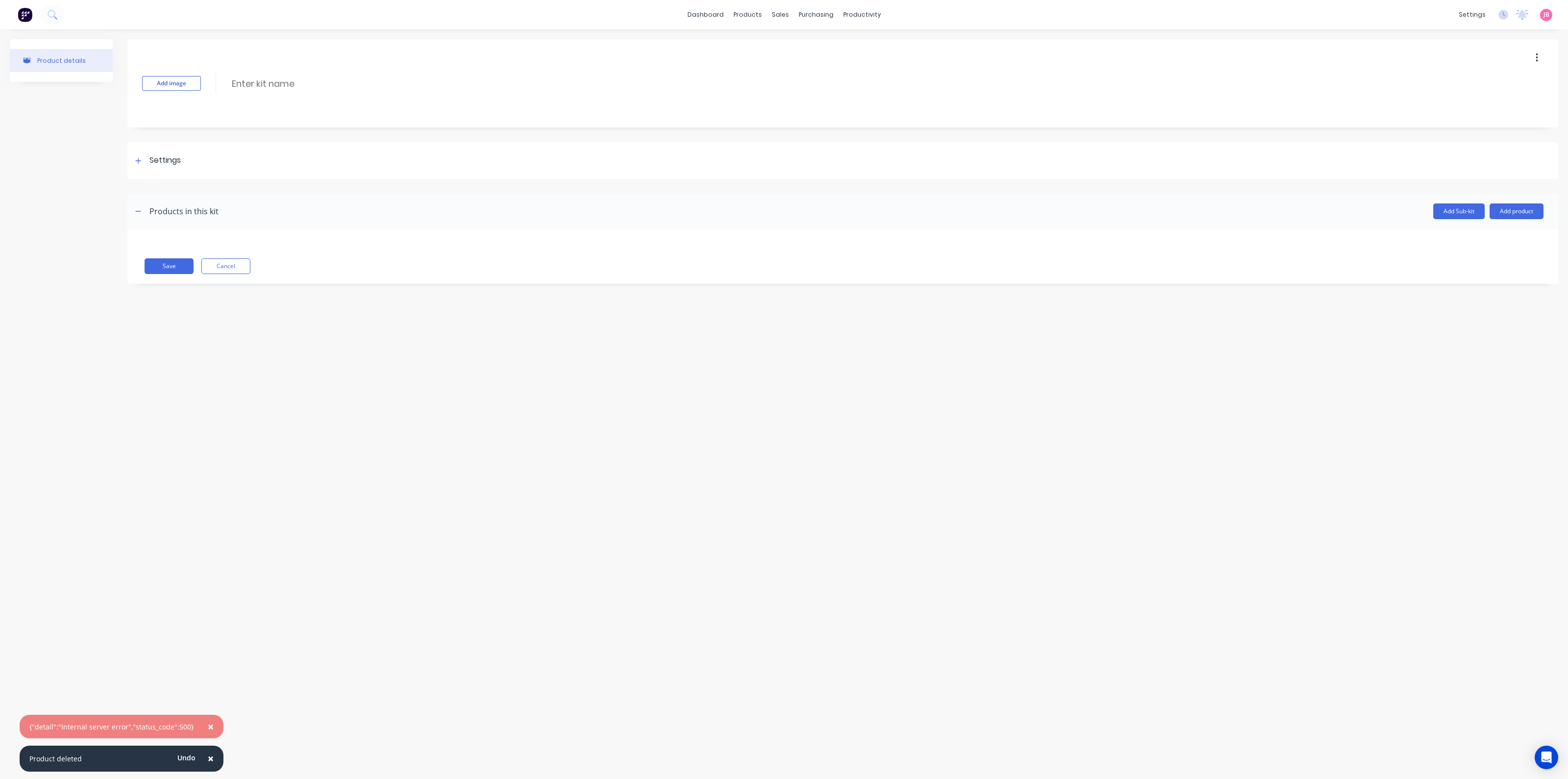
click at [257, 73] on div "Add image Enter kit name" at bounding box center [842, 83] width 1431 height 88
drag, startPoint x: 270, startPoint y: 99, endPoint x: 262, endPoint y: 100, distance: 8.1
click at [270, 99] on div "Add image Enter kit name" at bounding box center [842, 83] width 1431 height 88
click at [273, 86] on input at bounding box center [317, 83] width 173 height 14
type input "J PEG STEPS"
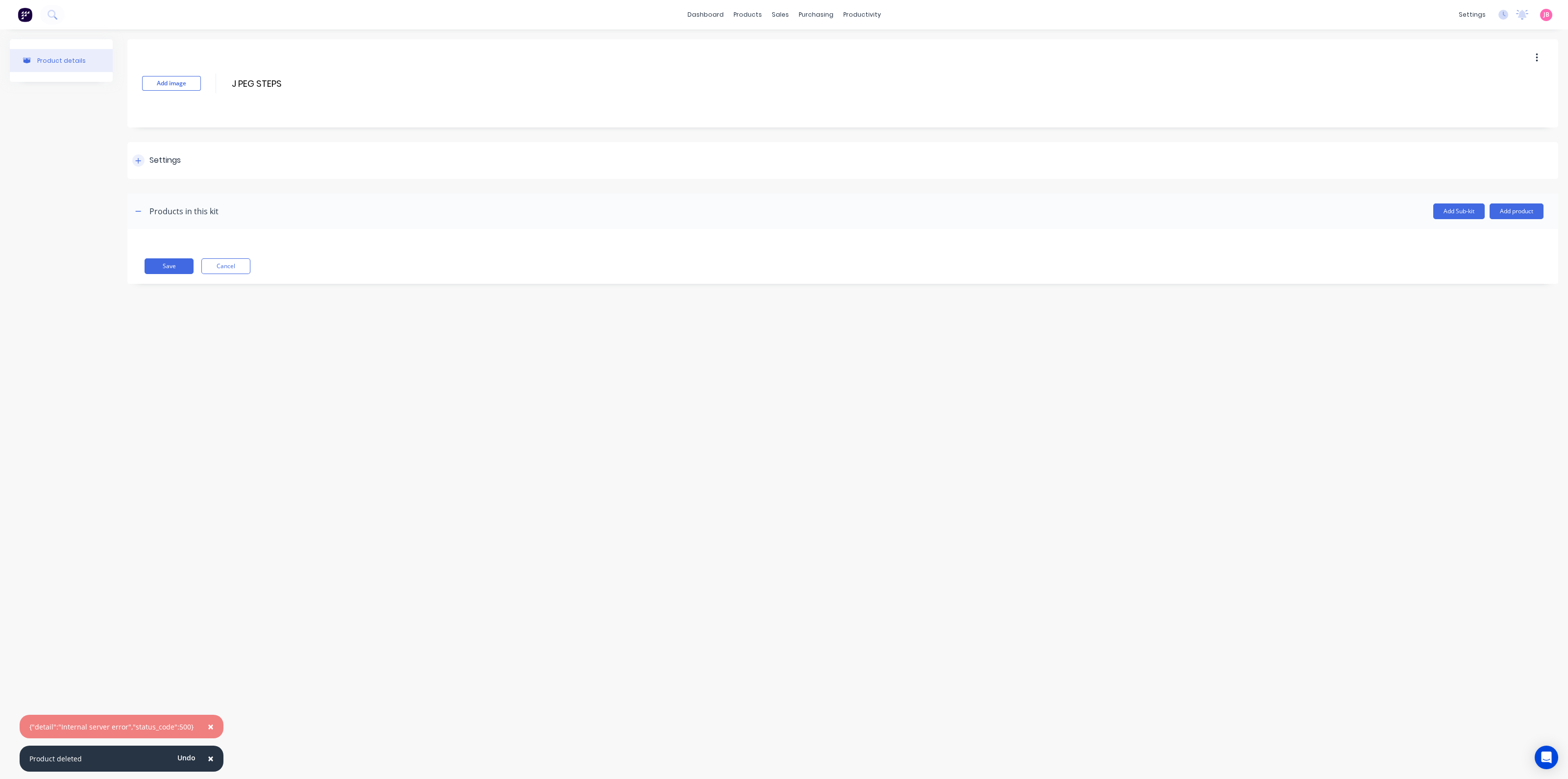
click at [142, 158] on div at bounding box center [138, 161] width 12 height 12
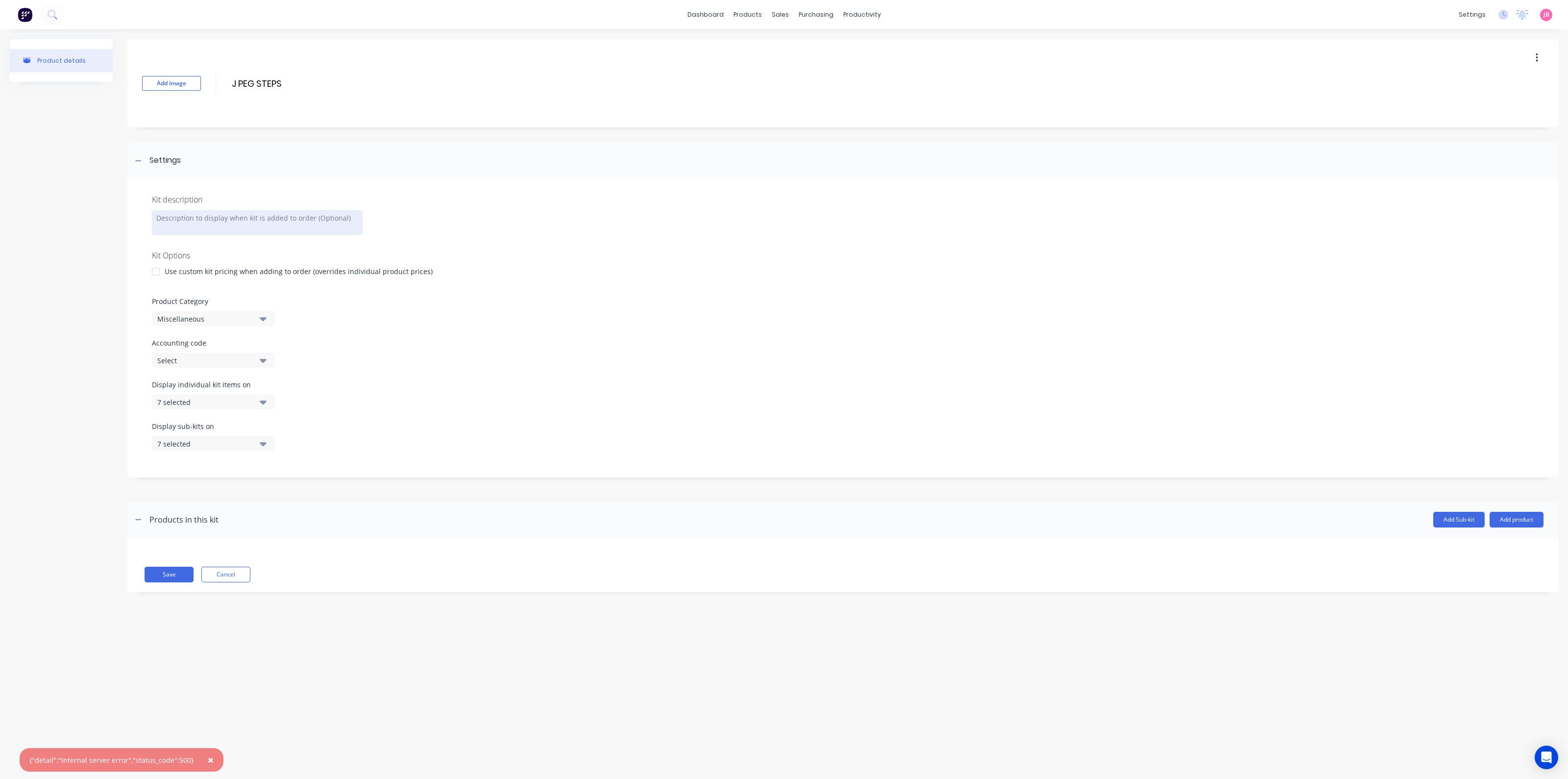
click at [196, 220] on div at bounding box center [257, 222] width 211 height 24
click at [153, 270] on div at bounding box center [156, 272] width 19 height 19
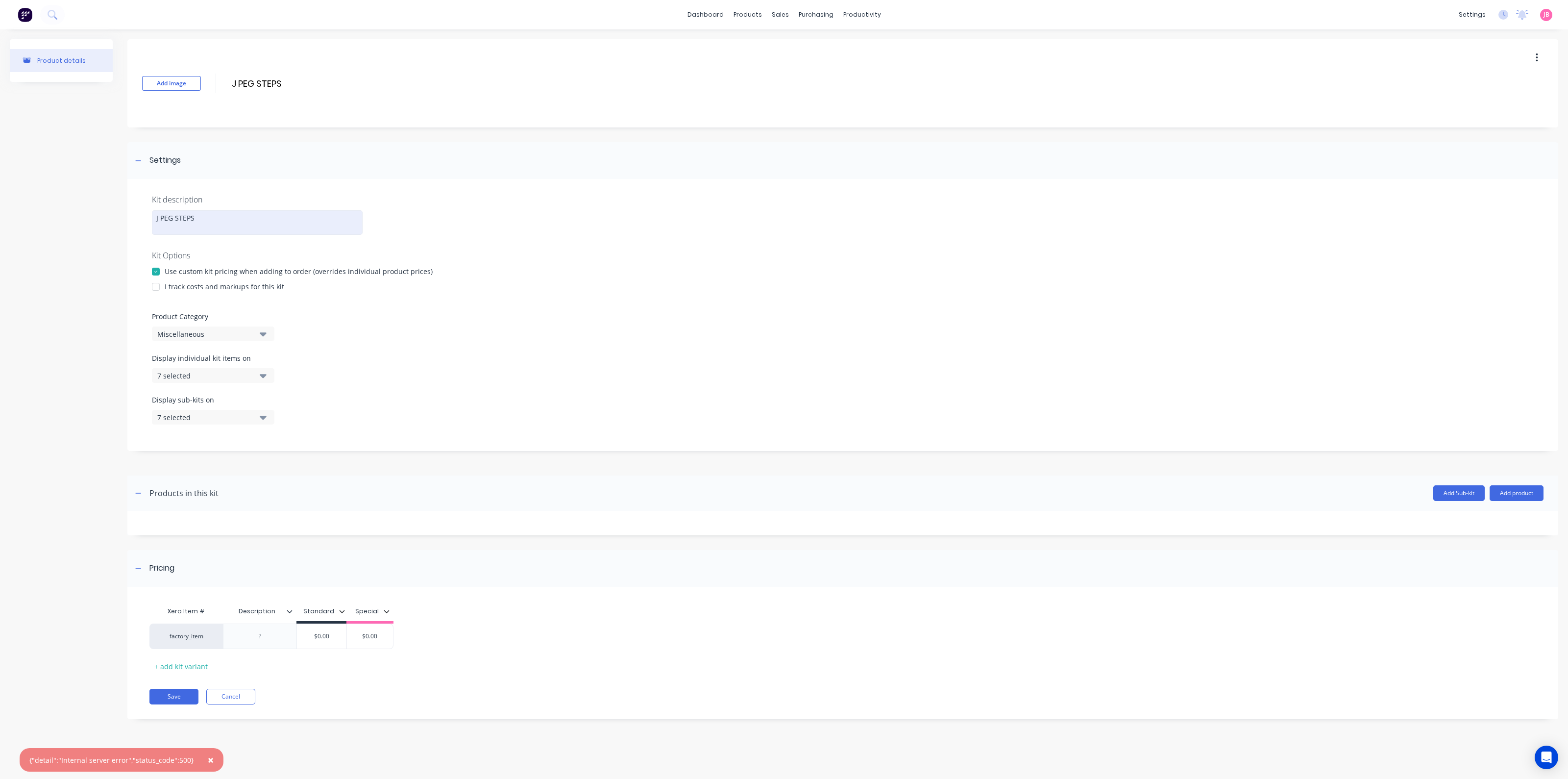
click at [158, 286] on div at bounding box center [156, 287] width 19 height 19
click at [196, 377] on div "7 selected" at bounding box center [205, 376] width 95 height 10
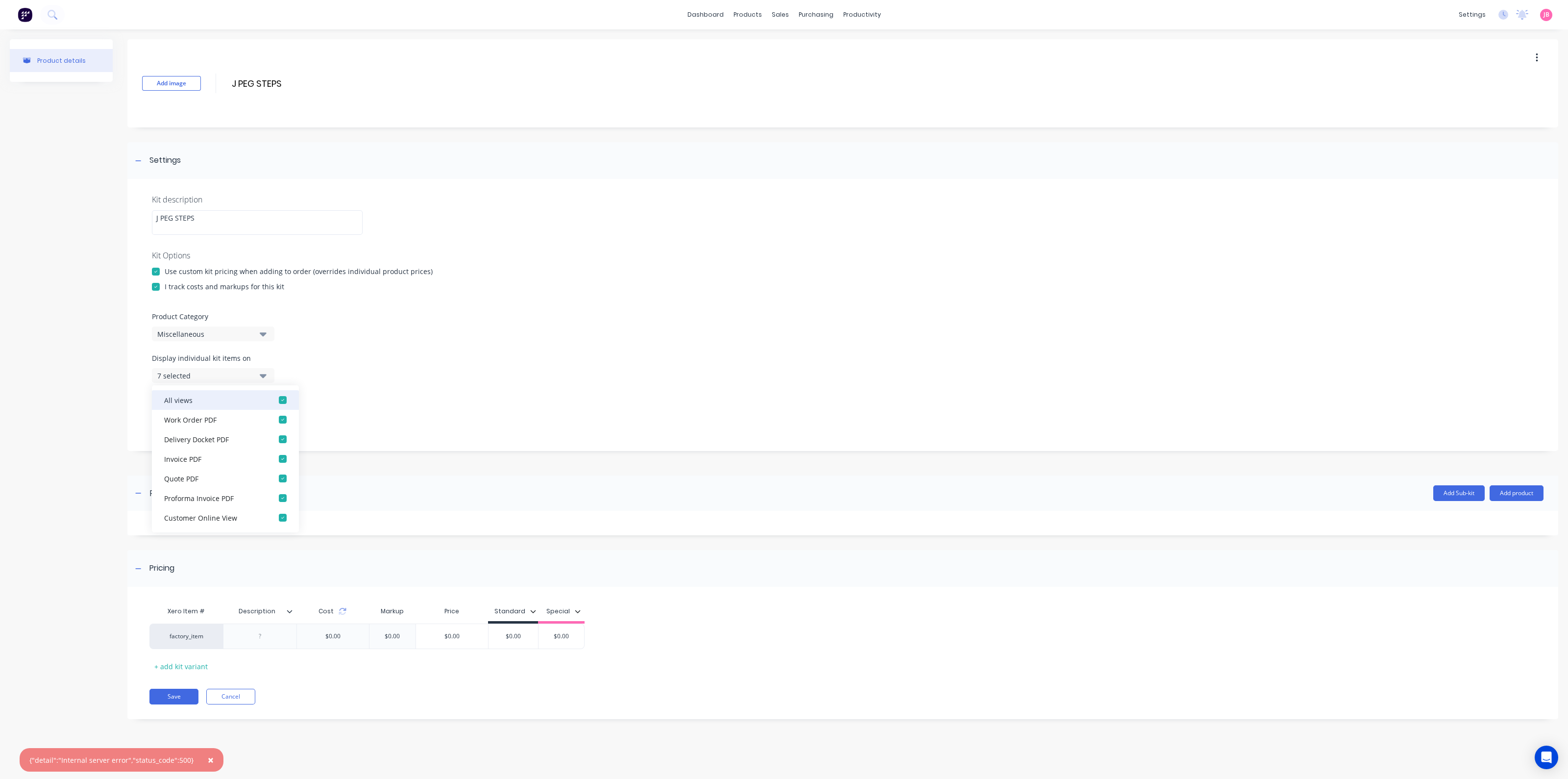
click at [210, 398] on div "All views" at bounding box center [213, 400] width 98 height 10
click at [351, 373] on div "Display individual kit items on None" at bounding box center [843, 374] width 1382 height 41
click at [317, 339] on div "Product Category Miscellaneous" at bounding box center [843, 326] width 1382 height 30
click at [208, 415] on div "7 selected" at bounding box center [205, 417] width 95 height 10
click at [220, 434] on button "All views" at bounding box center [226, 442] width 147 height 19
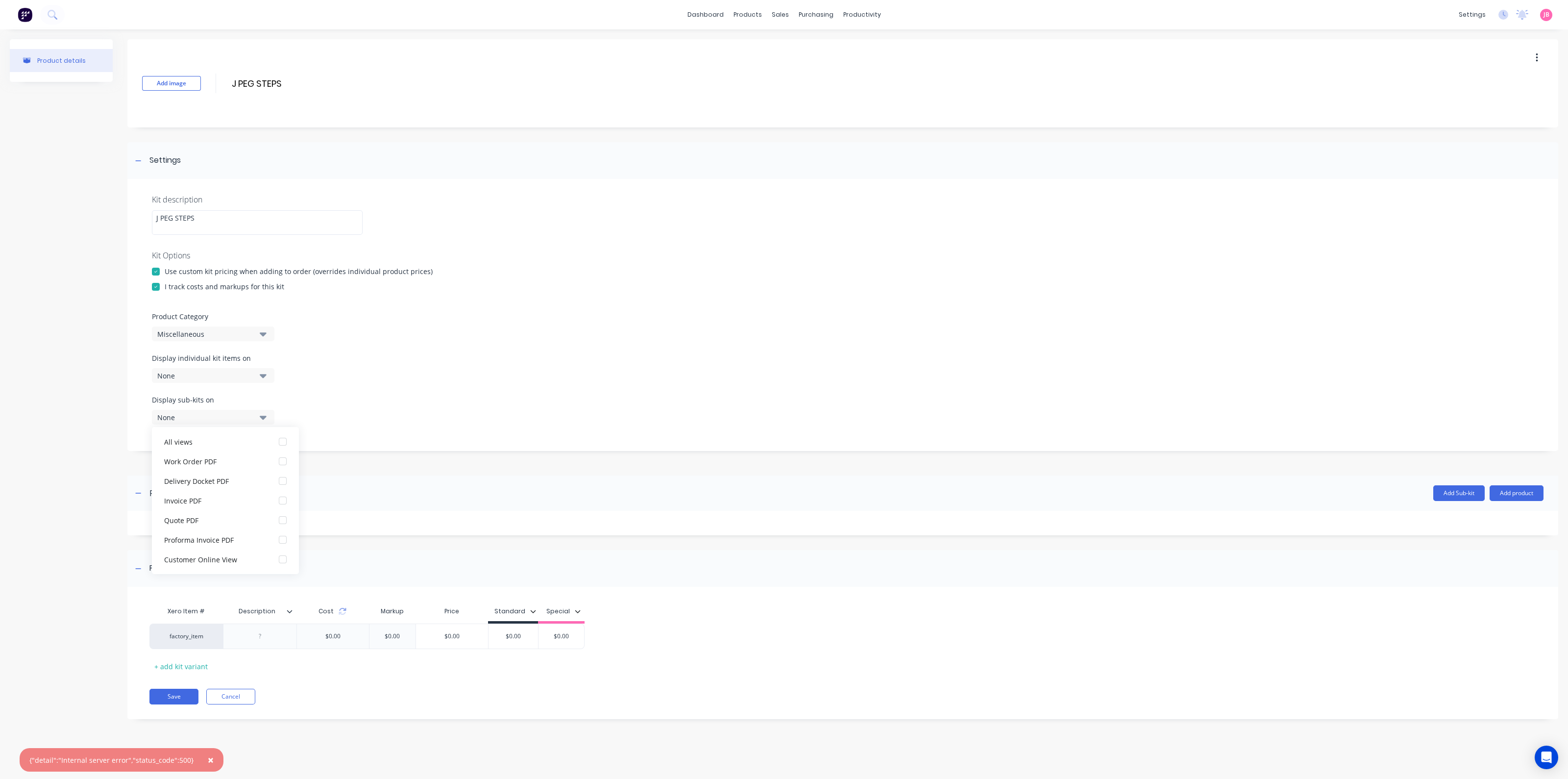
click at [219, 416] on div "None" at bounding box center [205, 417] width 95 height 10
click at [508, 633] on input "$0.00" at bounding box center [513, 636] width 49 height 9
click at [514, 635] on input "$0.00" at bounding box center [513, 636] width 49 height 9
type input "$45.45"
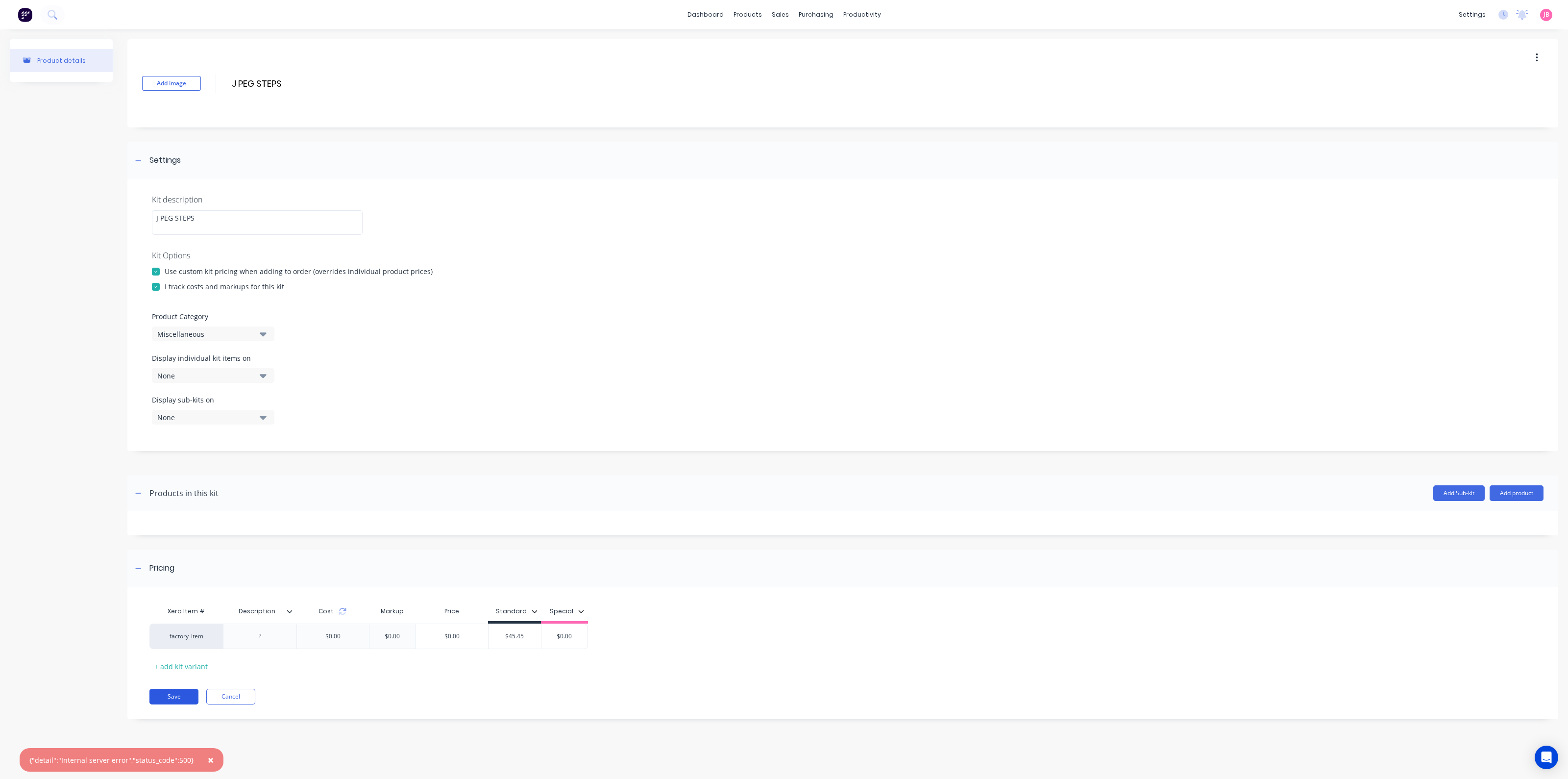
click at [177, 693] on button "Save" at bounding box center [174, 697] width 49 height 16
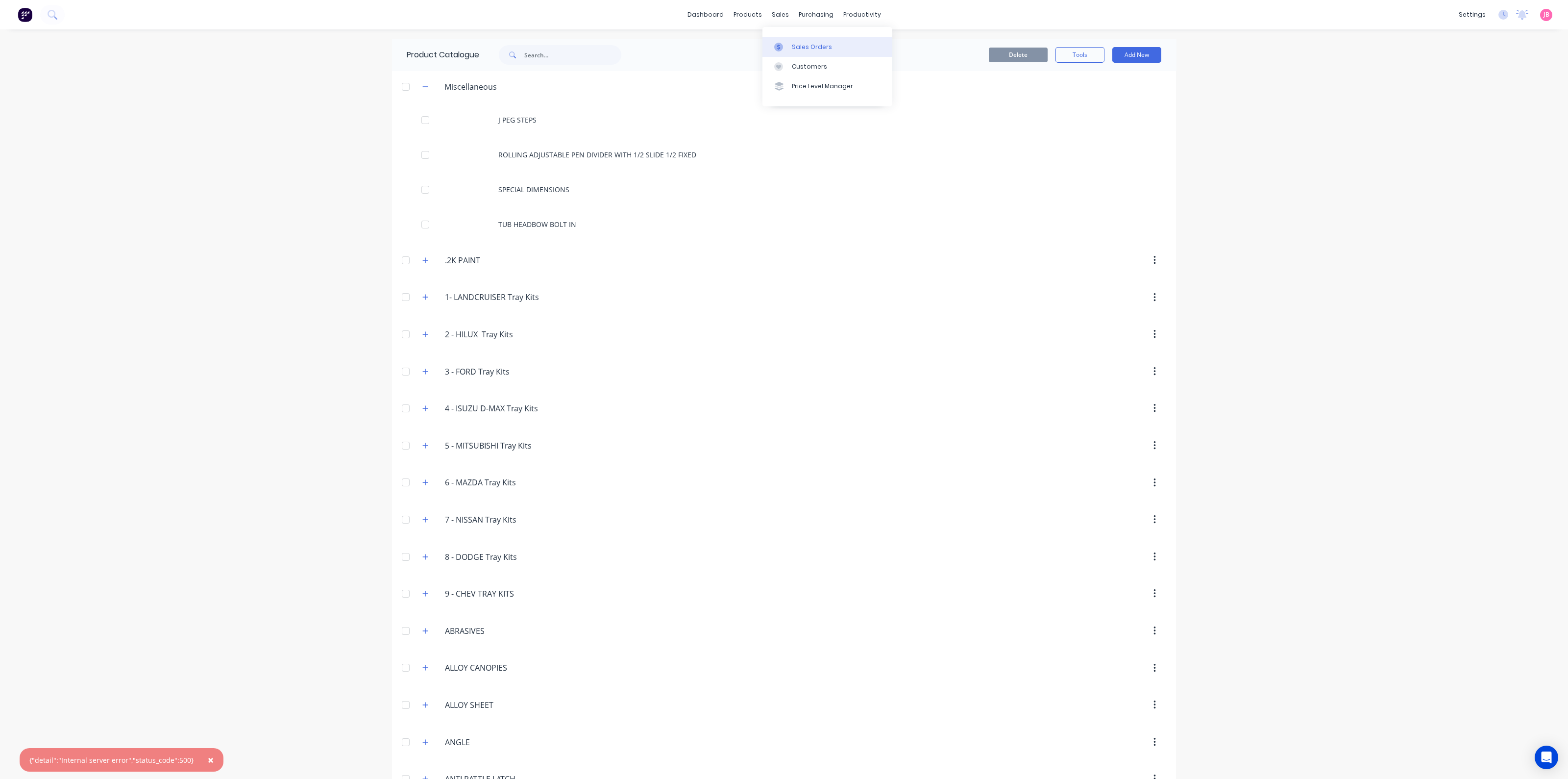
click at [802, 51] on div "Sales Orders" at bounding box center [812, 47] width 40 height 9
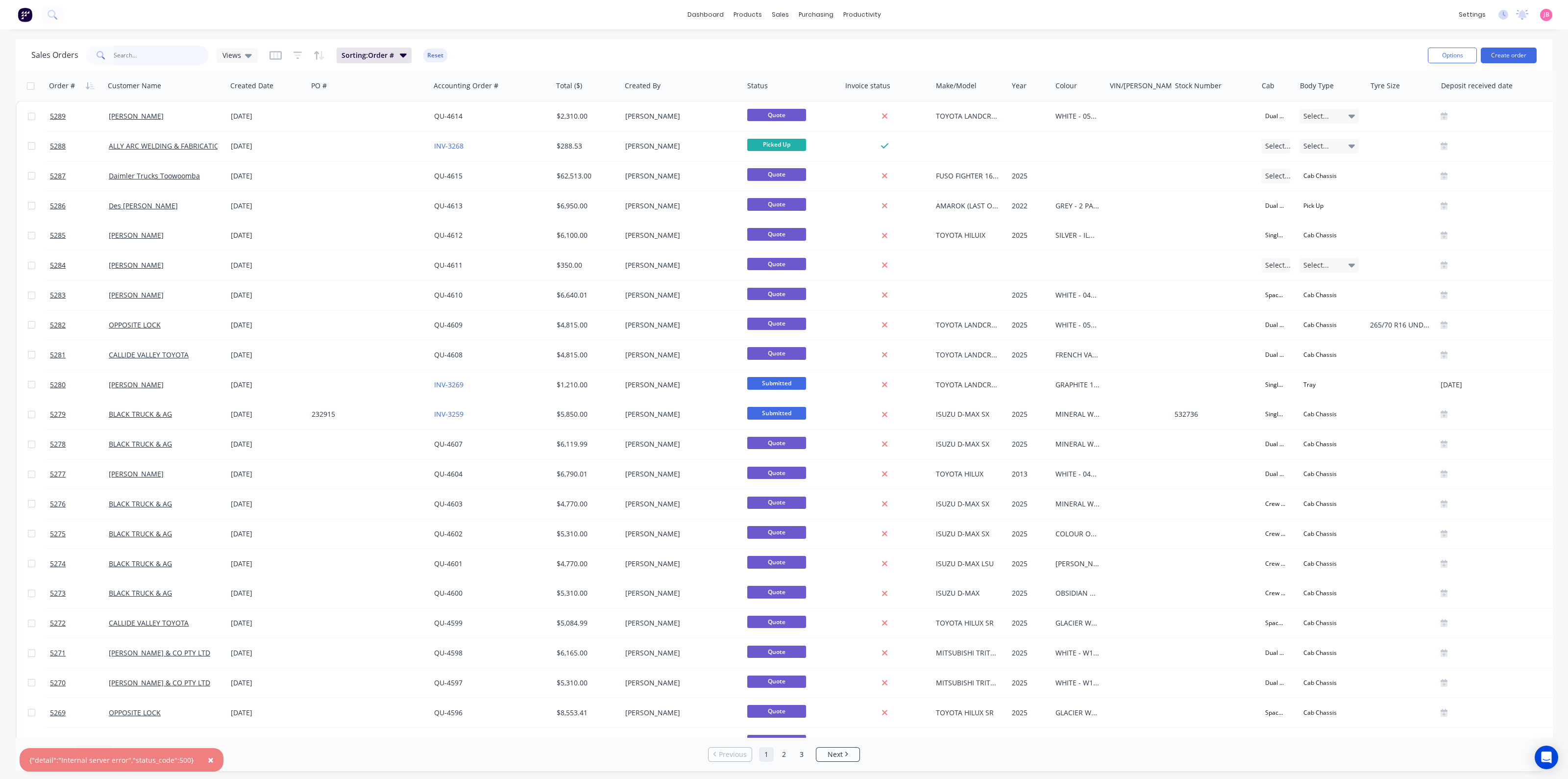
click at [167, 55] on input "text" at bounding box center [161, 55] width 96 height 19
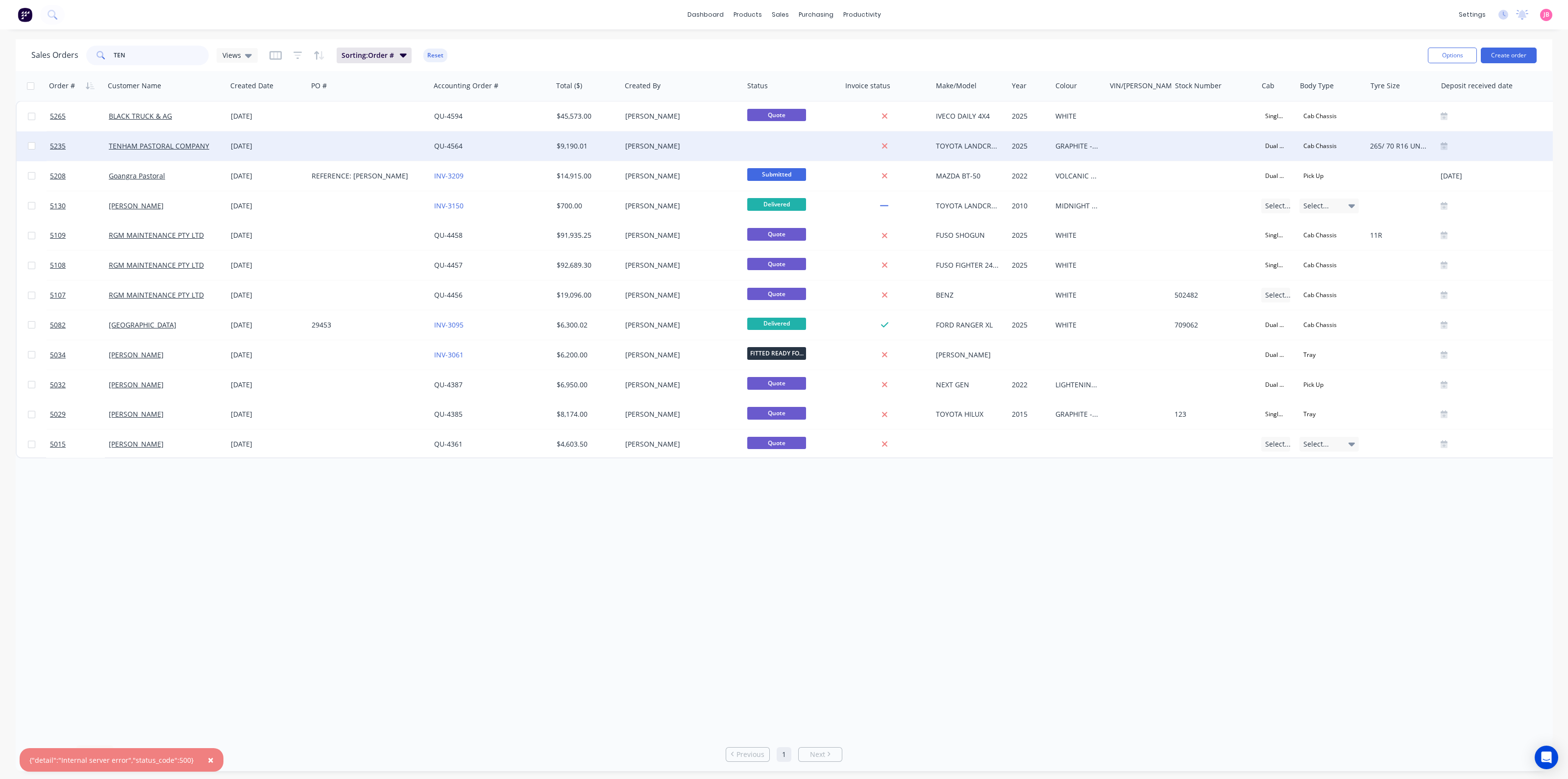
type input "TEN"
click at [268, 147] on div "24 Sep 2025" at bounding box center [267, 146] width 73 height 10
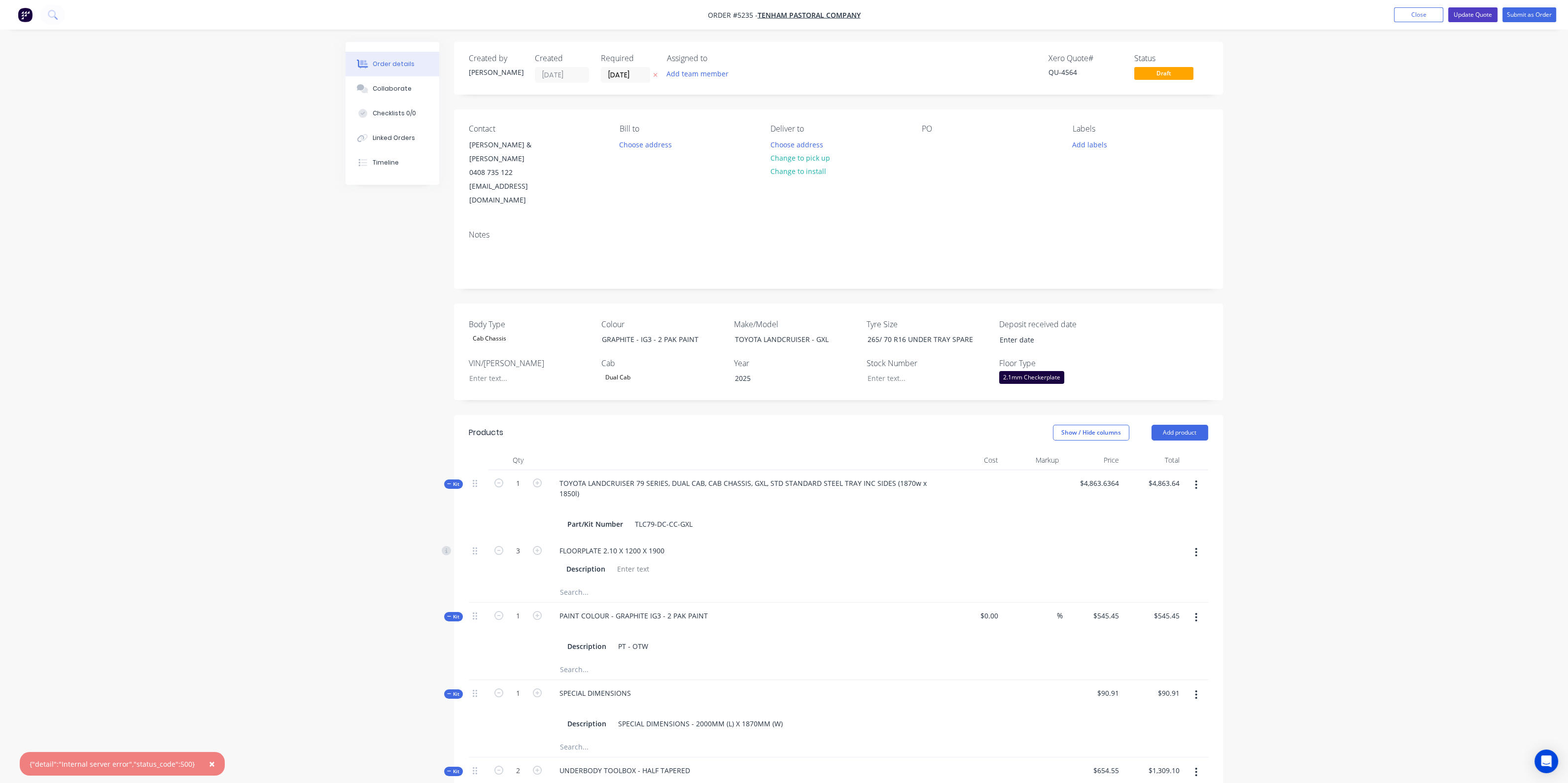
click at [1468, 15] on button "Update Quote" at bounding box center [1472, 15] width 49 height 15
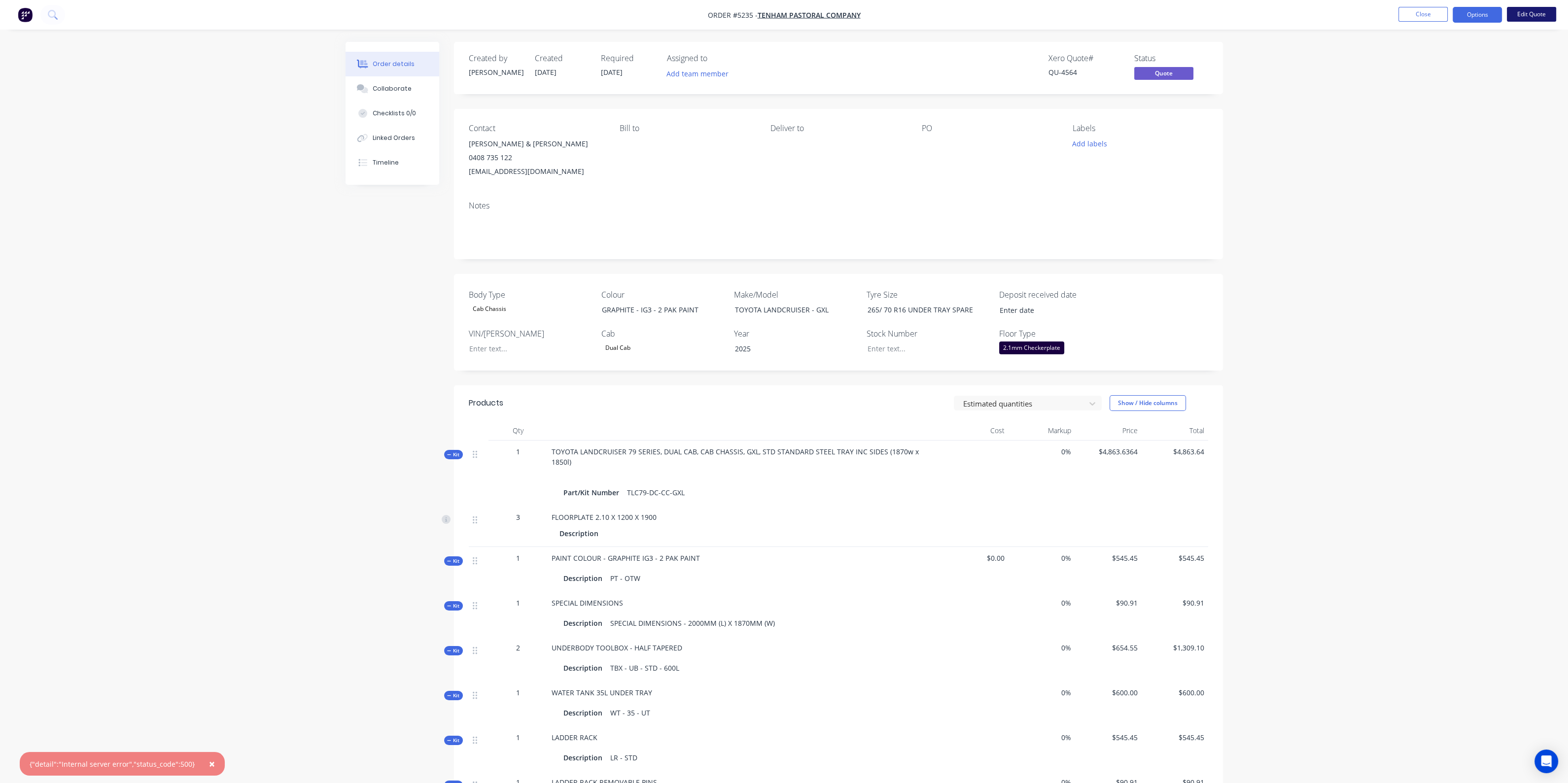
click at [1535, 12] on button "Edit Quote" at bounding box center [1531, 14] width 49 height 15
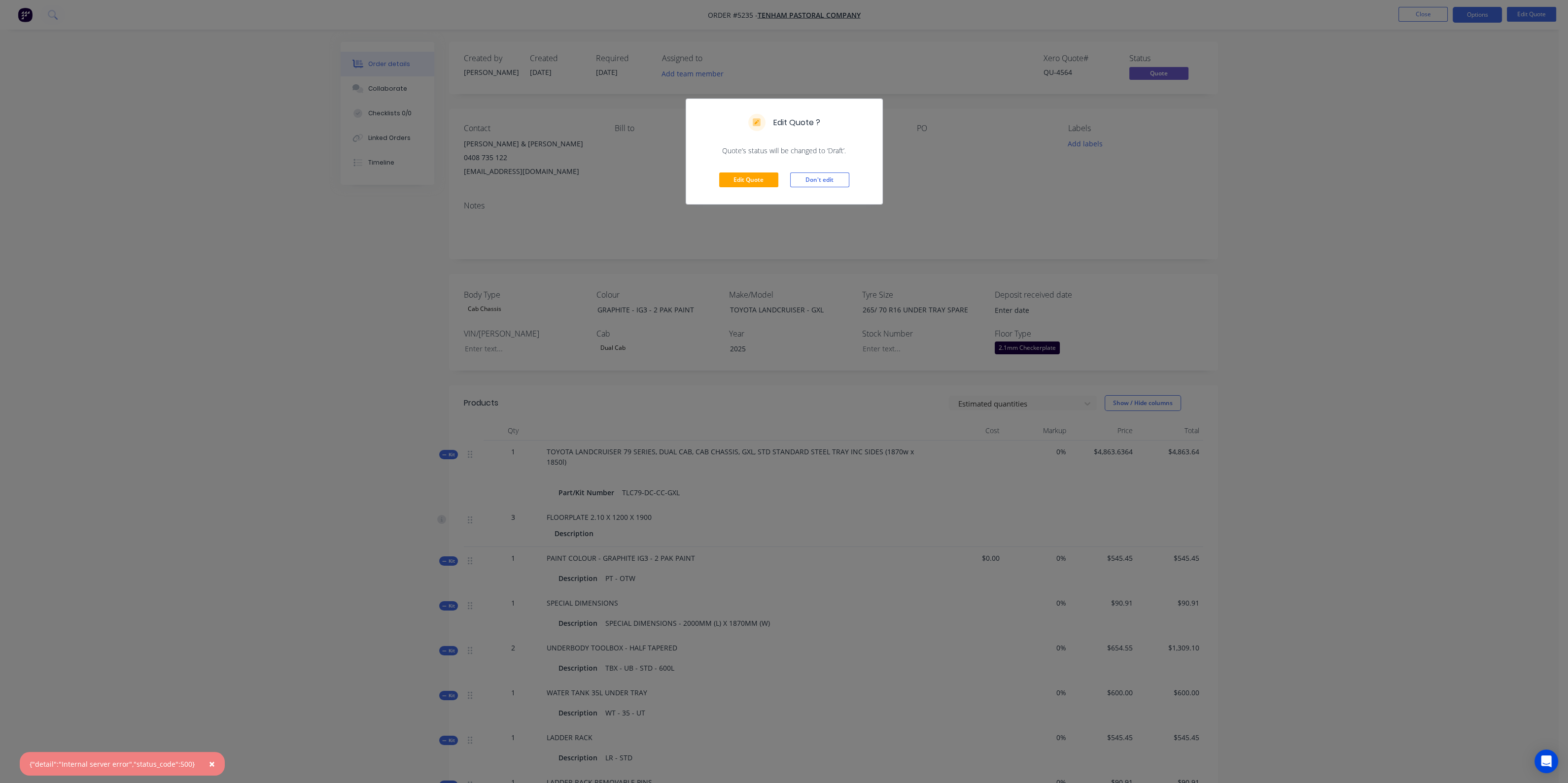
click at [747, 171] on div "Edit Quote Don't edit" at bounding box center [784, 179] width 196 height 48
click at [737, 181] on button "Edit Quote" at bounding box center [748, 180] width 59 height 15
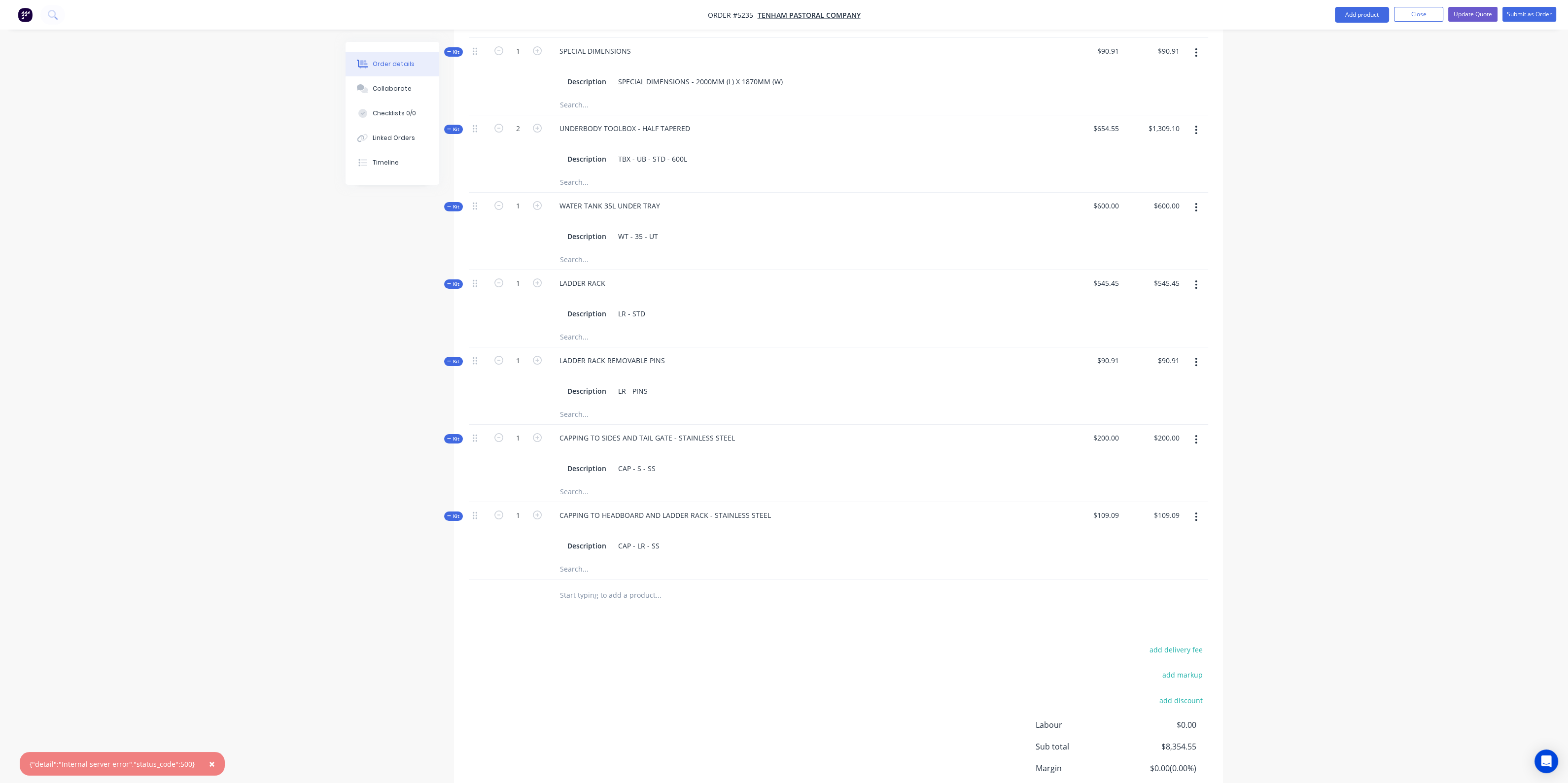
scroll to position [691, 0]
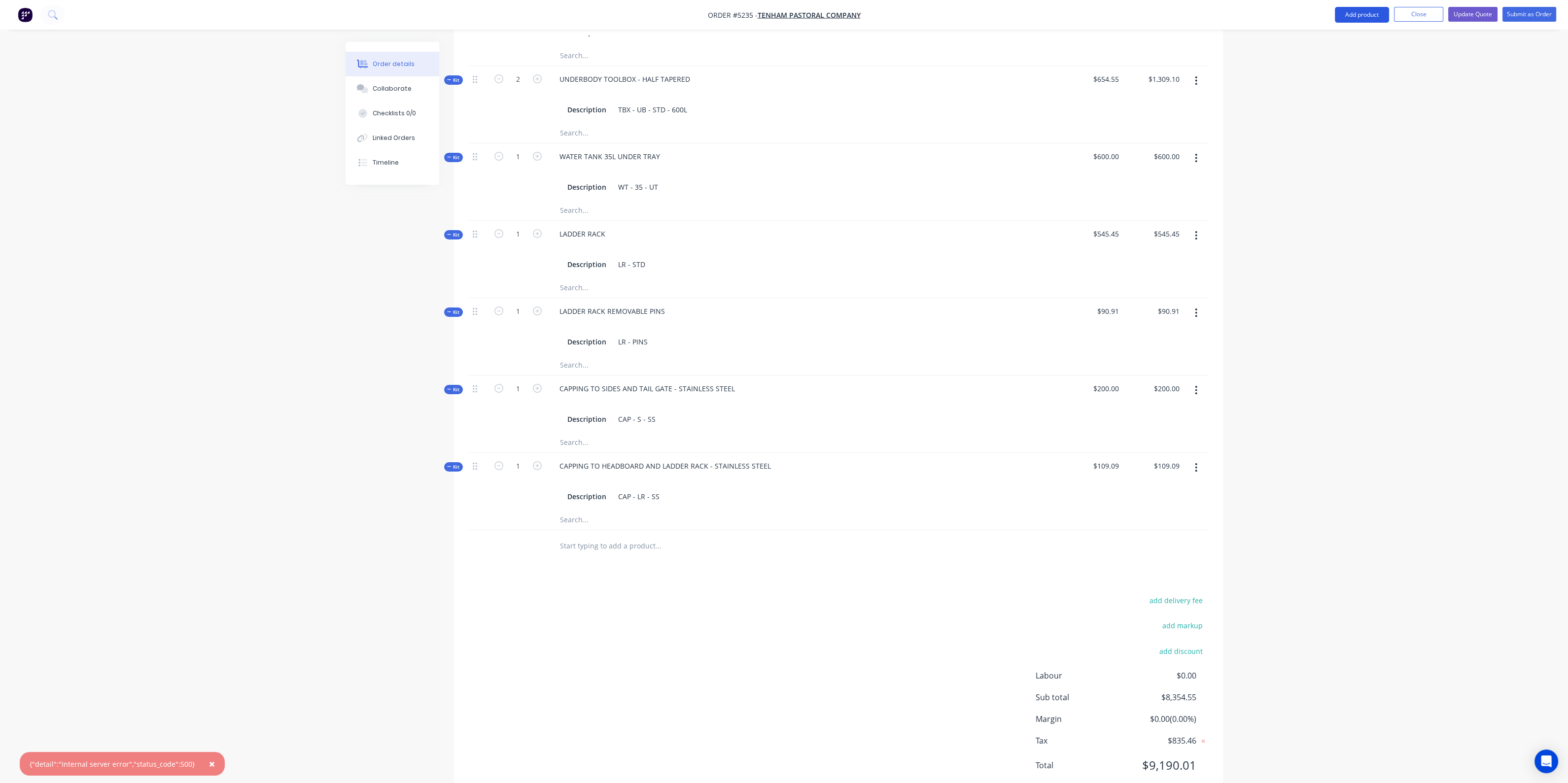
click at [1351, 14] on button "Add product" at bounding box center [1362, 15] width 54 height 16
click at [1354, 34] on div "Product catalogue" at bounding box center [1342, 40] width 76 height 14
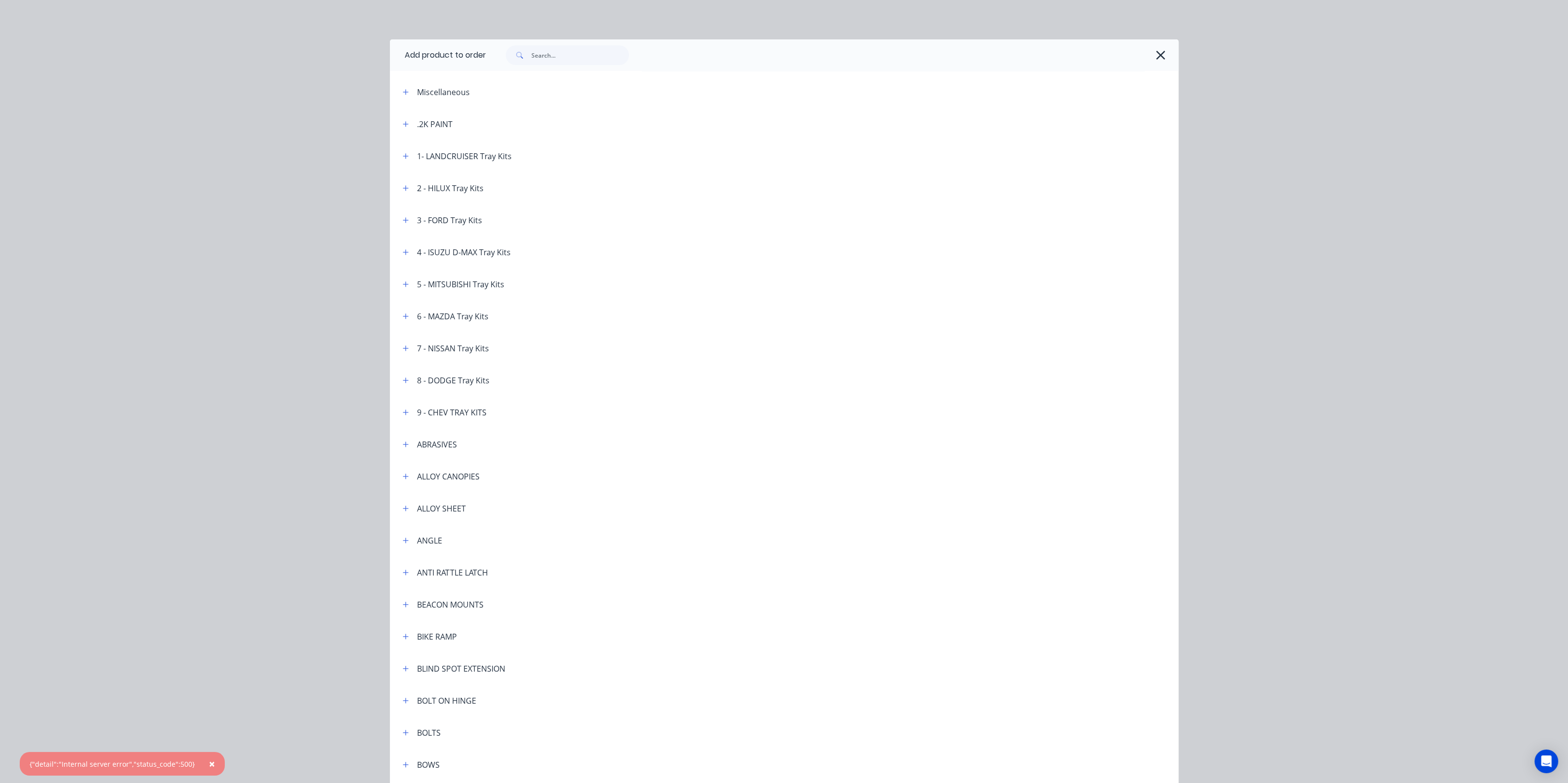
click at [438, 91] on div "Miscellaneous" at bounding box center [443, 92] width 53 height 12
click at [405, 92] on button "button" at bounding box center [406, 92] width 12 height 12
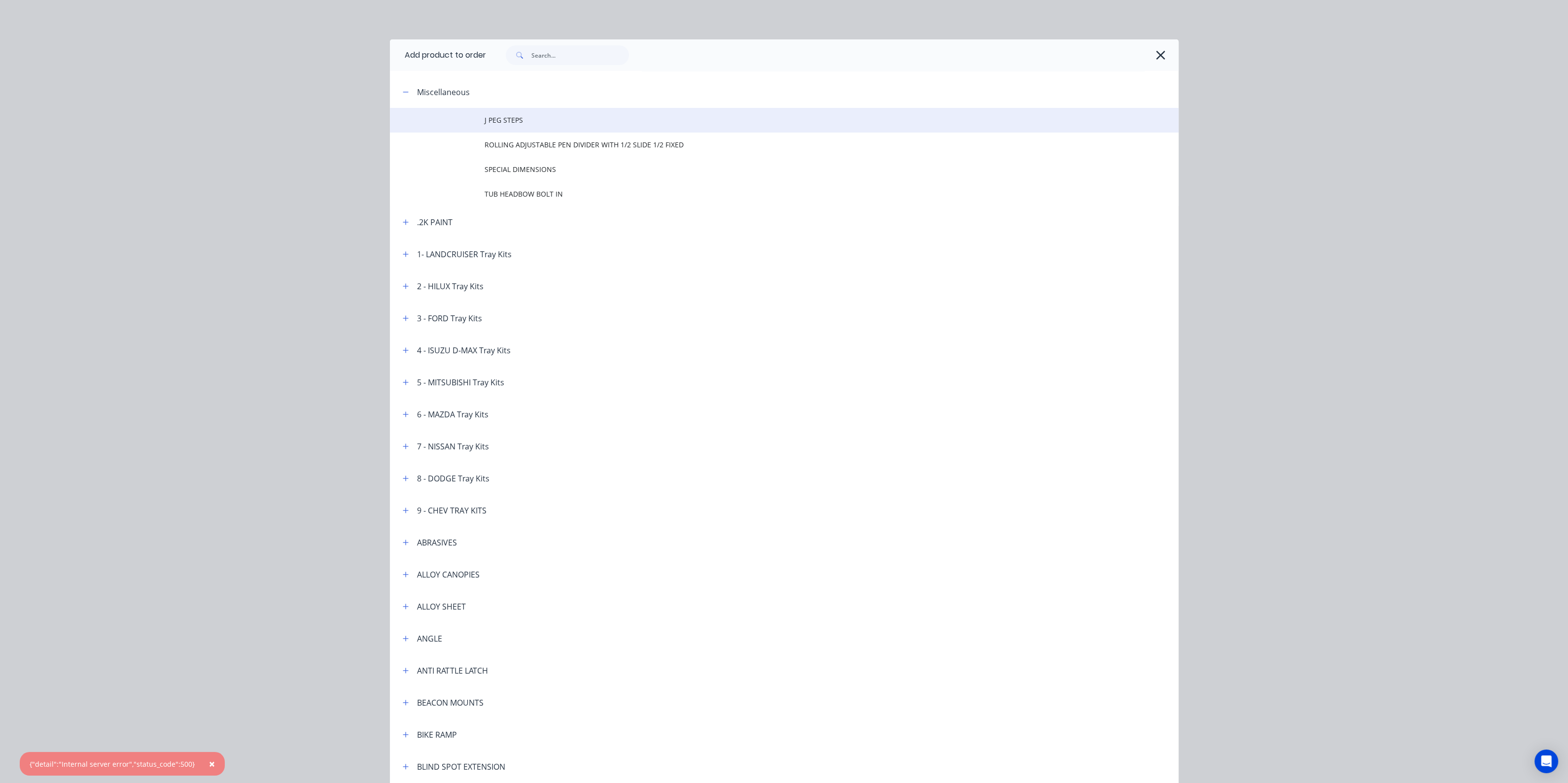
click at [501, 115] on span "J PEG STEPS" at bounding box center [762, 120] width 555 height 10
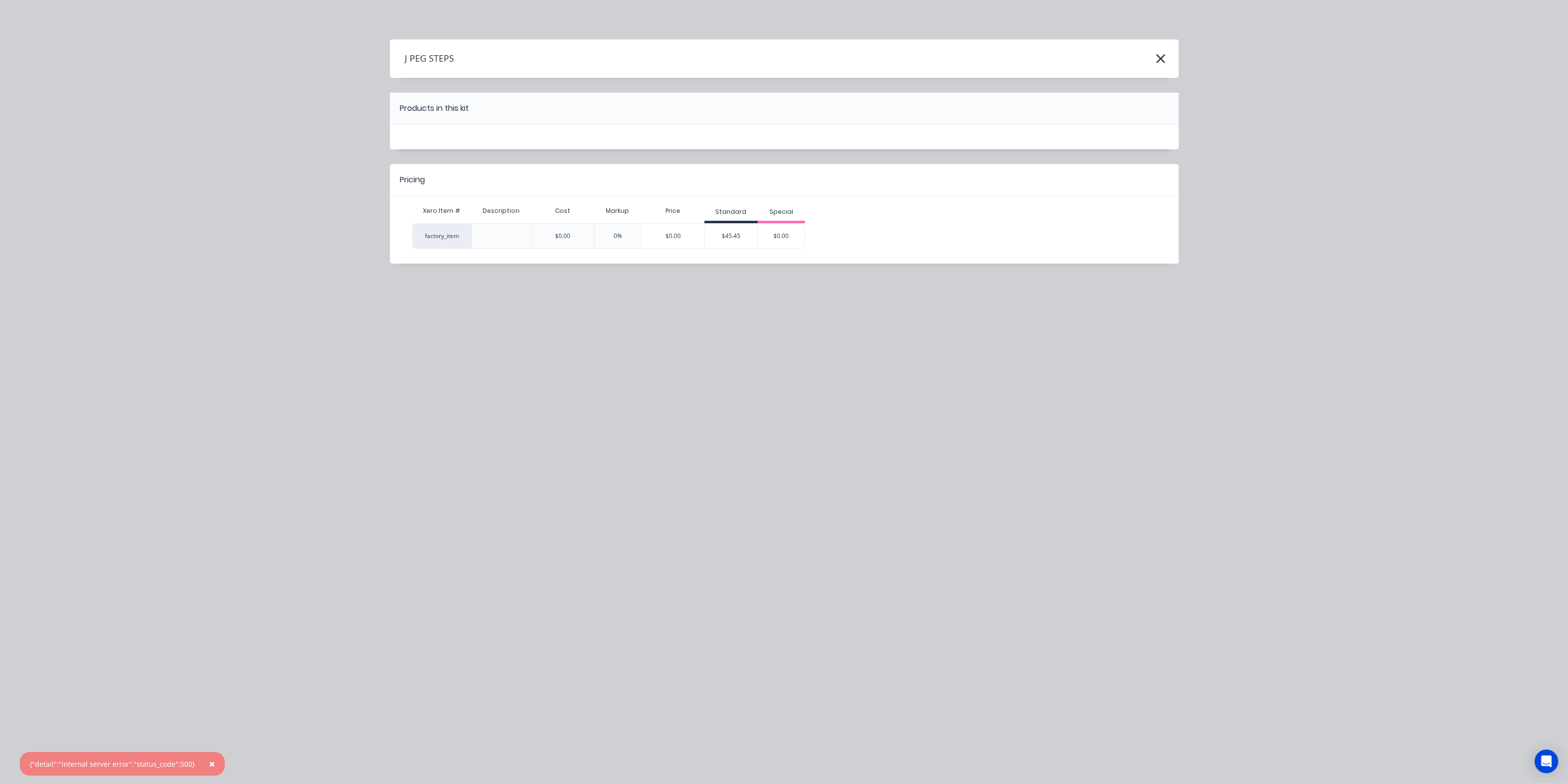
click at [730, 233] on div "$45.45" at bounding box center [731, 236] width 53 height 24
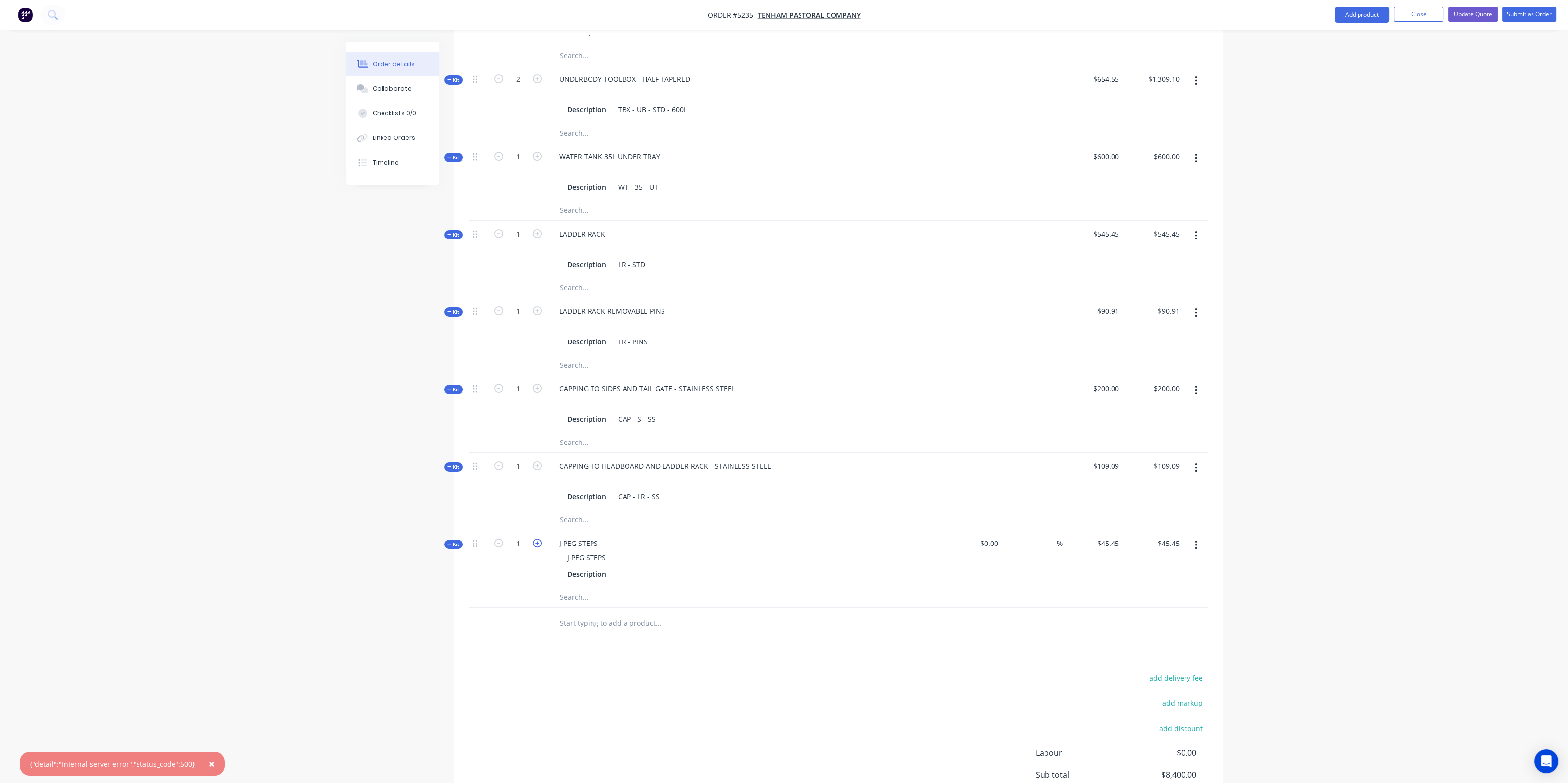
click at [535, 539] on icon "button" at bounding box center [537, 543] width 9 height 9
type input "2"
type input "$0.00"
click at [828, 671] on div "add delivery fee add markup add discount Labour $0.00 Sub total $8,354.55 Margi…" at bounding box center [839, 766] width 740 height 190
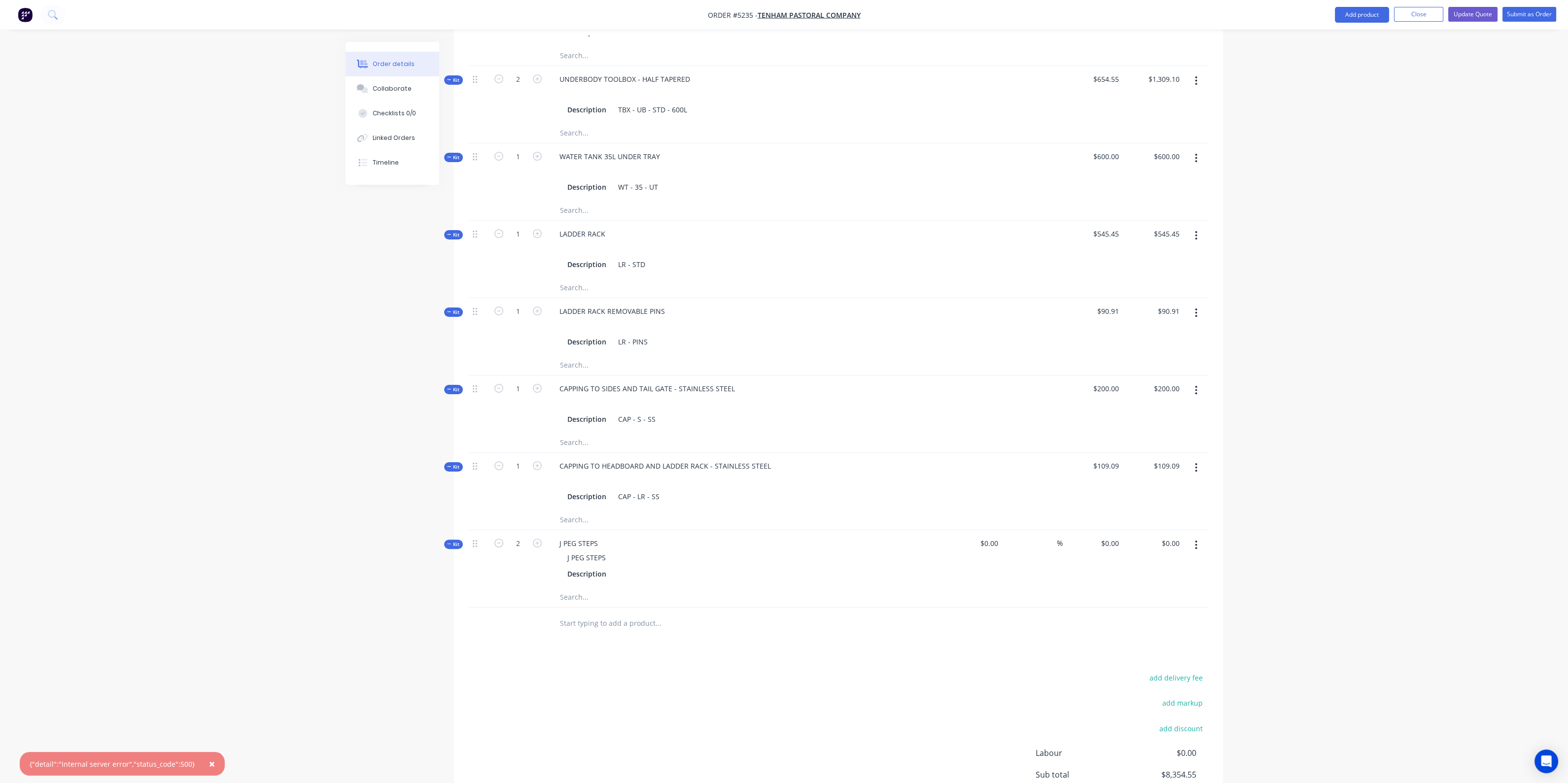
click at [1119, 530] on div "$0.00 $0.00" at bounding box center [1093, 558] width 61 height 57
click at [1116, 536] on input "0" at bounding box center [1111, 543] width 23 height 14
type input "$45.45"
type input "$90.90"
click at [1012, 608] on div at bounding box center [839, 624] width 740 height 32
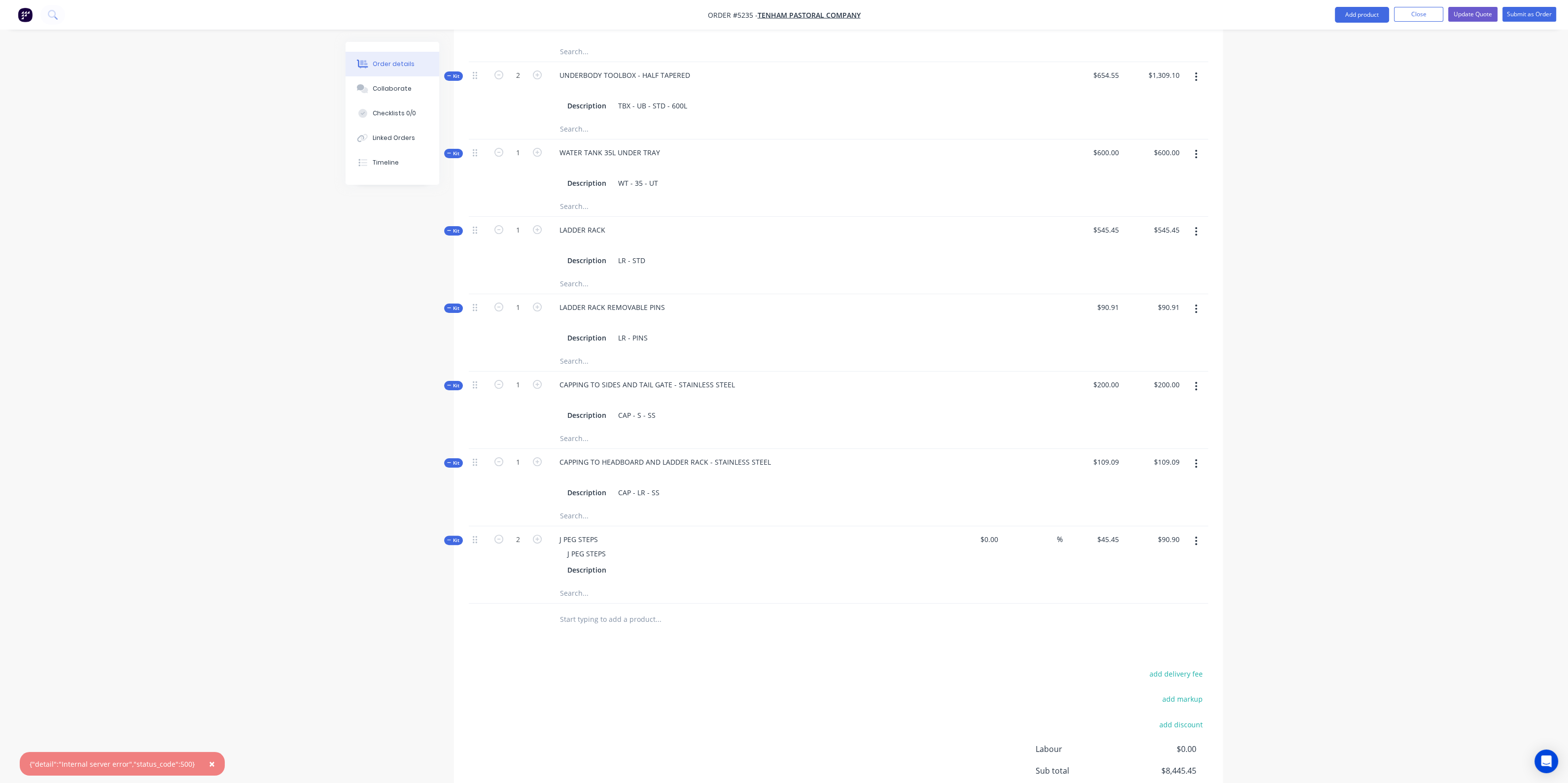
scroll to position [768, 0]
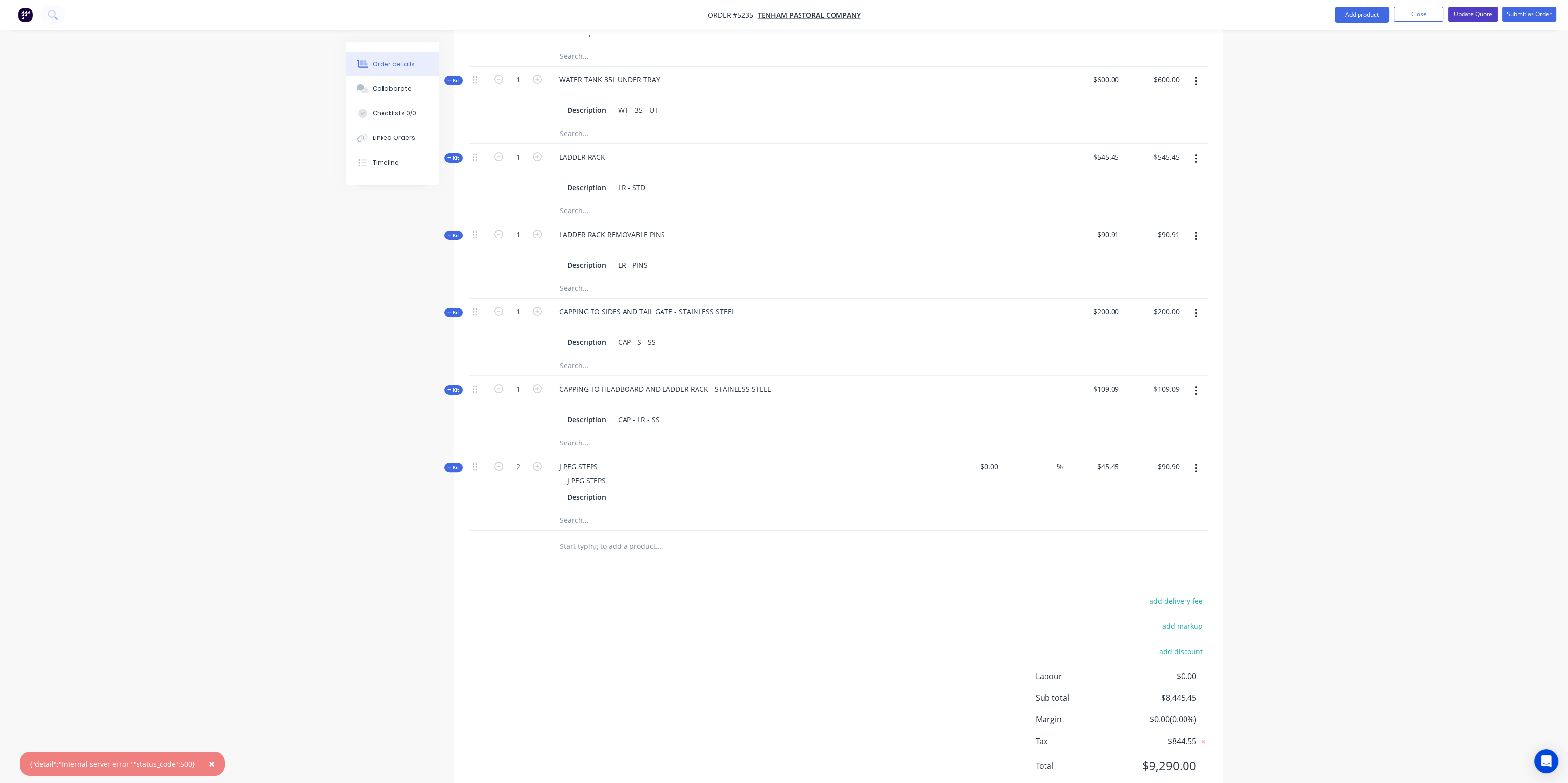
click at [1461, 15] on button "Update Quote" at bounding box center [1472, 14] width 49 height 15
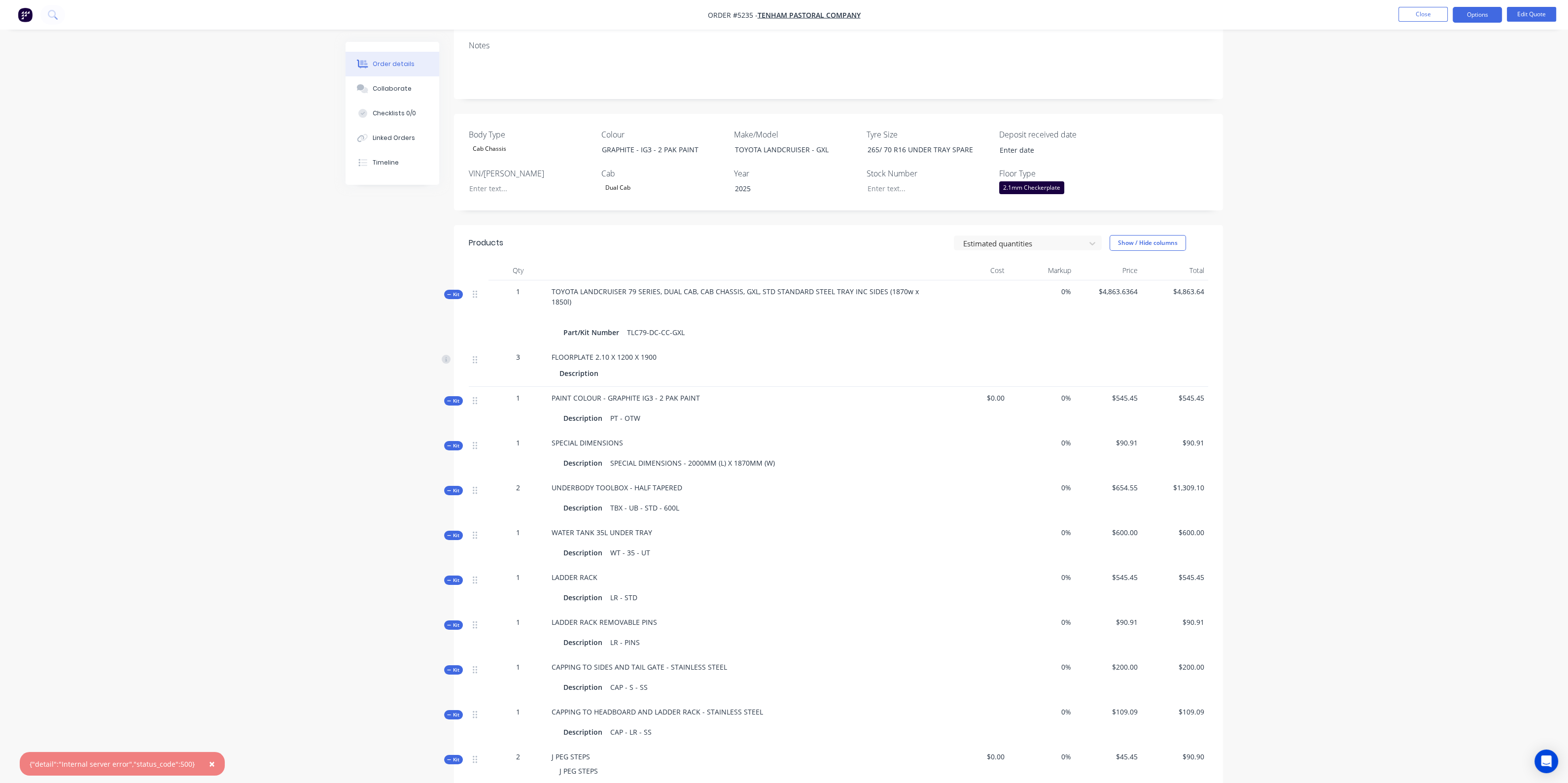
scroll to position [342, 0]
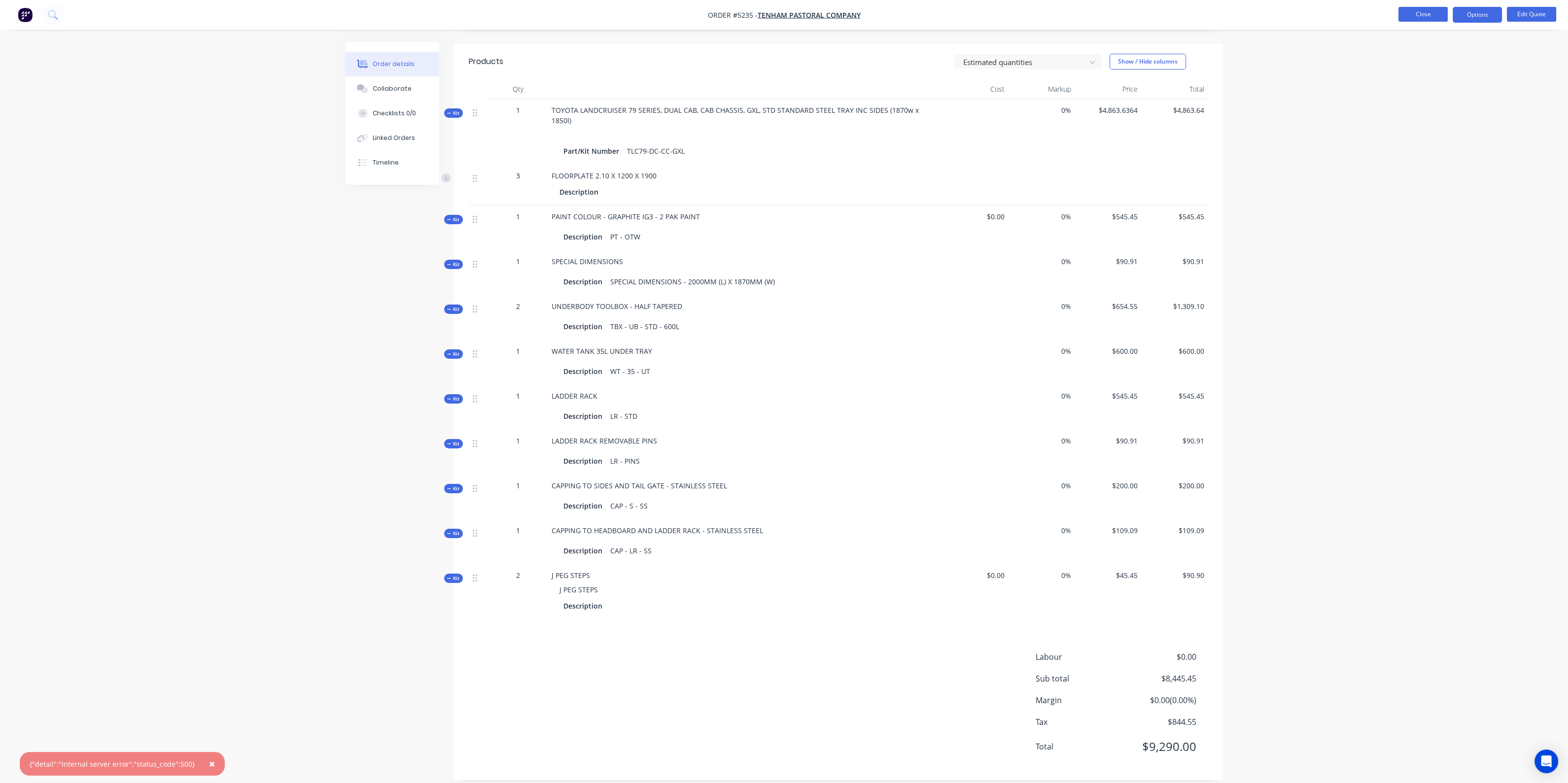
click at [1435, 15] on button "Close" at bounding box center [1423, 14] width 49 height 15
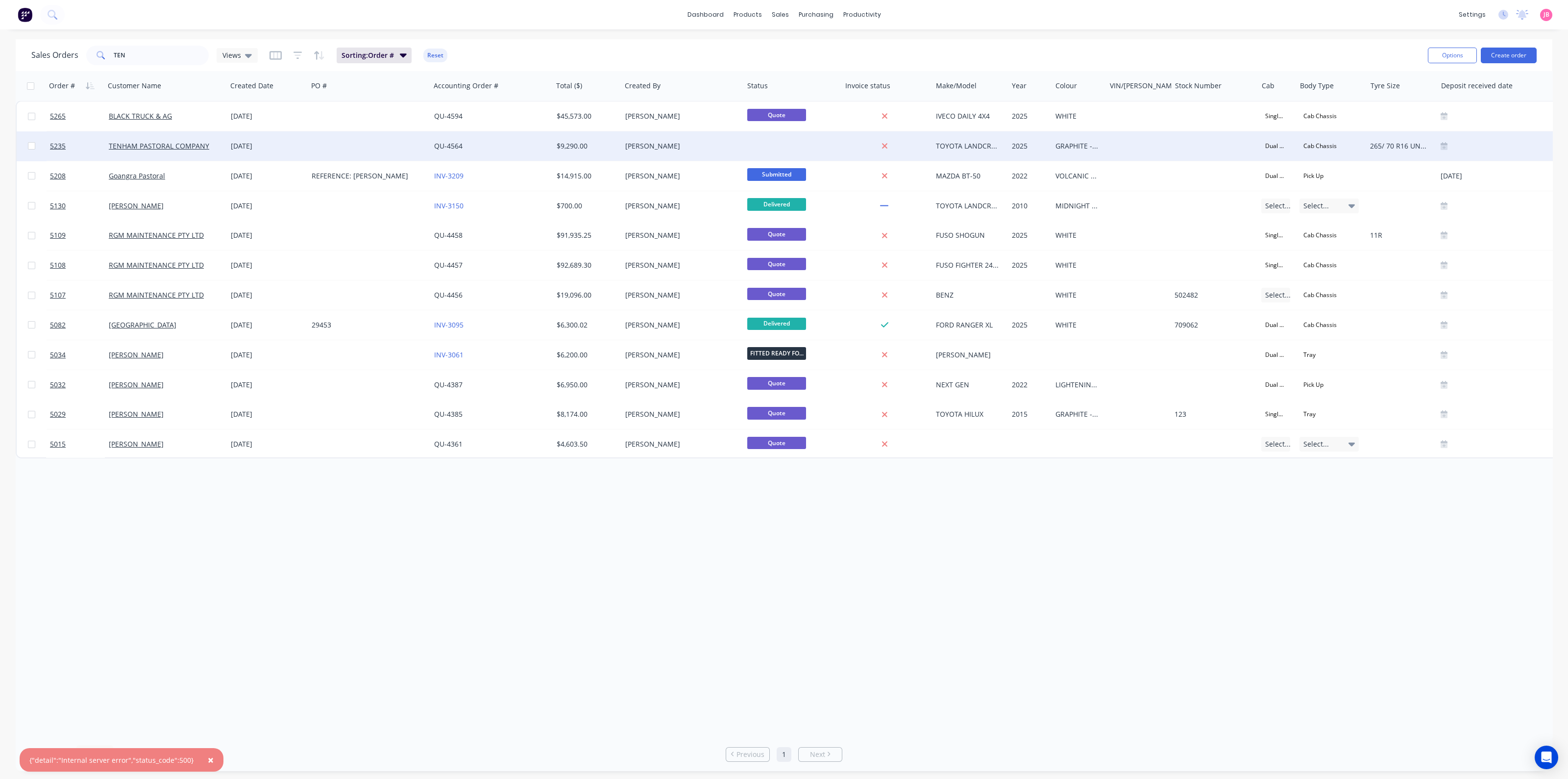
click at [770, 148] on div at bounding box center [792, 146] width 98 height 29
click at [665, 149] on div "[PERSON_NAME]" at bounding box center [679, 146] width 109 height 10
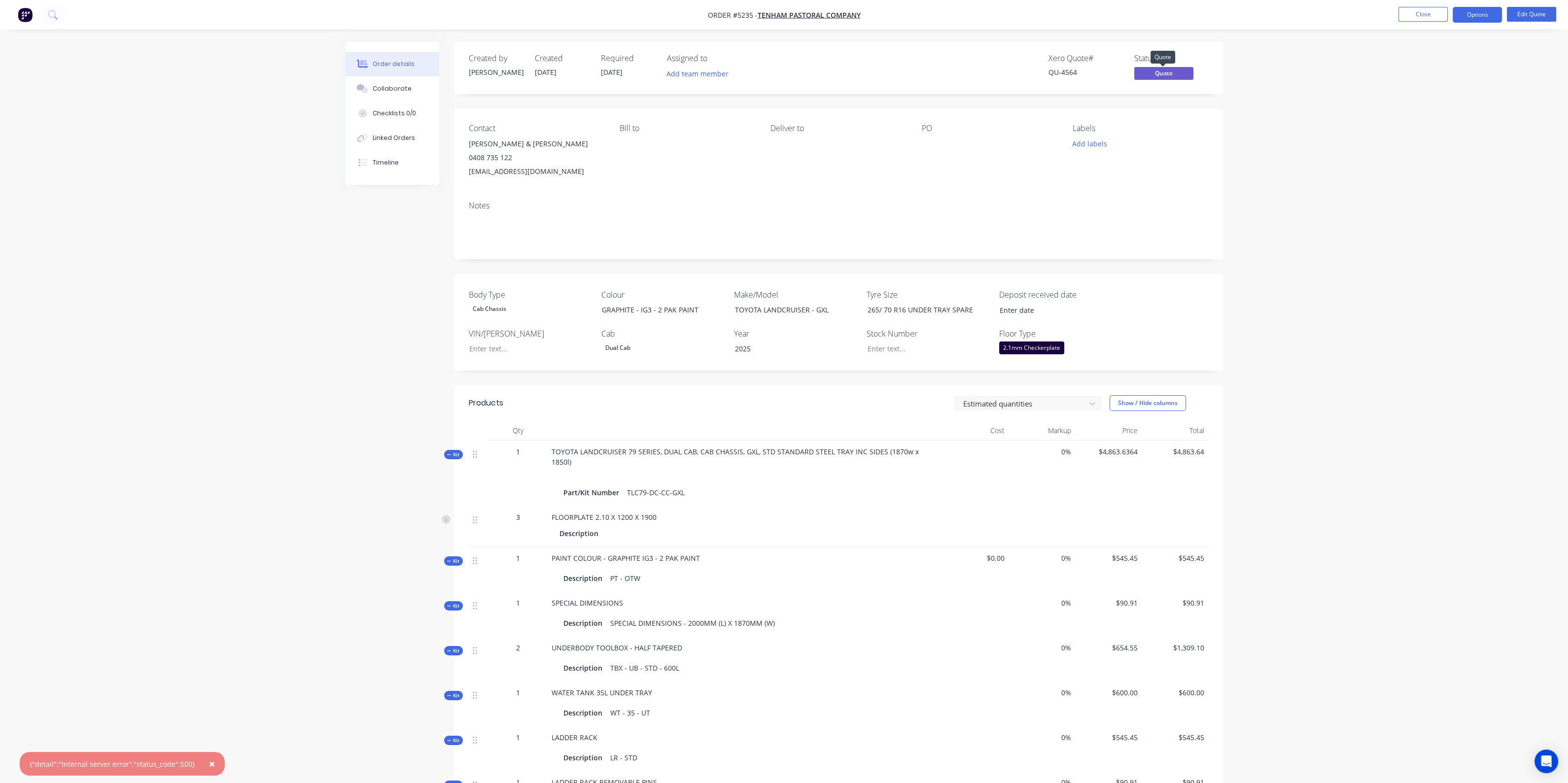
click at [1159, 74] on span "Quote" at bounding box center [1163, 73] width 59 height 12
click at [1292, 67] on div "Order details Collaborate Checklists 0/0 Linked Orders Timeline Order details C…" at bounding box center [784, 568] width 1568 height 1136
drag, startPoint x: 1449, startPoint y: 17, endPoint x: 1441, endPoint y: 17, distance: 8.0
click at [1447, 17] on ul "Close Options Edit Quote" at bounding box center [1477, 15] width 181 height 16
click at [1439, 16] on button "Close" at bounding box center [1423, 14] width 49 height 15
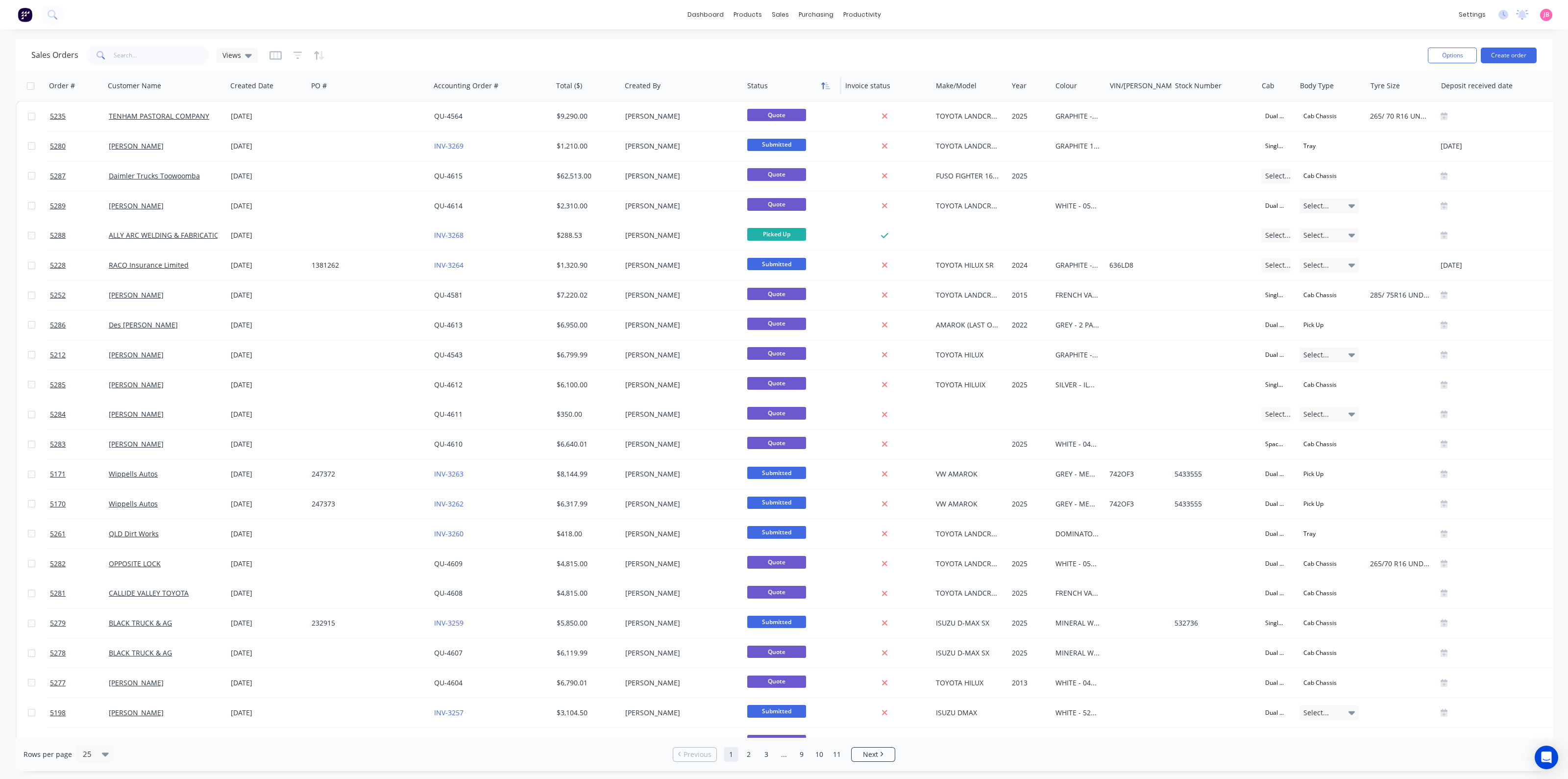
click at [829, 89] on icon "button" at bounding box center [827, 85] width 4 height 7
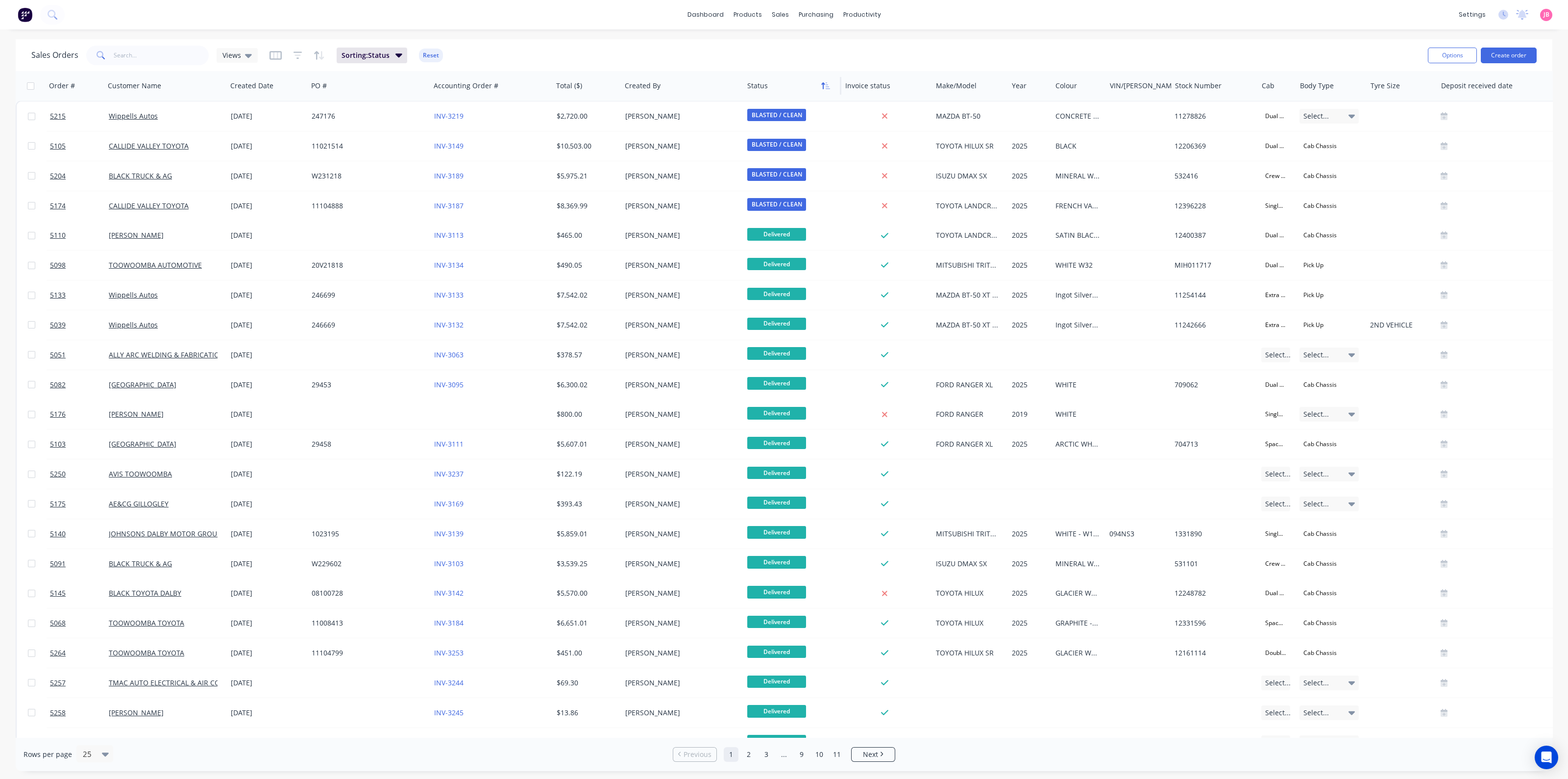
click at [825, 86] on icon "button" at bounding box center [825, 85] width 9 height 8
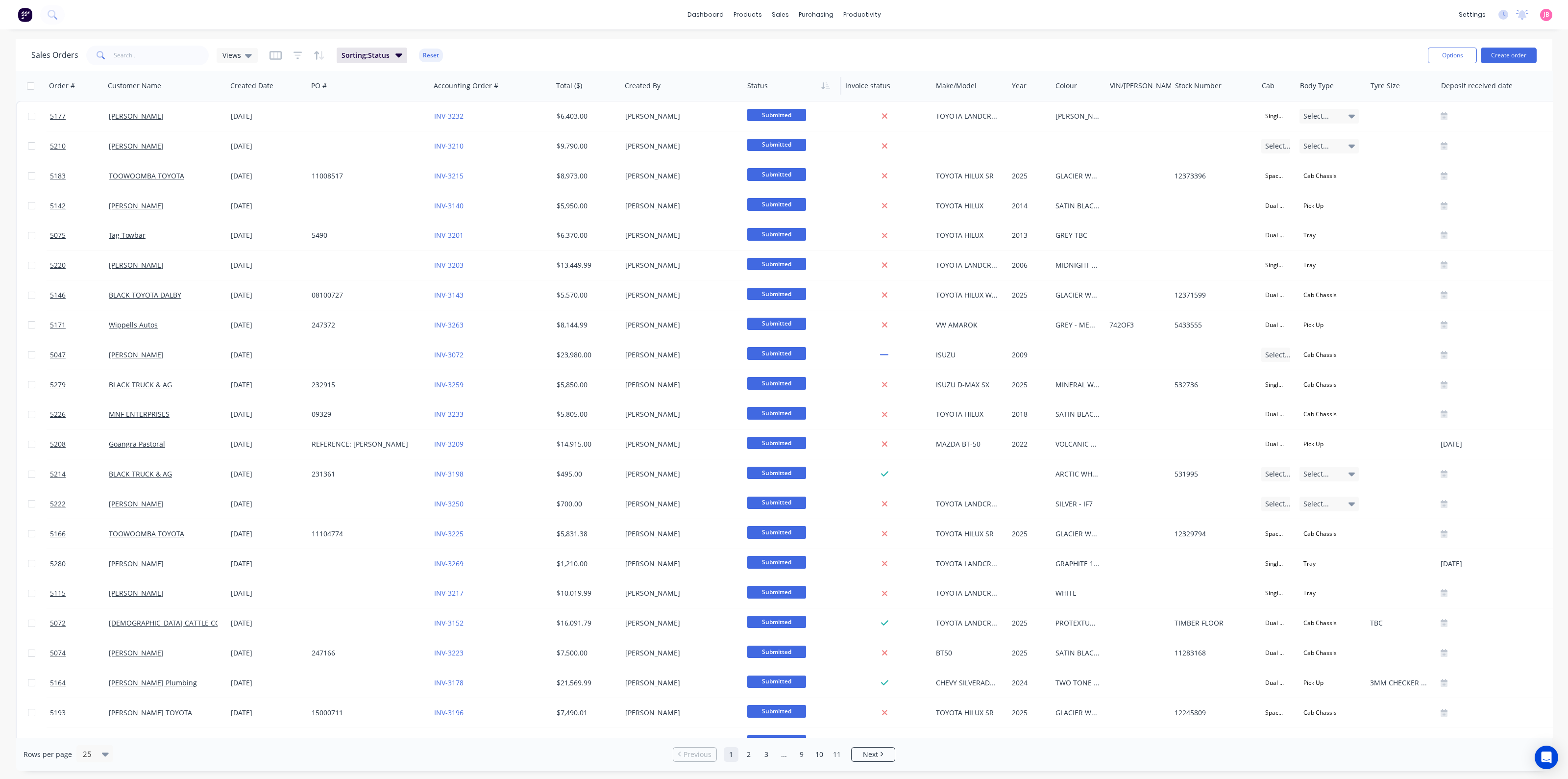
click at [825, 86] on icon "button" at bounding box center [825, 85] width 9 height 8
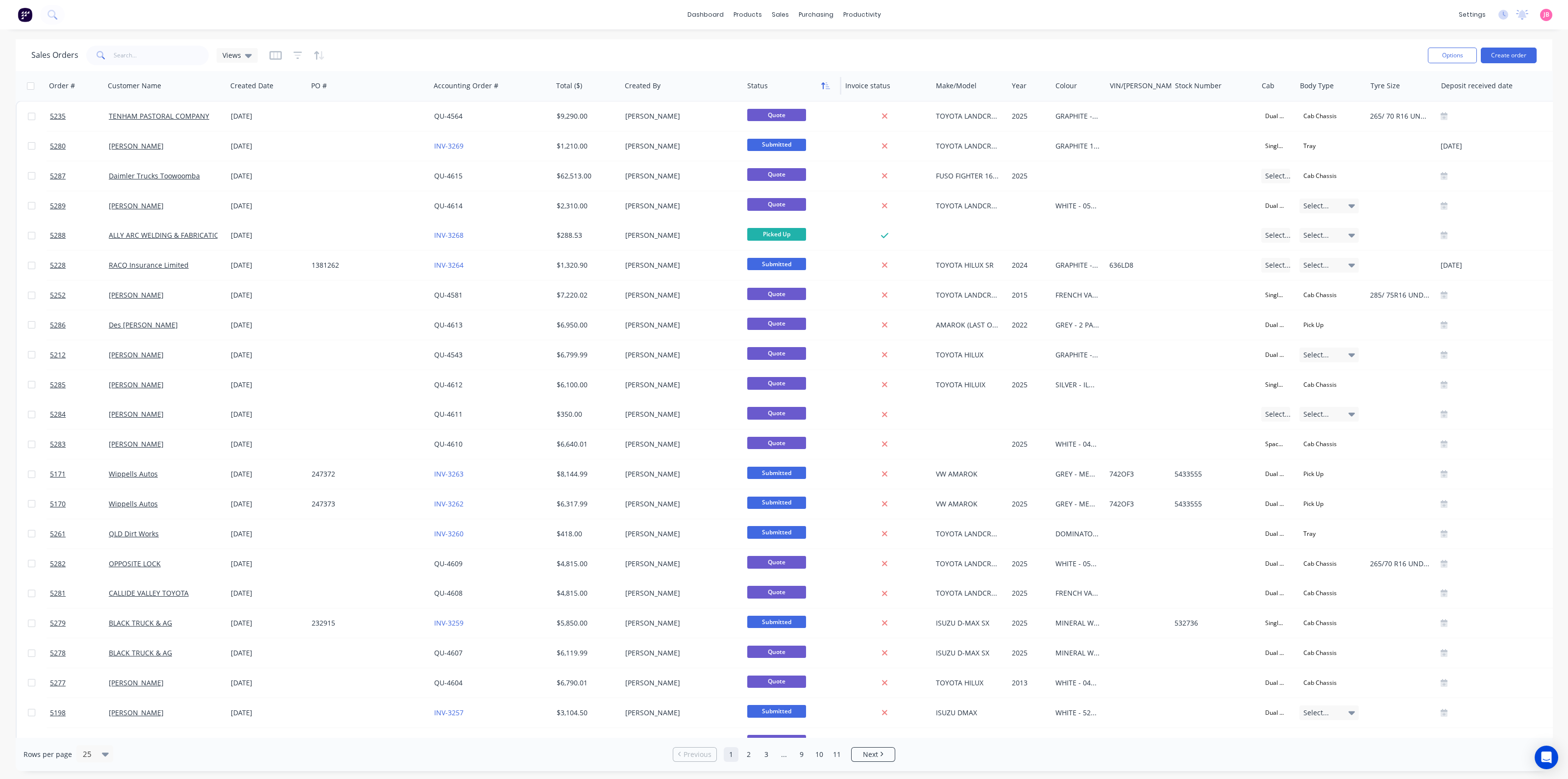
click at [825, 86] on icon "button" at bounding box center [825, 85] width 9 height 8
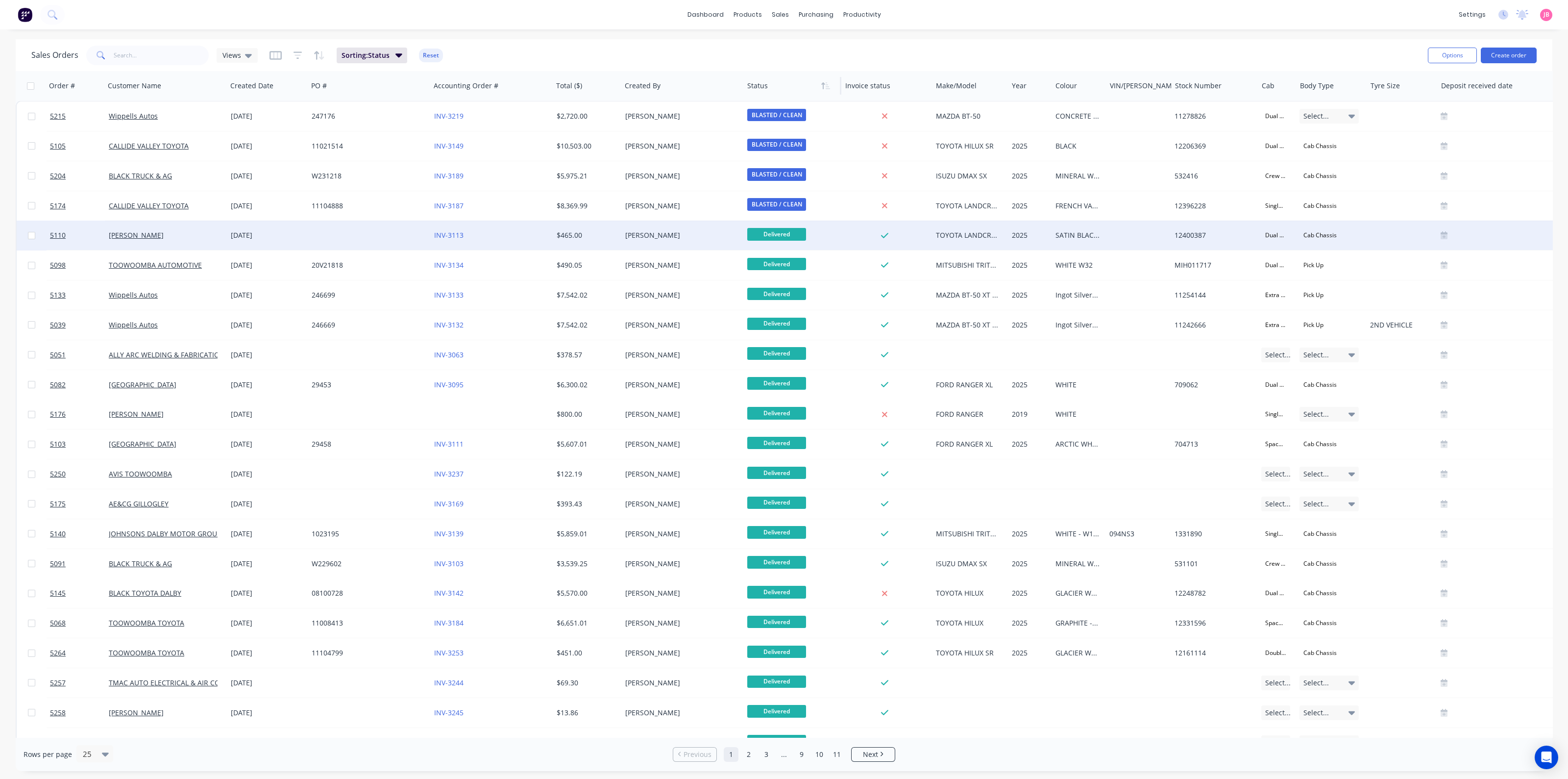
click at [667, 235] on div "John Fry" at bounding box center [679, 235] width 109 height 10
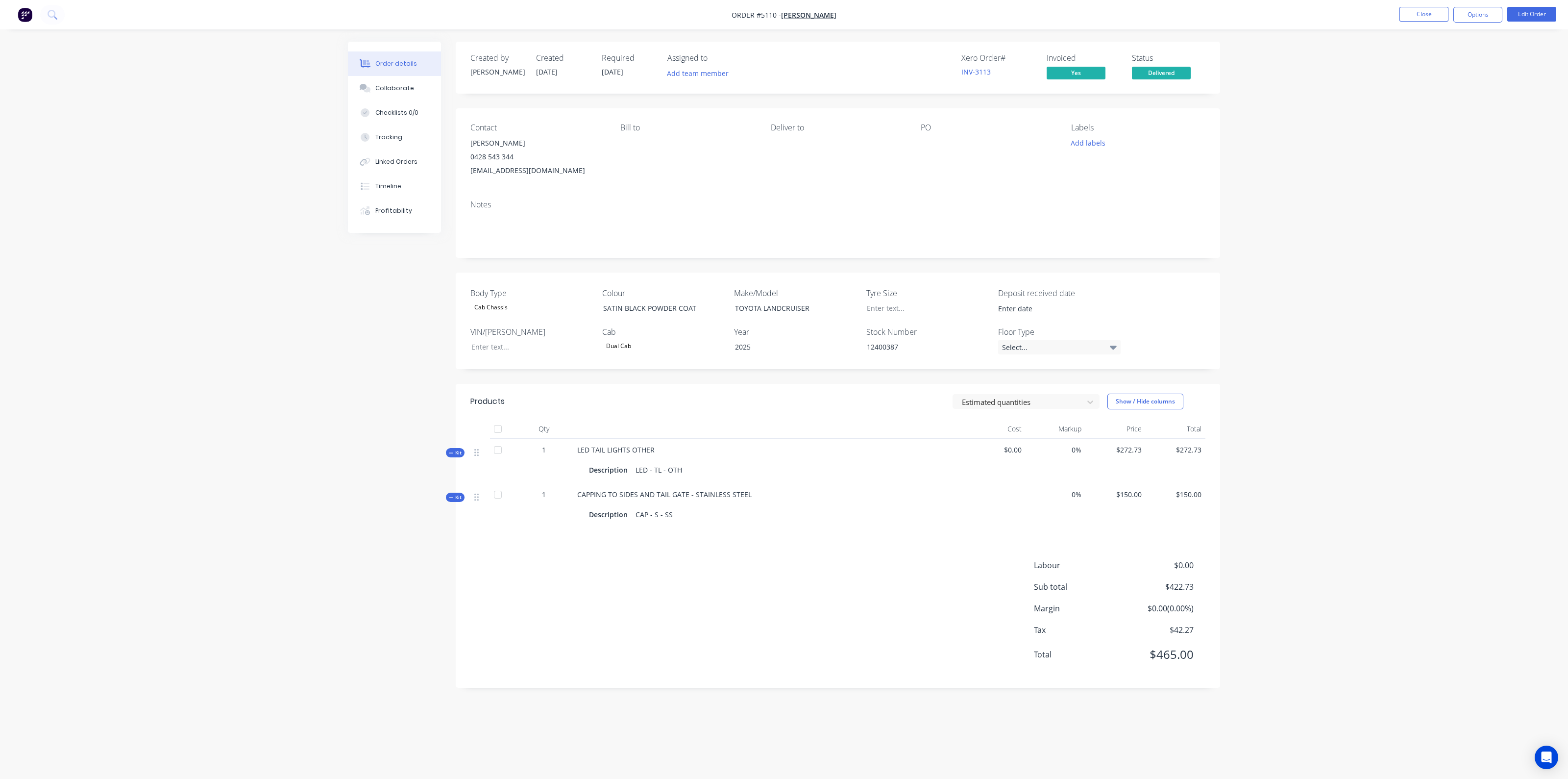
click at [1345, 418] on div "Order details Collaborate Checklists 0/0 Tracking Linked Orders Timeline Profit…" at bounding box center [784, 389] width 1568 height 779
click at [1465, 15] on button "Options" at bounding box center [1478, 15] width 49 height 16
click at [1437, 68] on button "Invoice" at bounding box center [1448, 59] width 108 height 19
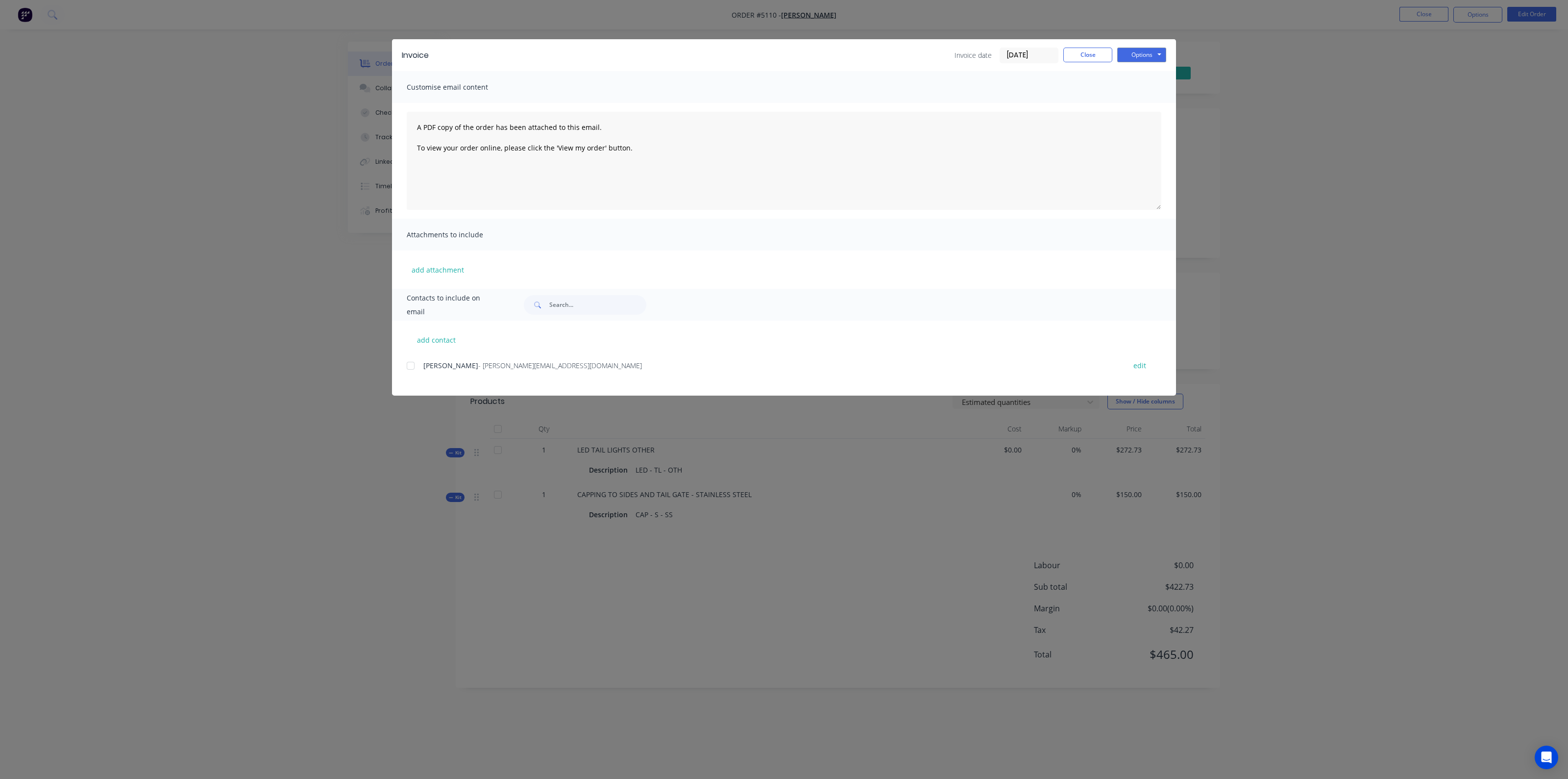
click at [397, 361] on div "add contact TIM SHEEHAN - tim_sheehan@bigpond.com edit" at bounding box center [784, 358] width 784 height 75
click at [402, 361] on div "add contact TIM SHEEHAN - tim_sheehan@bigpond.com edit" at bounding box center [784, 358] width 784 height 75
click at [409, 366] on div at bounding box center [410, 365] width 19 height 19
click at [1155, 57] on button "Options" at bounding box center [1141, 55] width 49 height 15
click at [1149, 104] on button "Email" at bounding box center [1148, 105] width 63 height 16
